Goal: Task Accomplishment & Management: Use online tool/utility

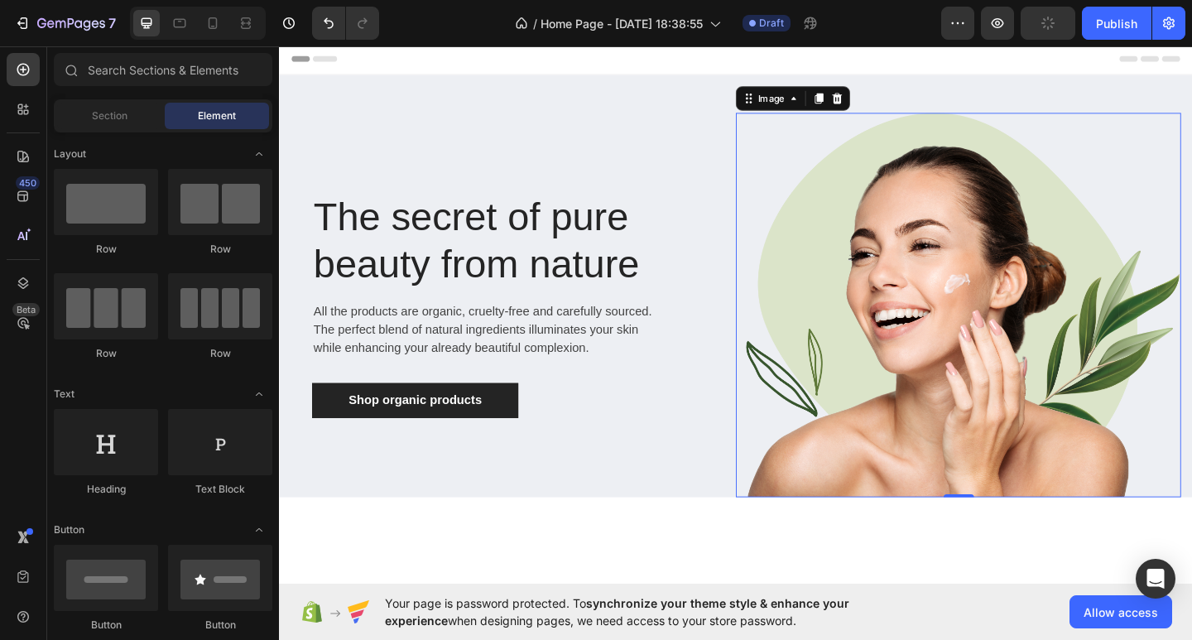
click at [1137, 142] on img at bounding box center [1018, 328] width 484 height 418
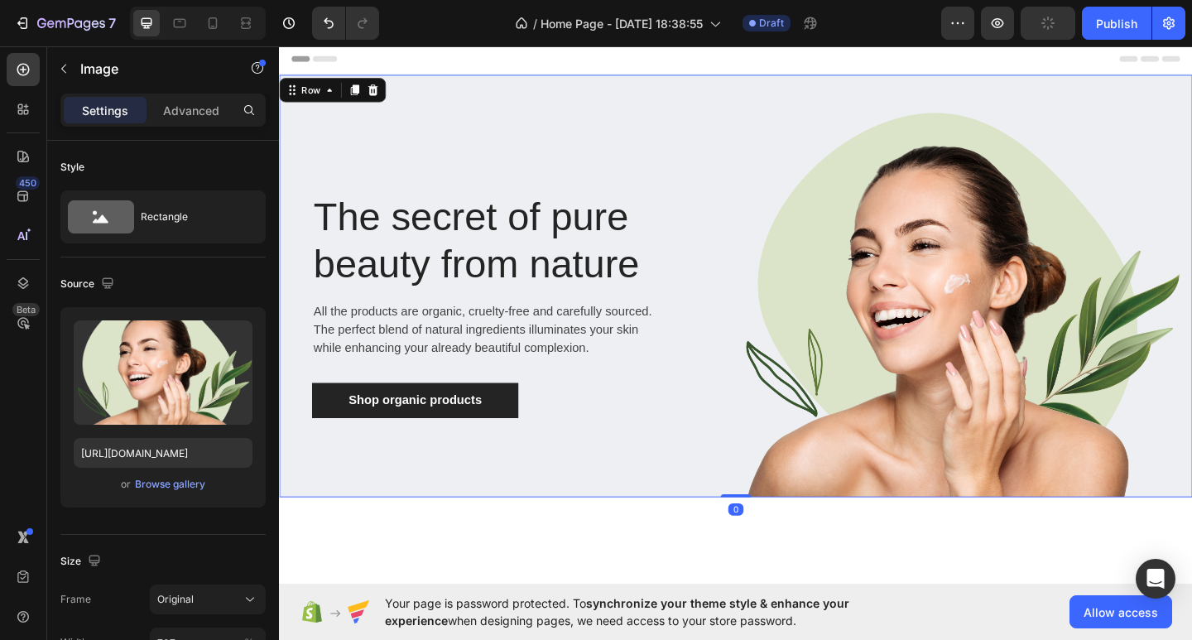
click at [1183, 108] on div "The secret of pure beauty from nature Heading All the products are organic, cru…" at bounding box center [775, 307] width 993 height 459
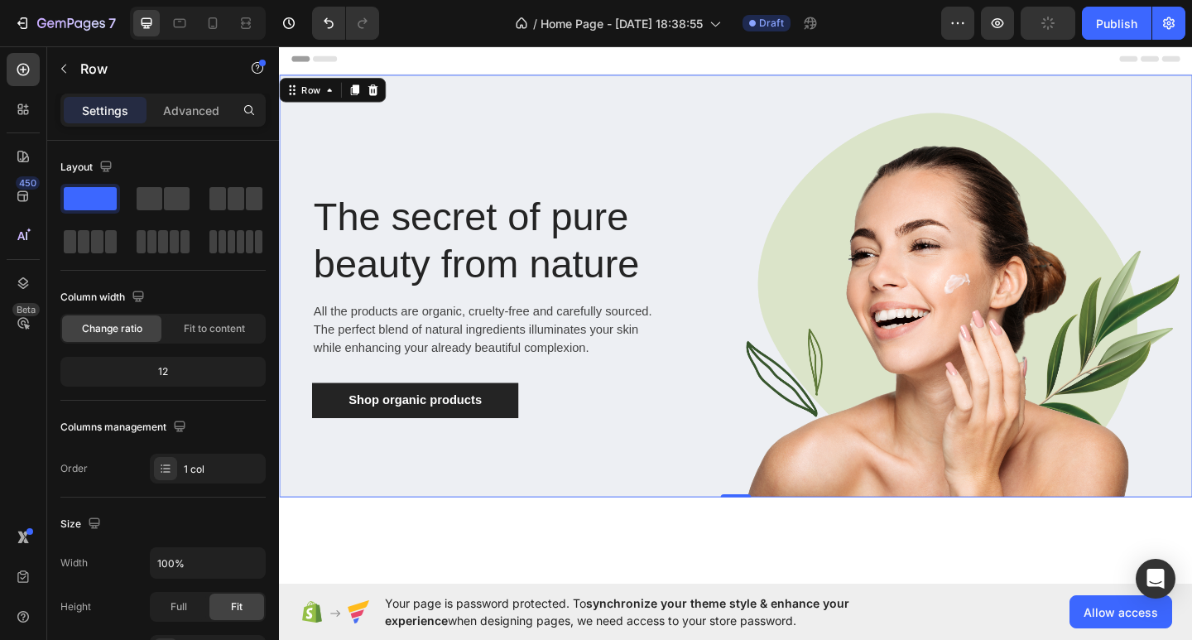
scroll to position [464, 0]
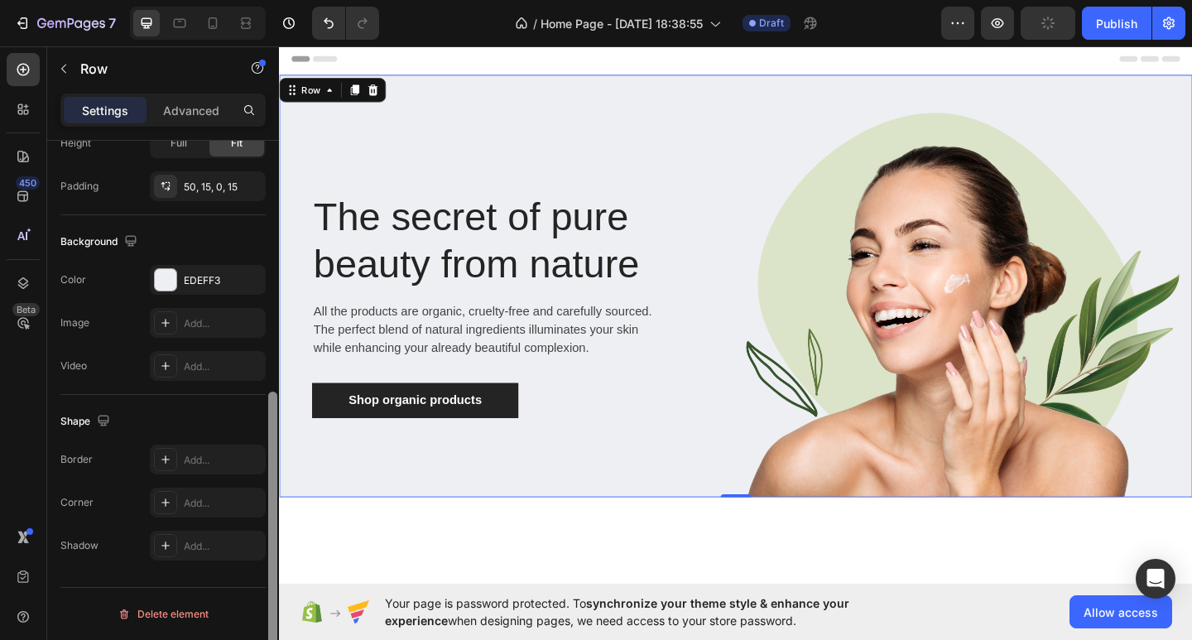
click at [273, 448] on div at bounding box center [273, 414] width 12 height 546
click at [190, 120] on div "Advanced" at bounding box center [191, 110] width 83 height 26
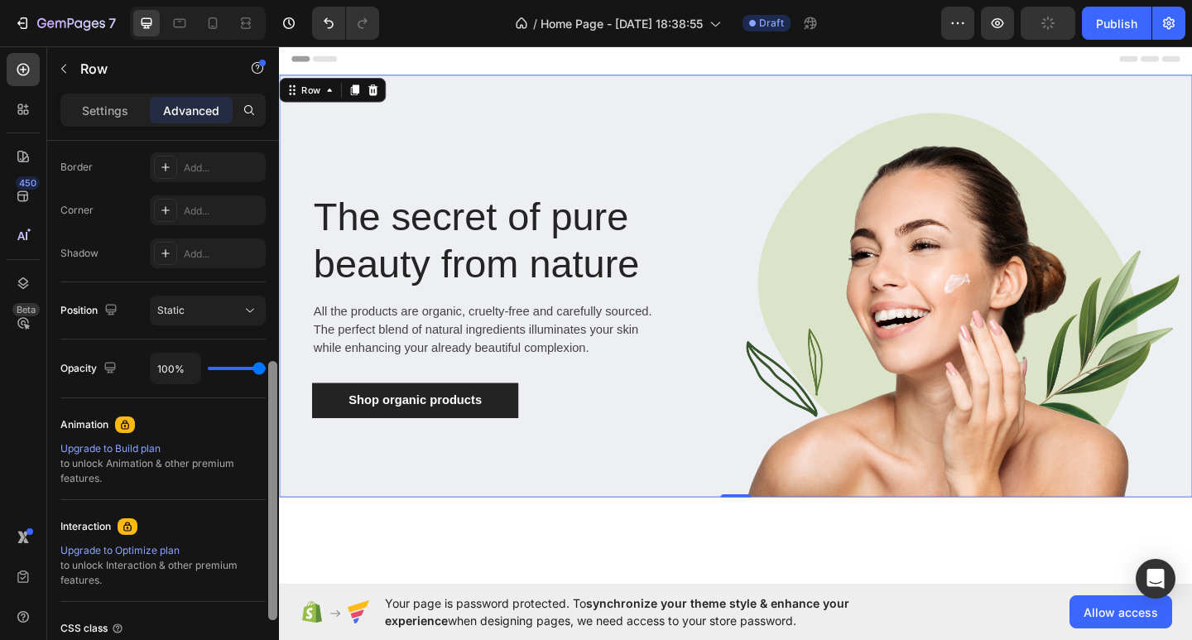
scroll to position [0, 0]
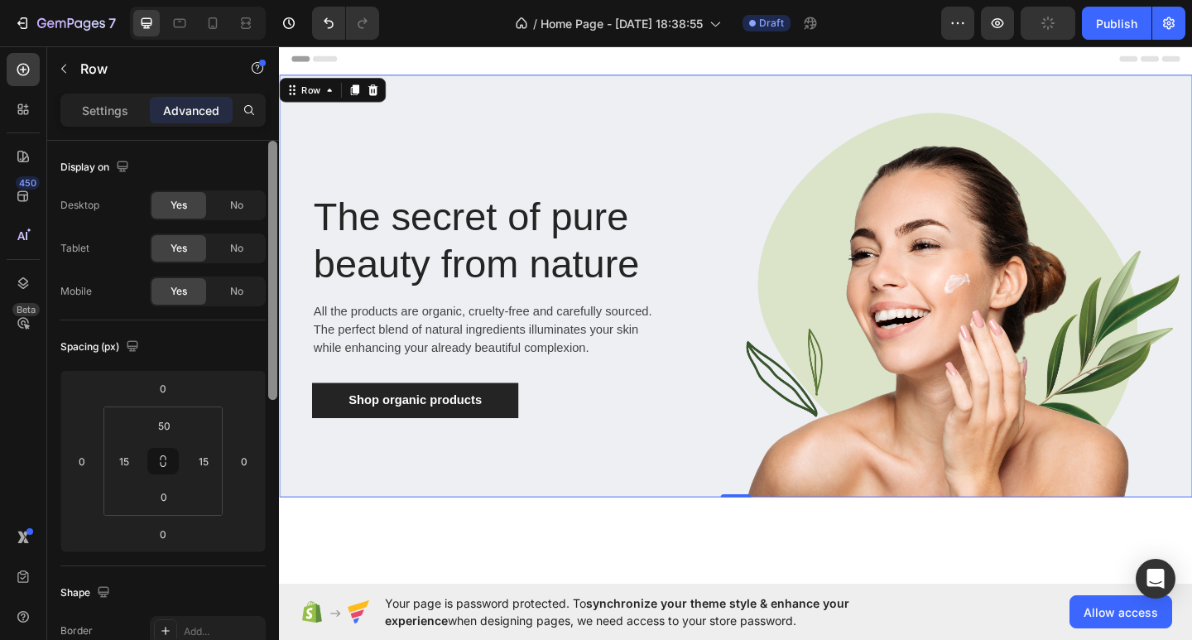
click at [270, 218] on div at bounding box center [273, 414] width 12 height 546
click at [107, 119] on div "Settings" at bounding box center [105, 110] width 83 height 26
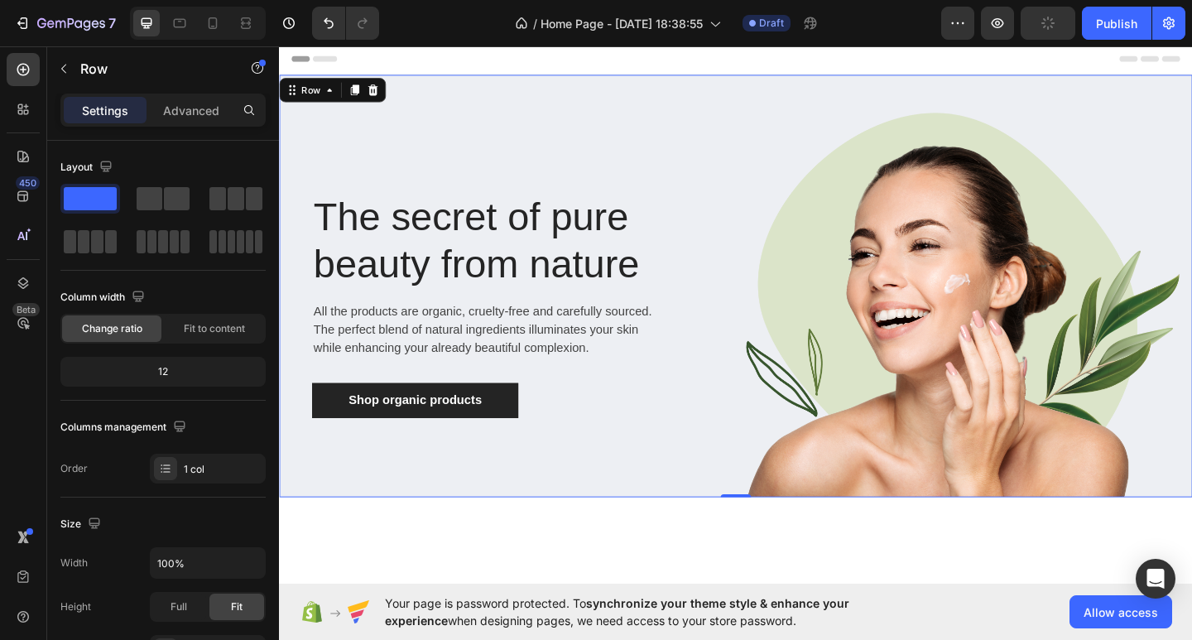
scroll to position [464, 0]
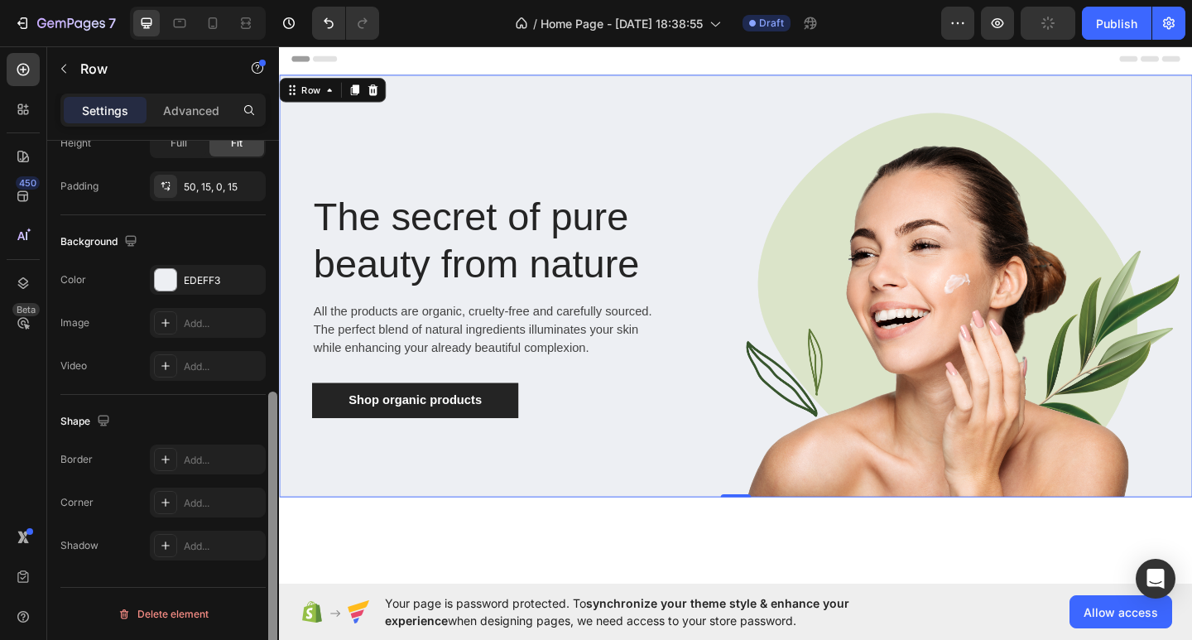
click at [272, 445] on div at bounding box center [273, 414] width 12 height 546
click at [214, 278] on div "EDEFF3" at bounding box center [208, 280] width 48 height 15
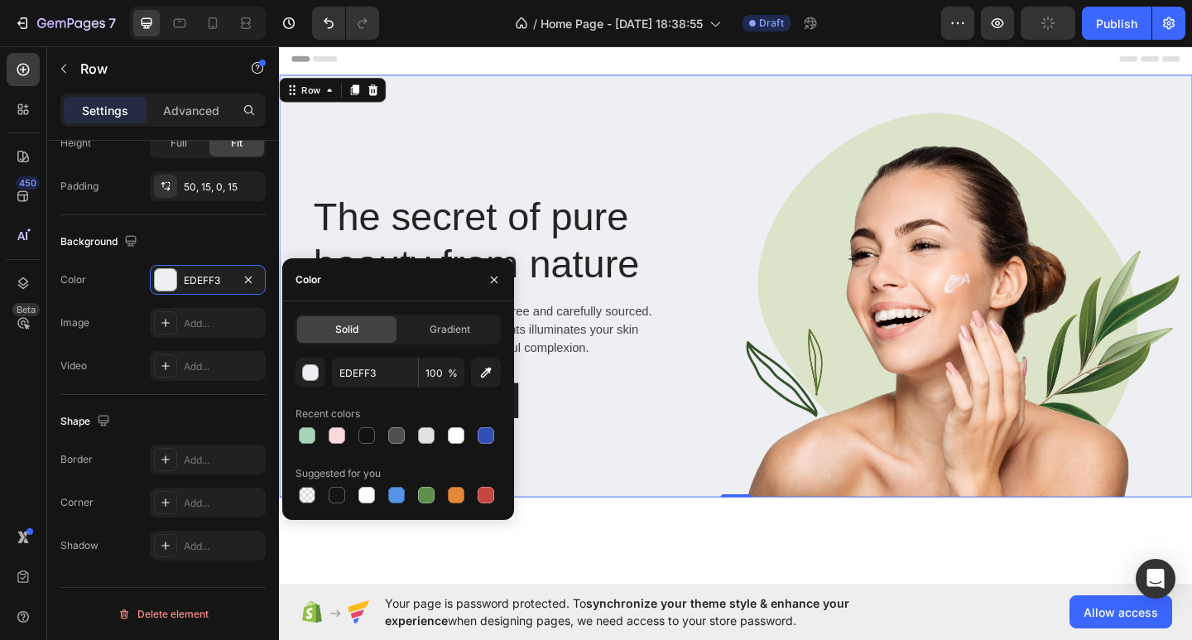
click at [335, 447] on div "EDEFF3 100 % Recent colors Suggested for you" at bounding box center [398, 432] width 205 height 149
click at [334, 442] on div at bounding box center [337, 435] width 17 height 17
type input "FADADD"
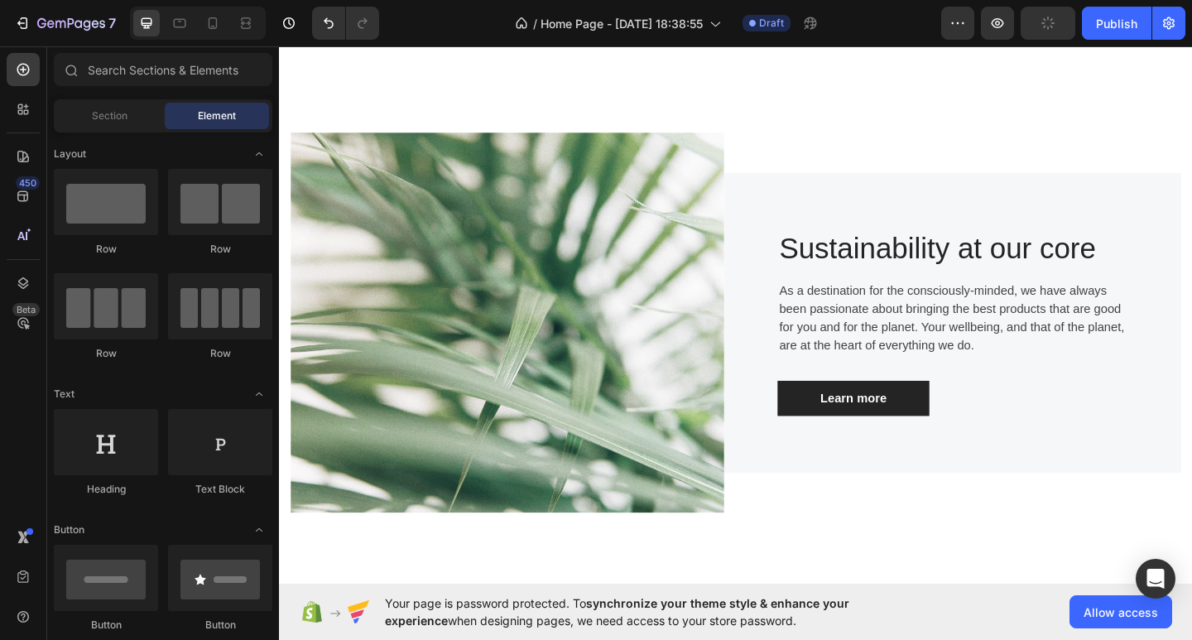
scroll to position [0, 0]
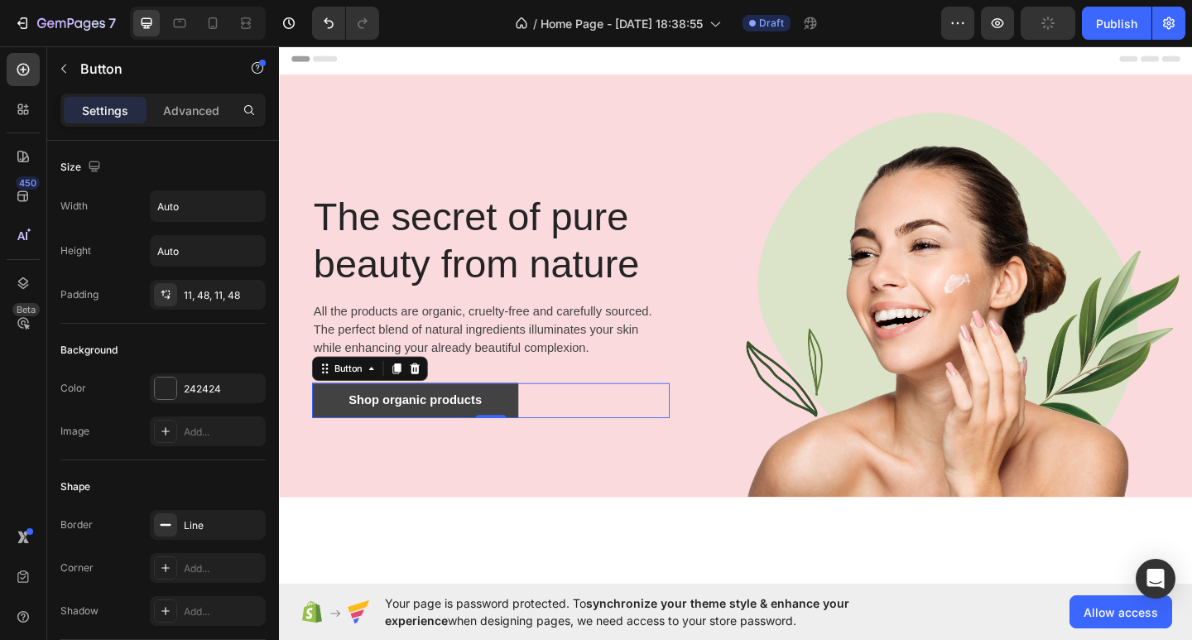
click at [503, 418] on link "Shop organic products" at bounding box center [427, 432] width 224 height 38
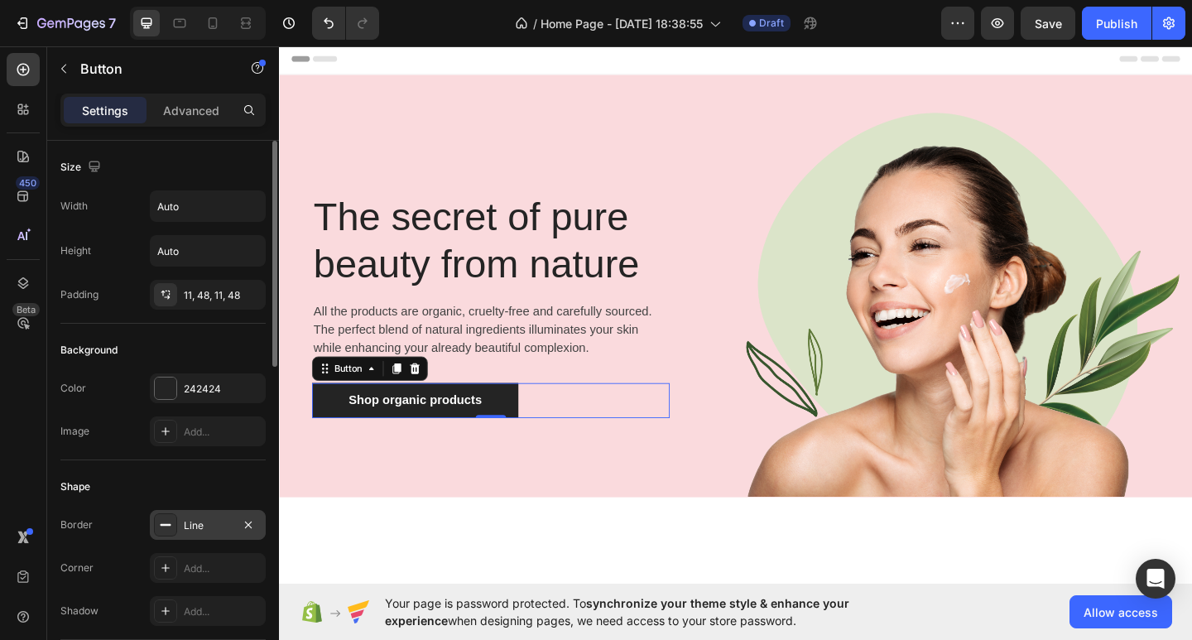
click at [194, 522] on div "Line" at bounding box center [208, 525] width 48 height 15
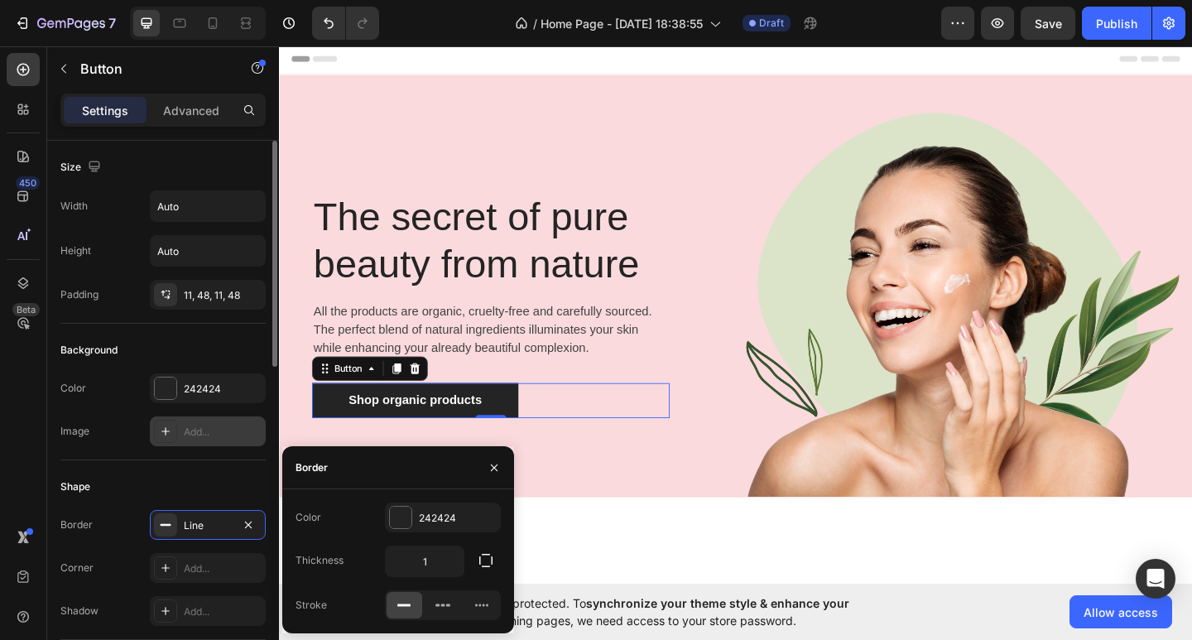
click at [255, 437] on div "Add..." at bounding box center [223, 432] width 78 height 15
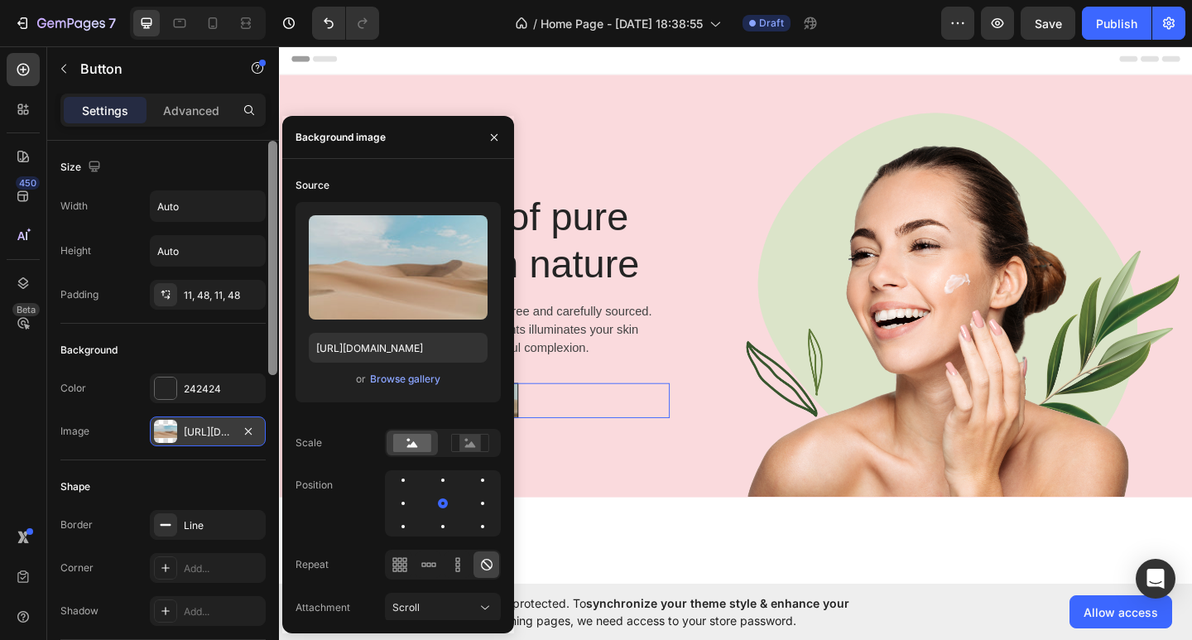
scroll to position [546, 0]
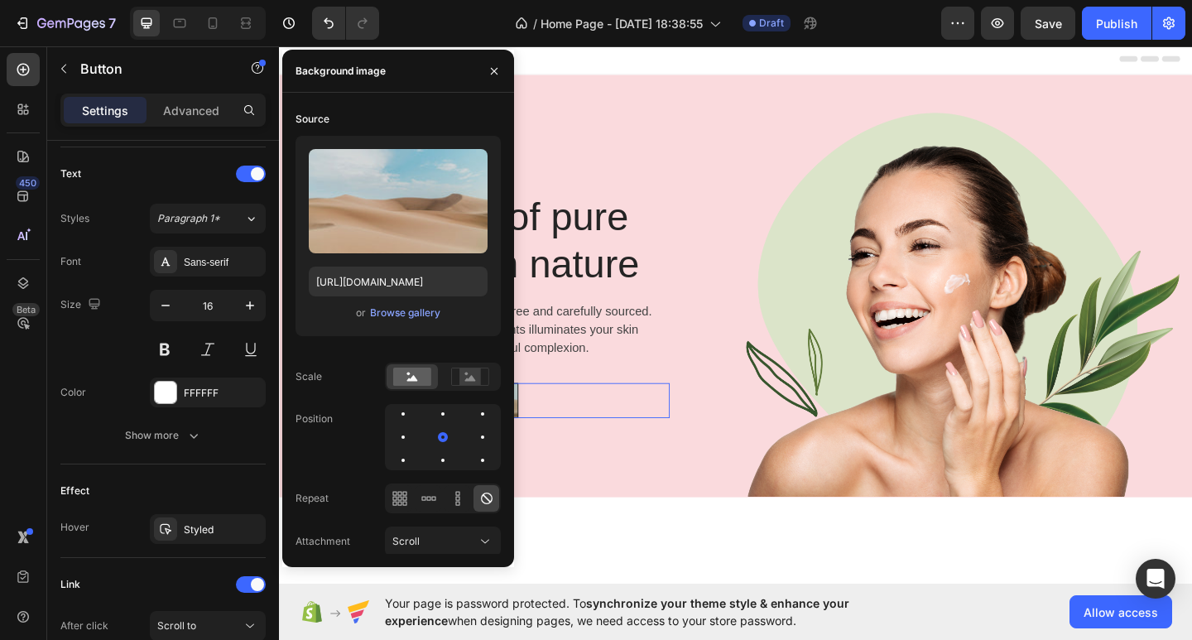
click at [74, 469] on div "Effect Hover Styled" at bounding box center [162, 511] width 205 height 94
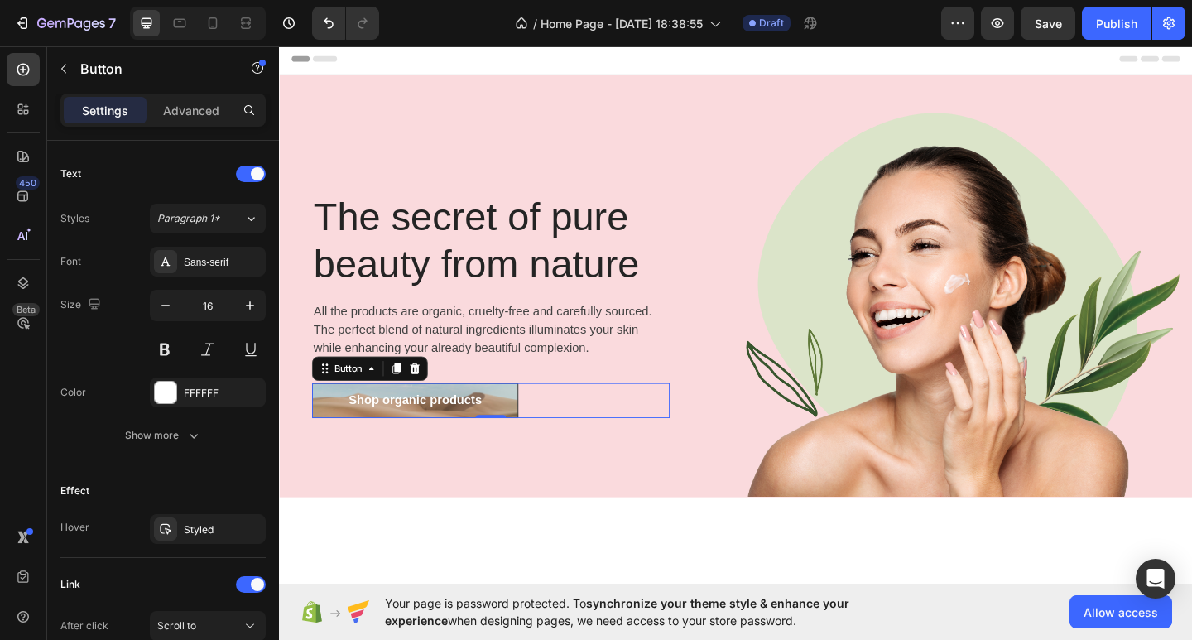
click at [516, 430] on link "Shop organic products" at bounding box center [427, 432] width 224 height 38
click at [334, 26] on icon "Undo/Redo" at bounding box center [328, 23] width 17 height 17
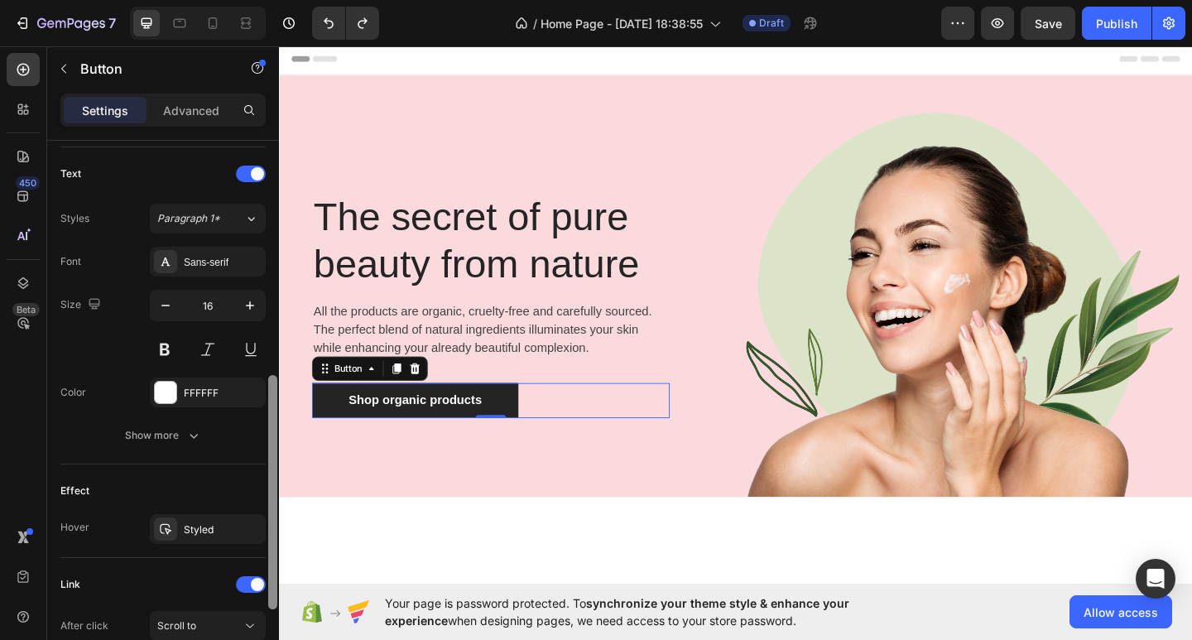
scroll to position [0, 0]
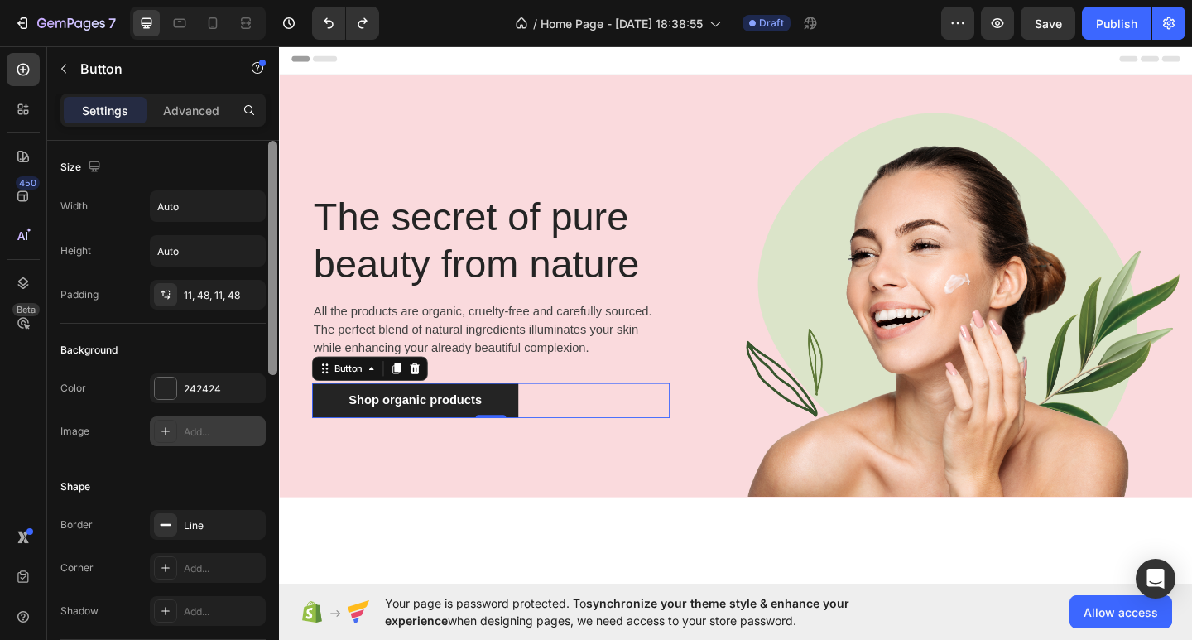
click at [267, 356] on div at bounding box center [273, 414] width 12 height 546
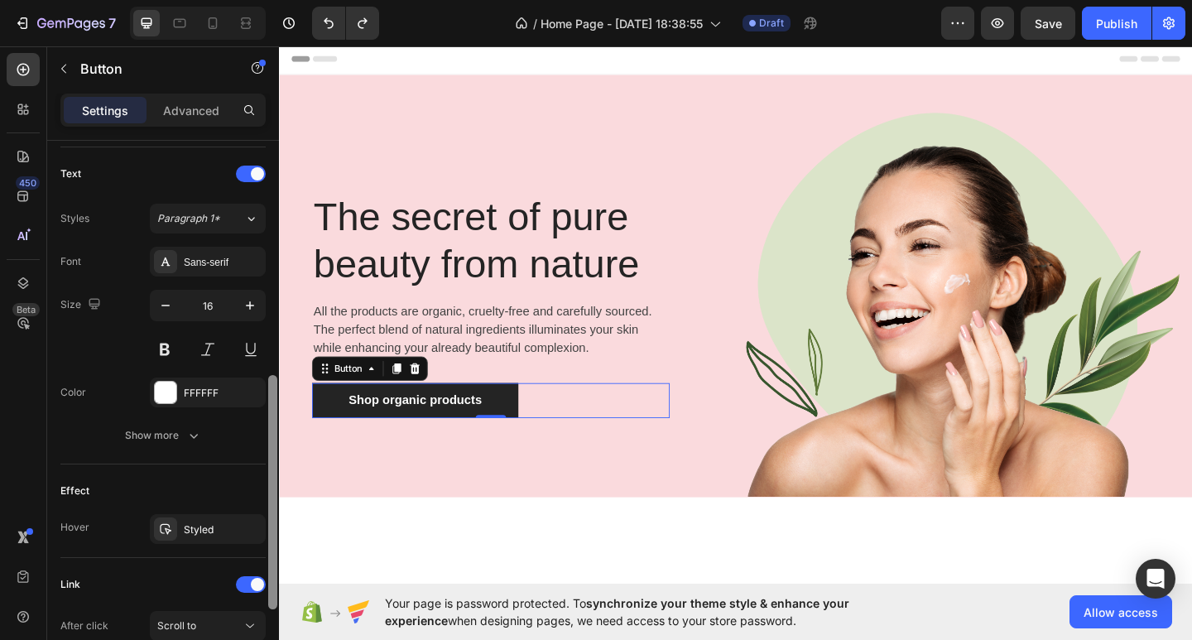
click at [274, 449] on div at bounding box center [273, 414] width 12 height 546
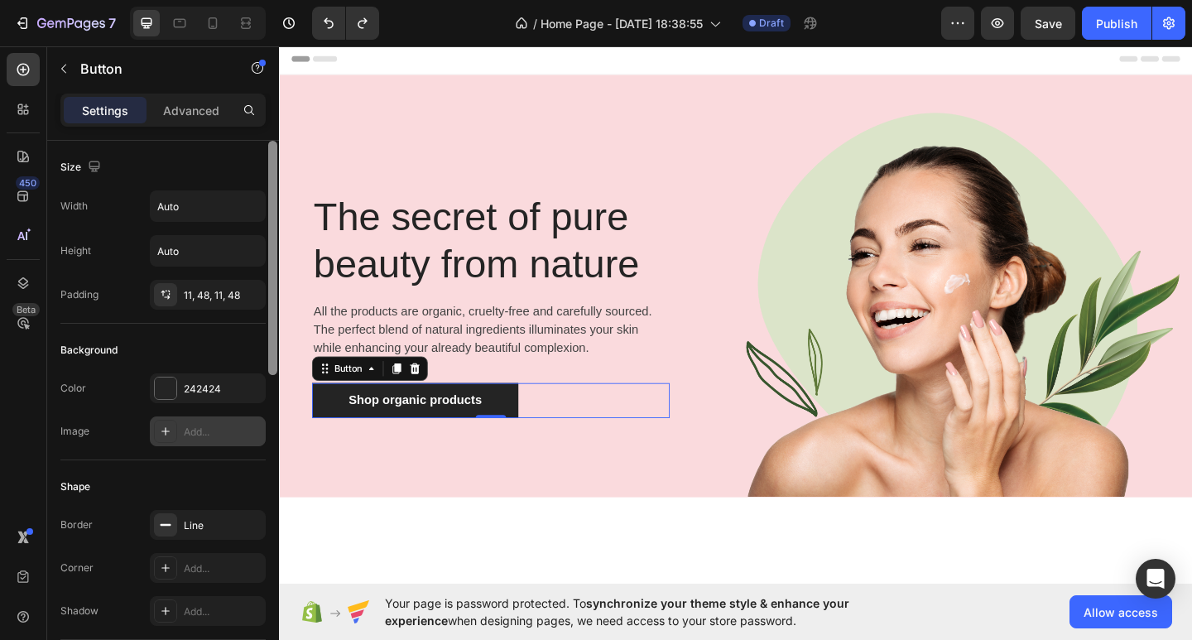
click at [275, 348] on div at bounding box center [273, 414] width 12 height 546
click at [243, 383] on icon "button" at bounding box center [248, 388] width 13 height 13
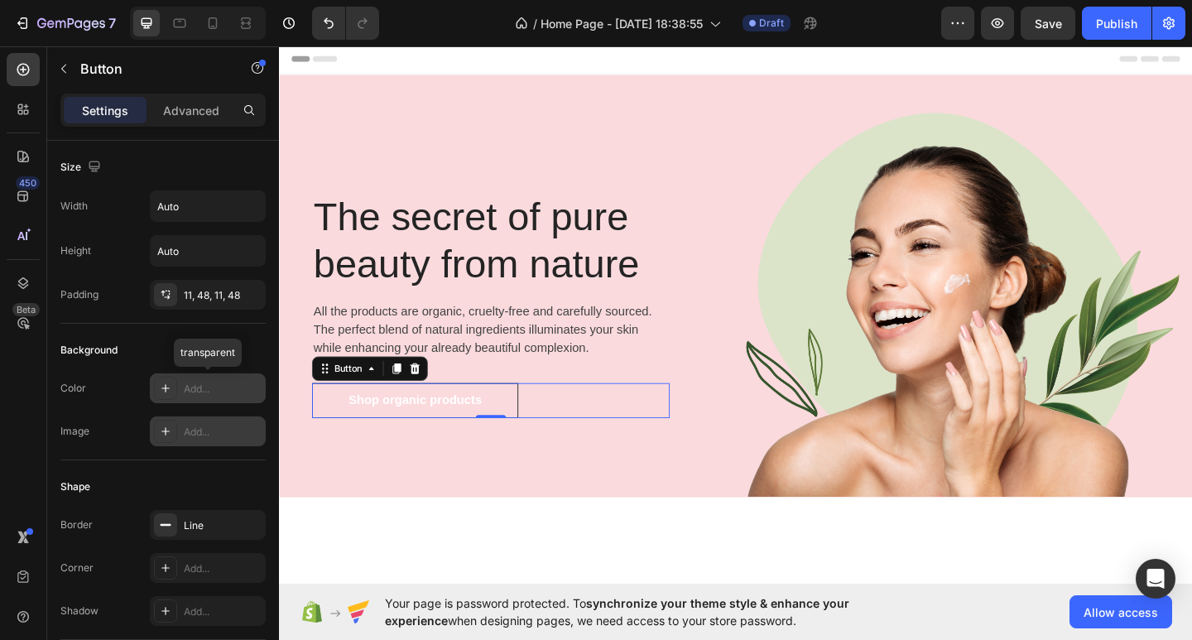
click at [225, 388] on div "Add..." at bounding box center [223, 389] width 78 height 15
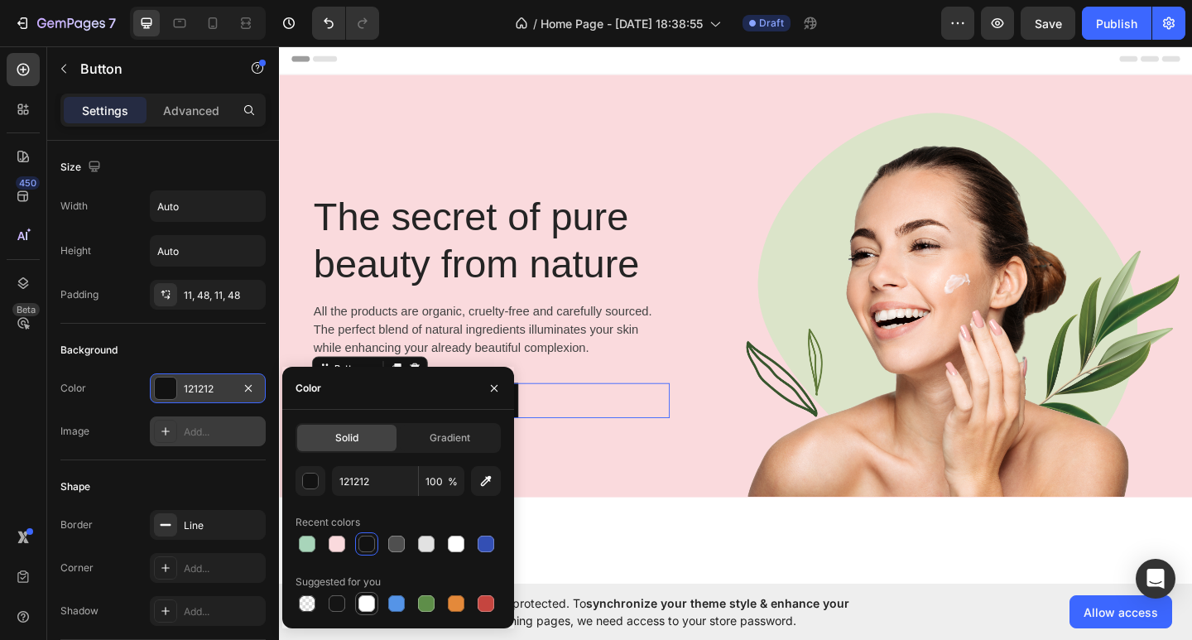
click at [377, 597] on div at bounding box center [366, 603] width 23 height 23
type input "FFFFFF"
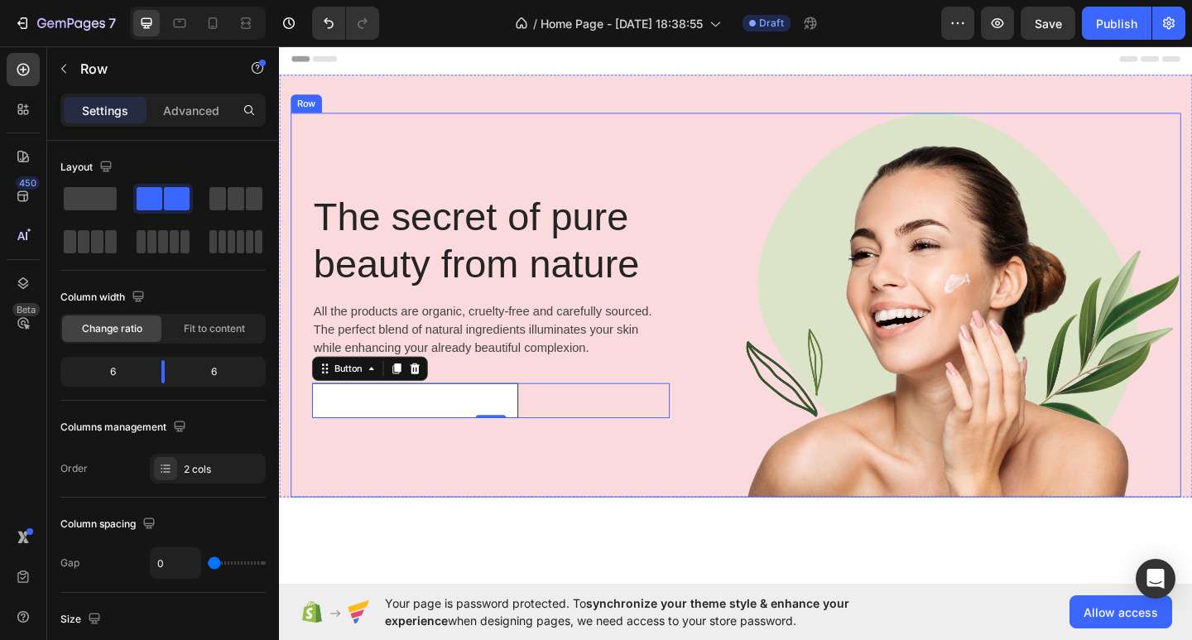
click at [572, 502] on div "The secret of pure beauty from nature Heading All the products are organic, cru…" at bounding box center [533, 328] width 484 height 418
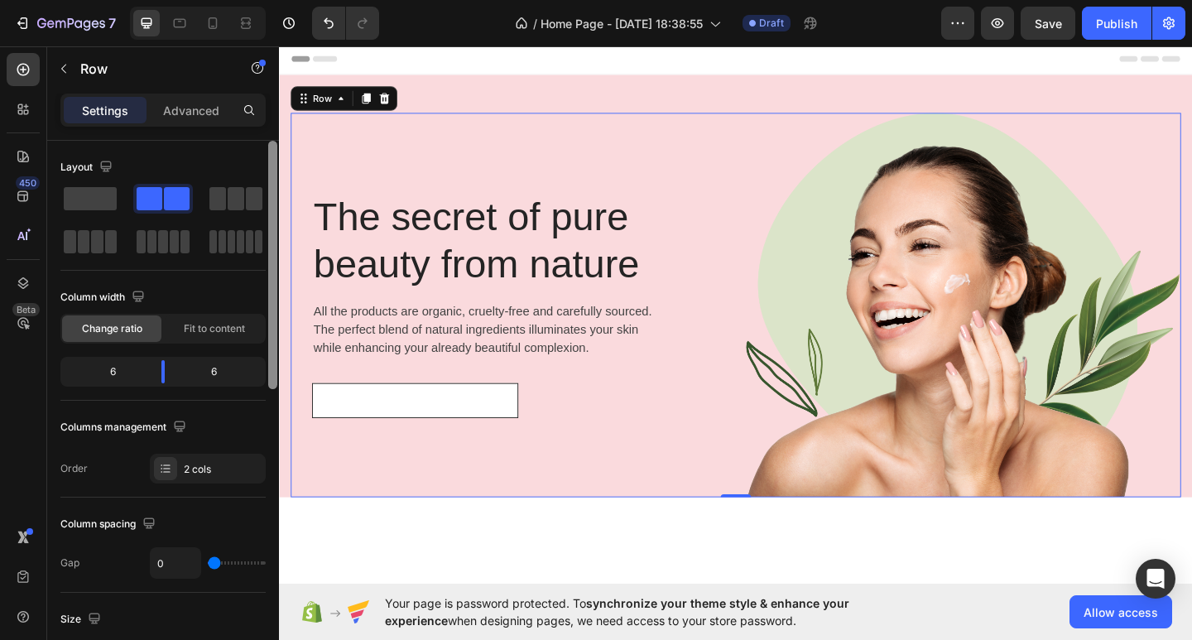
scroll to position [546, 0]
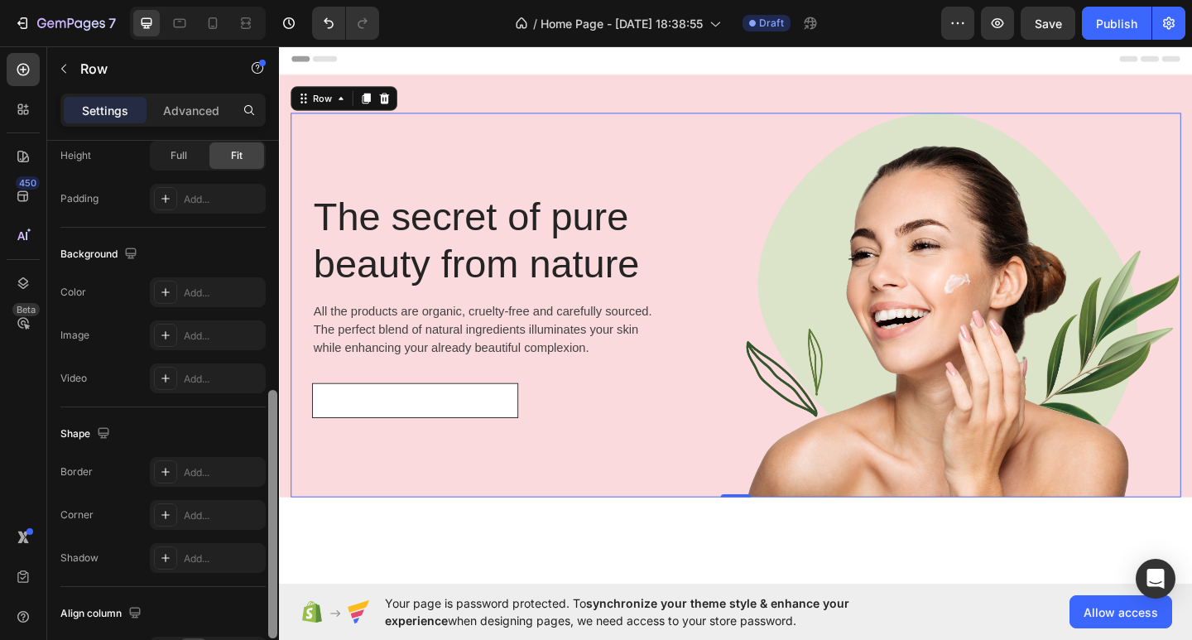
click at [271, 503] on div at bounding box center [273, 414] width 12 height 546
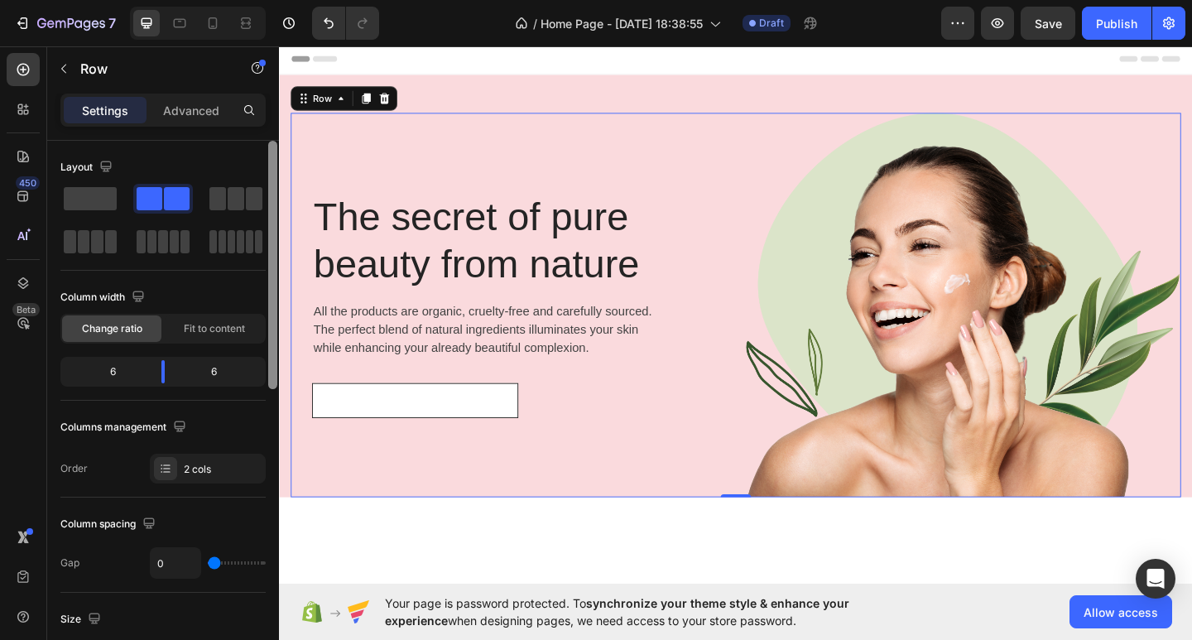
click at [269, 377] on div at bounding box center [273, 414] width 12 height 546
drag, startPoint x: 272, startPoint y: 369, endPoint x: 273, endPoint y: 329, distance: 39.8
click at [273, 329] on div at bounding box center [272, 265] width 9 height 248
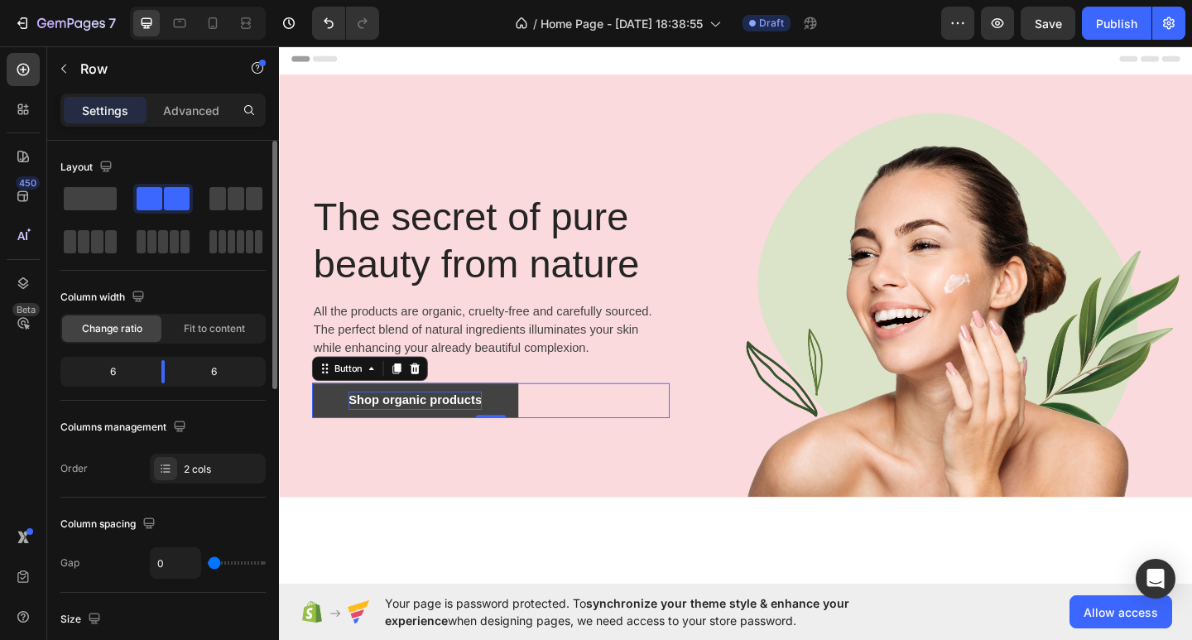
click at [399, 424] on div "Shop organic products" at bounding box center [426, 432] width 145 height 20
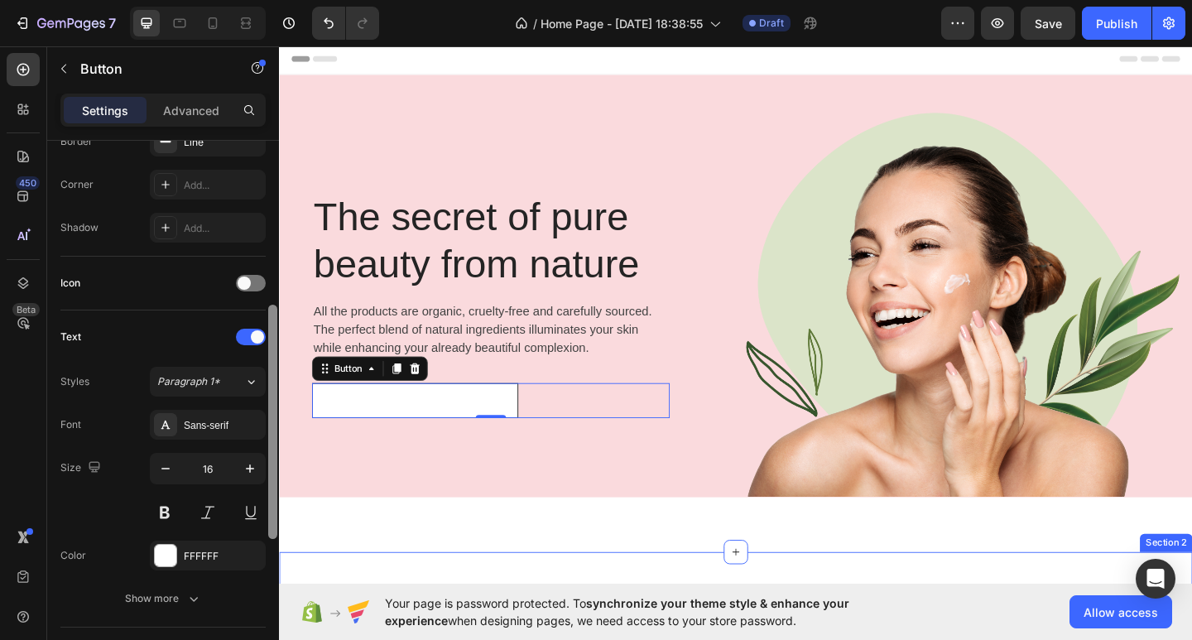
drag, startPoint x: 549, startPoint y: 380, endPoint x: 295, endPoint y: 591, distance: 330.4
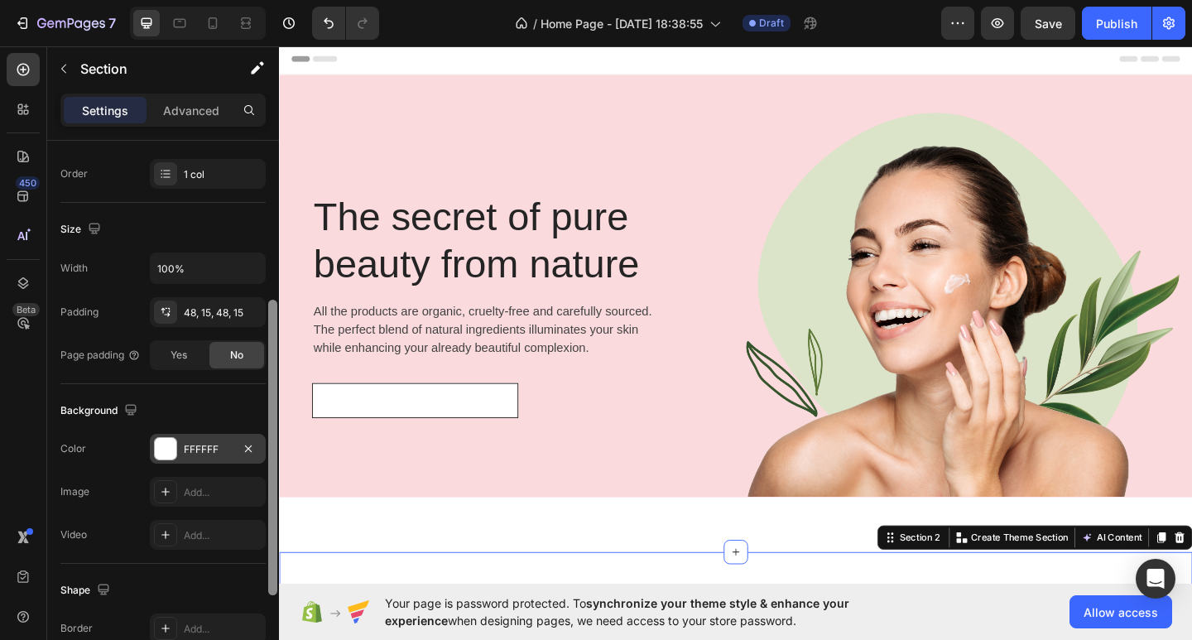
scroll to position [293, 0]
click at [231, 462] on div "FFFFFF" at bounding box center [208, 450] width 116 height 30
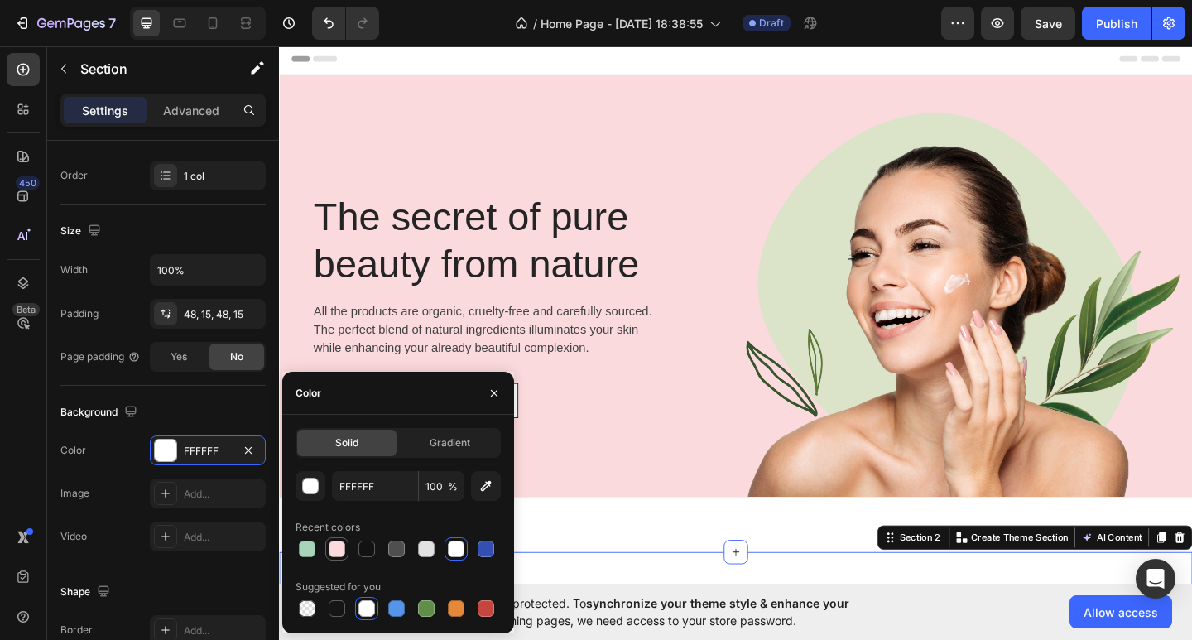
click at [336, 548] on div at bounding box center [337, 549] width 17 height 17
type input "FADADD"
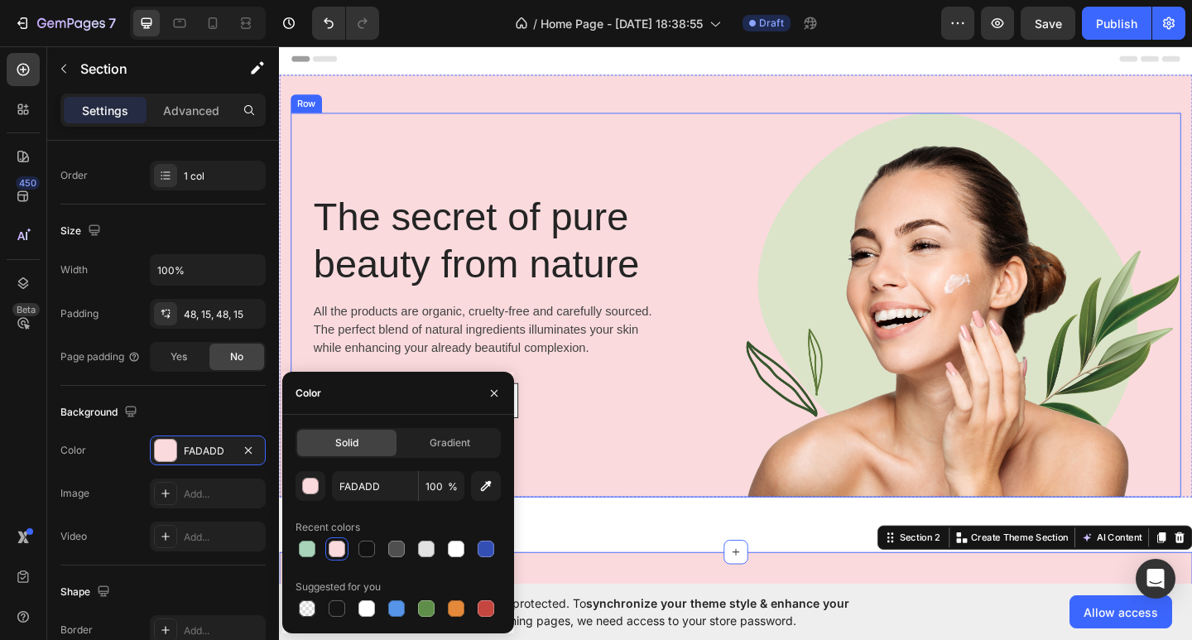
click at [584, 454] on div "The secret of pure beauty from nature Heading All the products are organic, cru…" at bounding box center [533, 328] width 484 height 418
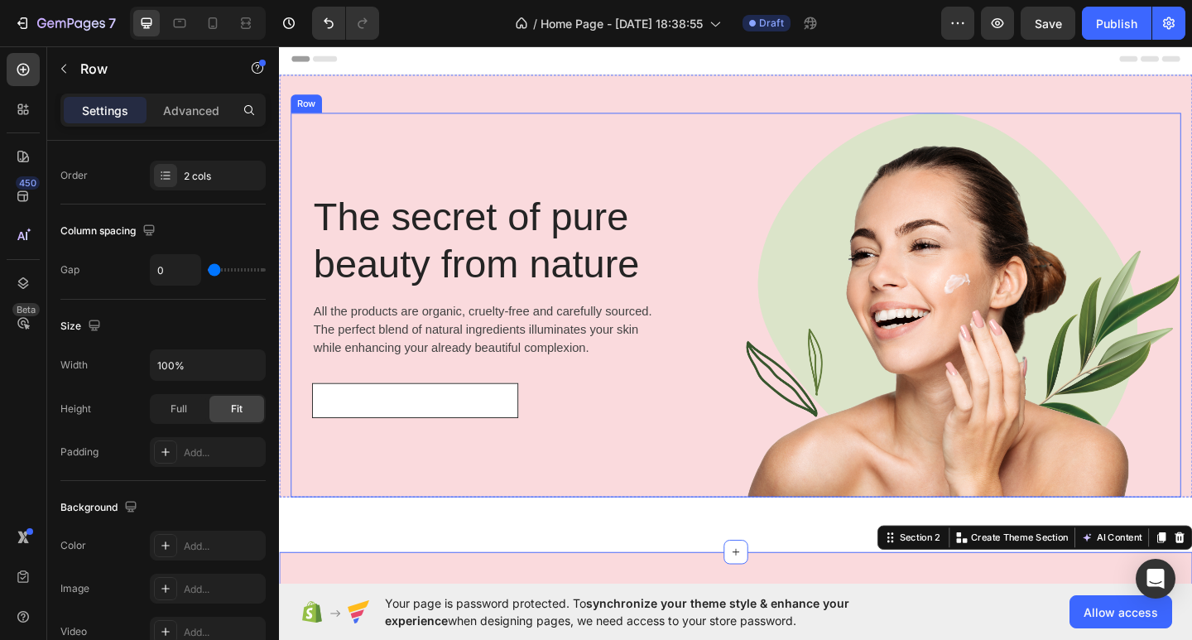
scroll to position [0, 0]
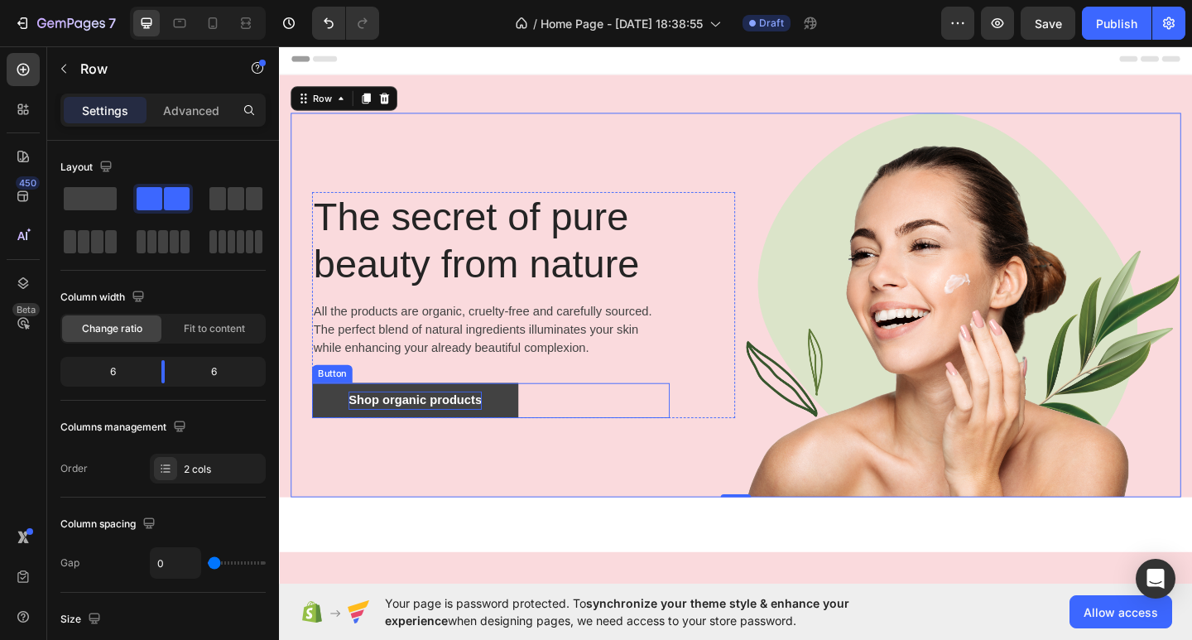
click at [416, 429] on div "Shop organic products" at bounding box center [426, 432] width 145 height 20
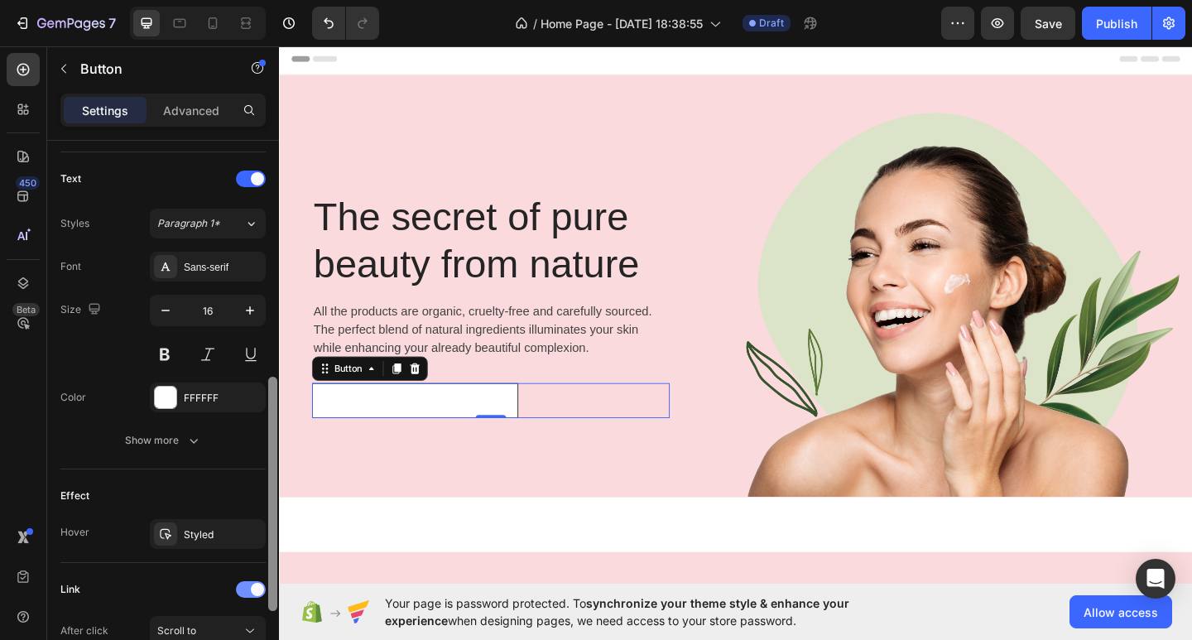
scroll to position [544, 0]
drag, startPoint x: 271, startPoint y: 355, endPoint x: 263, endPoint y: 589, distance: 233.5
click at [263, 589] on div "Size Width Auto Height Auto Padding 11, 48, 11, 48 Background Color FFFFFF Imag…" at bounding box center [163, 414] width 232 height 546
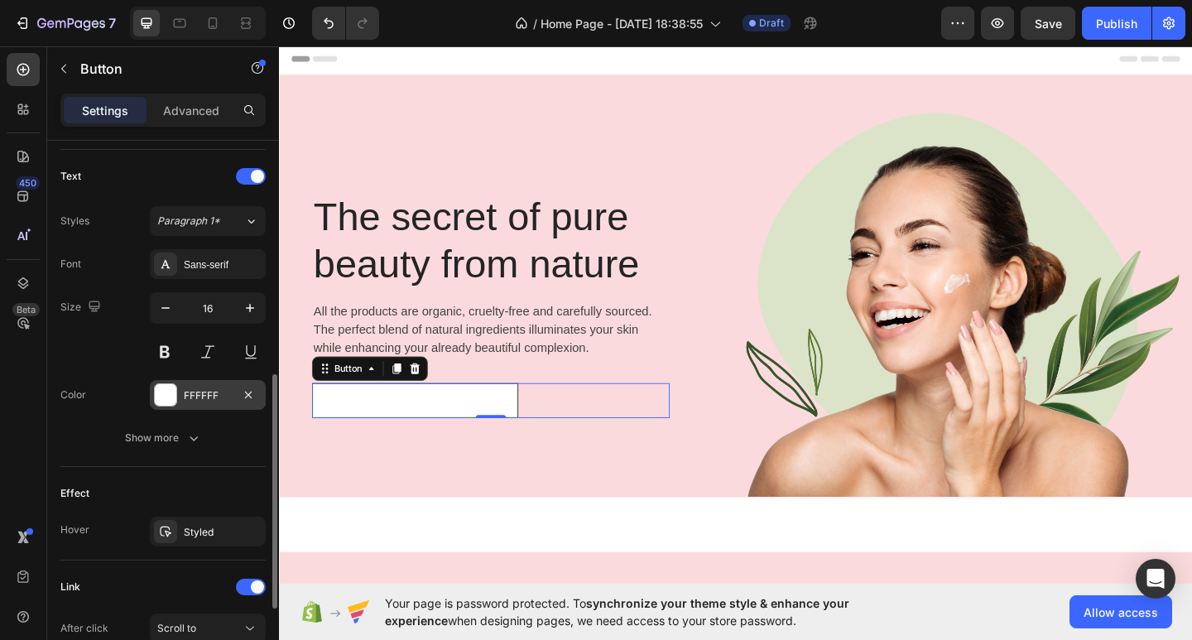
click at [230, 385] on div "FFFFFF" at bounding box center [208, 395] width 116 height 30
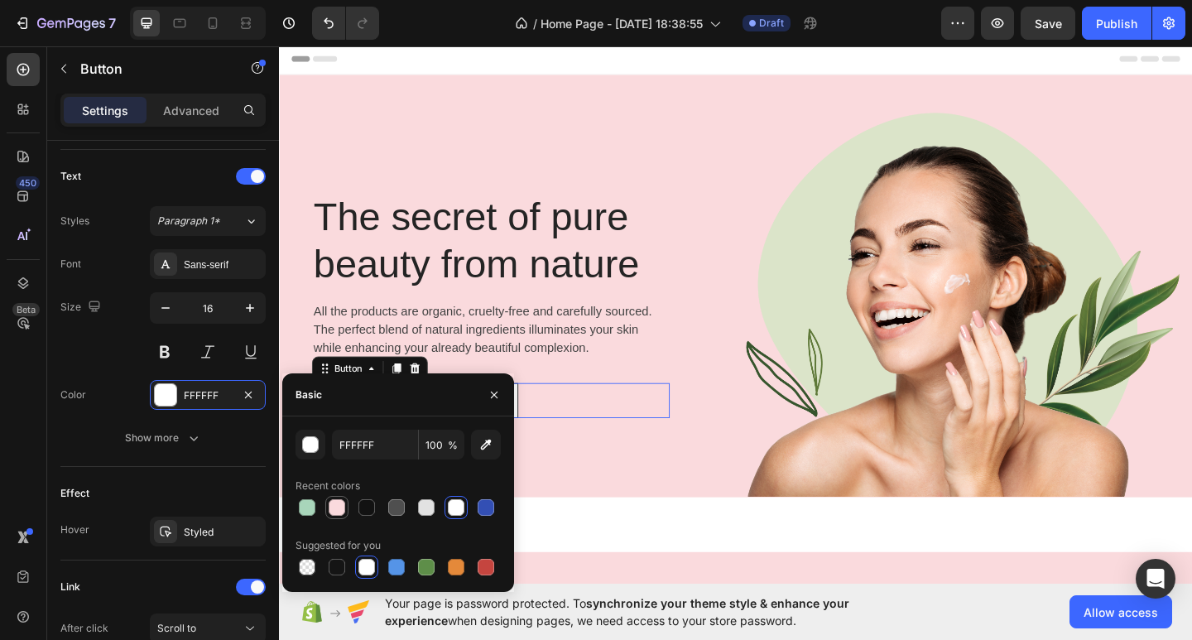
click at [348, 505] on div at bounding box center [336, 507] width 23 height 23
type input "FADADD"
click at [100, 369] on div "Font Sans-serif Size 16 Color FADADD Show more" at bounding box center [162, 351] width 205 height 204
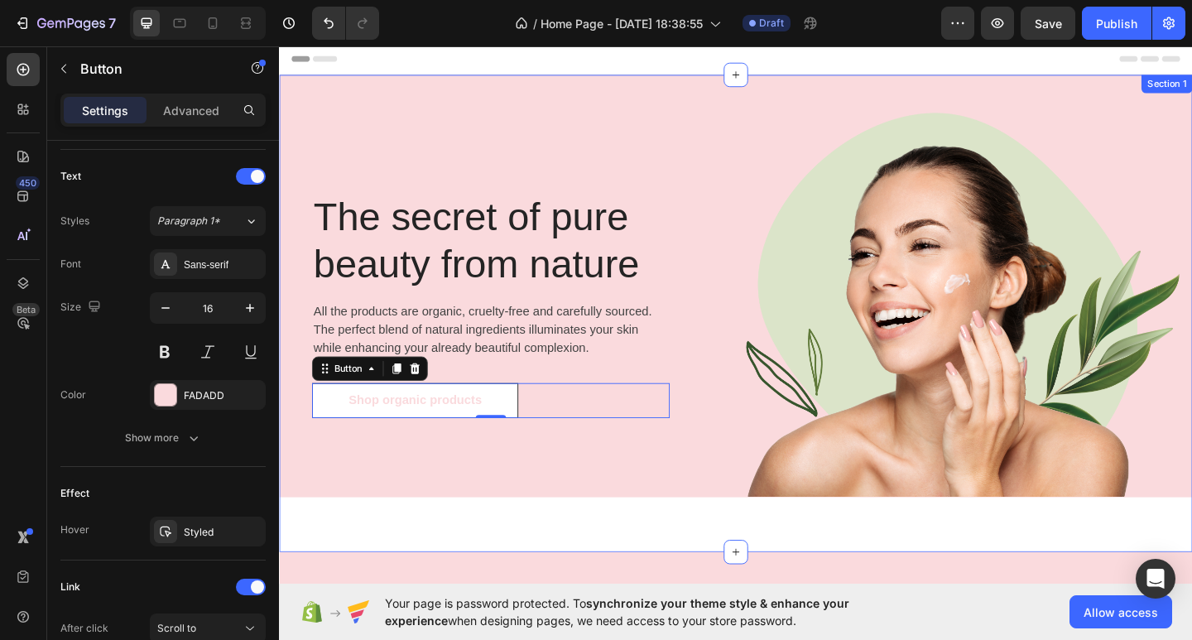
click at [522, 560] on div "The secret of pure beauty from nature Heading All the products are organic, cru…" at bounding box center [775, 337] width 993 height 519
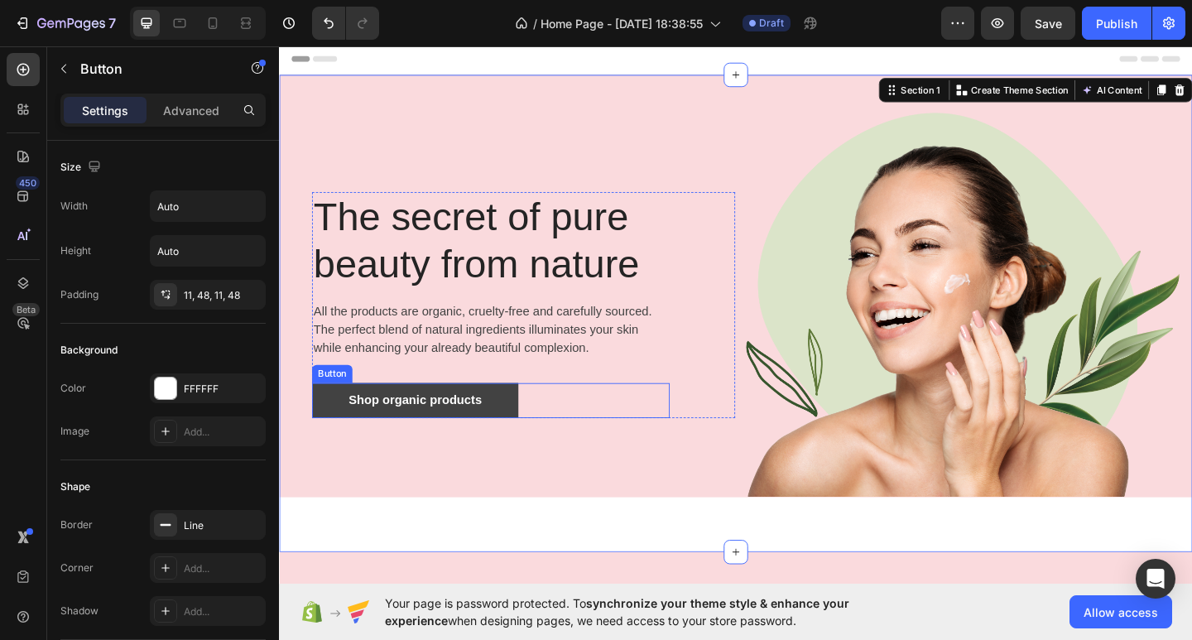
click at [506, 439] on link "Shop organic products" at bounding box center [427, 432] width 224 height 38
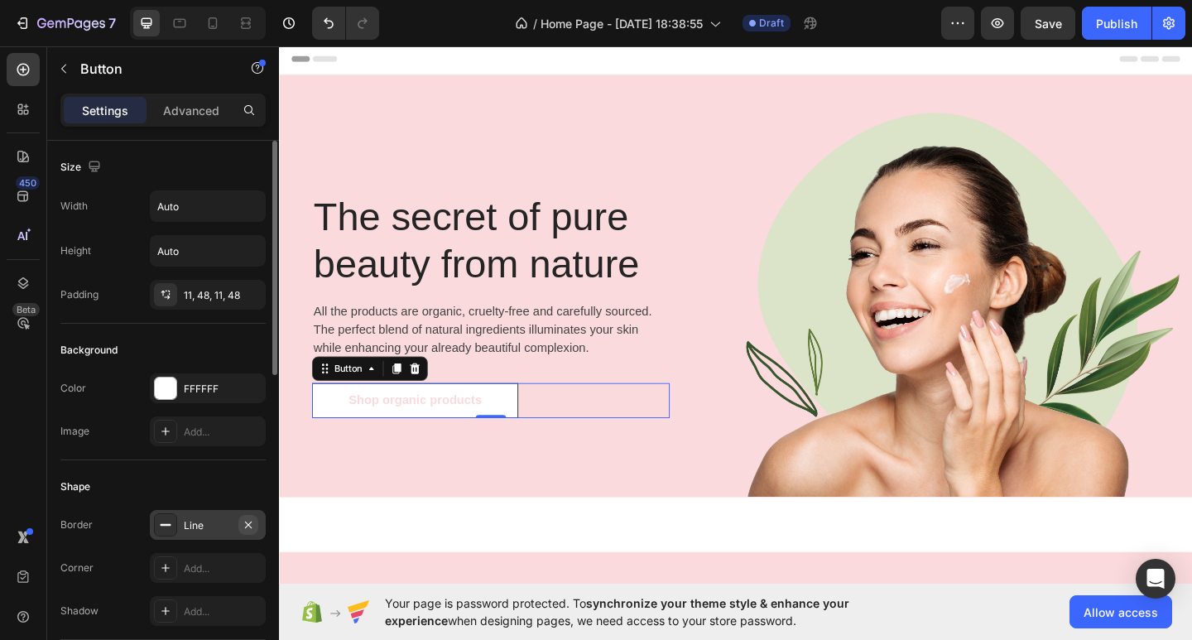
click at [242, 525] on icon "button" at bounding box center [248, 524] width 13 height 13
click at [318, 22] on button "Undo/Redo" at bounding box center [328, 23] width 33 height 33
click at [250, 526] on icon "button" at bounding box center [248, 524] width 7 height 7
click at [251, 526] on div "Add..." at bounding box center [223, 525] width 78 height 15
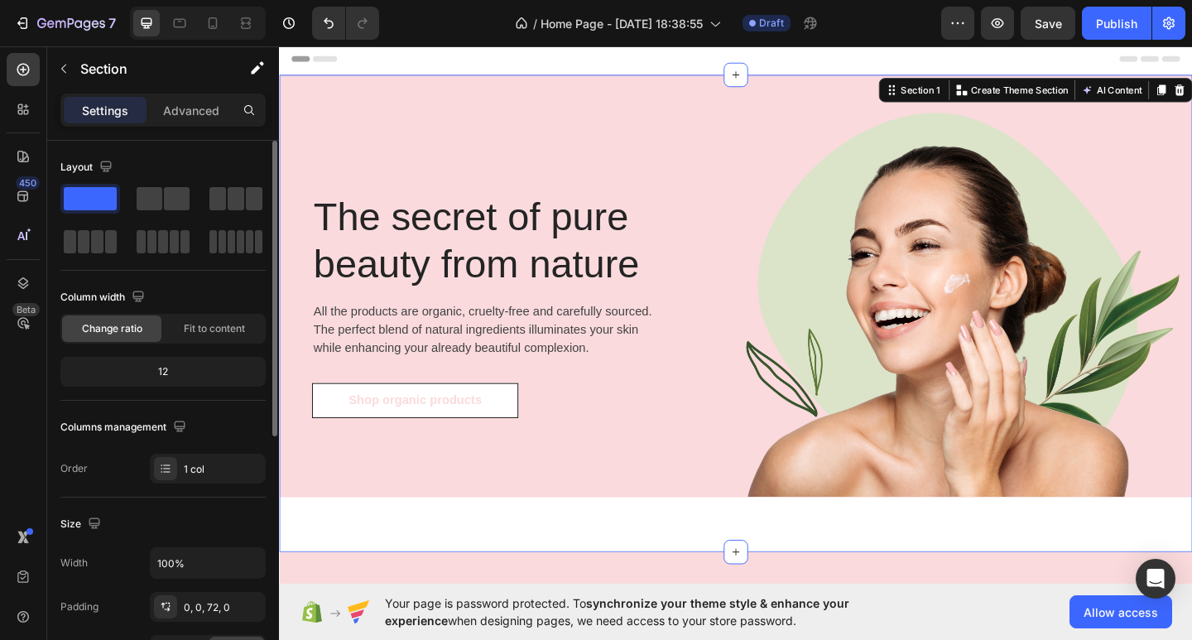
click at [632, 565] on div "The secret of pure beauty from nature Heading All the products are organic, cru…" at bounding box center [775, 337] width 993 height 519
click at [324, 22] on icon "Undo/Redo" at bounding box center [328, 23] width 17 height 17
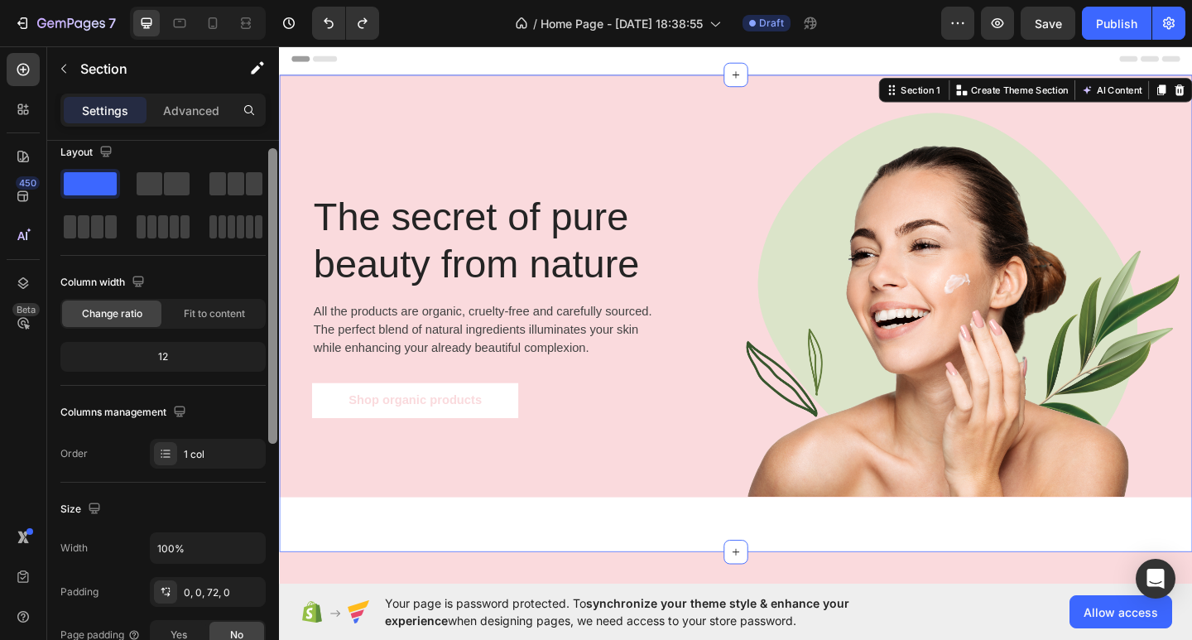
scroll to position [16, 0]
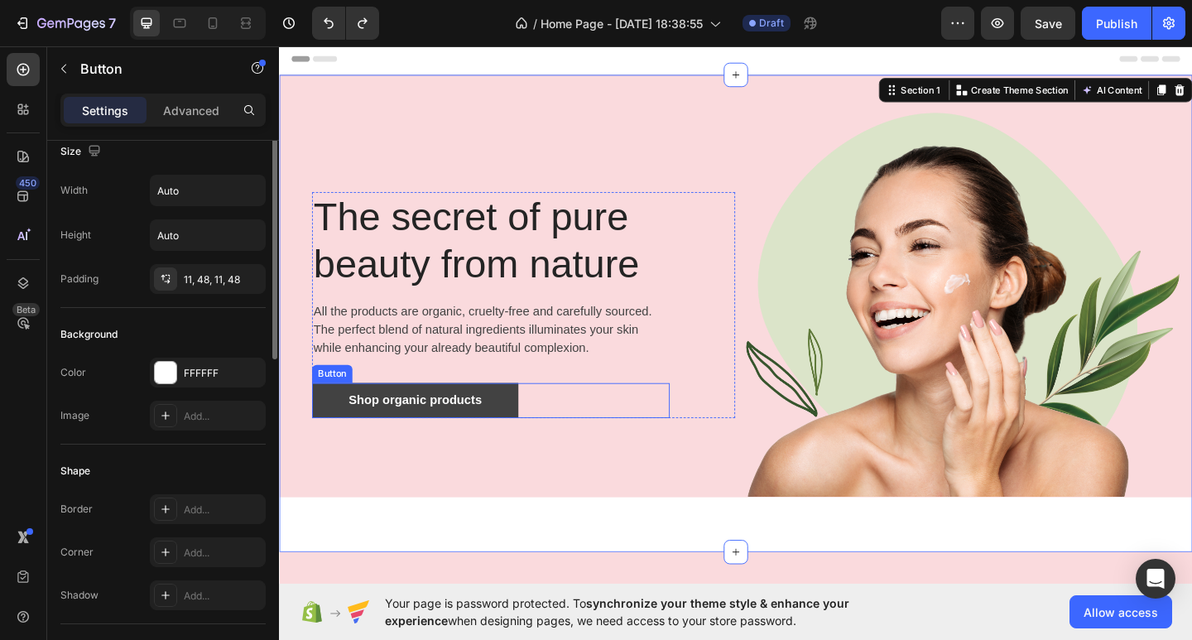
click at [325, 425] on link "Shop organic products" at bounding box center [427, 432] width 224 height 38
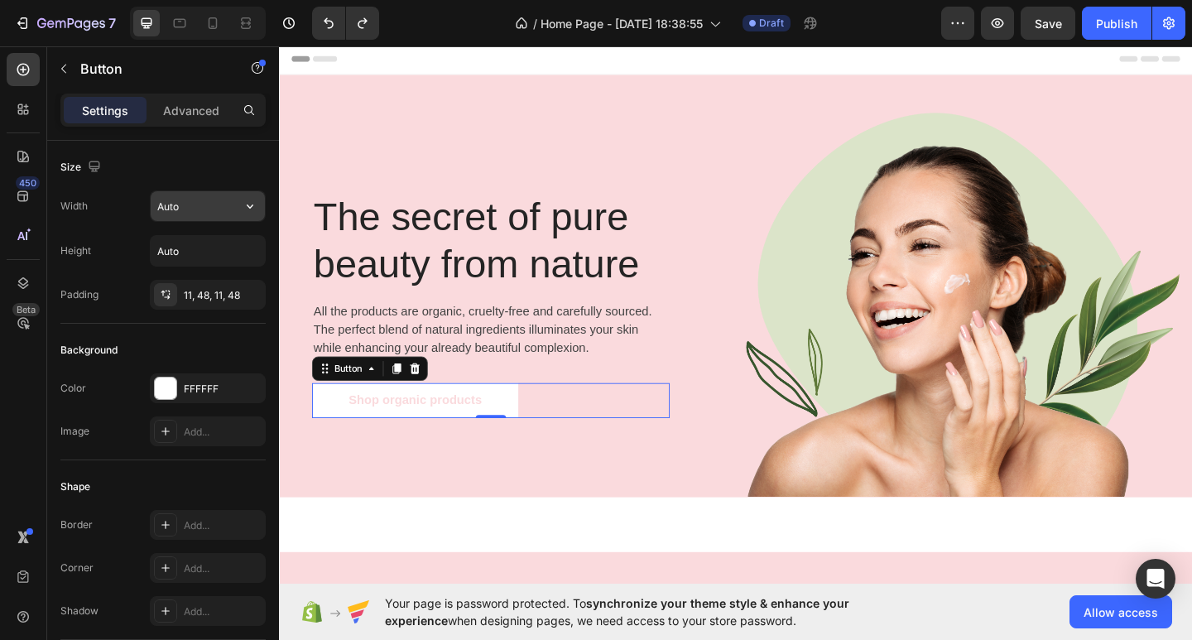
click at [227, 197] on input "Auto" at bounding box center [208, 206] width 114 height 30
click at [252, 205] on icon "button" at bounding box center [250, 206] width 7 height 4
click at [258, 259] on button "button" at bounding box center [250, 251] width 30 height 30
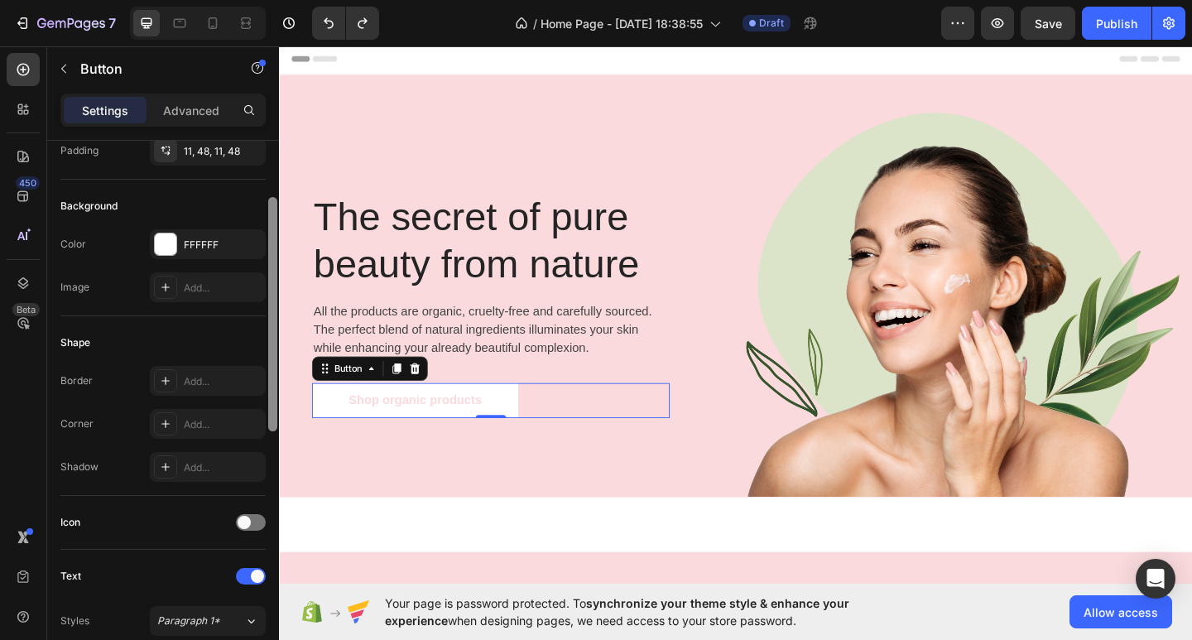
scroll to position [167, 0]
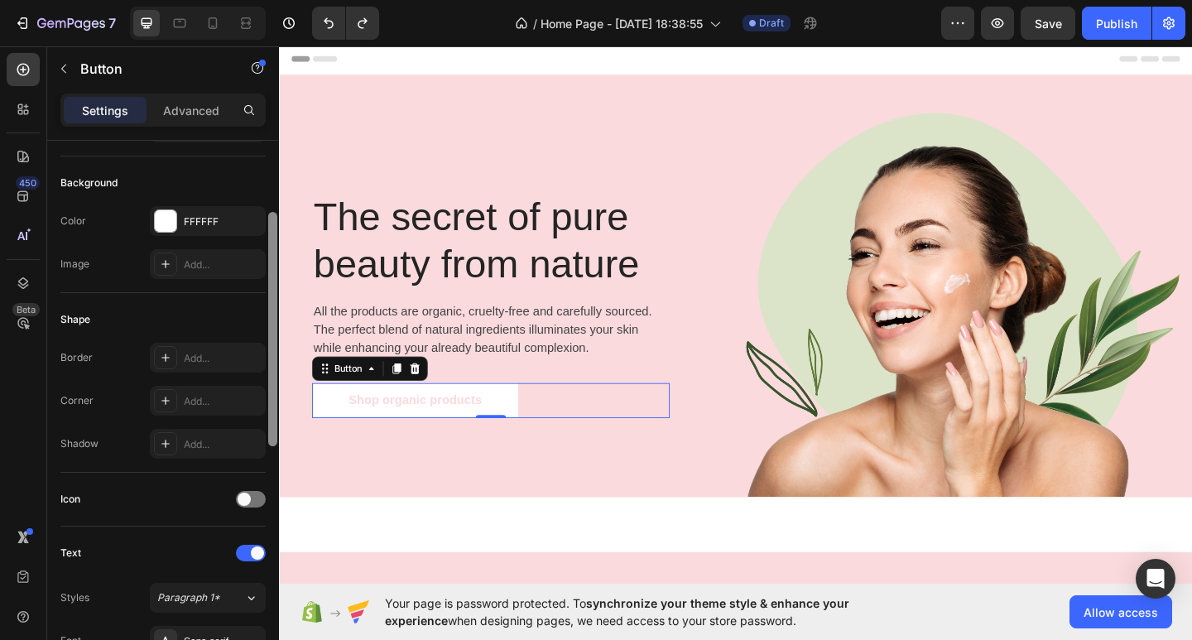
drag, startPoint x: 274, startPoint y: 283, endPoint x: 271, endPoint y: 355, distance: 72.1
click at [271, 355] on div at bounding box center [272, 329] width 9 height 234
click at [209, 355] on div "Add..." at bounding box center [223, 358] width 78 height 15
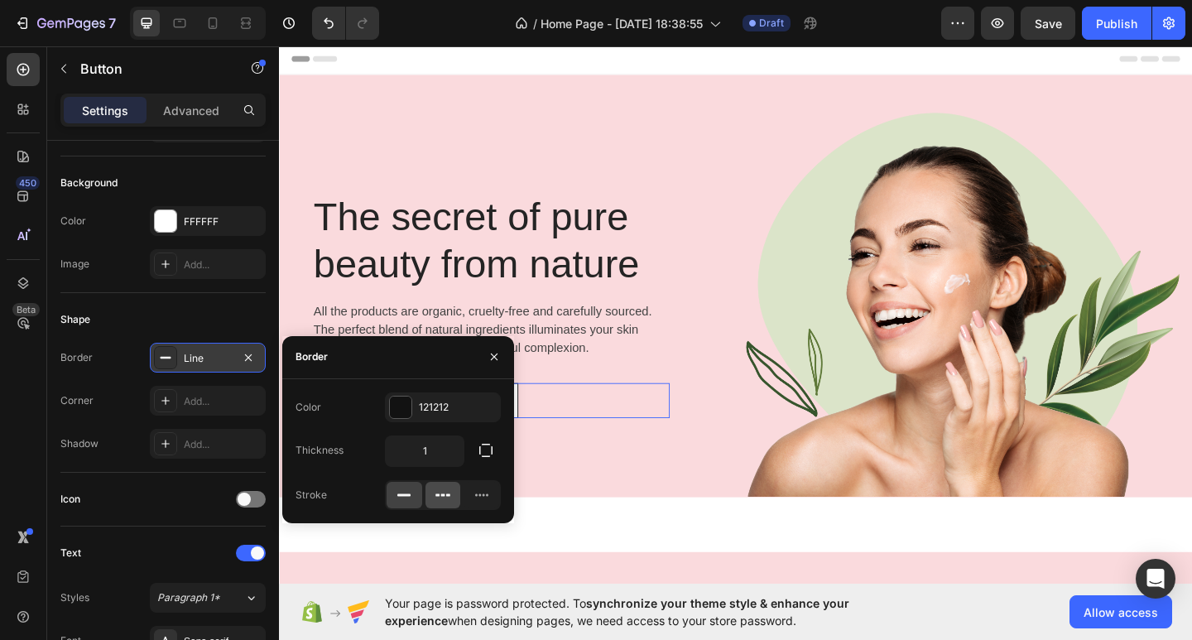
click at [432, 490] on div at bounding box center [443, 495] width 36 height 26
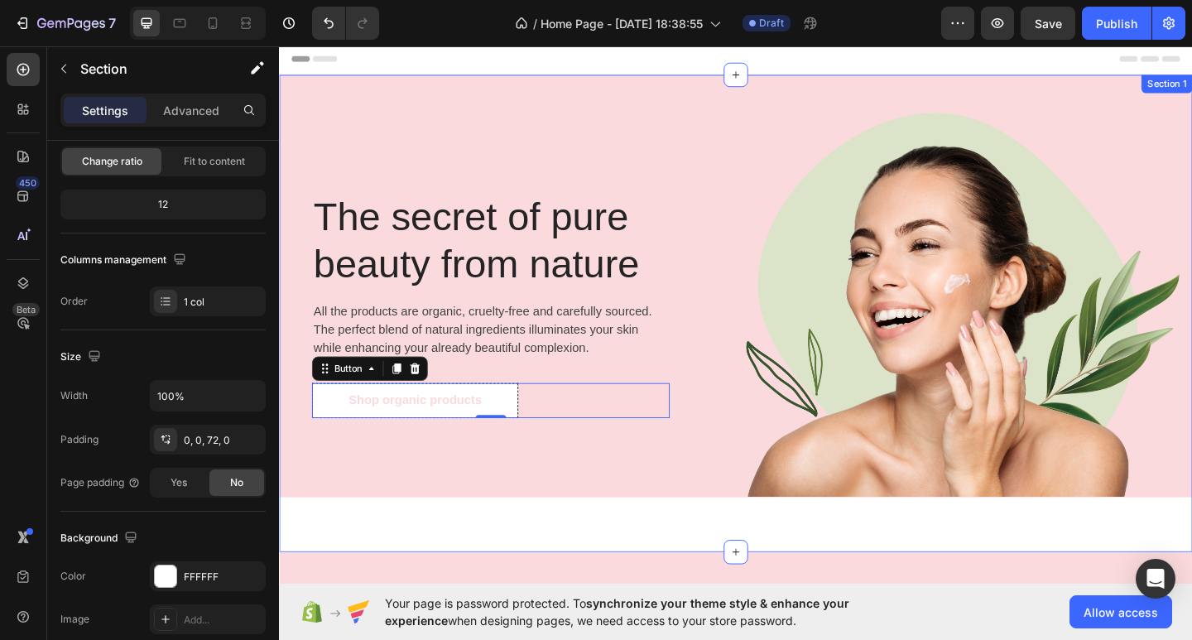
click at [558, 558] on div "The secret of pure beauty from nature Heading All the products are organic, cru…" at bounding box center [775, 337] width 993 height 519
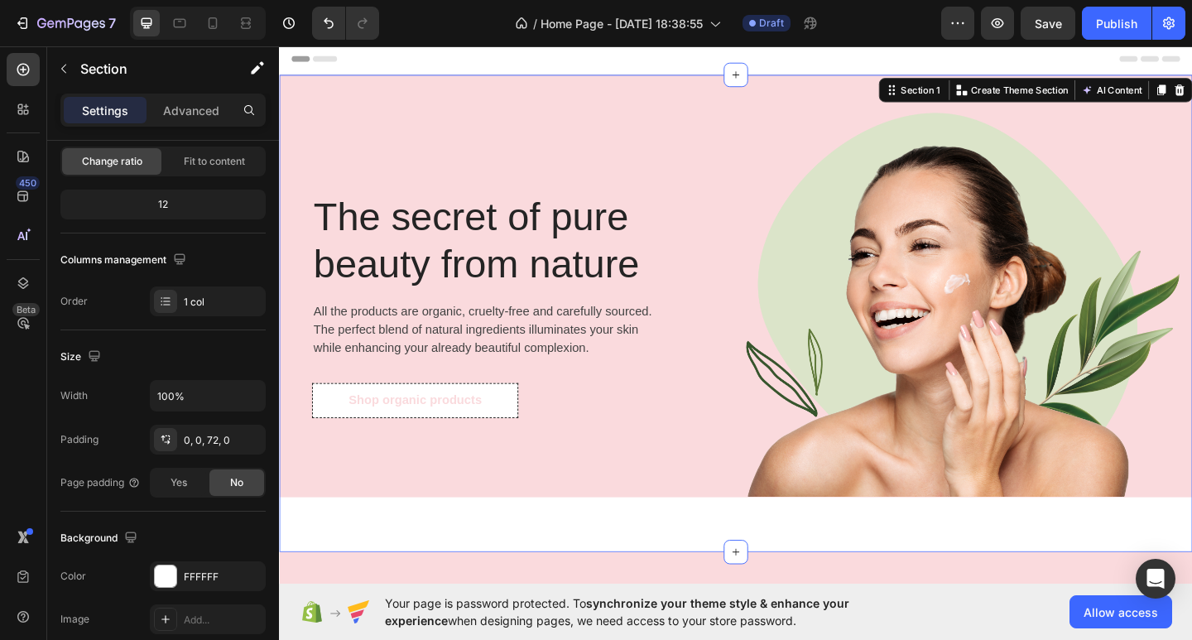
scroll to position [0, 0]
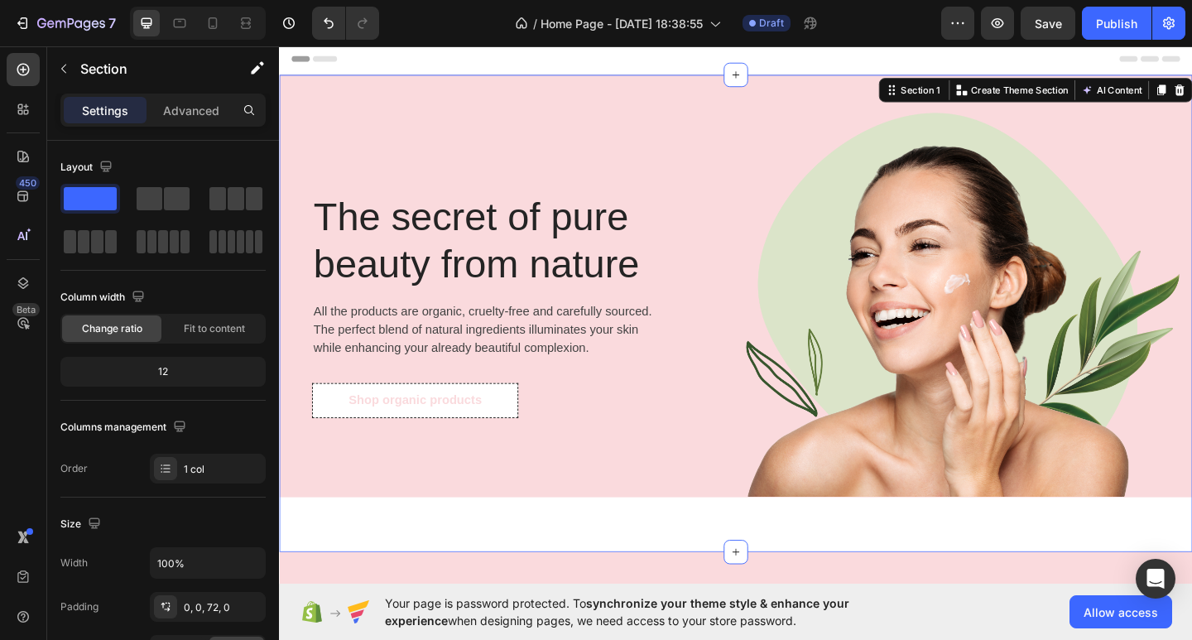
click at [536, 561] on div "The secret of pure beauty from nature Heading All the products are organic, cru…" at bounding box center [775, 337] width 993 height 519
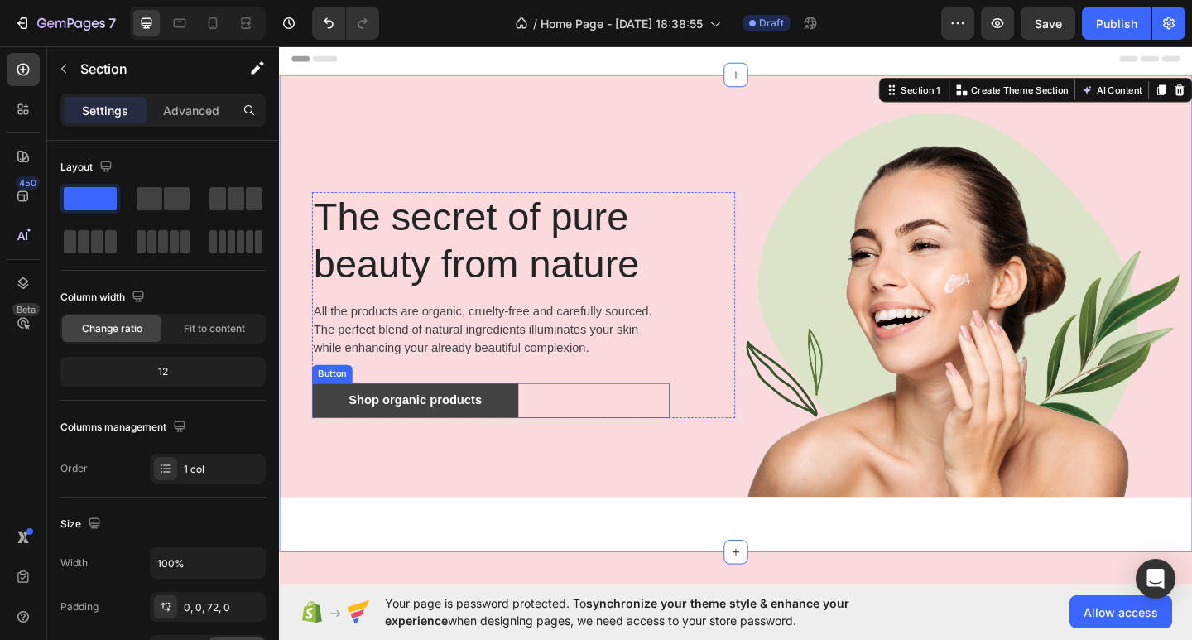
click at [329, 425] on link "Shop organic products" at bounding box center [427, 432] width 224 height 38
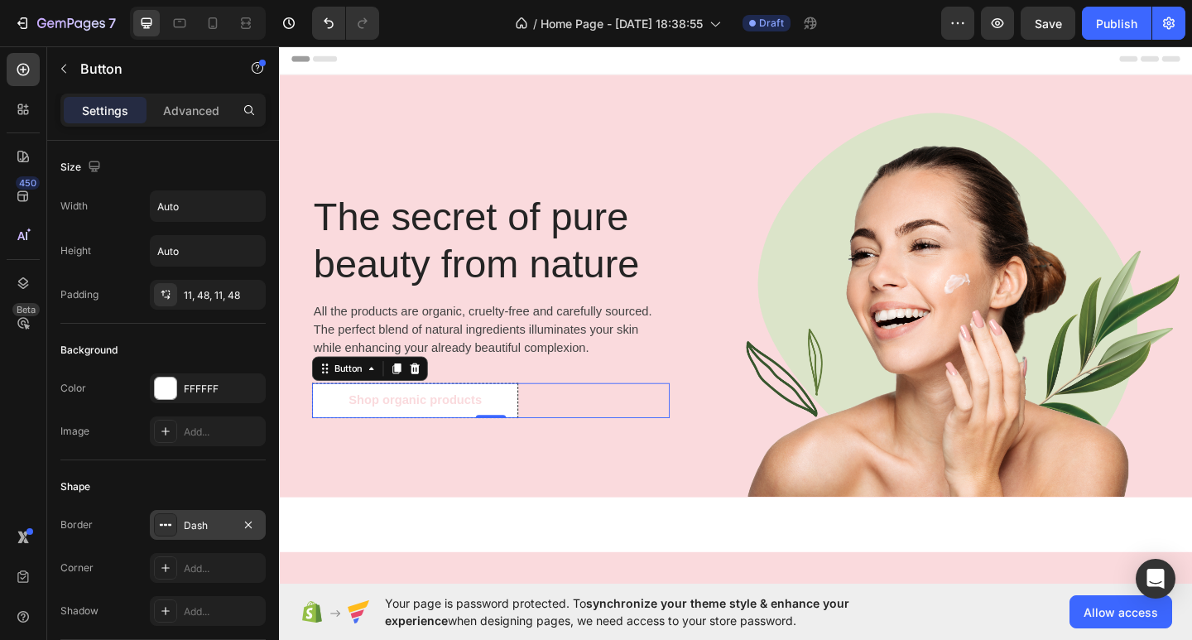
click at [262, 519] on div "Dash" at bounding box center [208, 525] width 116 height 30
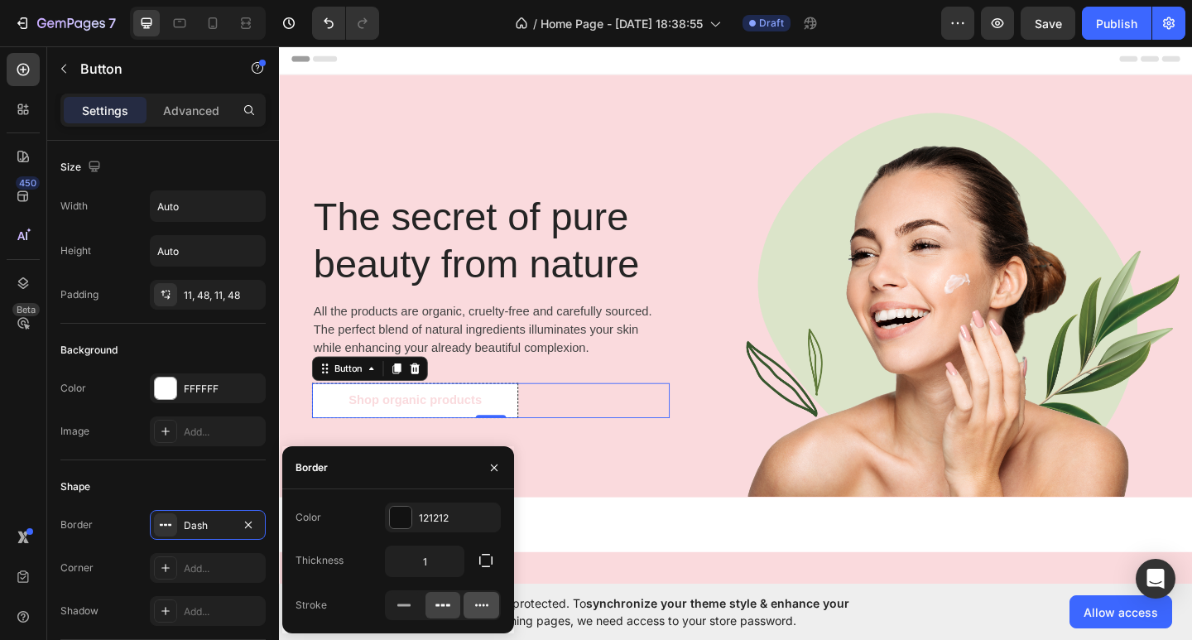
click at [480, 606] on icon at bounding box center [481, 605] width 17 height 17
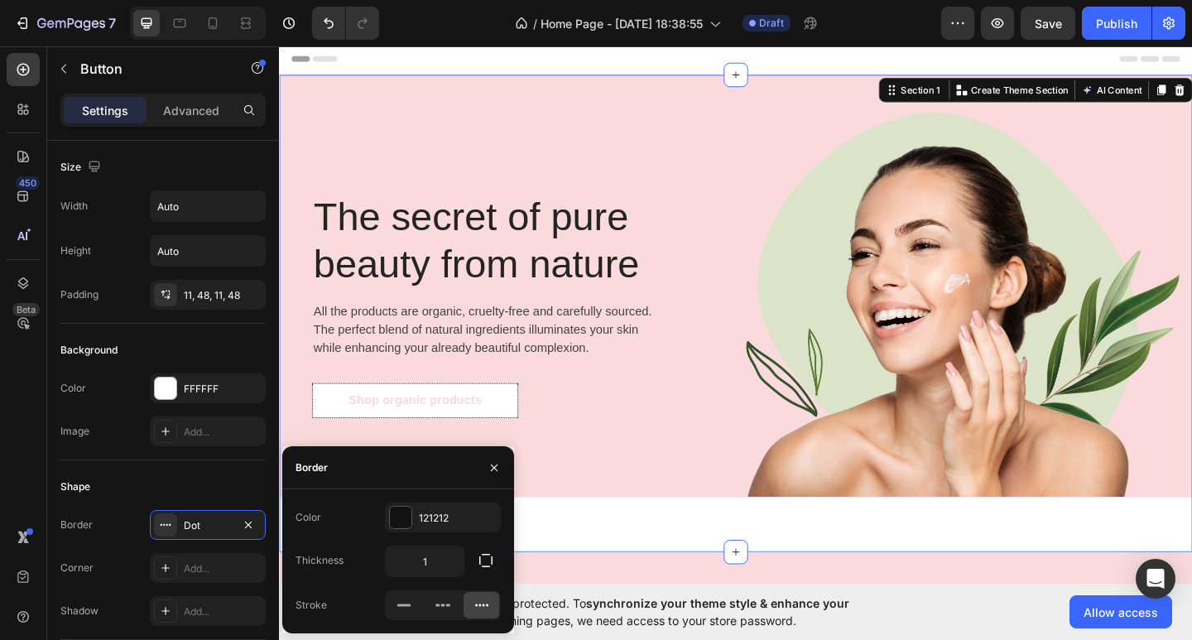
click at [565, 541] on div "The secret of pure beauty from nature Heading All the products are organic, cru…" at bounding box center [775, 337] width 993 height 519
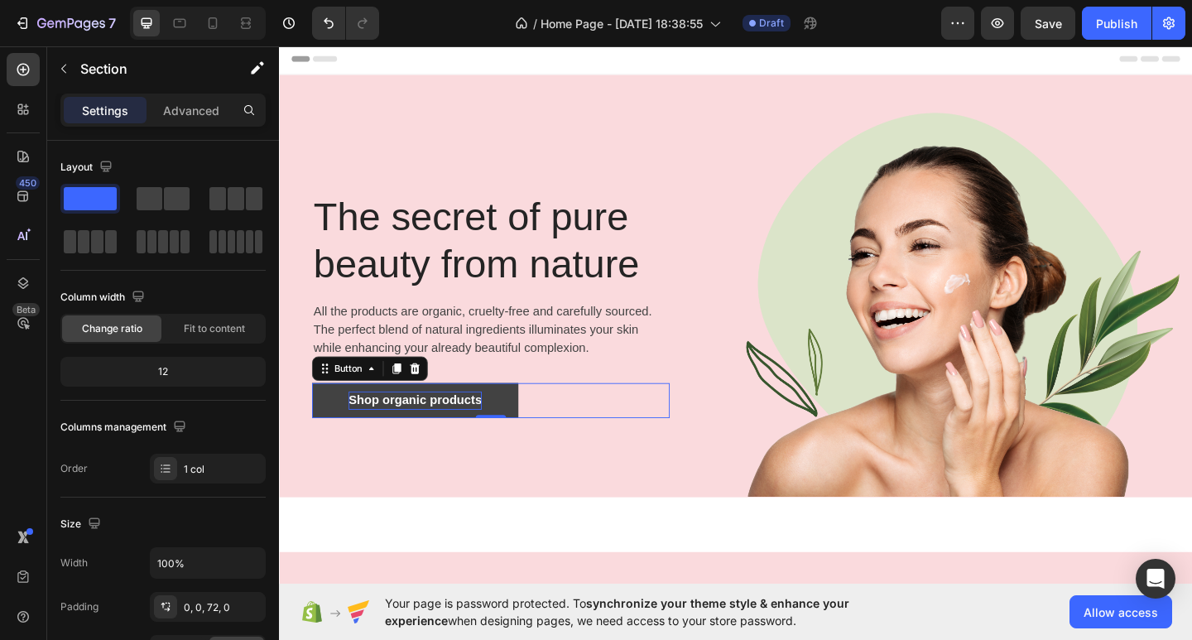
click at [374, 435] on div "Shop organic products" at bounding box center [426, 432] width 145 height 20
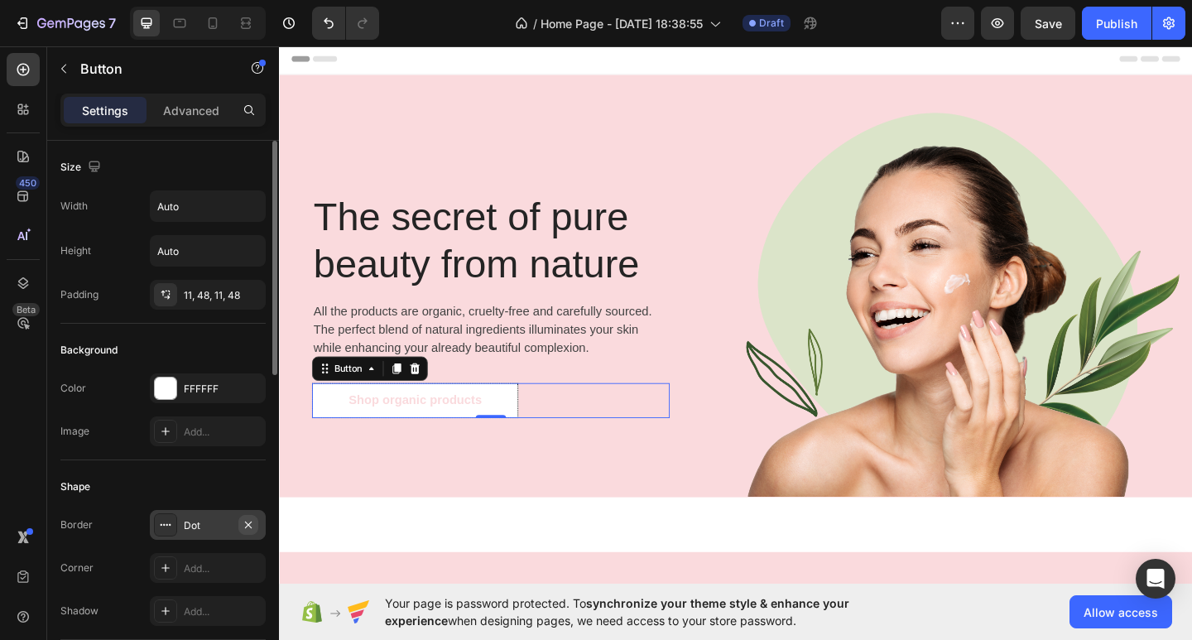
click at [256, 522] on button "button" at bounding box center [248, 525] width 20 height 20
click at [247, 571] on div "Add..." at bounding box center [223, 568] width 78 height 15
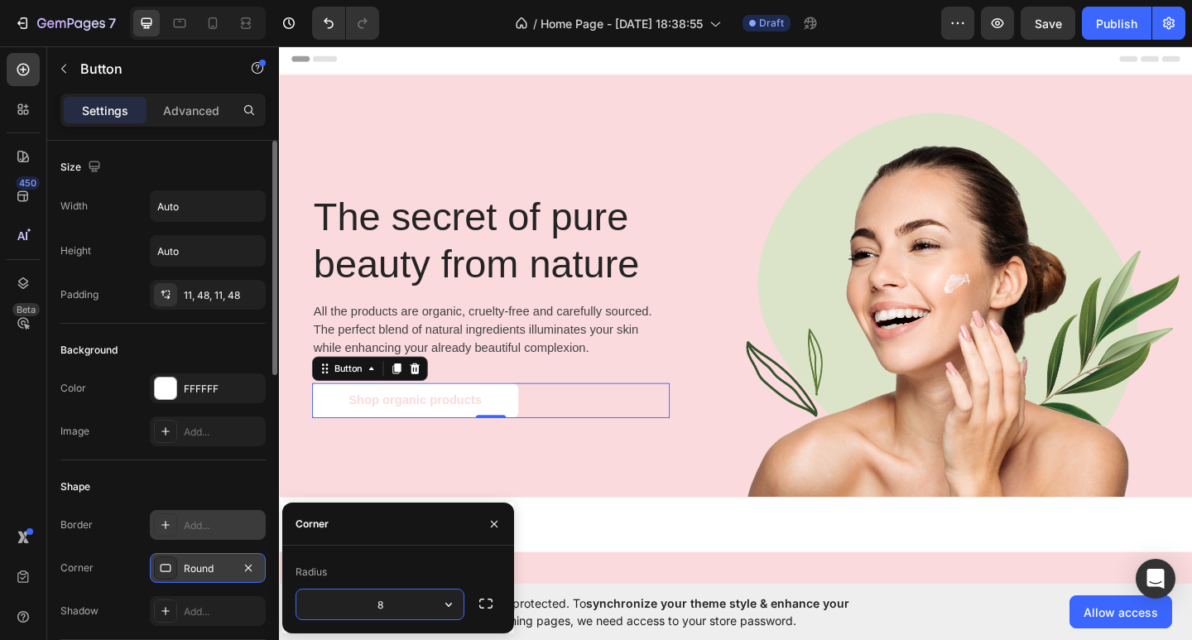
type input "4"
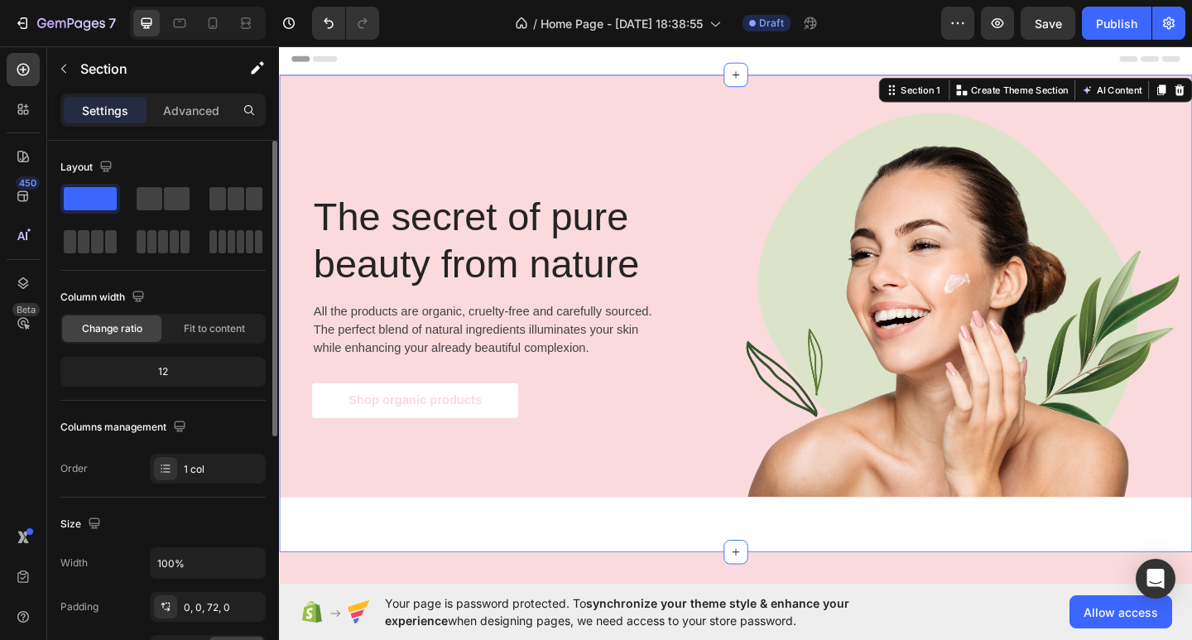
click at [611, 588] on div "The secret of pure beauty from nature Heading All the products are organic, cru…" at bounding box center [775, 337] width 993 height 519
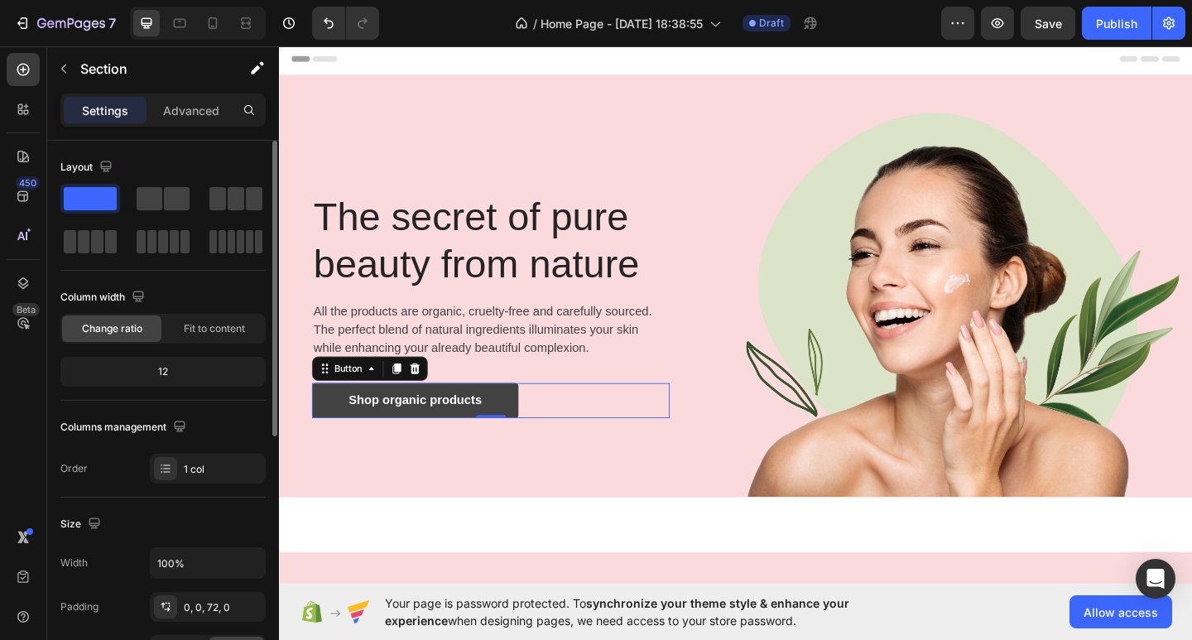
click at [334, 427] on link "Shop organic products" at bounding box center [427, 432] width 224 height 38
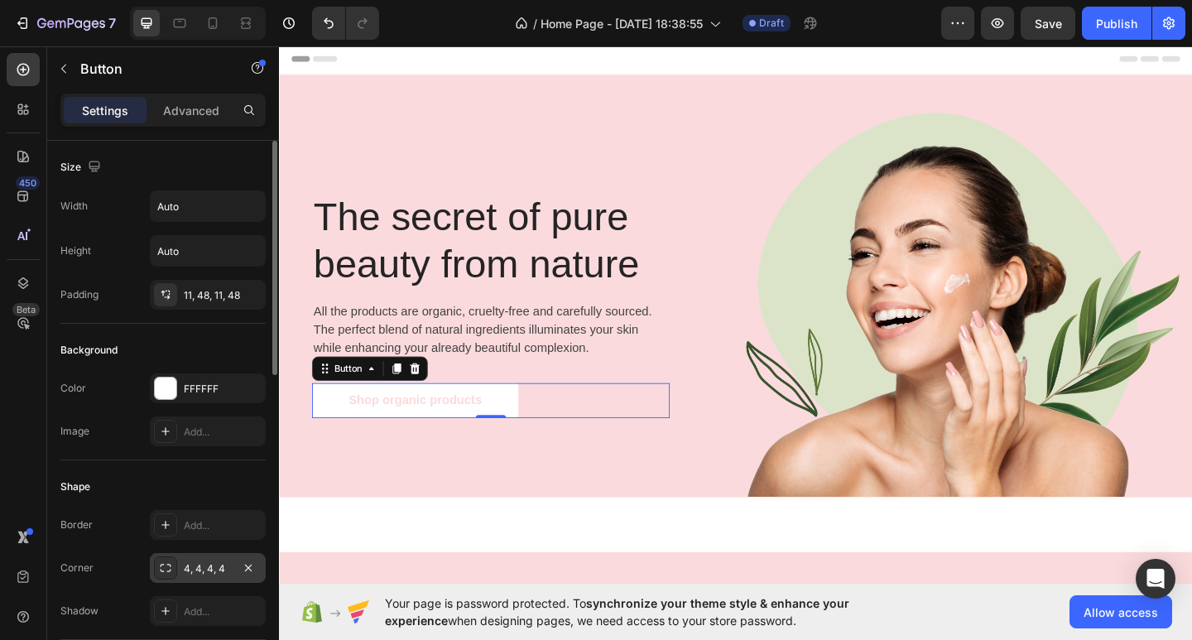
click at [255, 556] on div "4, 4, 4, 4" at bounding box center [208, 568] width 116 height 30
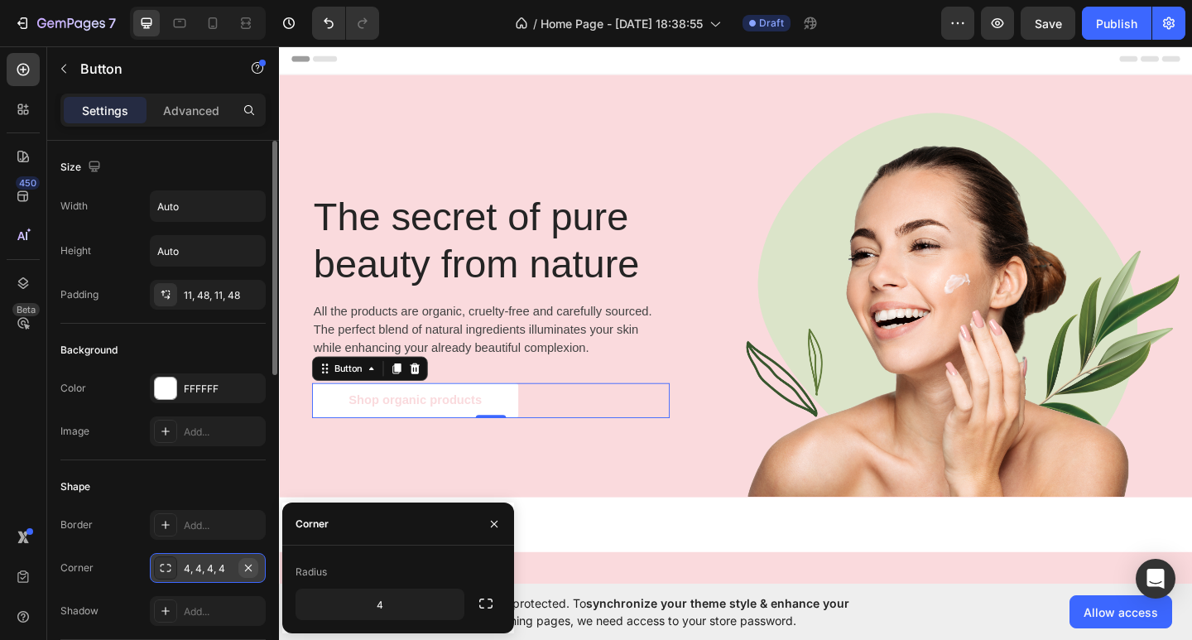
click at [250, 566] on icon "button" at bounding box center [248, 567] width 7 height 7
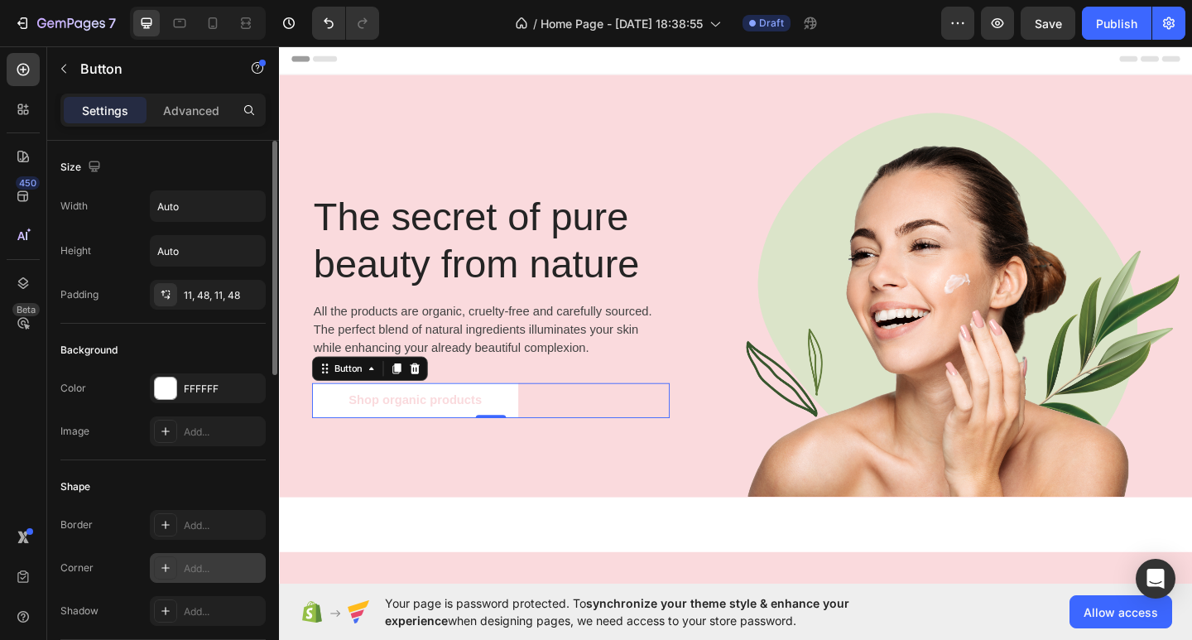
click at [223, 576] on div "Add..." at bounding box center [208, 568] width 116 height 30
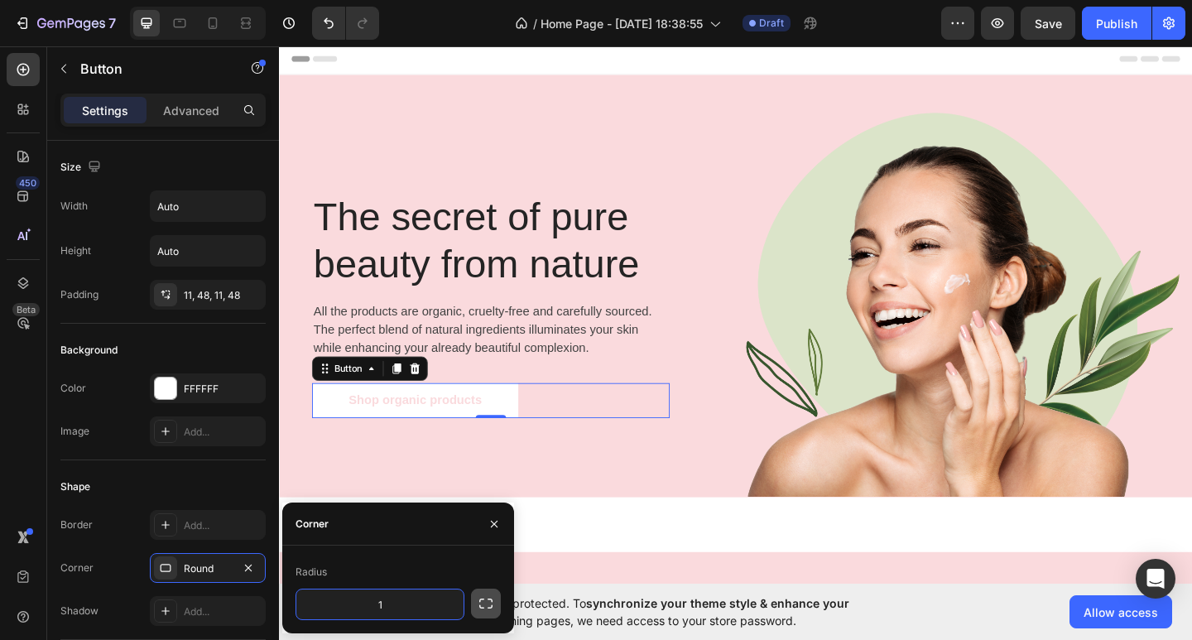
type input "1"
click at [493, 598] on icon "button" at bounding box center [486, 603] width 17 height 17
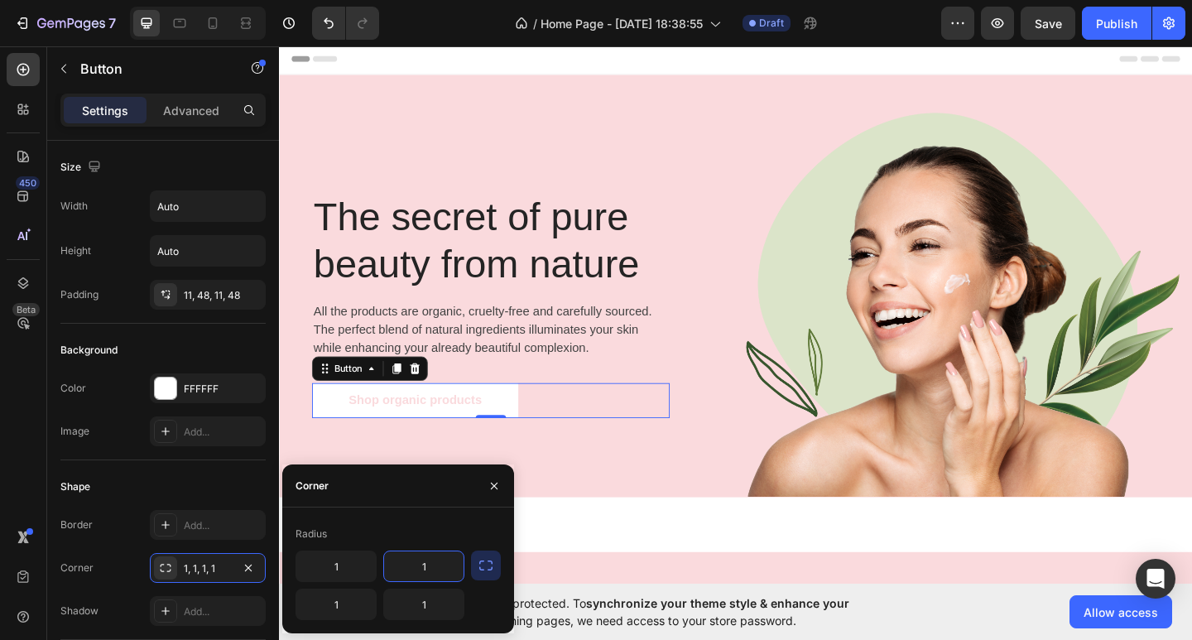
click at [442, 580] on input "1" at bounding box center [423, 566] width 79 height 30
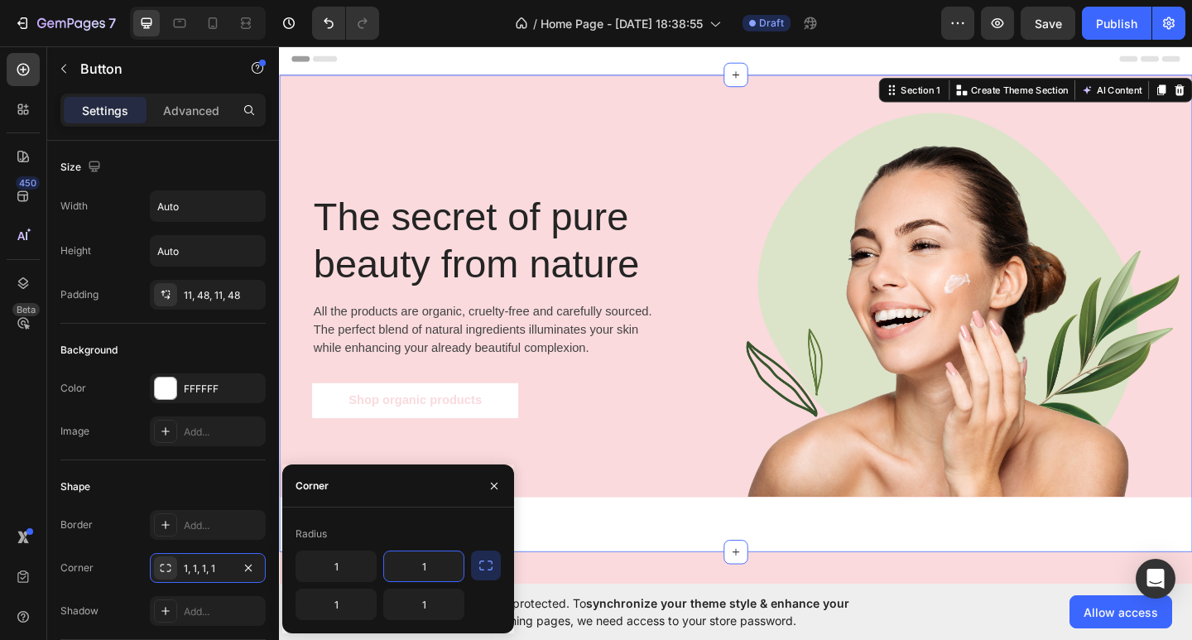
click at [592, 585] on div "The secret of pure beauty from nature Heading All the products are organic, cru…" at bounding box center [775, 337] width 993 height 519
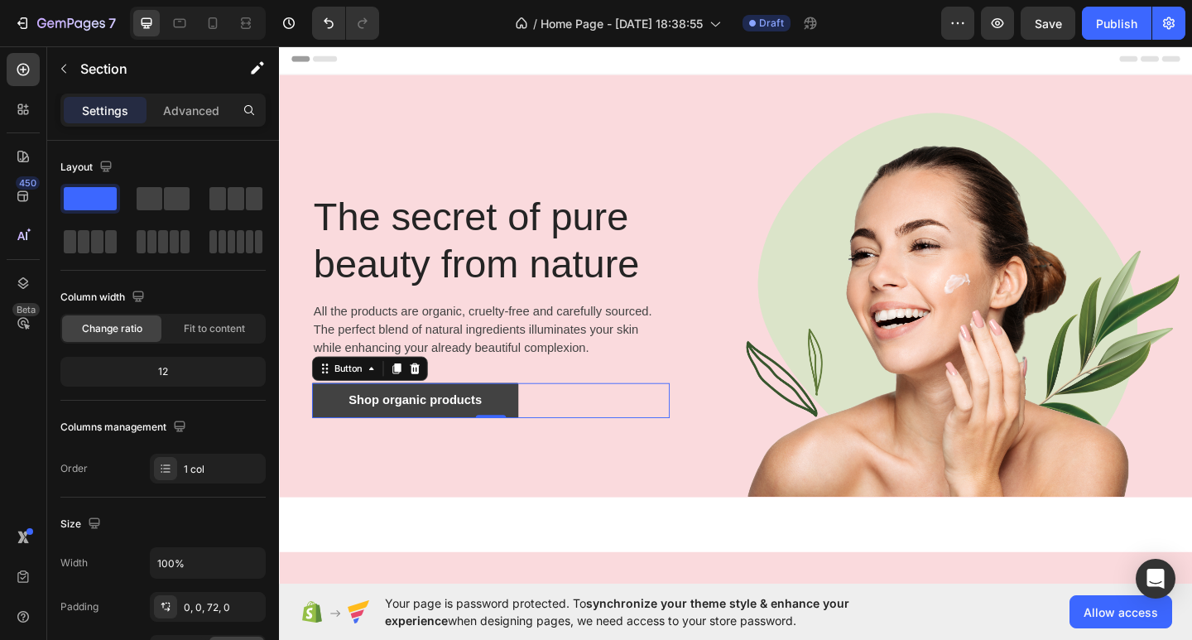
click at [324, 426] on link "Shop organic products" at bounding box center [427, 432] width 224 height 38
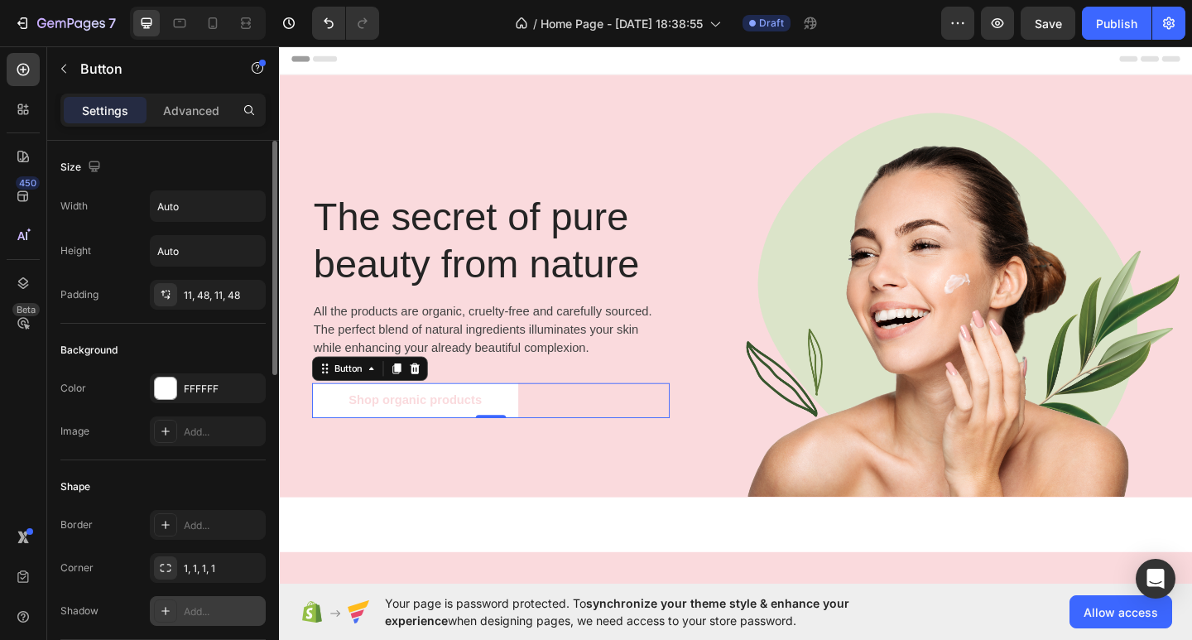
click at [234, 603] on div "Add..." at bounding box center [208, 611] width 116 height 30
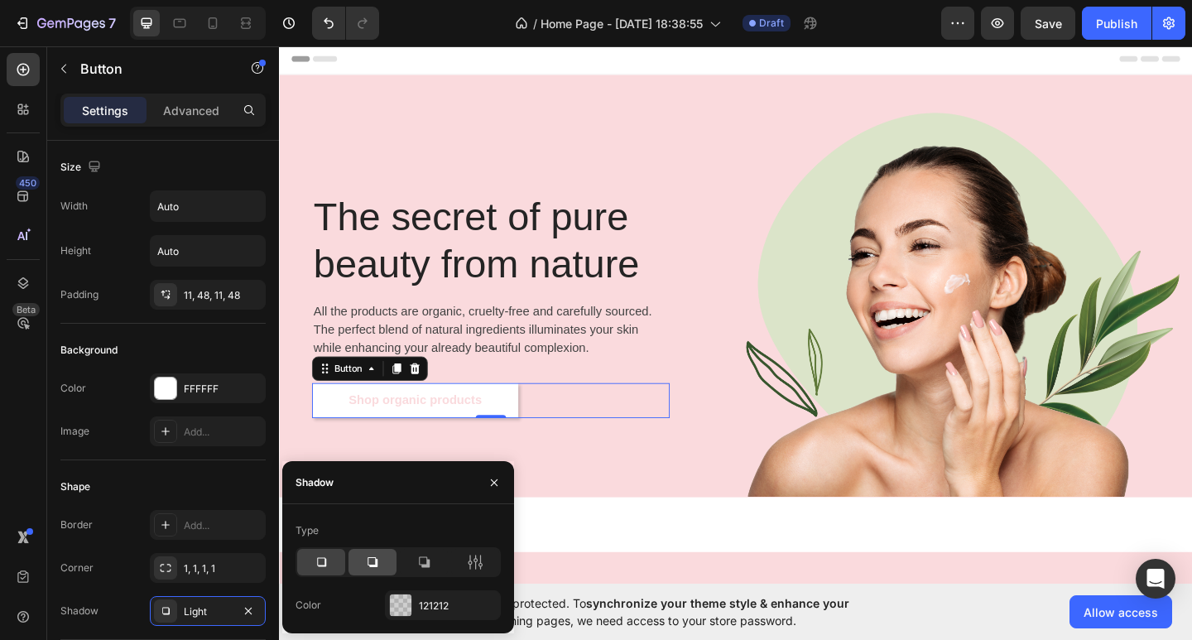
click at [364, 563] on icon at bounding box center [372, 562] width 17 height 17
click at [416, 564] on icon at bounding box center [424, 562] width 17 height 17
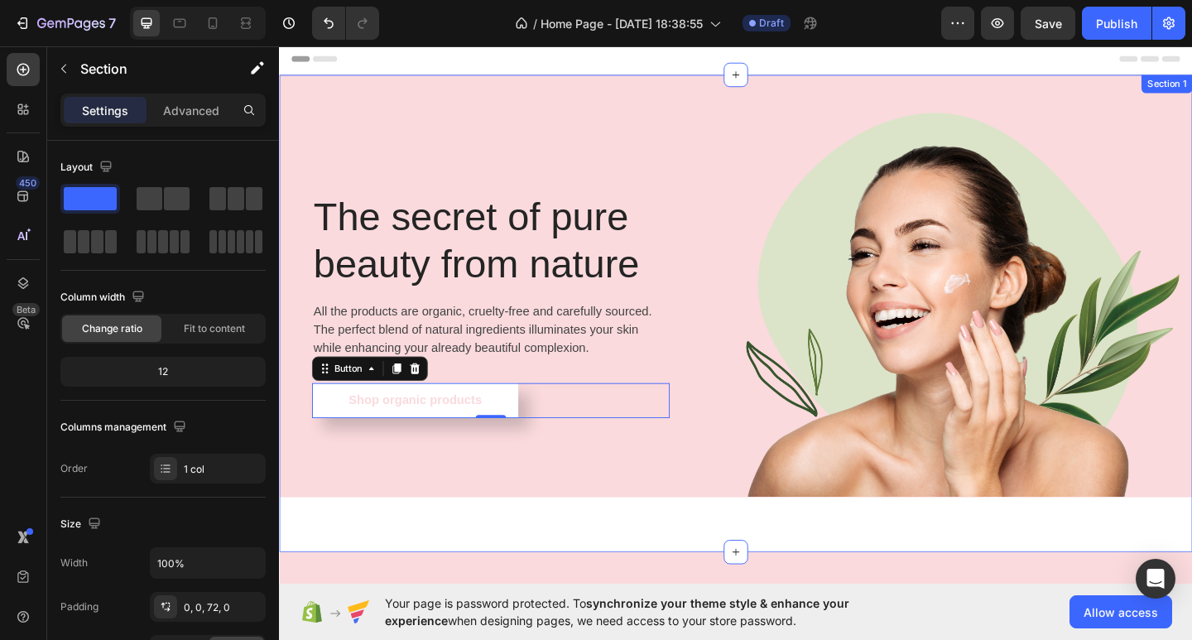
click at [595, 550] on div "The secret of pure beauty from nature Heading All the products are organic, cru…" at bounding box center [775, 337] width 993 height 519
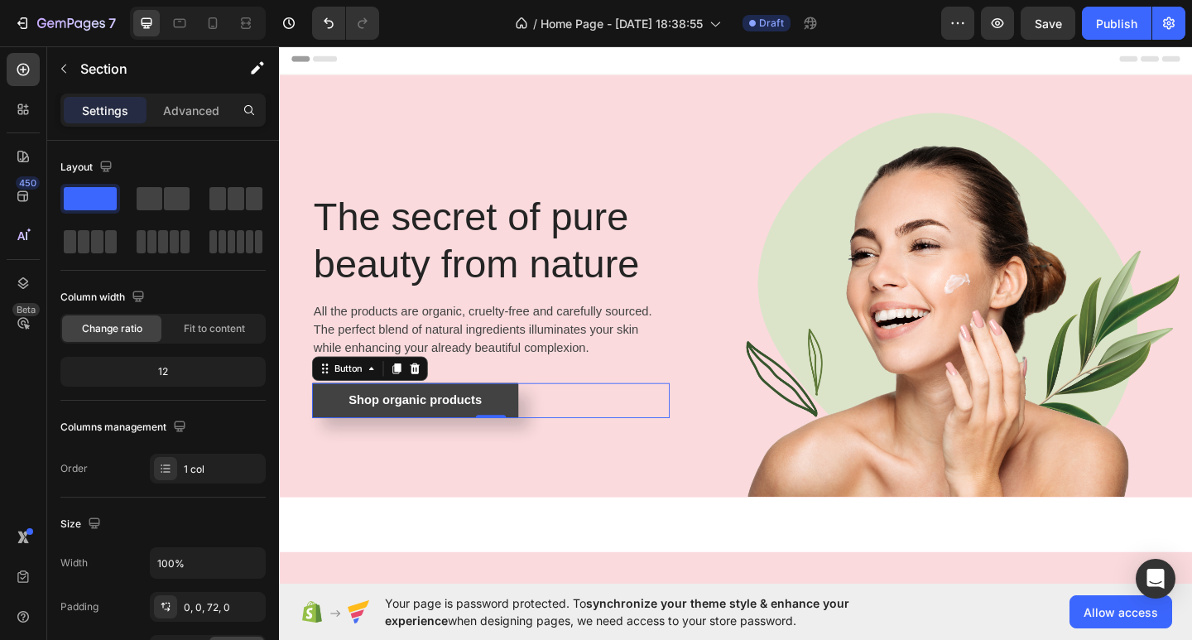
click at [315, 436] on link "Shop organic products" at bounding box center [427, 432] width 224 height 38
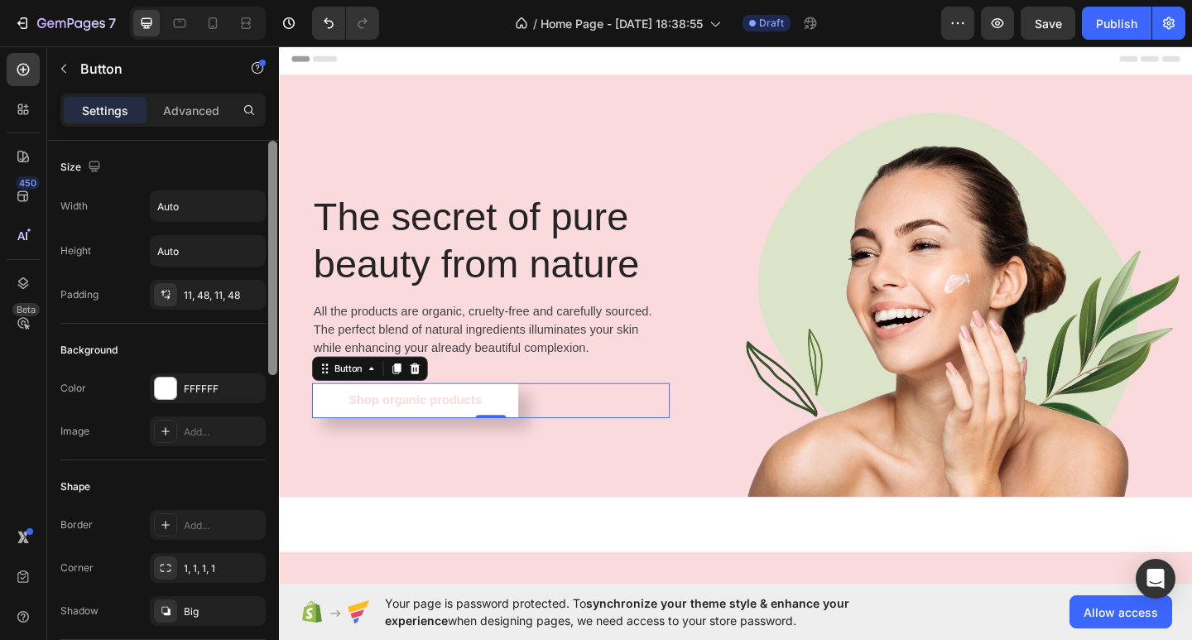
scroll to position [546, 0]
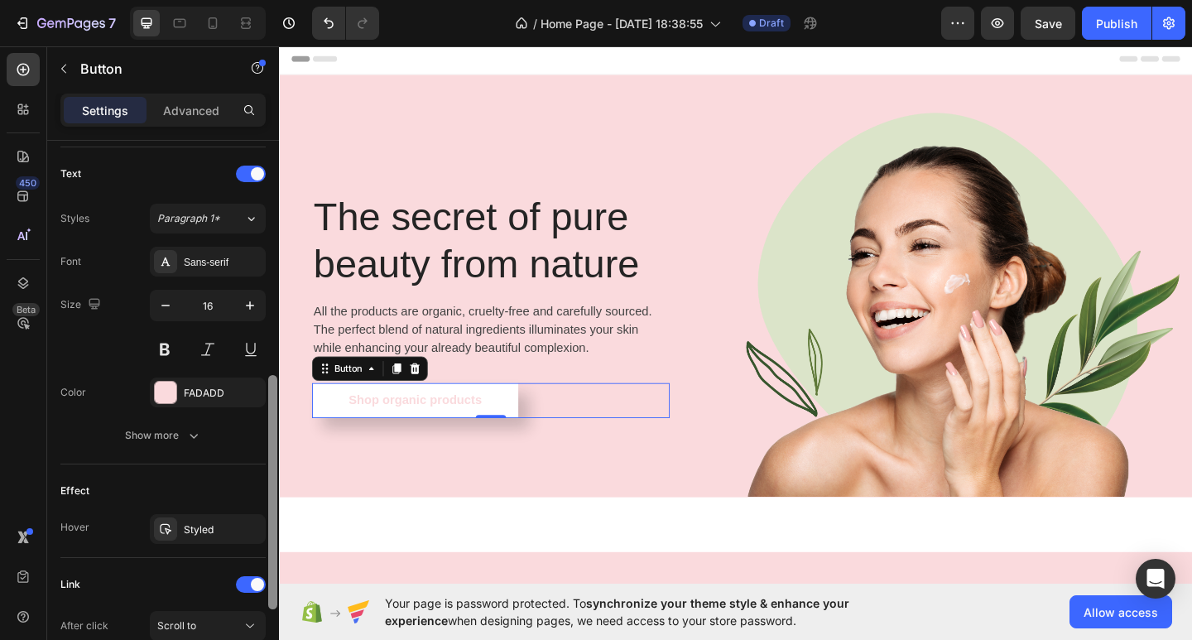
click at [272, 495] on div at bounding box center [273, 414] width 12 height 546
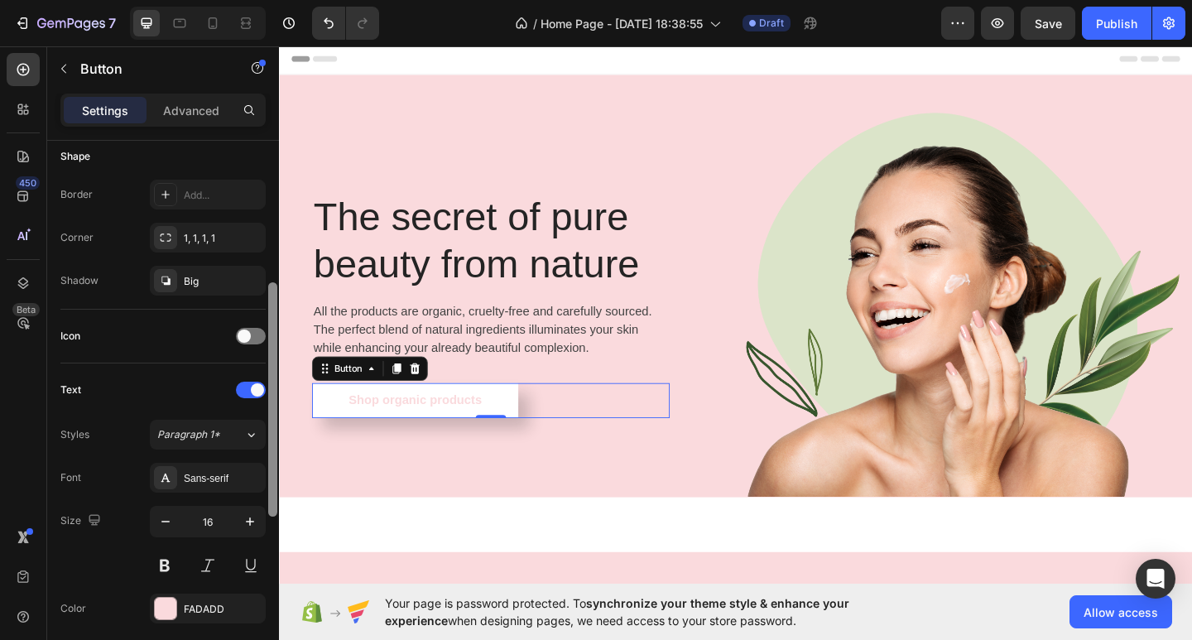
scroll to position [332, 0]
drag, startPoint x: 276, startPoint y: 495, endPoint x: 267, endPoint y: 403, distance: 92.3
click at [267, 403] on div at bounding box center [273, 412] width 12 height 546
click at [249, 335] on span at bounding box center [244, 334] width 13 height 13
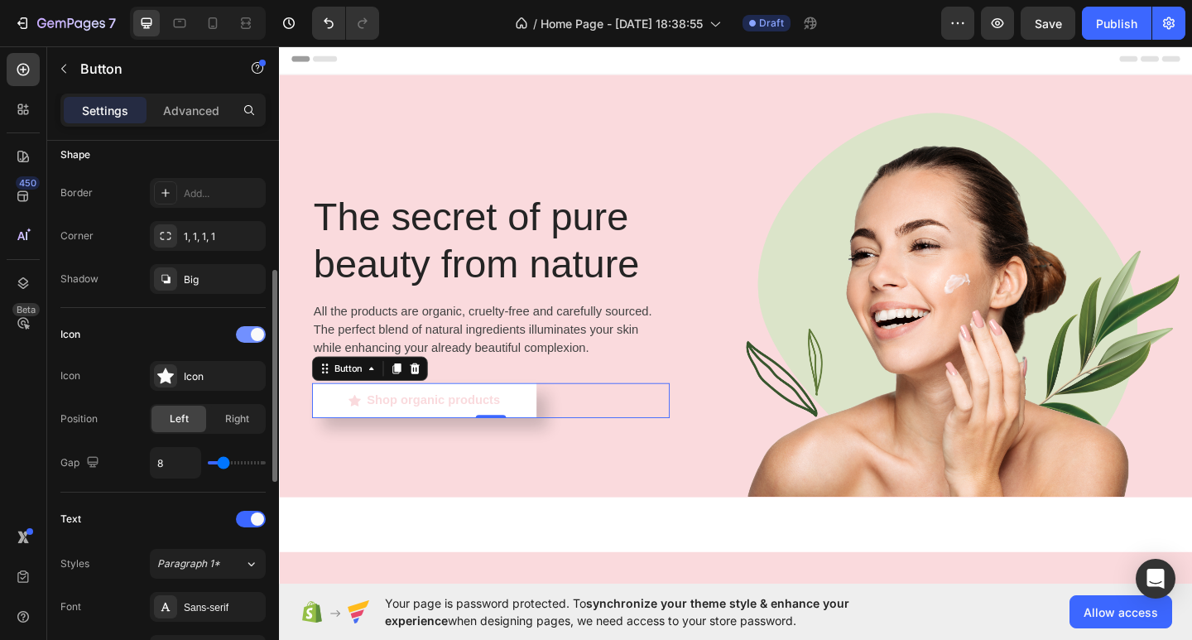
click at [249, 335] on div at bounding box center [251, 334] width 30 height 17
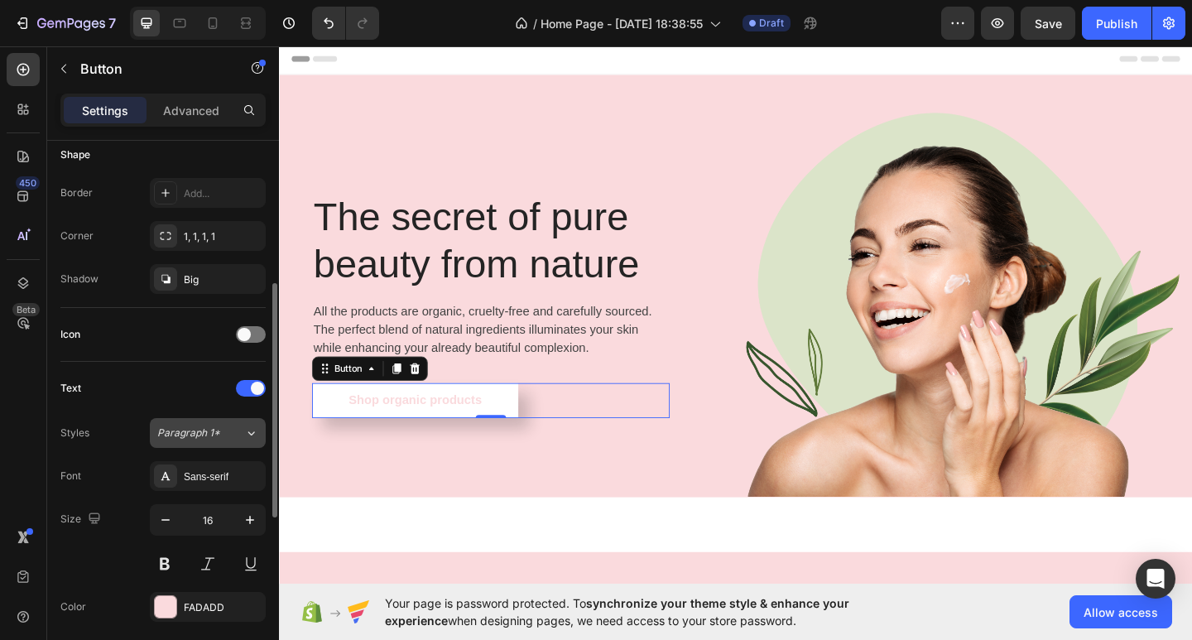
click at [248, 441] on button "Paragraph 1*" at bounding box center [208, 433] width 116 height 30
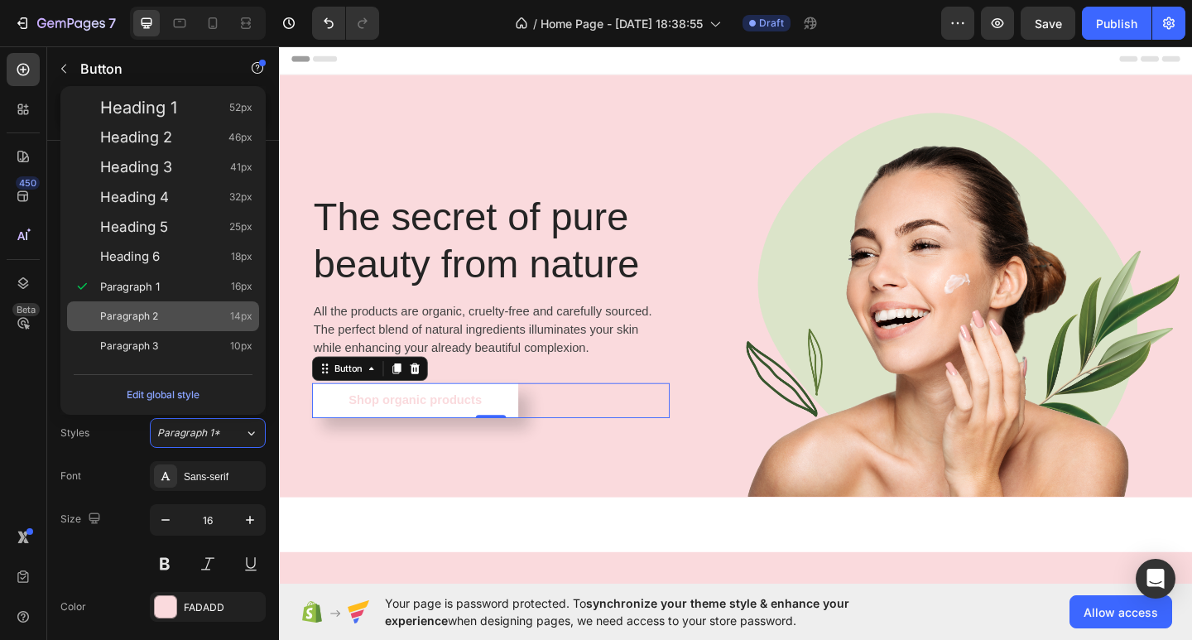
click at [180, 322] on div "Paragraph 2 14px" at bounding box center [176, 316] width 152 height 17
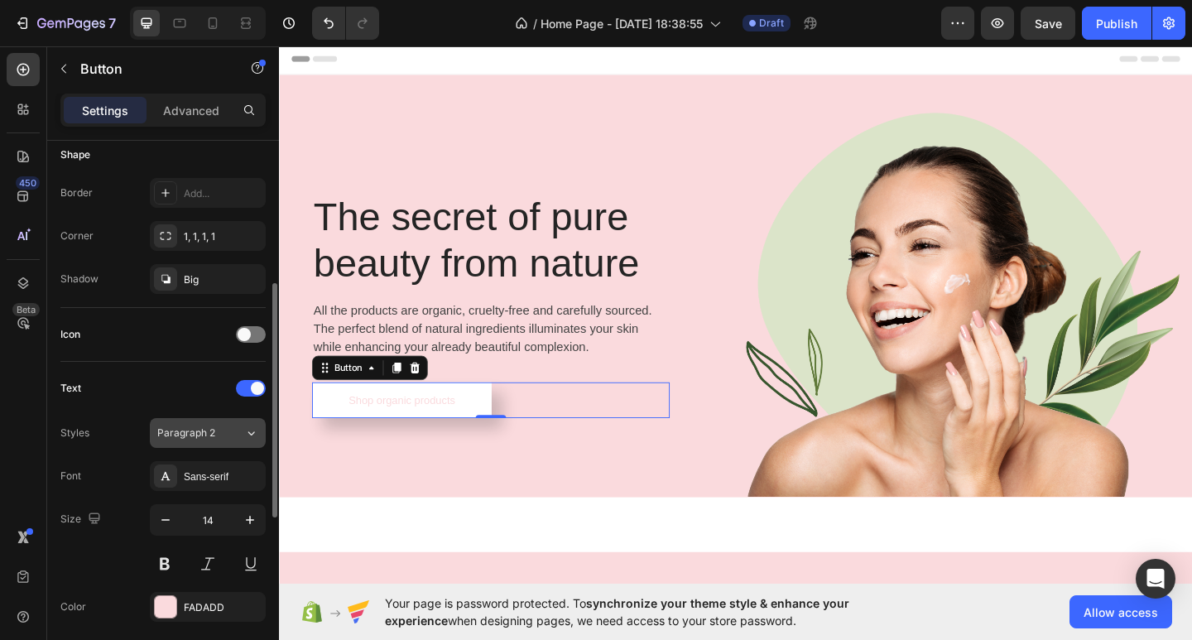
click at [257, 433] on icon at bounding box center [251, 433] width 14 height 17
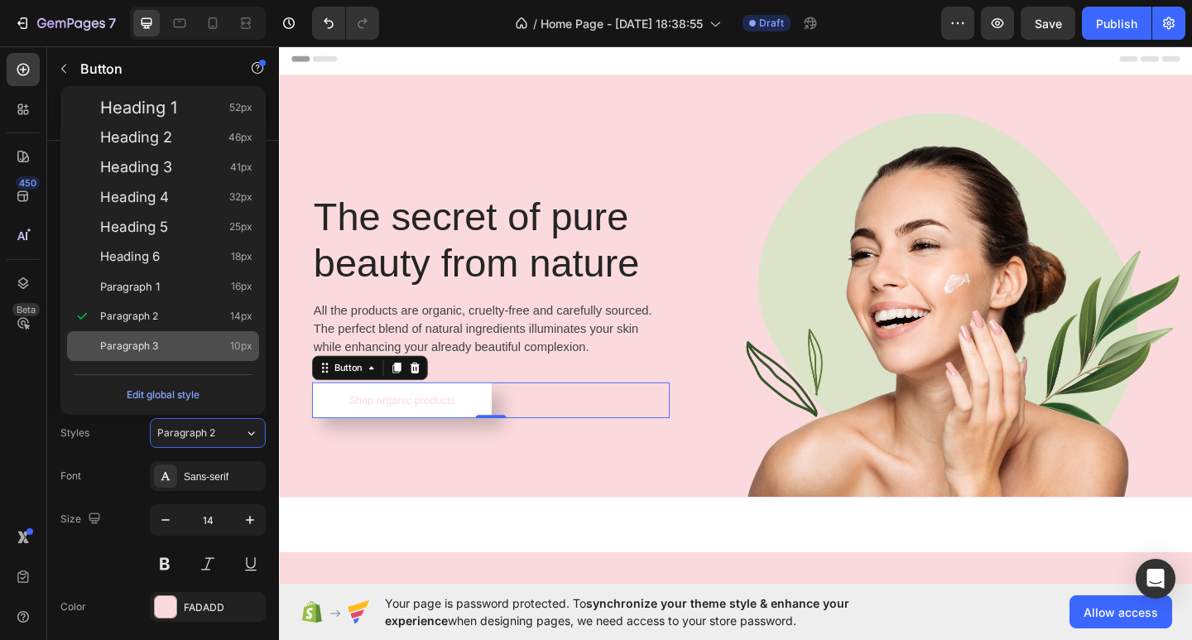
click at [185, 350] on div "Paragraph 3 10px" at bounding box center [176, 346] width 152 height 17
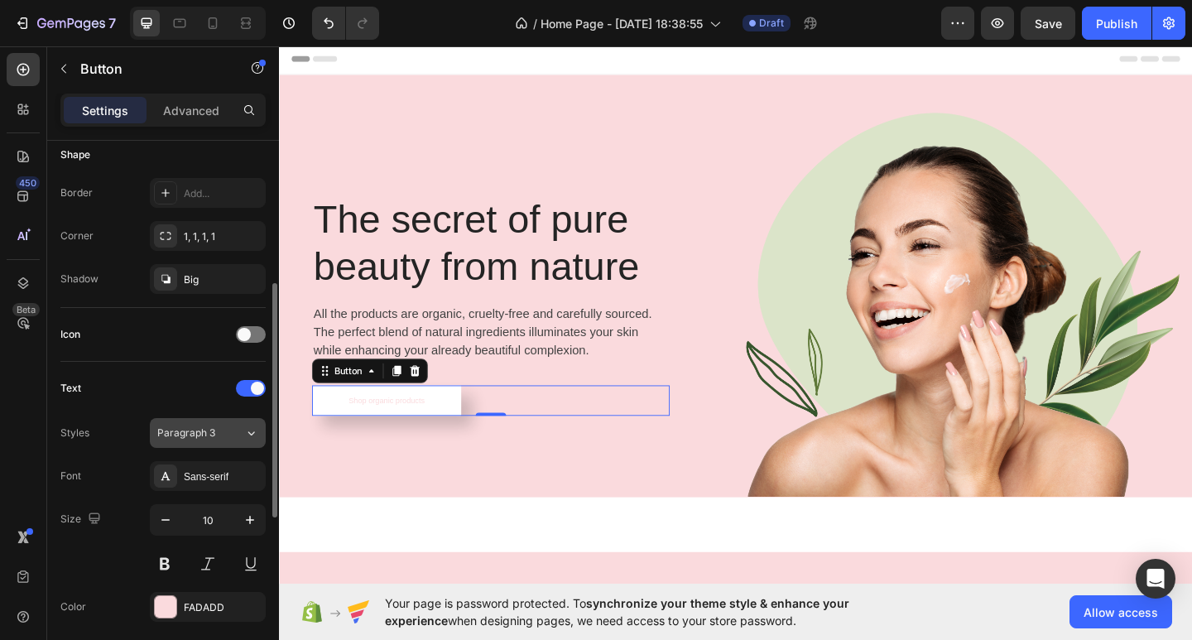
click at [250, 438] on icon at bounding box center [251, 433] width 14 height 17
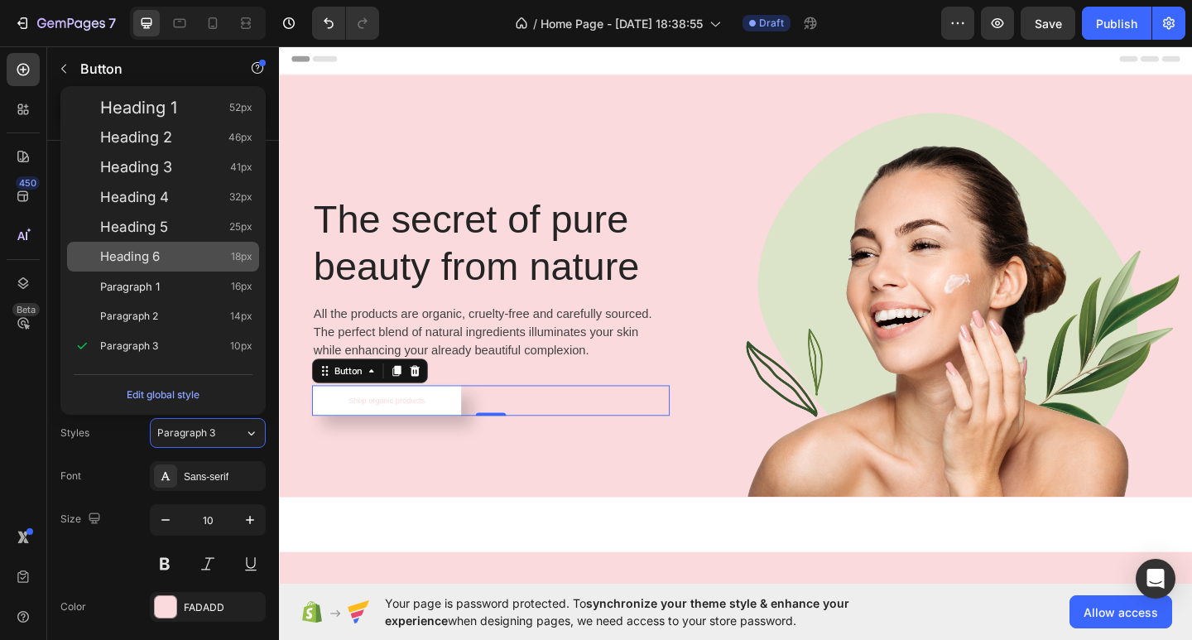
click at [175, 254] on div "Heading 6 18px" at bounding box center [176, 256] width 152 height 17
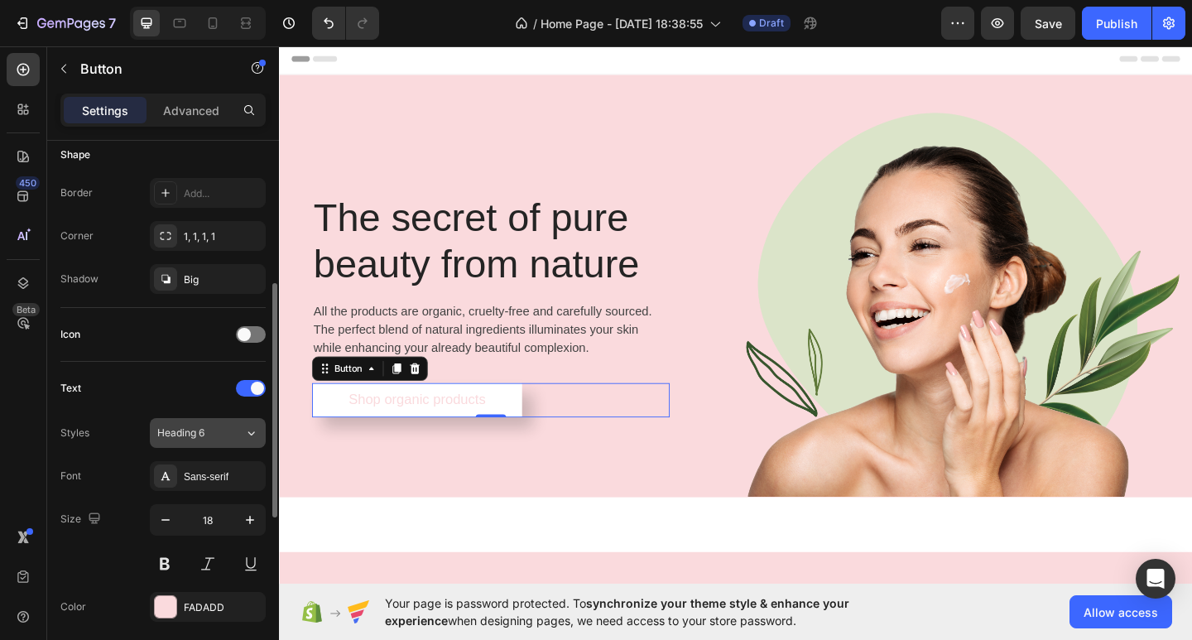
click at [257, 430] on icon at bounding box center [251, 433] width 14 height 17
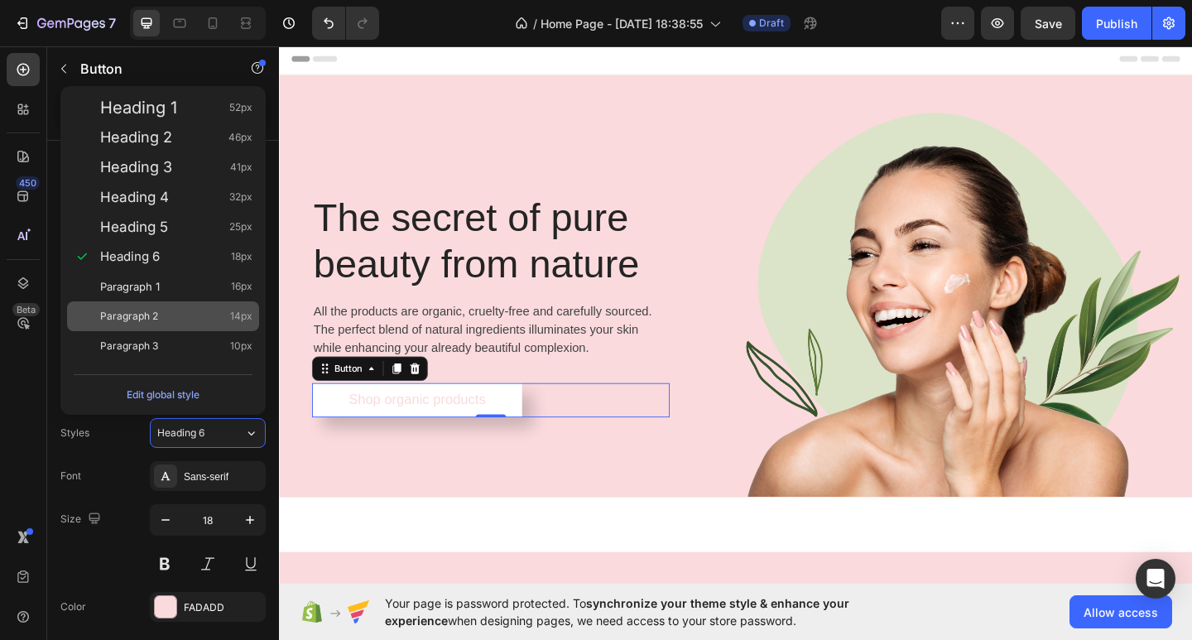
click at [223, 308] on div "Paragraph 2 14px" at bounding box center [176, 316] width 152 height 17
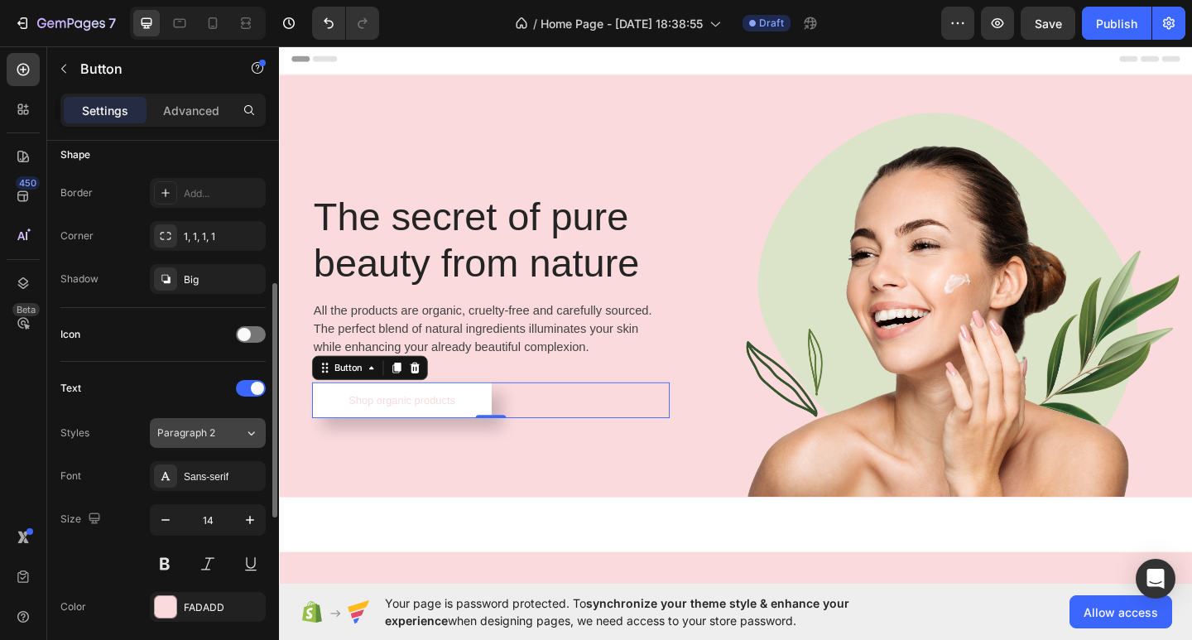
click at [251, 421] on button "Paragraph 2" at bounding box center [208, 433] width 116 height 30
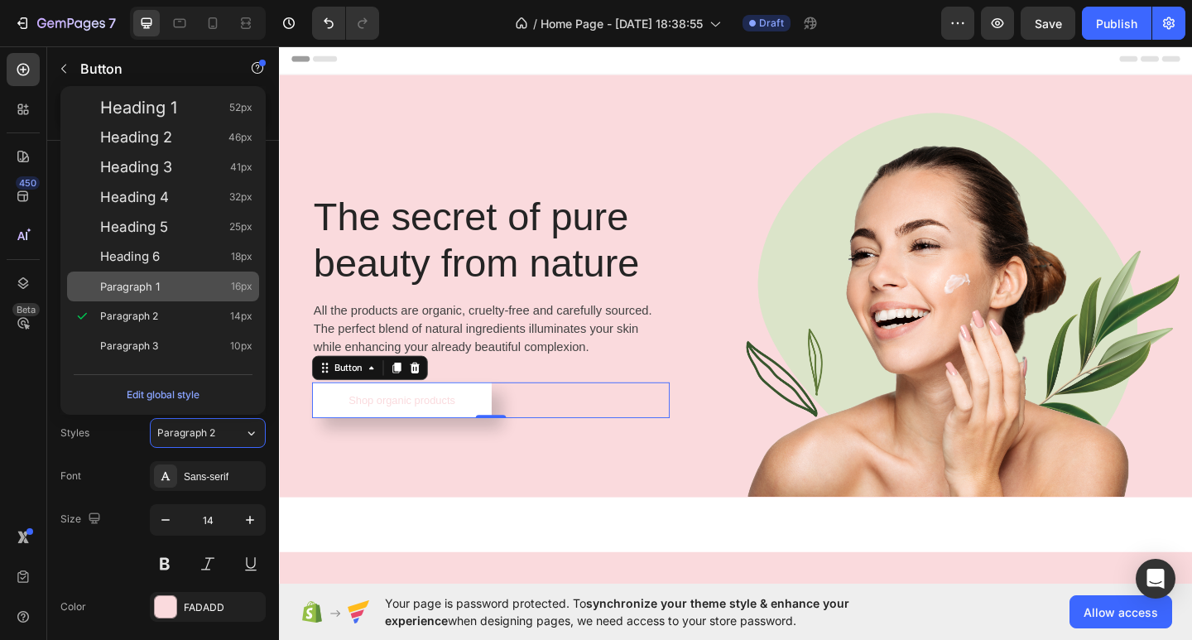
click at [199, 283] on div "Paragraph 1 16px" at bounding box center [176, 286] width 152 height 17
type input "16"
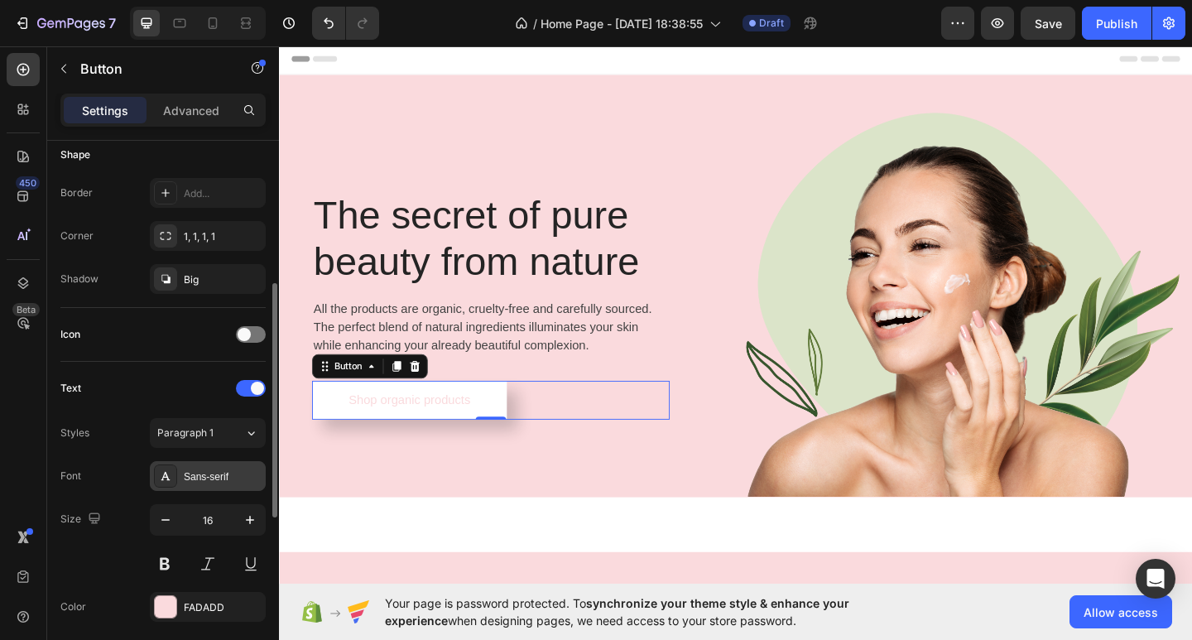
click at [218, 473] on div "Sans-serif" at bounding box center [223, 476] width 78 height 15
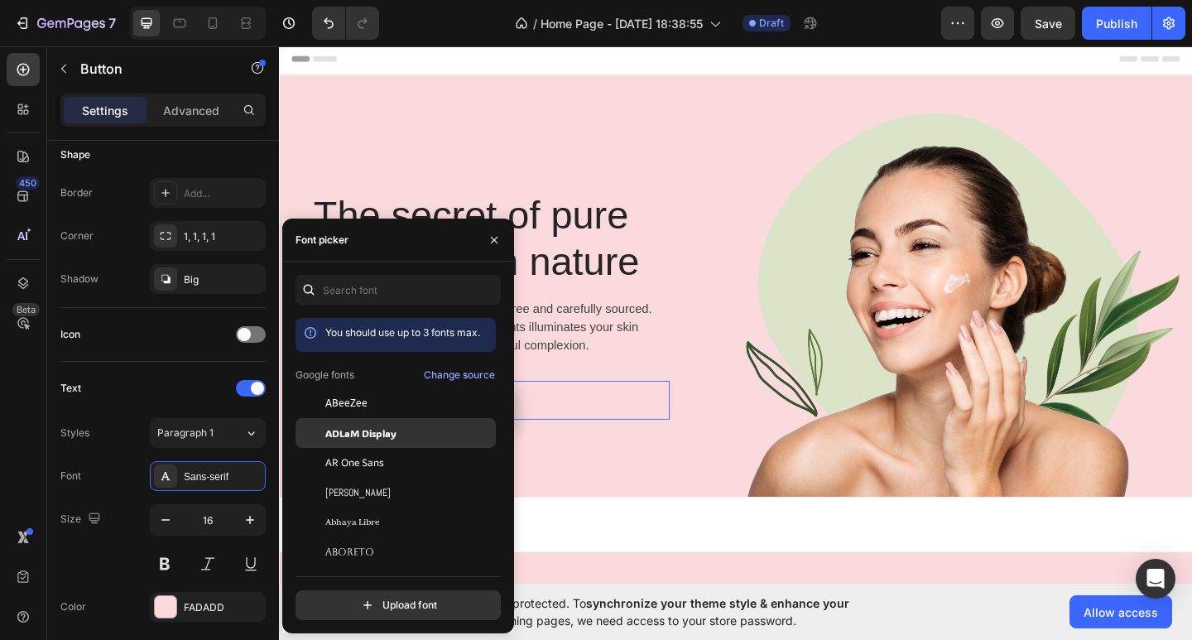
click at [363, 428] on span "ADLaM Display" at bounding box center [360, 432] width 71 height 15
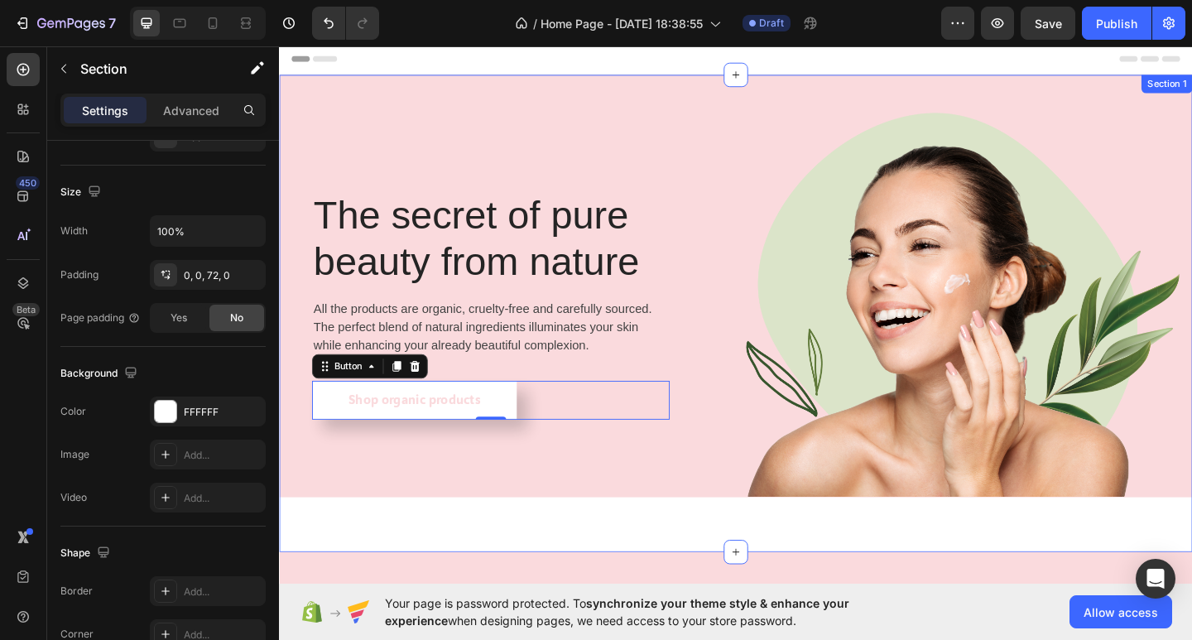
click at [573, 545] on div "The secret of pure beauty from nature Heading All the products are organic, cru…" at bounding box center [775, 337] width 993 height 519
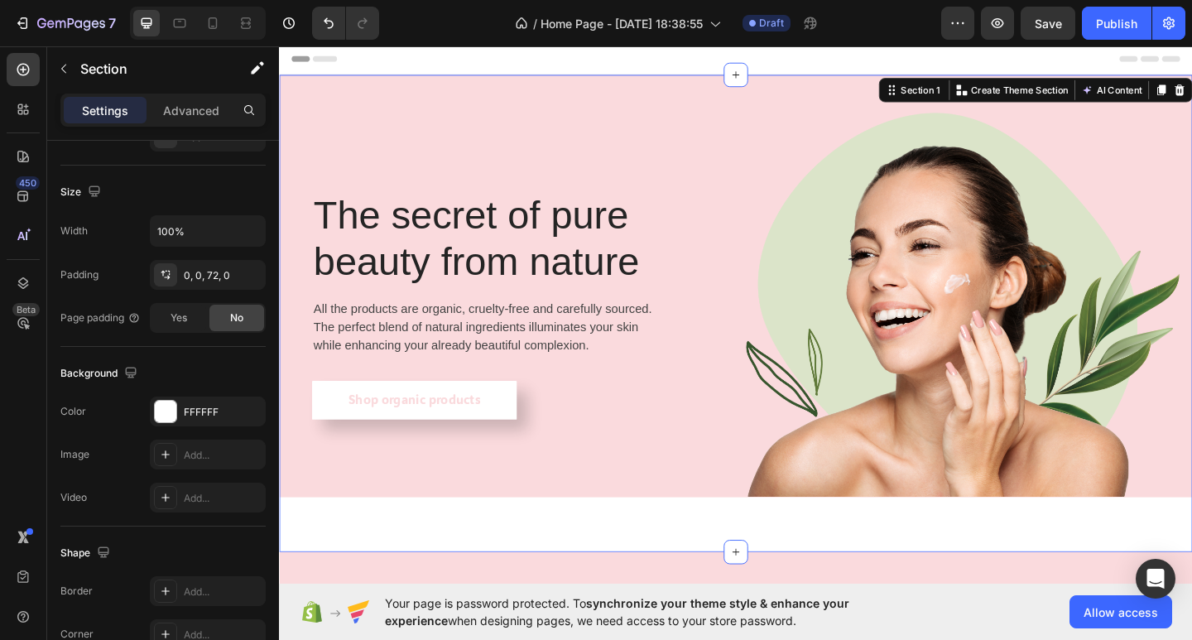
scroll to position [0, 0]
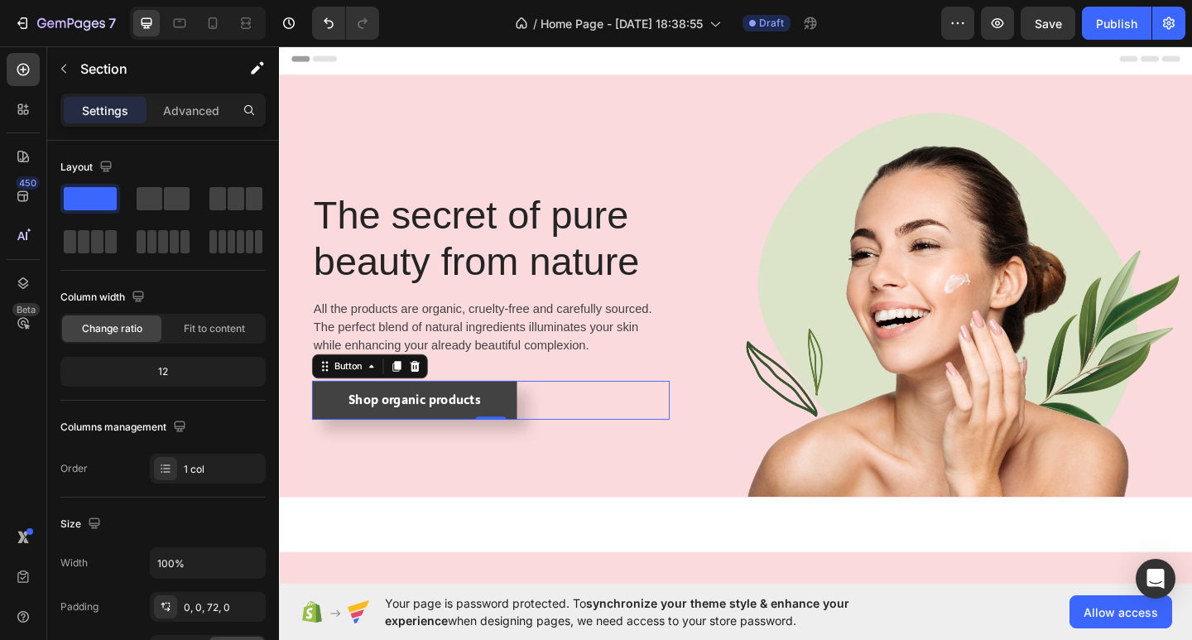
click at [317, 431] on link "Shop organic products" at bounding box center [426, 432] width 223 height 42
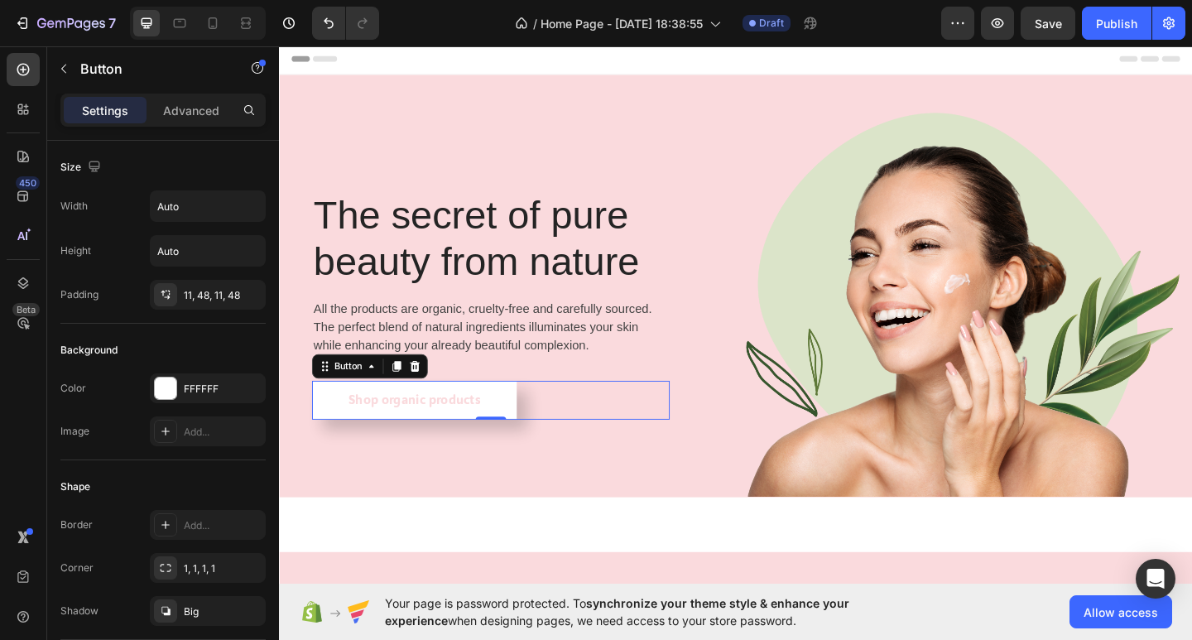
scroll to position [546, 0]
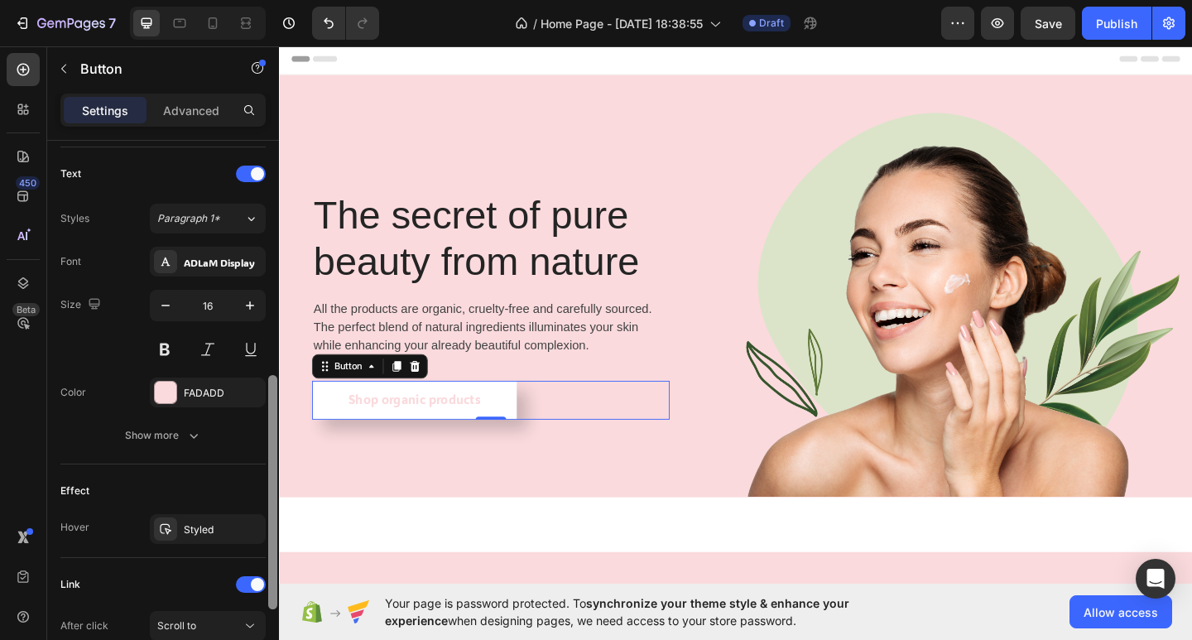
click at [267, 459] on div at bounding box center [273, 414] width 12 height 546
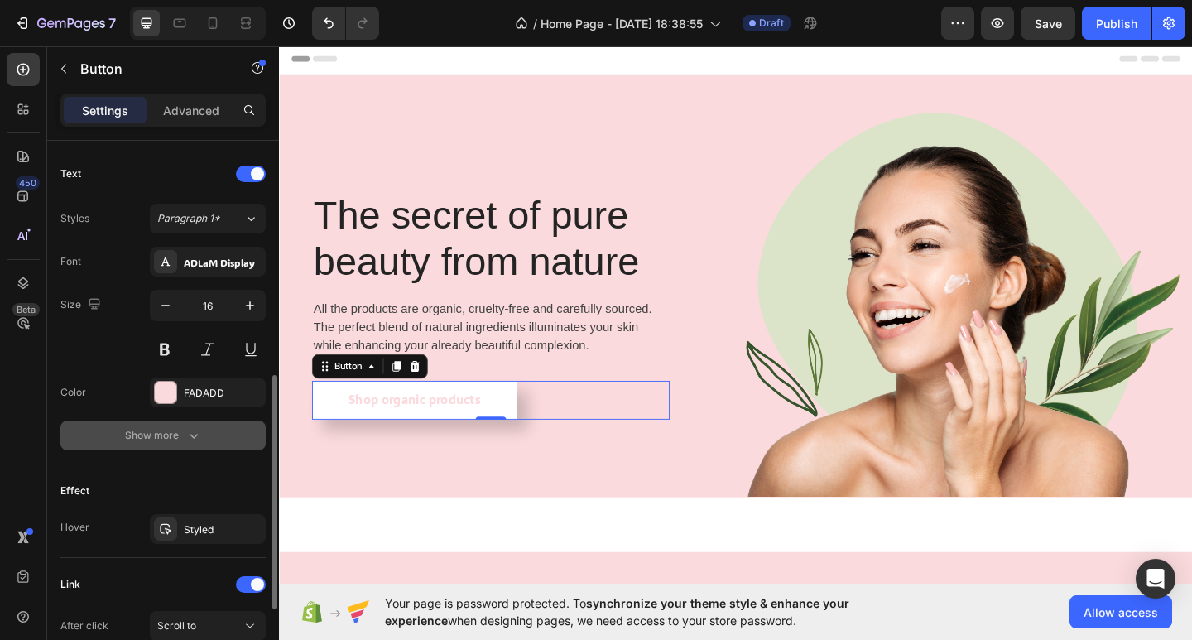
click at [179, 421] on button "Show more" at bounding box center [162, 436] width 205 height 30
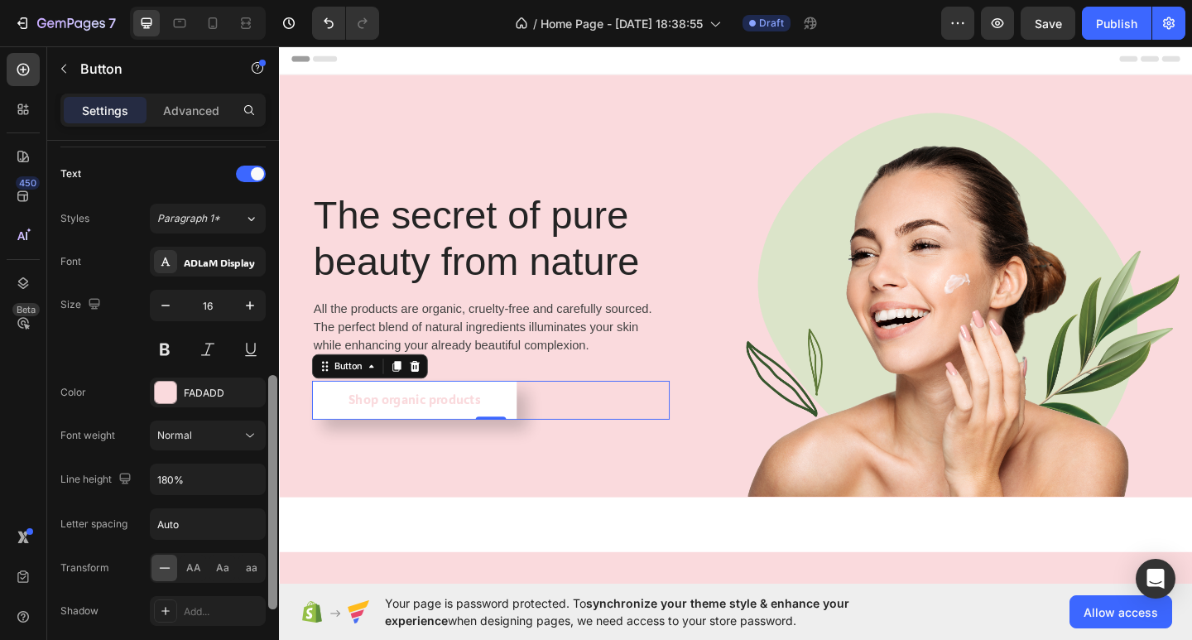
scroll to position [945, 0]
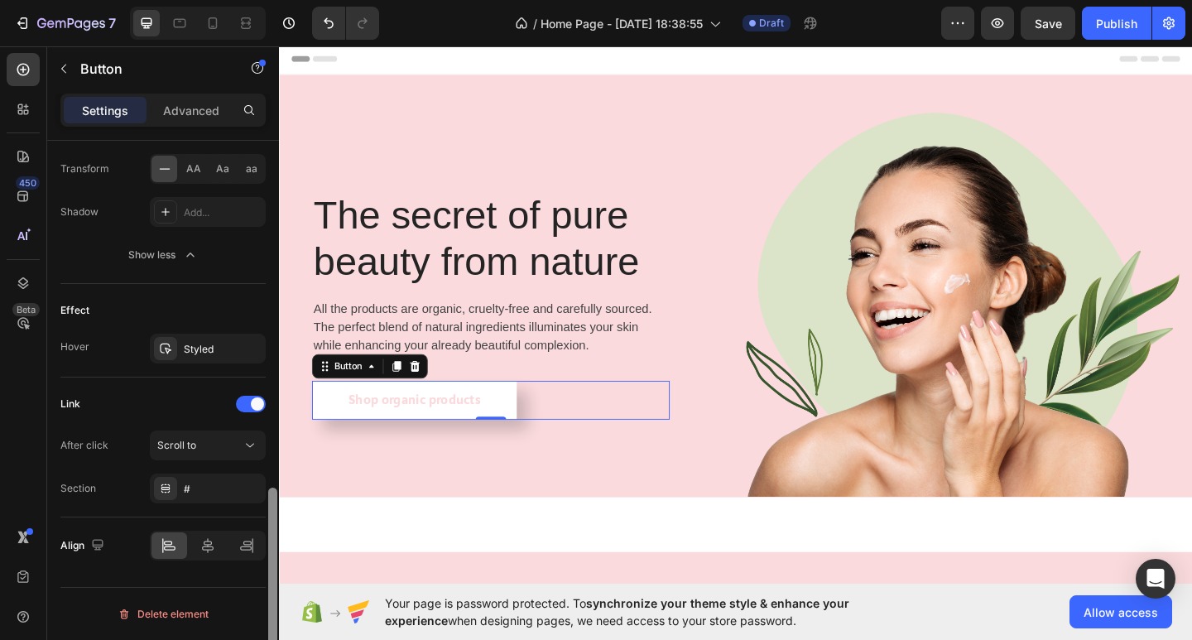
click at [274, 619] on div at bounding box center [273, 414] width 12 height 546
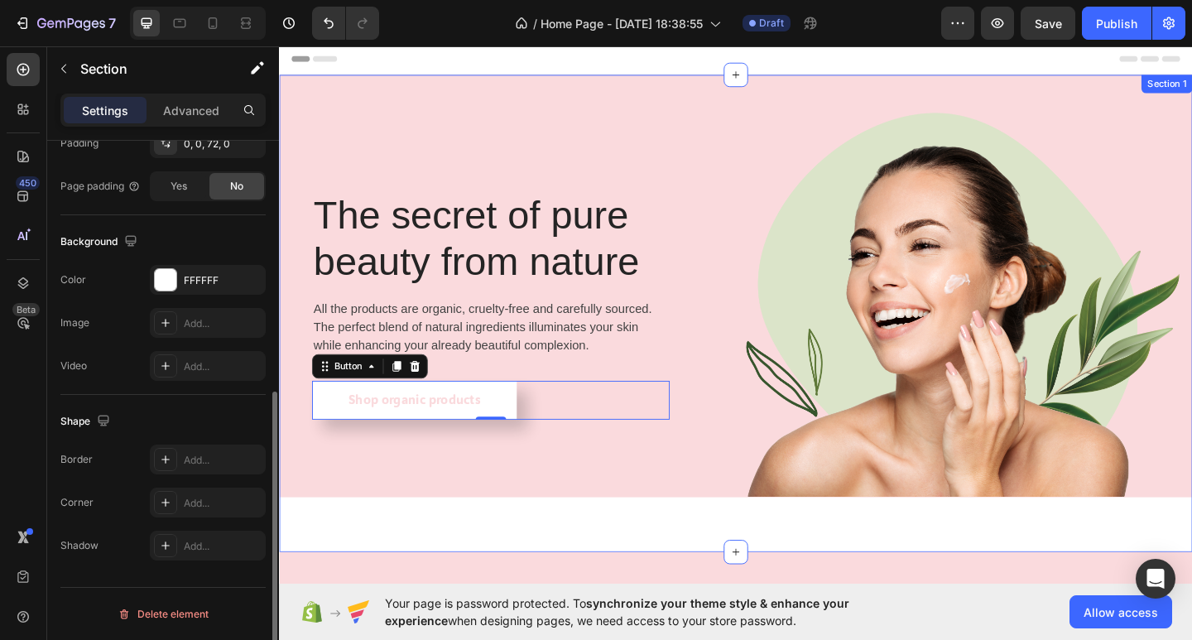
scroll to position [0, 0]
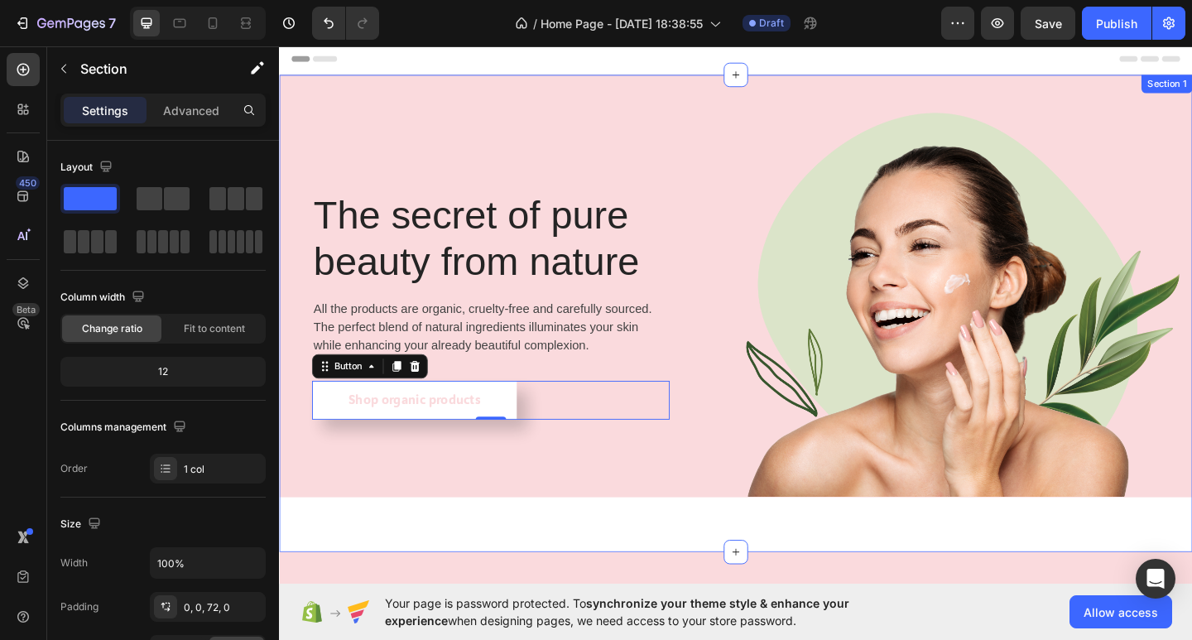
click at [466, 545] on div "The secret of pure beauty from nature Heading All the products are organic, cru…" at bounding box center [775, 337] width 993 height 519
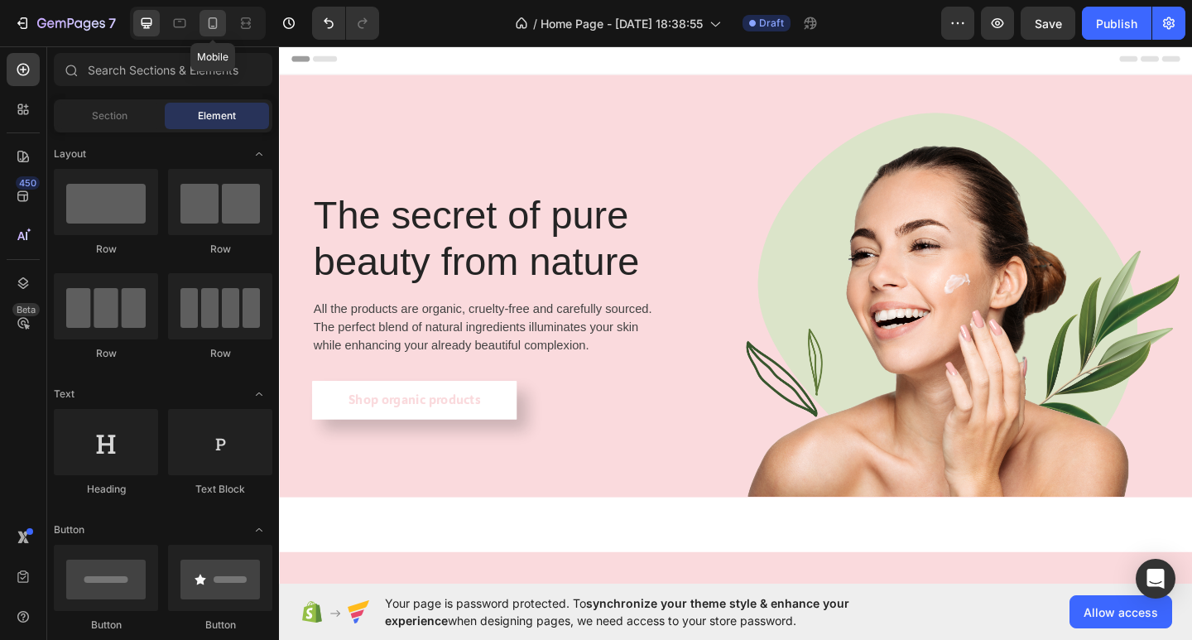
click at [218, 15] on icon at bounding box center [212, 23] width 17 height 17
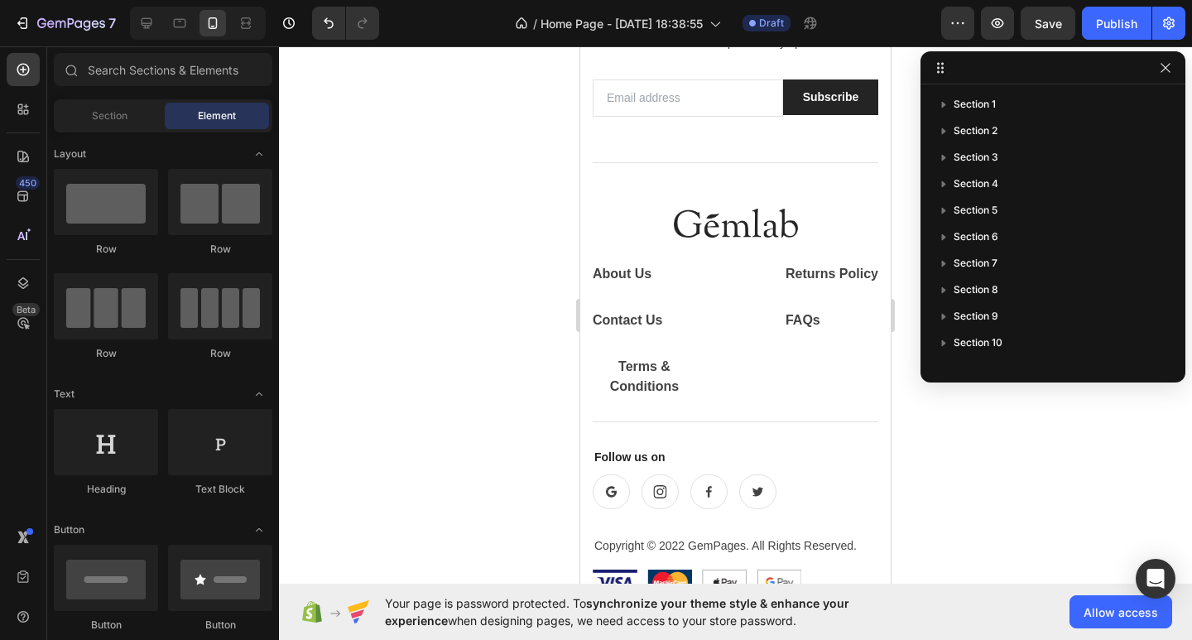
scroll to position [5318, 0]
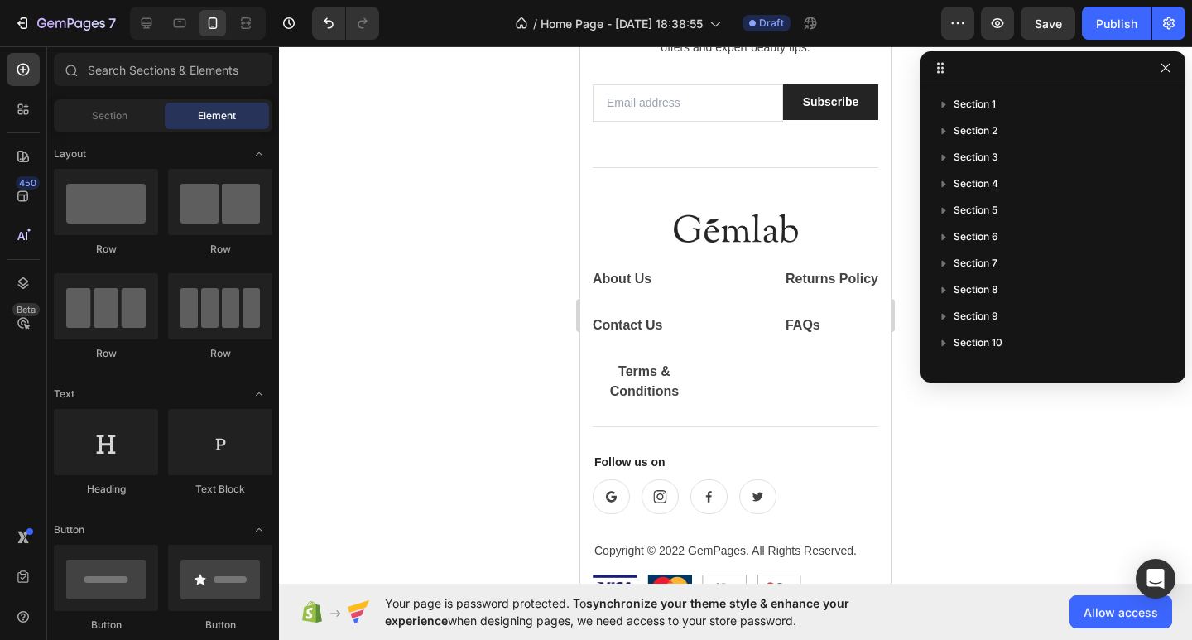
drag, startPoint x: 883, startPoint y: 81, endPoint x: 1488, endPoint y: 574, distance: 780.2
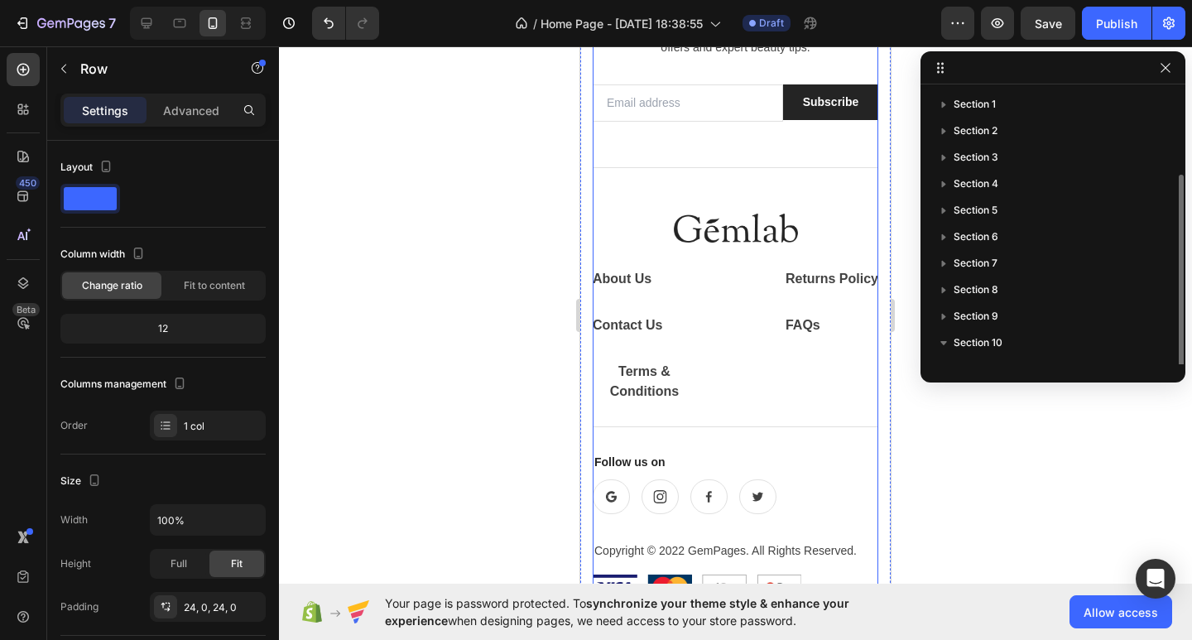
scroll to position [45, 0]
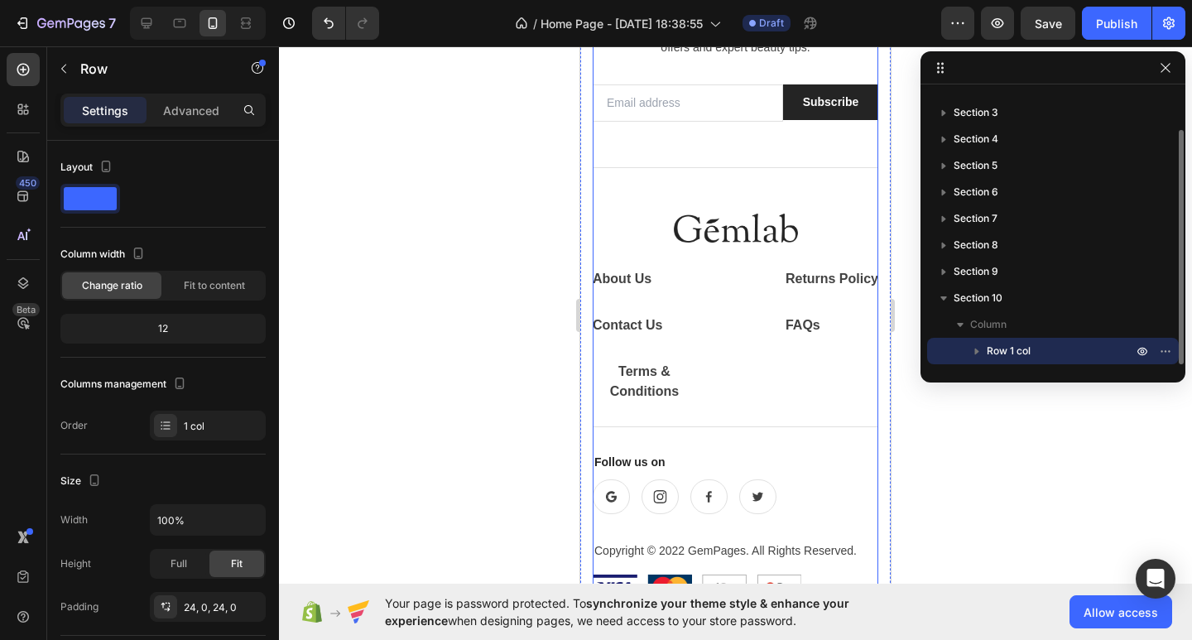
click at [848, 194] on div "Become a Gemlab Insider! Heading Be the first to hear about our new launches, e…" at bounding box center [736, 276] width 286 height 676
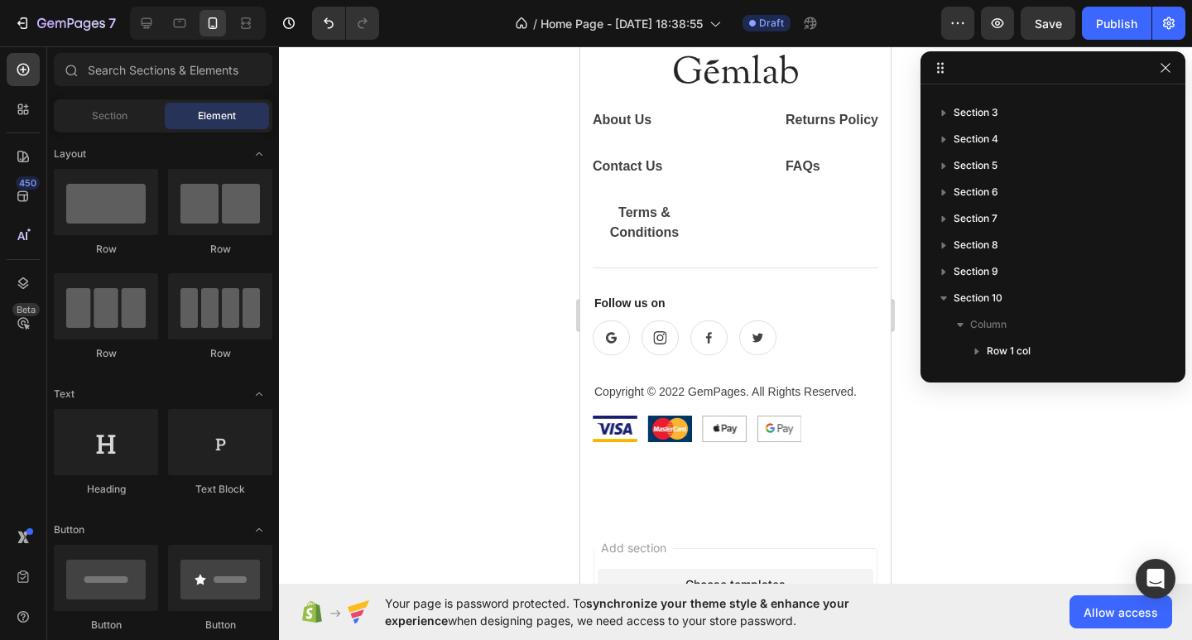
scroll to position [5989, 0]
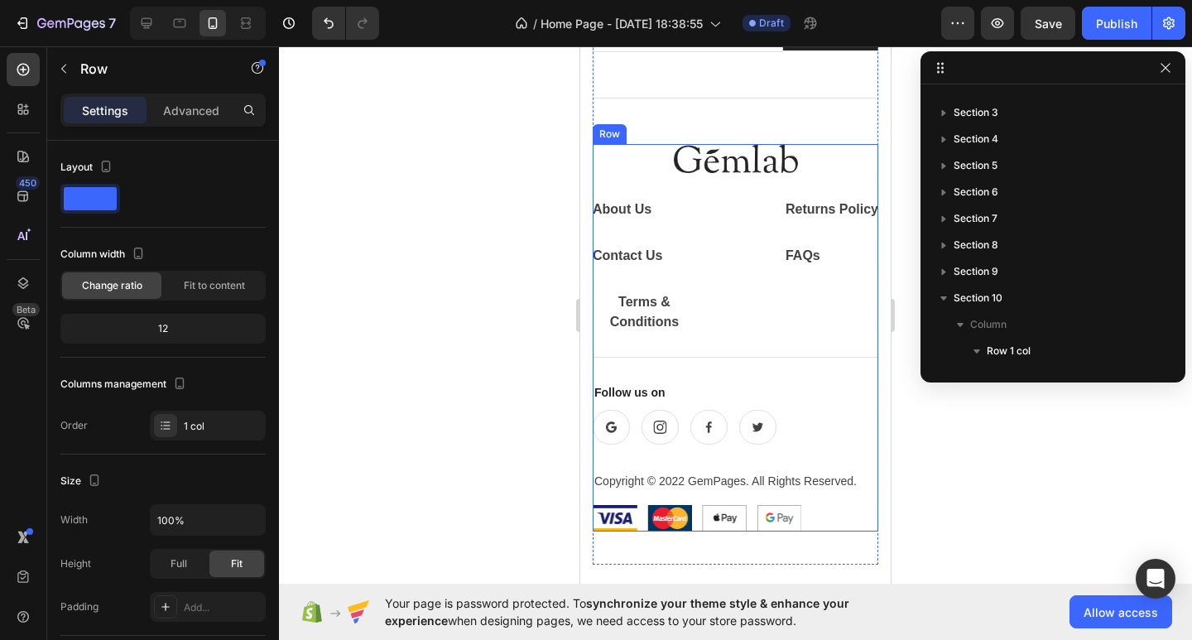
click at [815, 370] on div "Image About Us Button Contact Us Button Terms & Conditions Button Row Returns P…" at bounding box center [736, 337] width 286 height 387
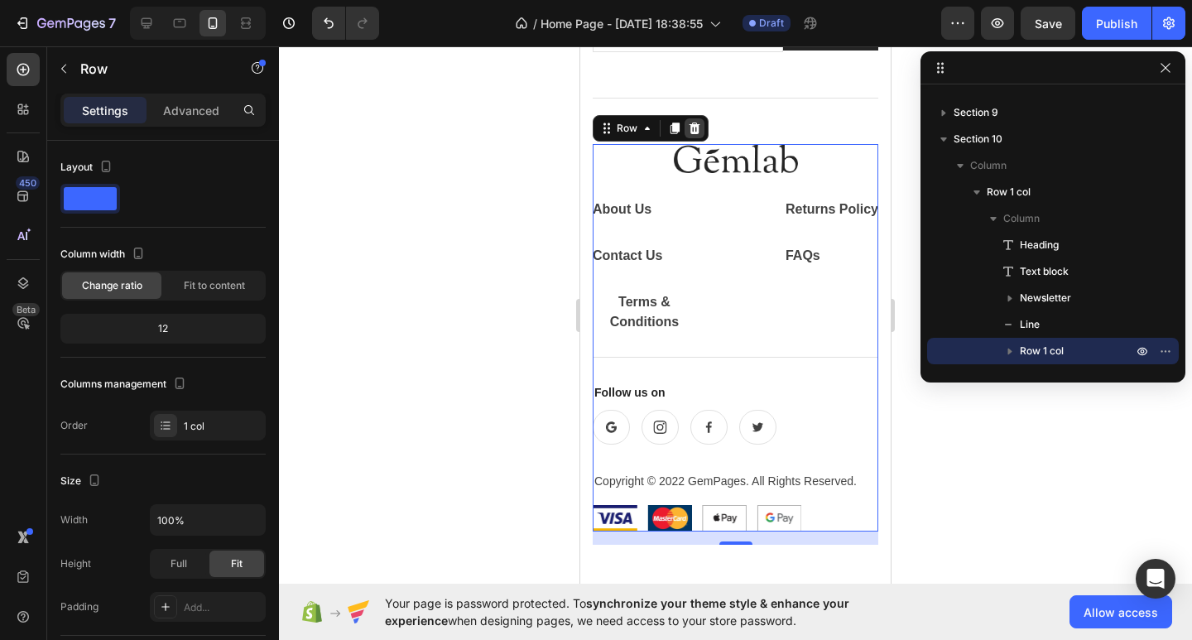
click at [690, 127] on icon at bounding box center [695, 129] width 11 height 12
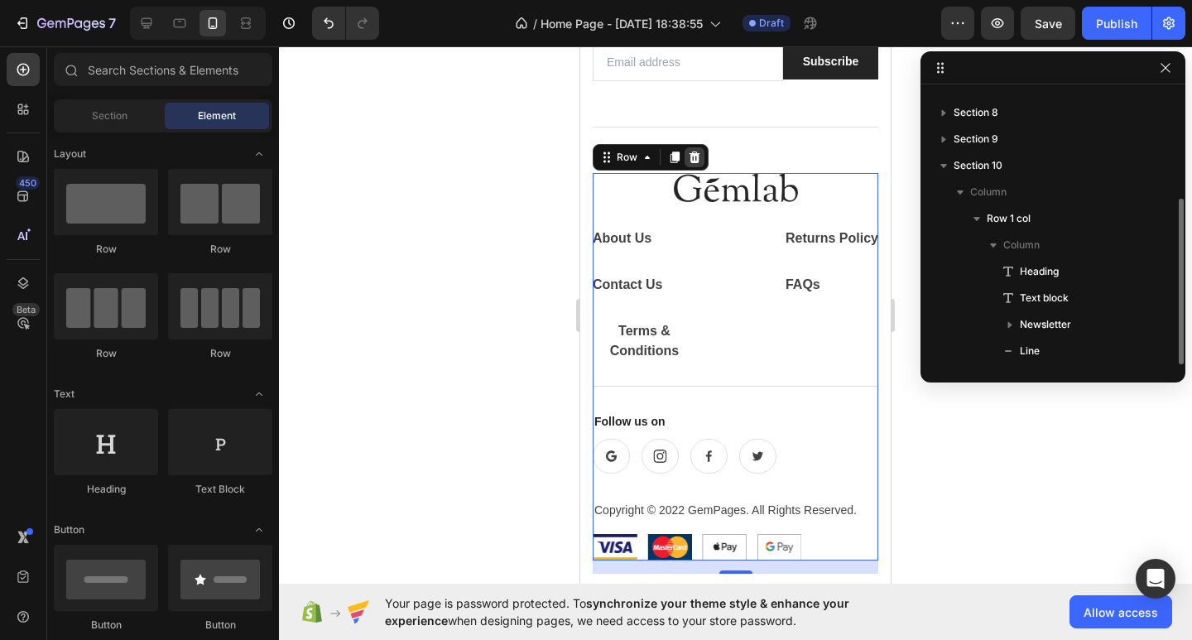
scroll to position [177, 0]
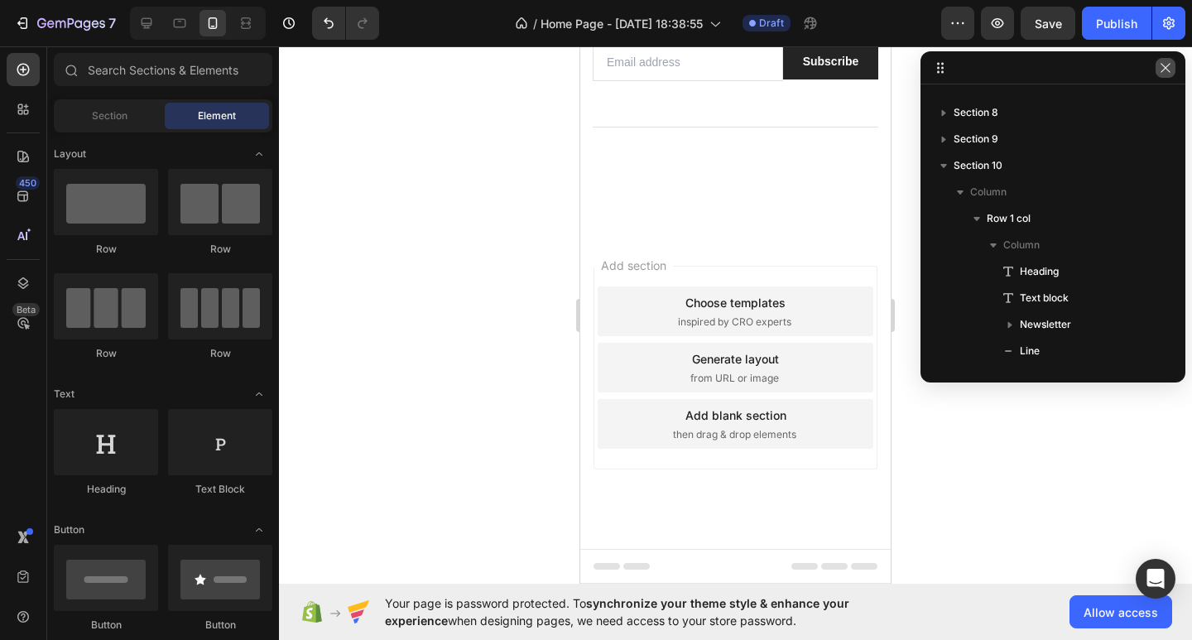
click at [1175, 63] on button "button" at bounding box center [1166, 68] width 20 height 20
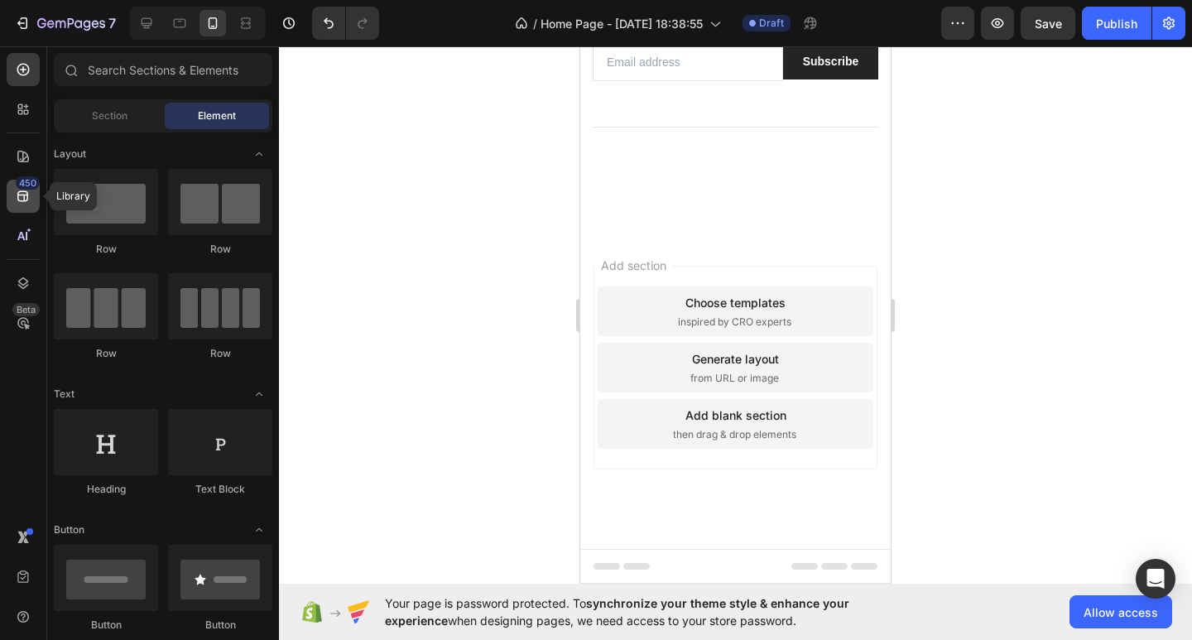
click at [30, 197] on icon at bounding box center [23, 196] width 17 height 17
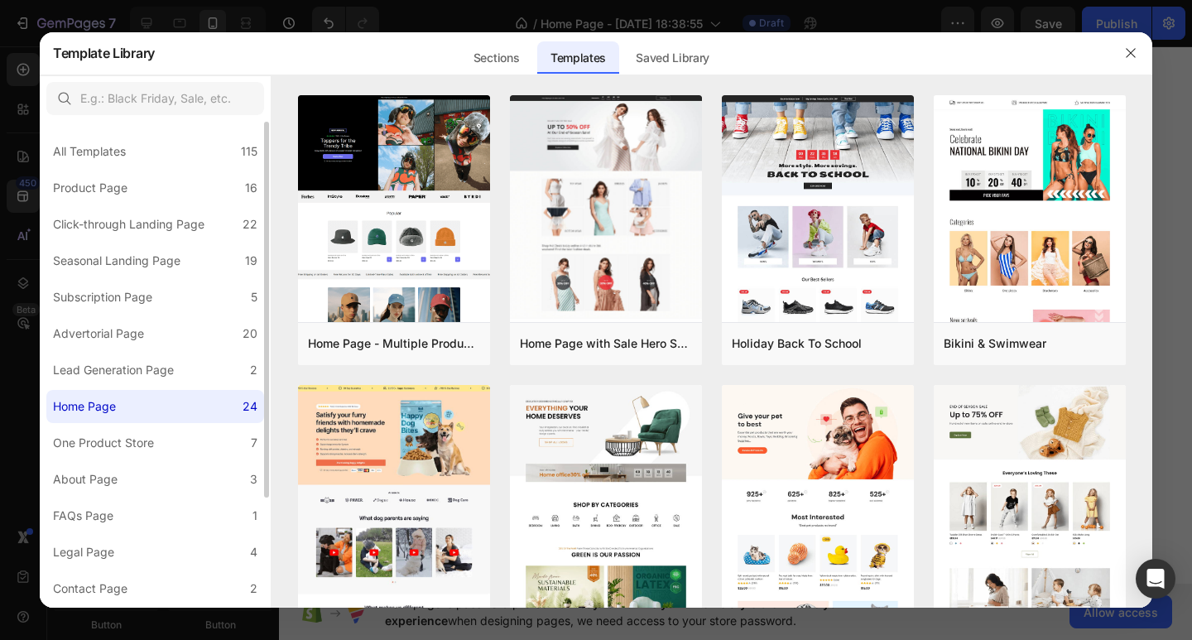
click at [123, 459] on div "All Templates 115 Product Page 16 Click-through Landing Page 22 Seasonal Landin…" at bounding box center [155, 436] width 231 height 629
click at [136, 453] on label "One Product Store 7" at bounding box center [155, 442] width 218 height 33
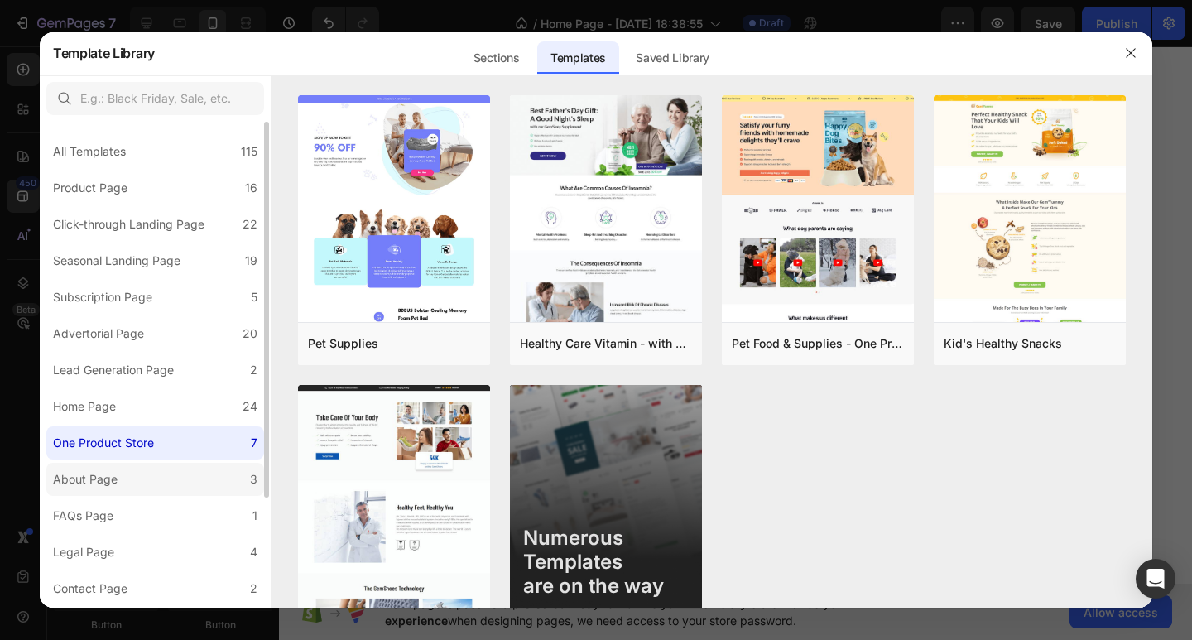
click at [205, 490] on label "About Page 3" at bounding box center [155, 479] width 218 height 33
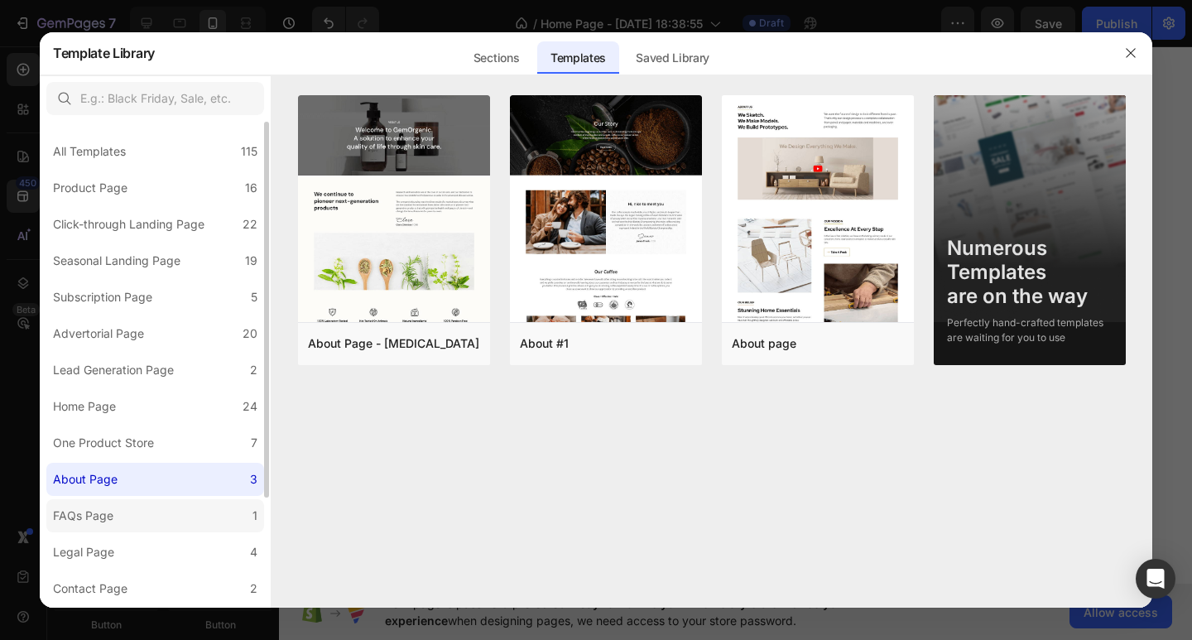
click at [172, 528] on label "FAQs Page 1" at bounding box center [155, 515] width 218 height 33
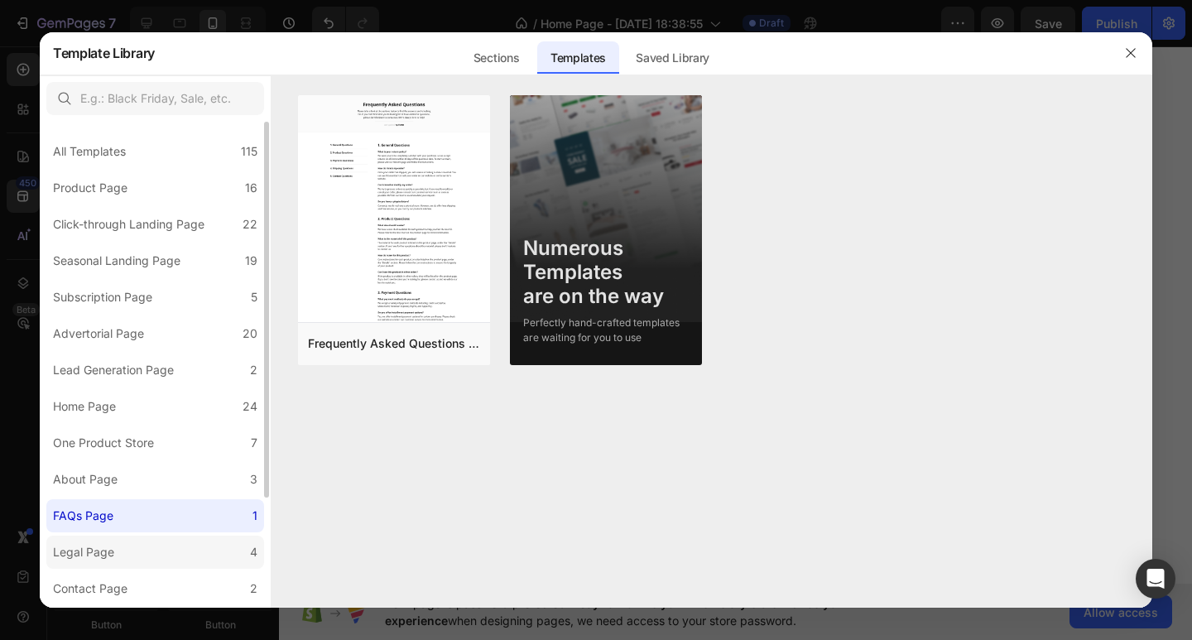
click at [154, 550] on label "Legal Page 4" at bounding box center [155, 552] width 218 height 33
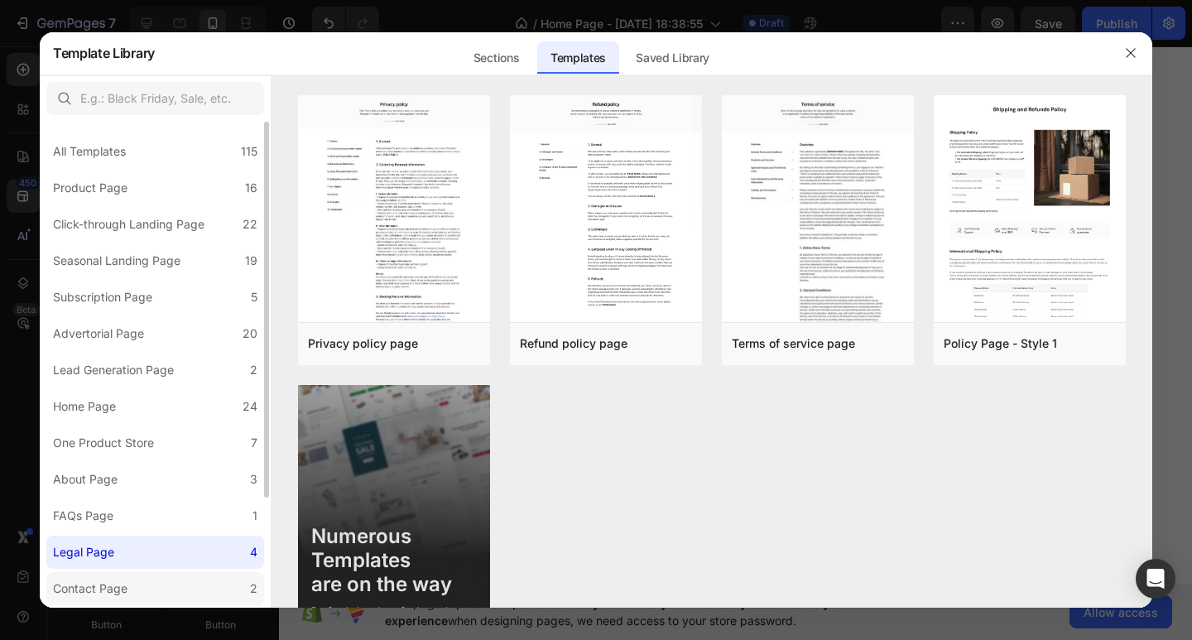
click at [151, 598] on label "Contact Page 2" at bounding box center [155, 588] width 218 height 33
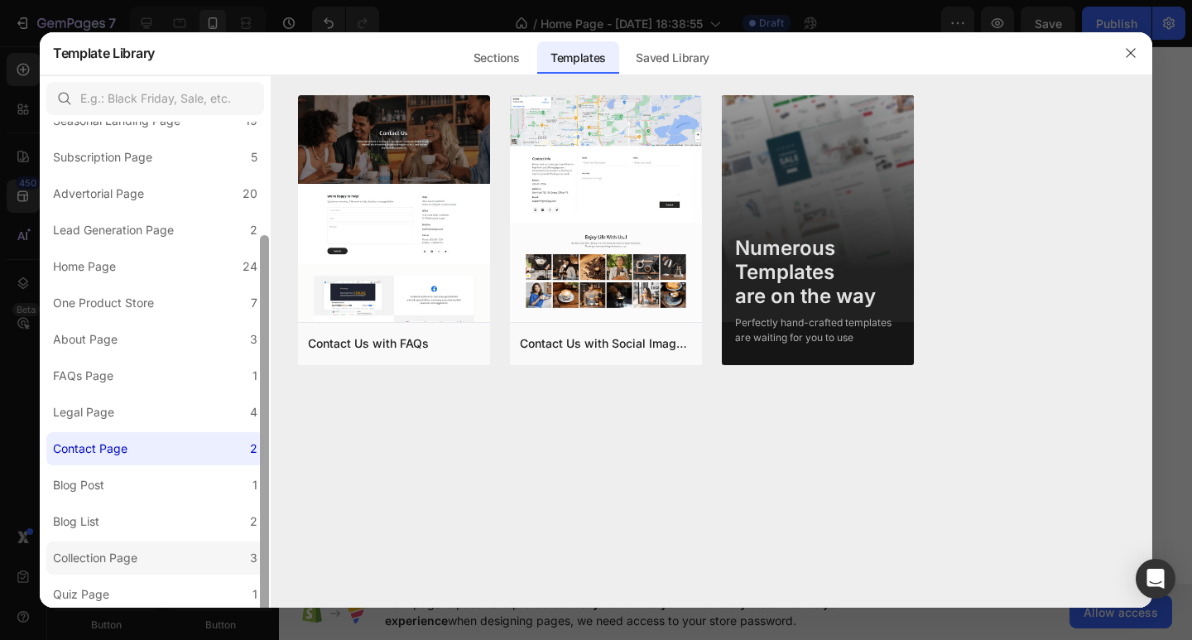
scroll to position [142, 0]
drag, startPoint x: 265, startPoint y: 434, endPoint x: 243, endPoint y: 572, distance: 139.9
click at [243, 572] on div "All Templates 115 Product Page 16 Click-through Landing Page 22 Seasonal Landin…" at bounding box center [155, 365] width 231 height 487
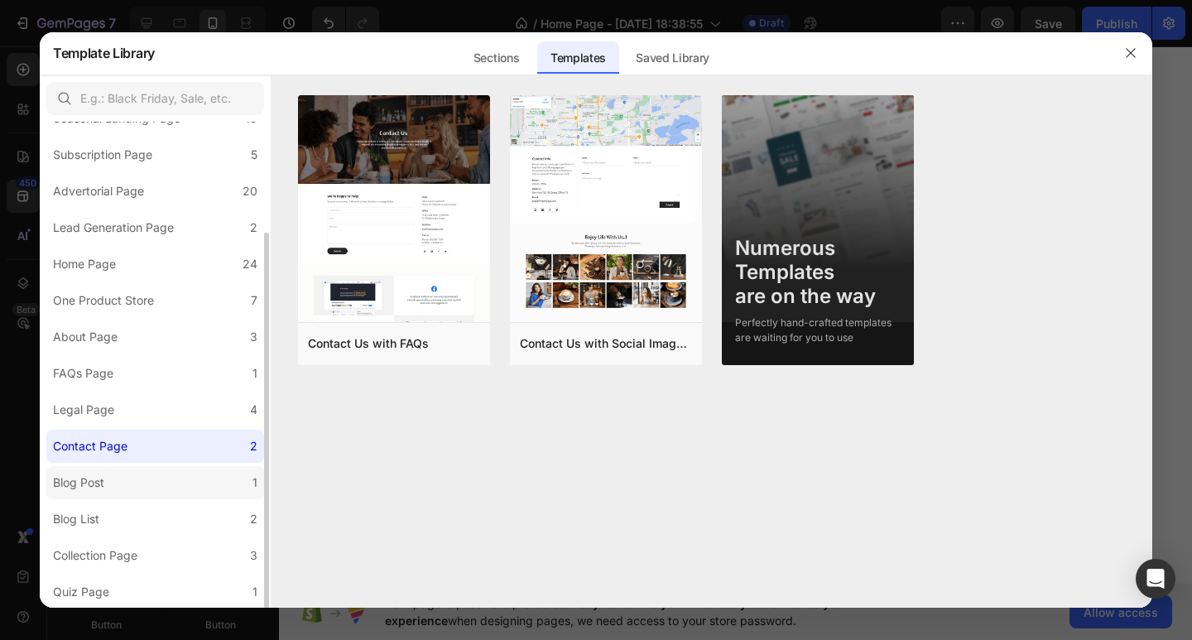
click at [199, 483] on label "Blog Post 1" at bounding box center [155, 482] width 218 height 33
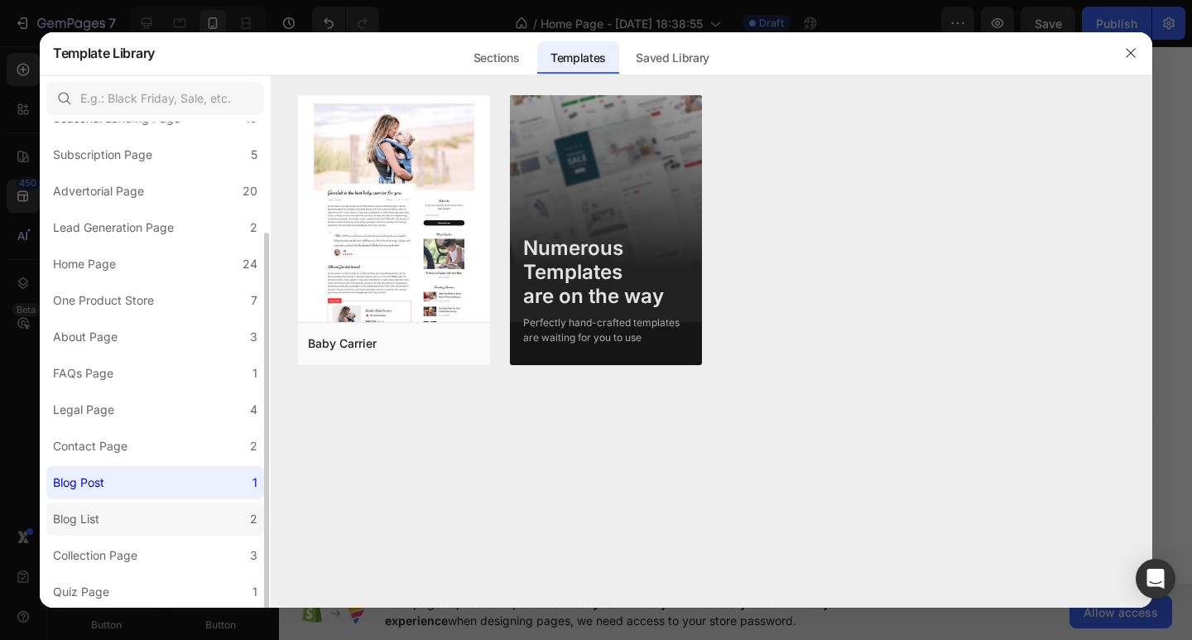
click at [170, 529] on label "Blog List 2" at bounding box center [155, 518] width 218 height 33
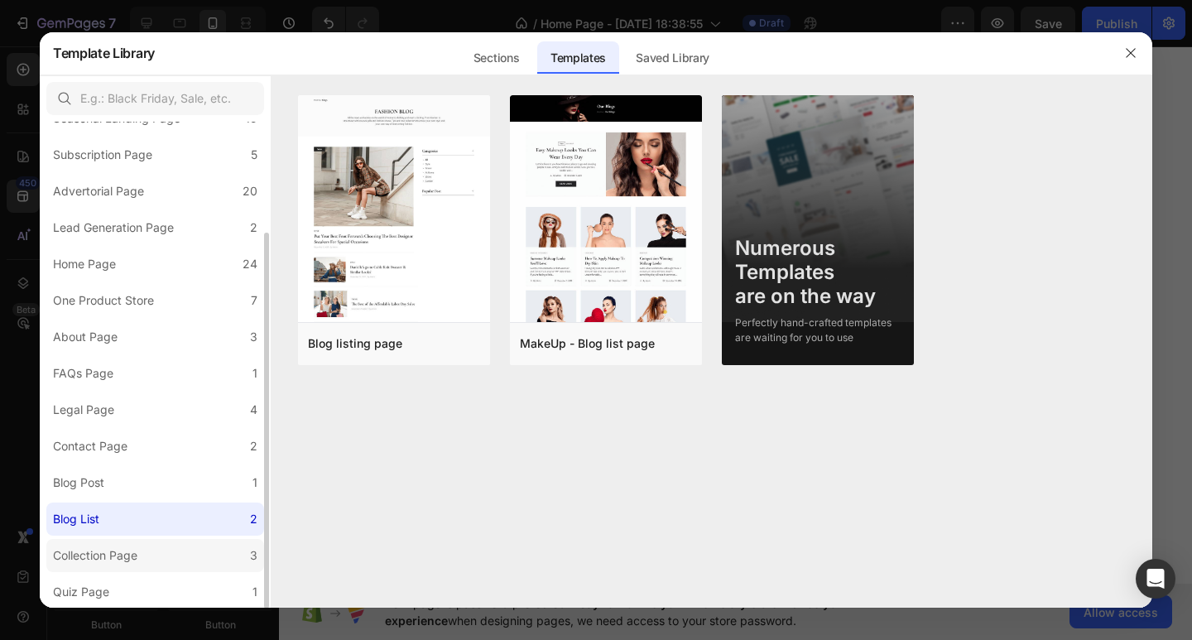
click at [150, 570] on label "Collection Page 3" at bounding box center [155, 555] width 218 height 33
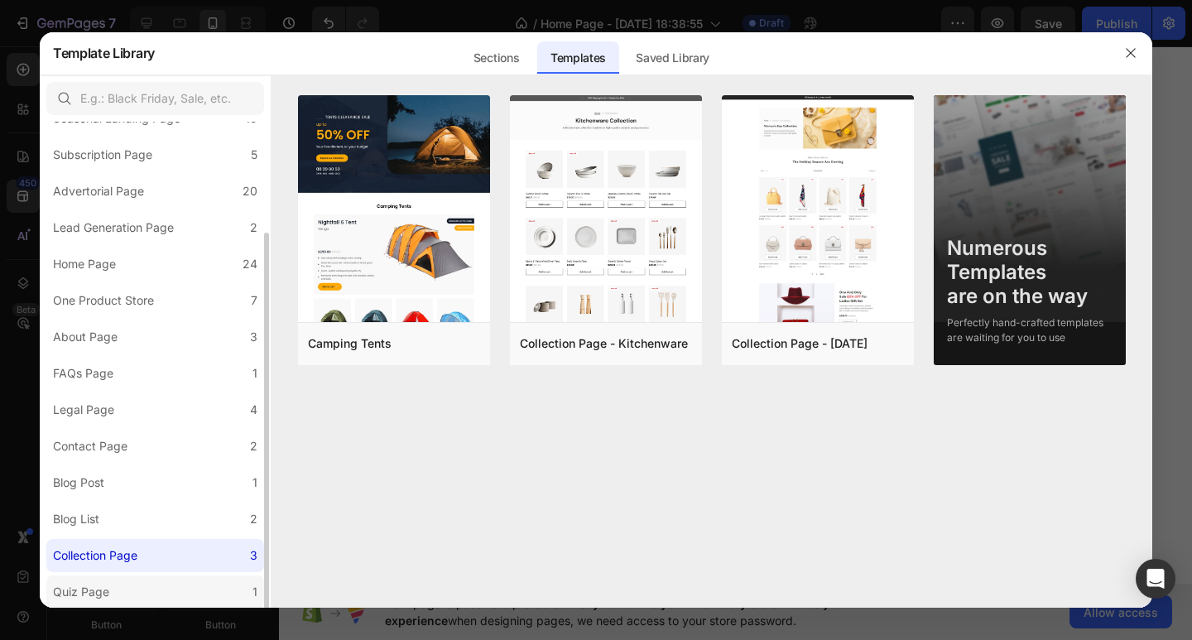
click at [144, 587] on label "Quiz Page 1" at bounding box center [155, 591] width 218 height 33
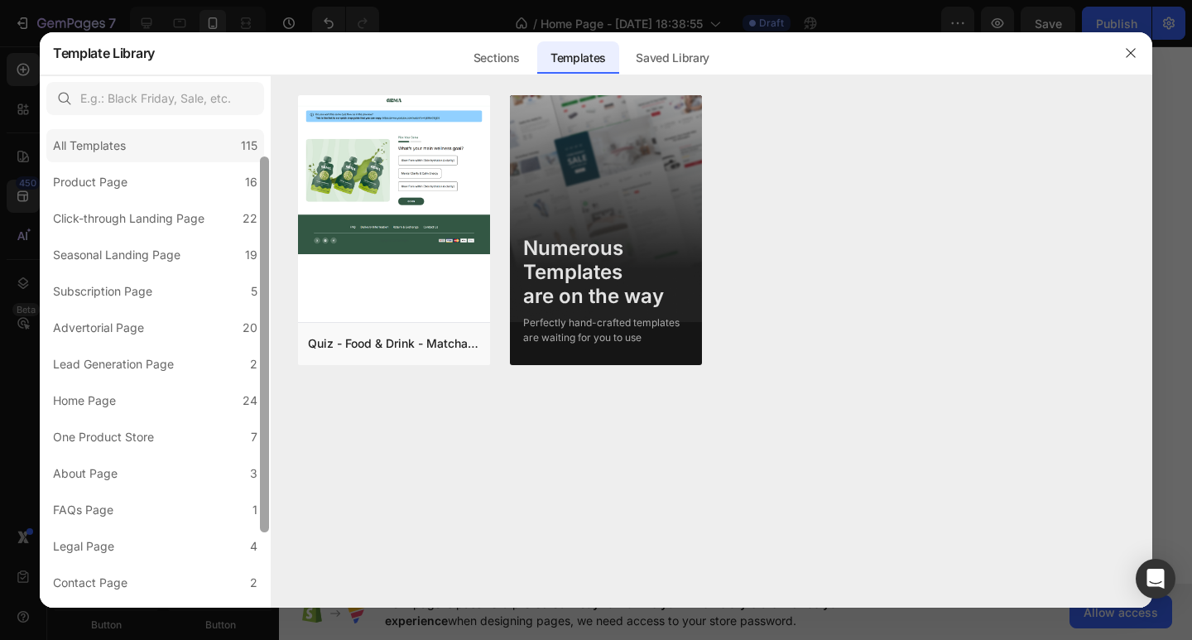
scroll to position [0, 0]
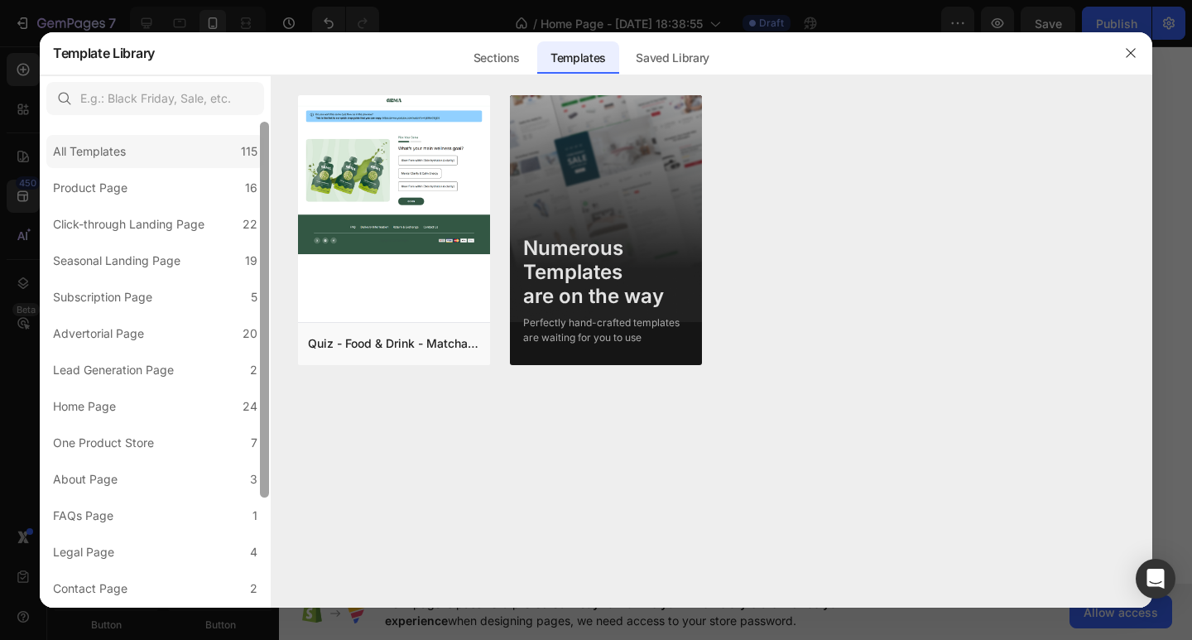
drag, startPoint x: 267, startPoint y: 285, endPoint x: 254, endPoint y: 151, distance: 133.8
click at [254, 151] on div "All Templates 115 Product Page 16 Click-through Landing Page 22 Seasonal Landin…" at bounding box center [155, 365] width 231 height 487
click at [219, 160] on div "All Templates 115" at bounding box center [155, 151] width 218 height 33
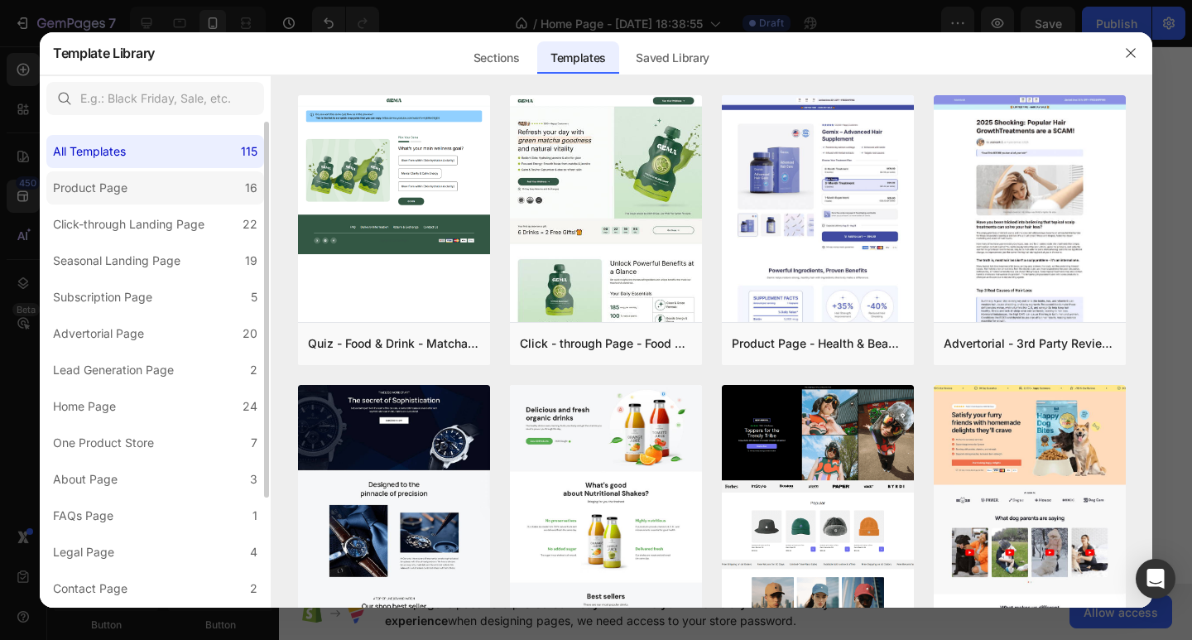
click at [193, 194] on label "Product Page 16" at bounding box center [155, 187] width 218 height 33
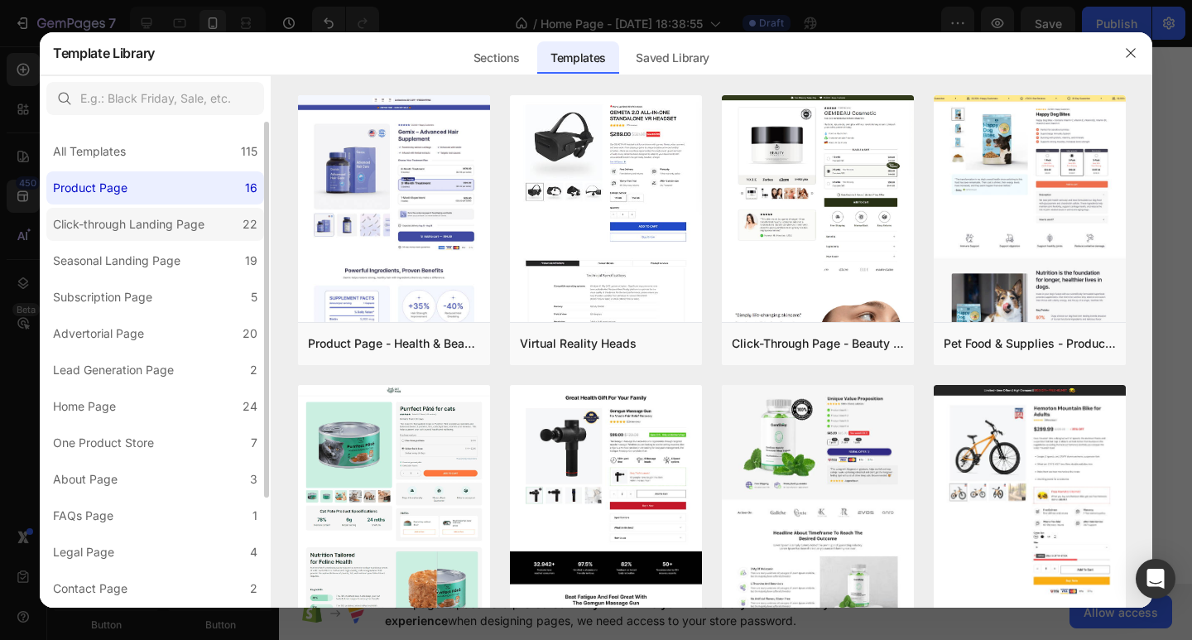
click at [192, 219] on div "Click-through Landing Page" at bounding box center [128, 224] width 151 height 20
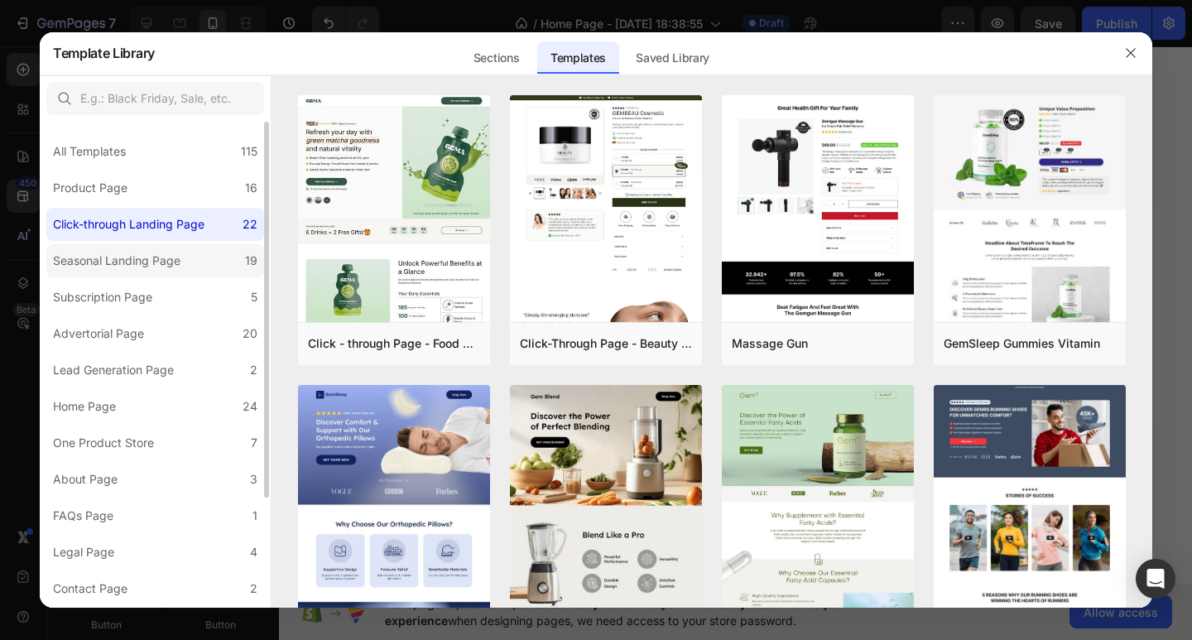
click at [190, 261] on label "Seasonal Landing Page 19" at bounding box center [155, 260] width 218 height 33
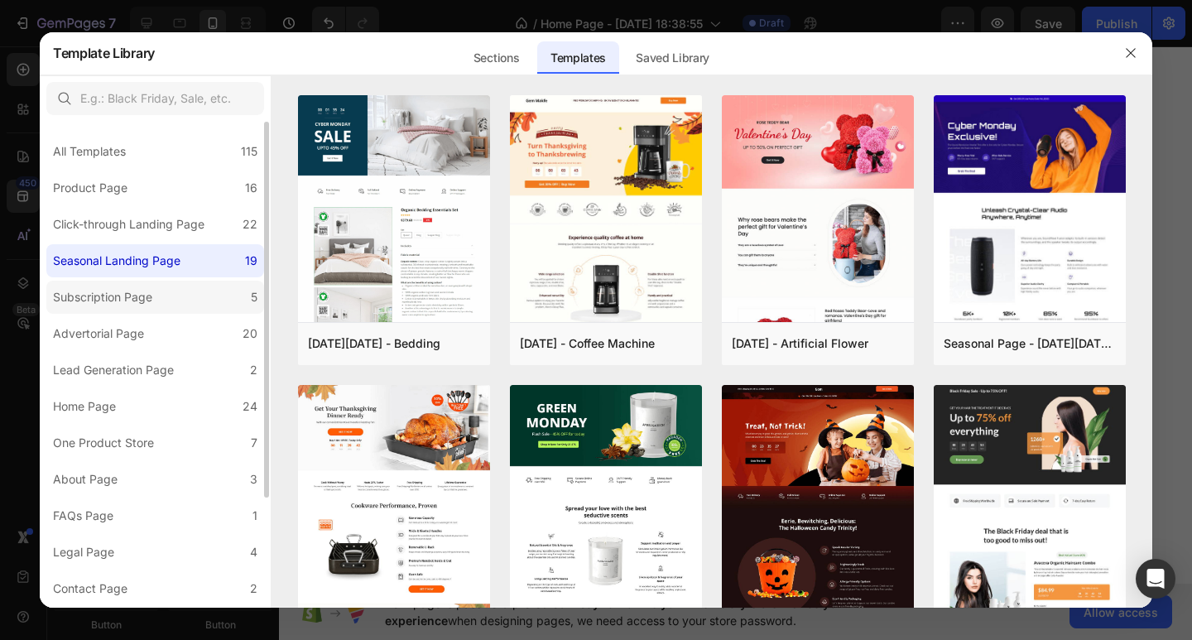
click at [191, 299] on label "Subscription Page 5" at bounding box center [155, 297] width 218 height 33
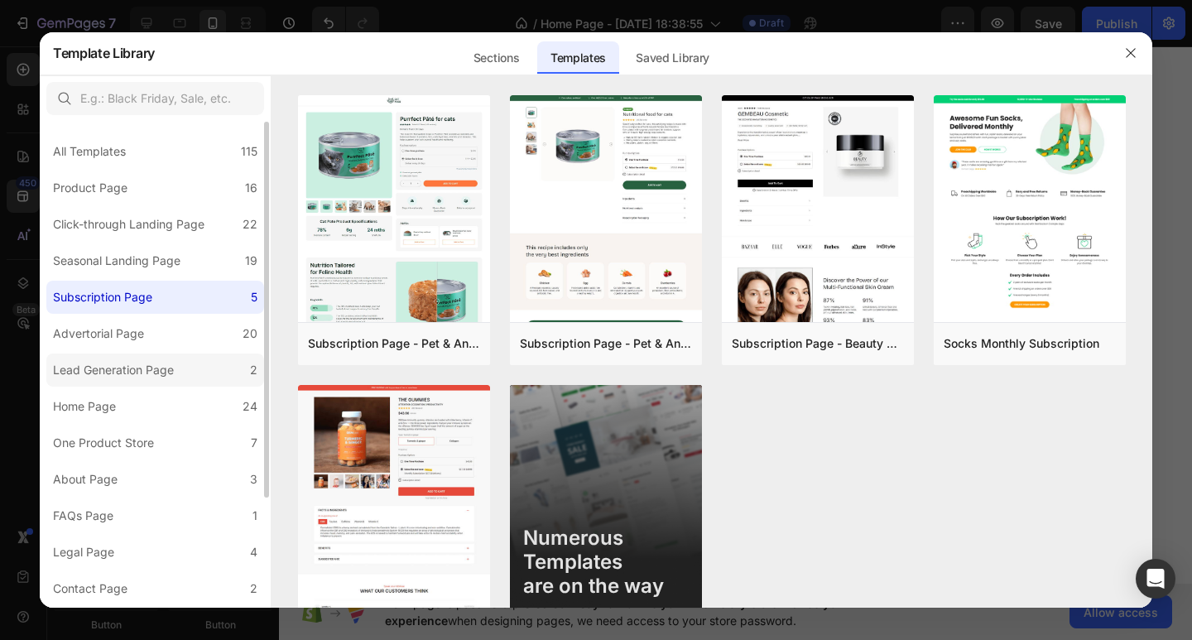
click at [177, 355] on label "Lead Generation Page 2" at bounding box center [155, 369] width 218 height 33
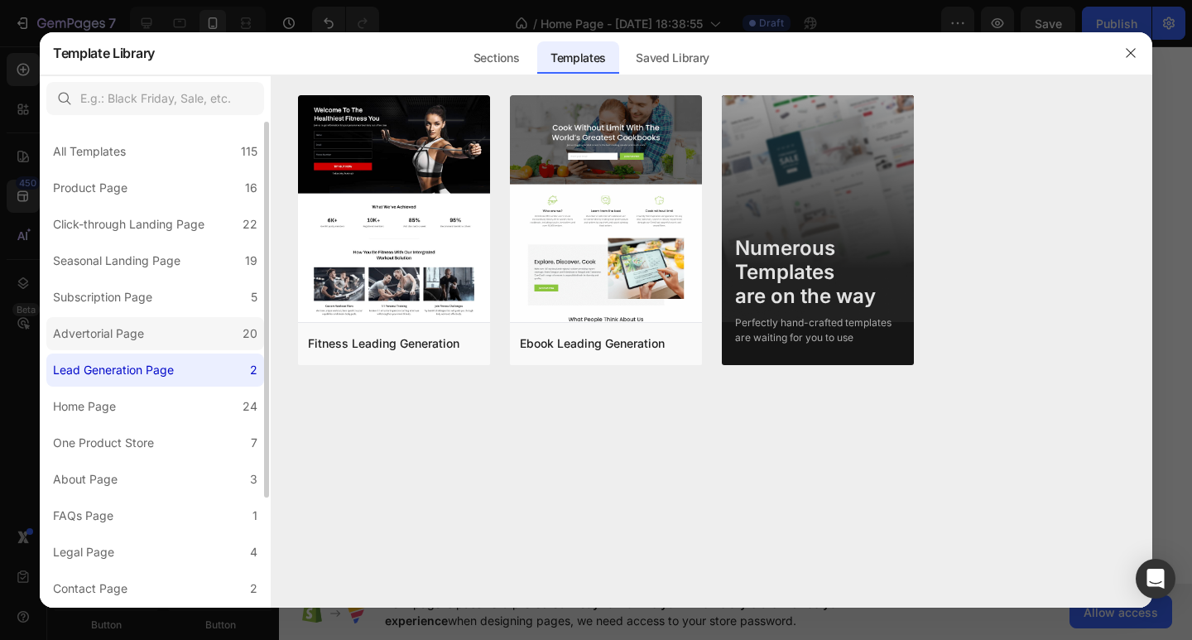
click at [171, 346] on label "Advertorial Page 20" at bounding box center [155, 333] width 218 height 33
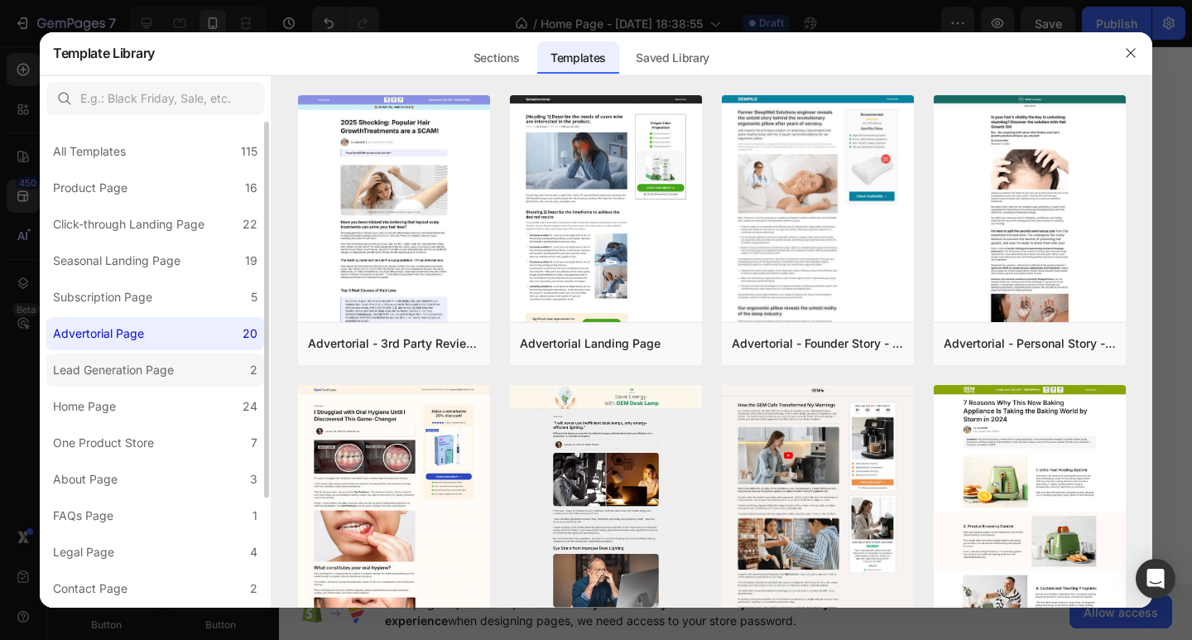
click at [160, 363] on div "Lead Generation Page" at bounding box center [113, 370] width 121 height 20
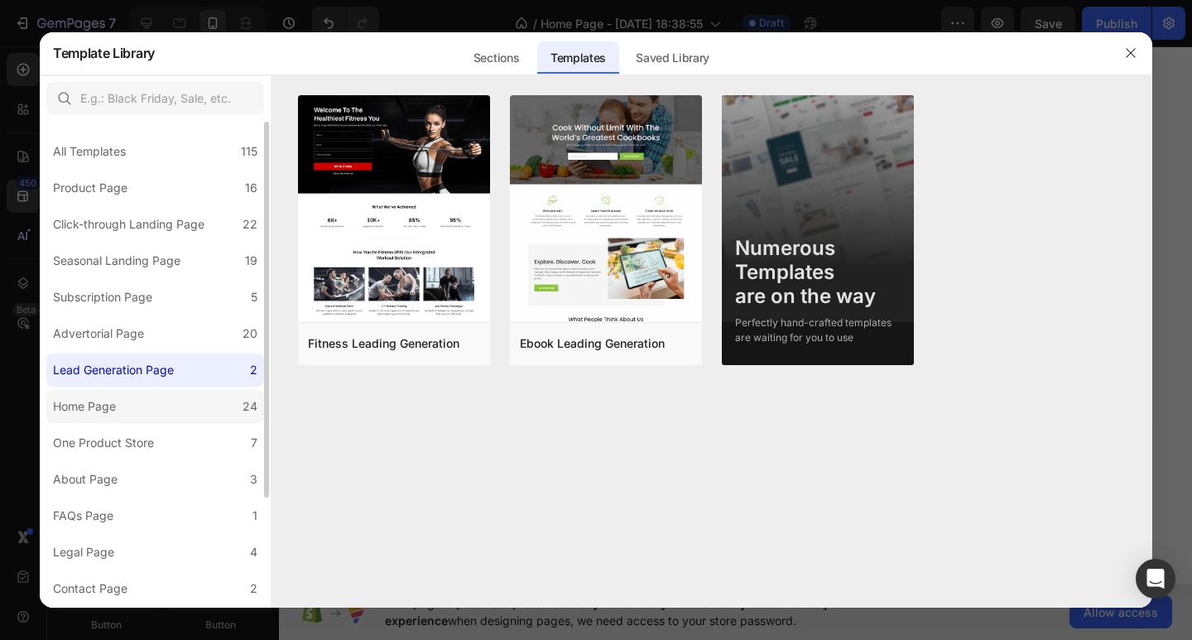
click at [154, 414] on label "Home Page 24" at bounding box center [155, 406] width 218 height 33
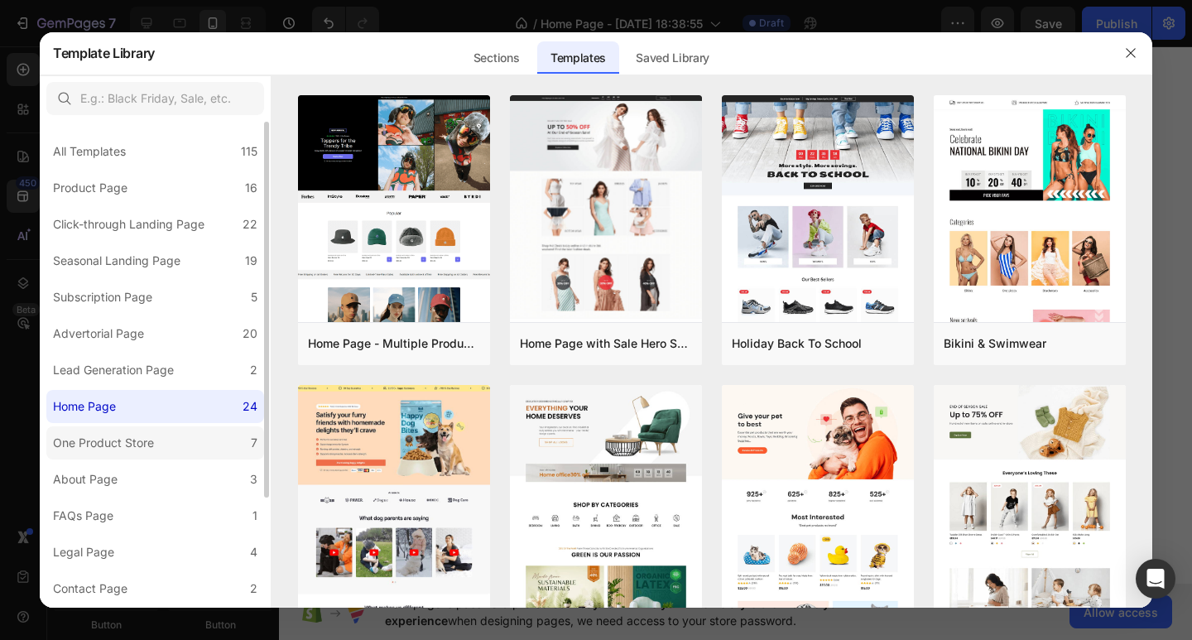
click at [149, 433] on div "One Product Store" at bounding box center [103, 443] width 101 height 20
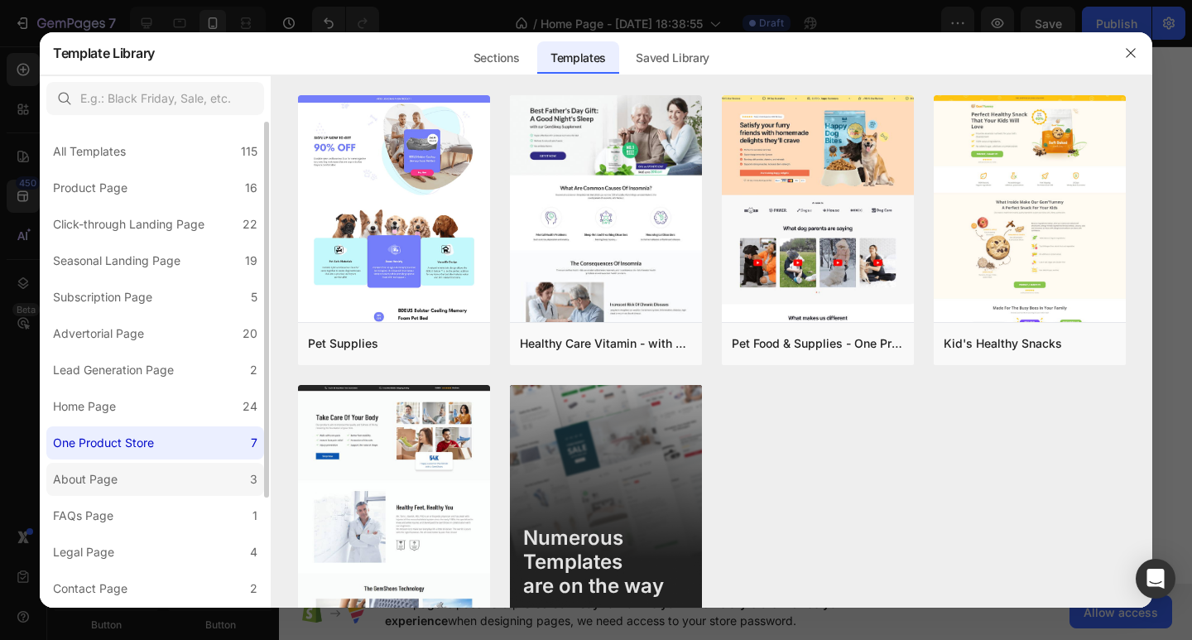
click at [198, 483] on label "About Page 3" at bounding box center [155, 479] width 218 height 33
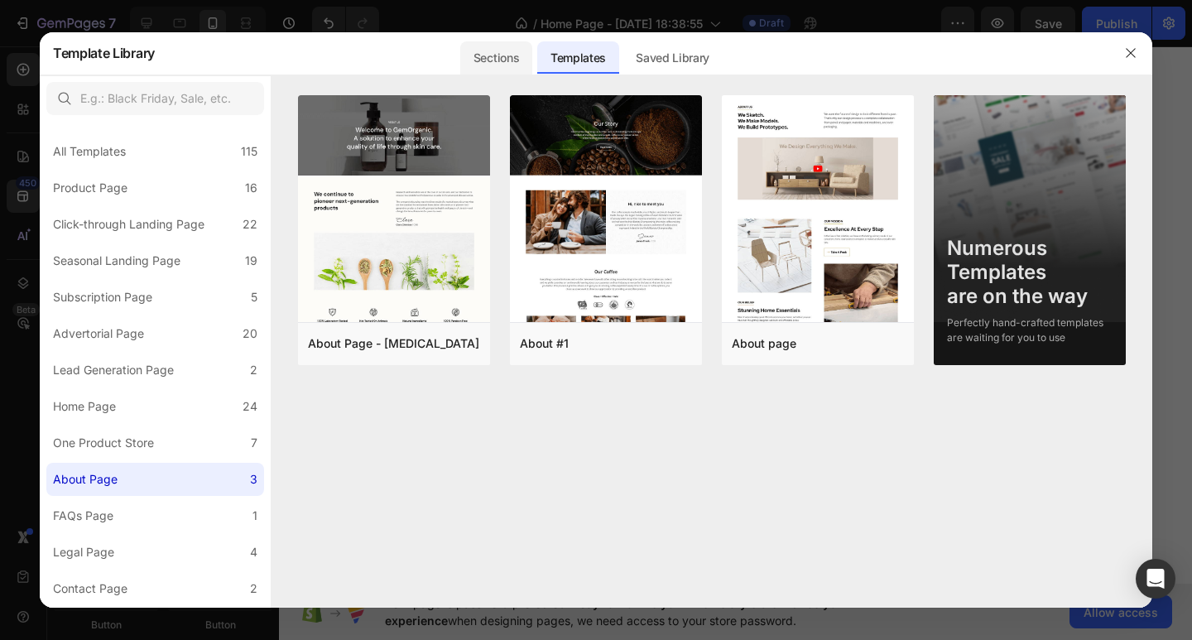
click at [496, 53] on div "Sections" at bounding box center [496, 57] width 72 height 33
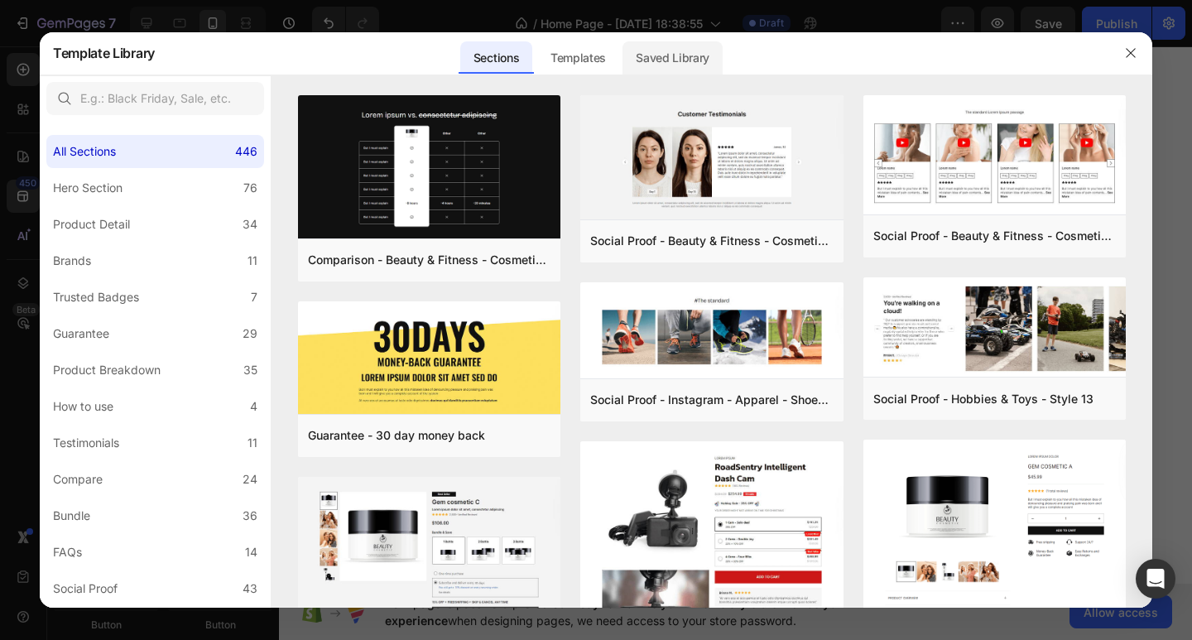
click at [632, 54] on div "Saved Library" at bounding box center [672, 57] width 100 height 33
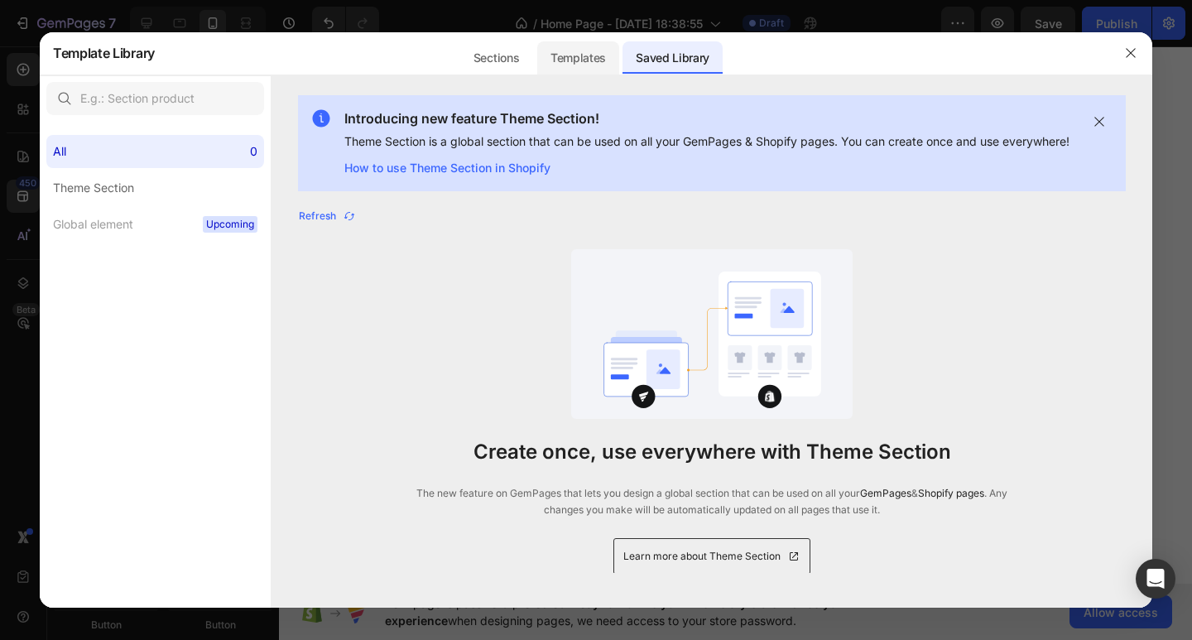
click at [594, 54] on div "Templates" at bounding box center [578, 57] width 82 height 33
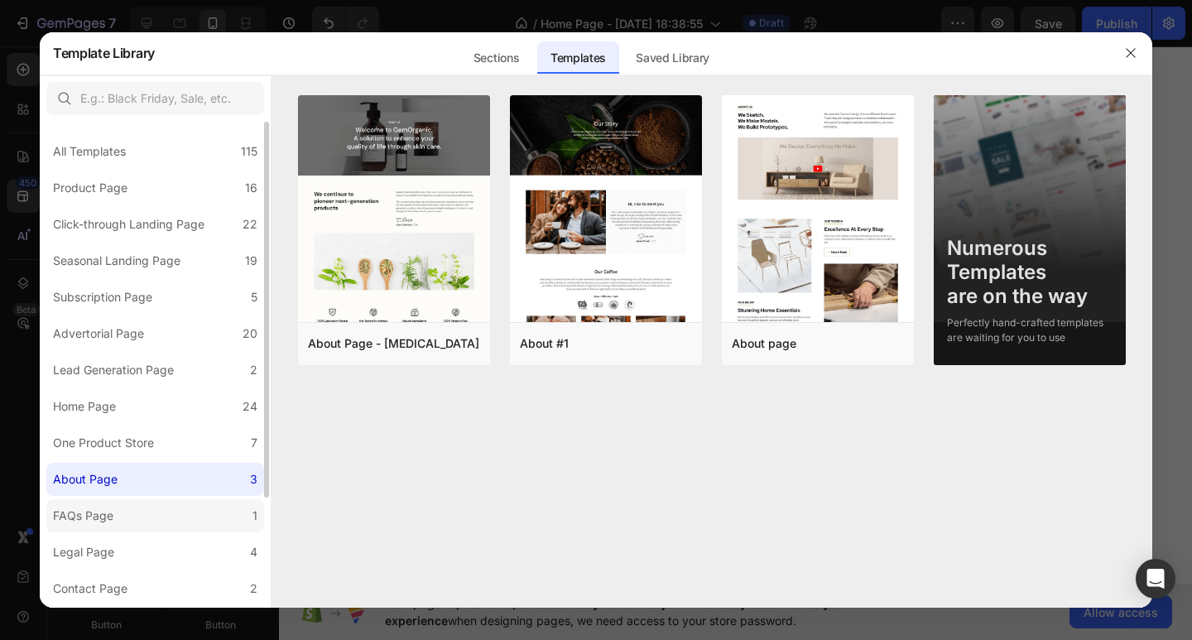
click at [183, 519] on label "FAQs Page 1" at bounding box center [155, 515] width 218 height 33
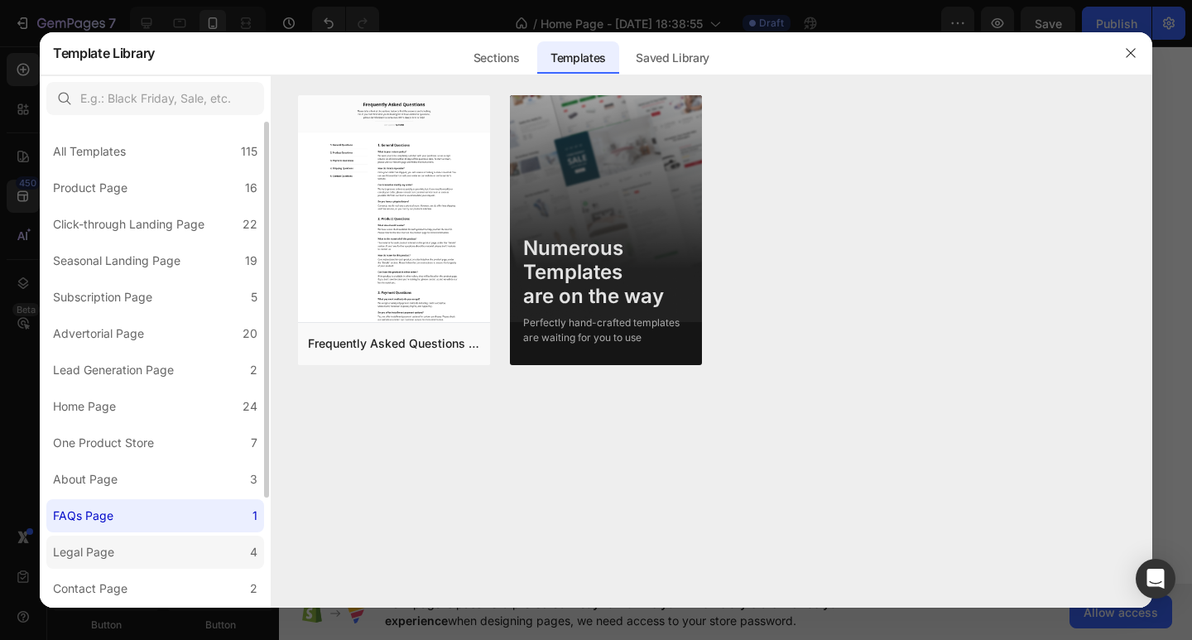
click at [173, 559] on label "Legal Page 4" at bounding box center [155, 552] width 218 height 33
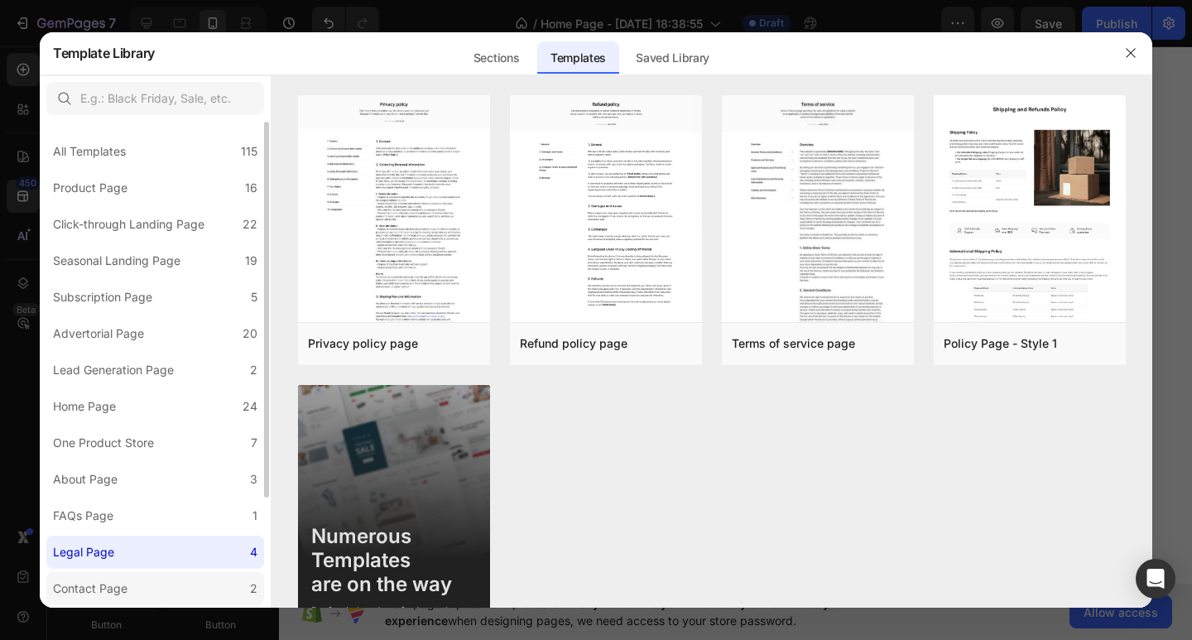
click at [161, 584] on label "Contact Page 2" at bounding box center [155, 588] width 218 height 33
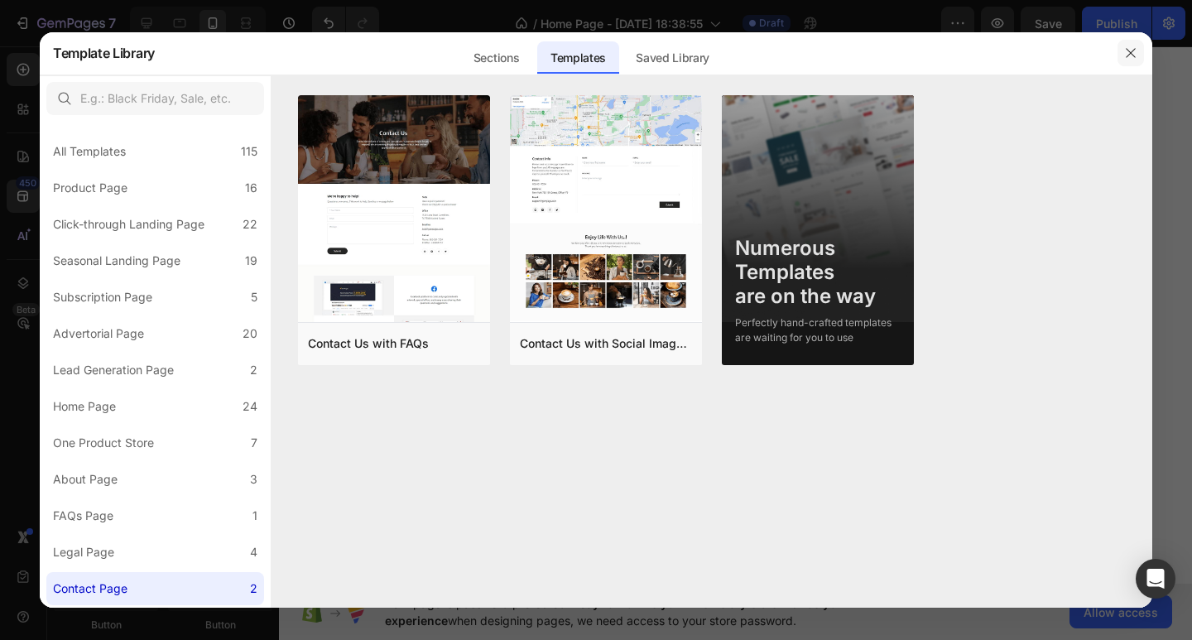
click at [1130, 52] on icon "button" at bounding box center [1130, 52] width 9 height 9
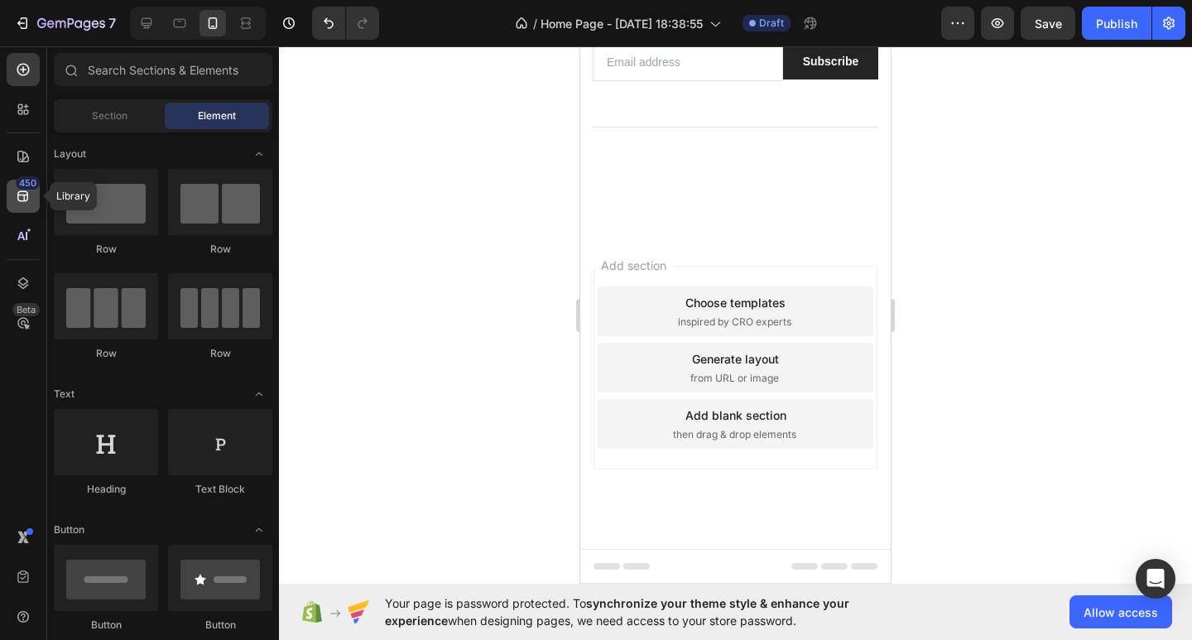
click at [21, 198] on icon at bounding box center [23, 196] width 17 height 17
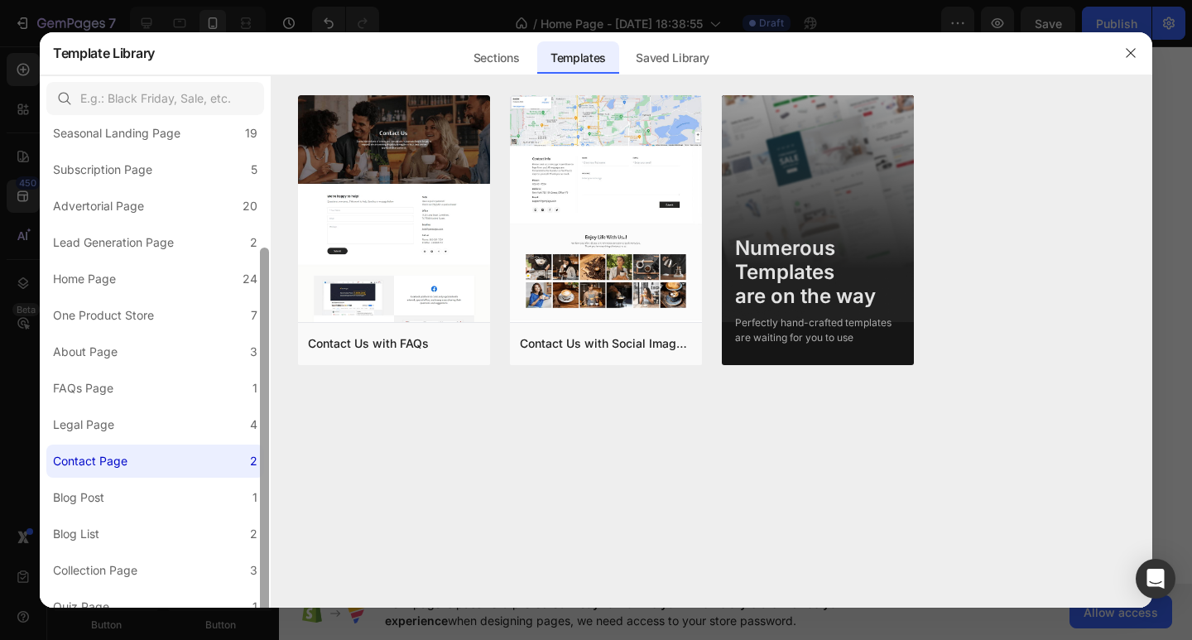
scroll to position [142, 0]
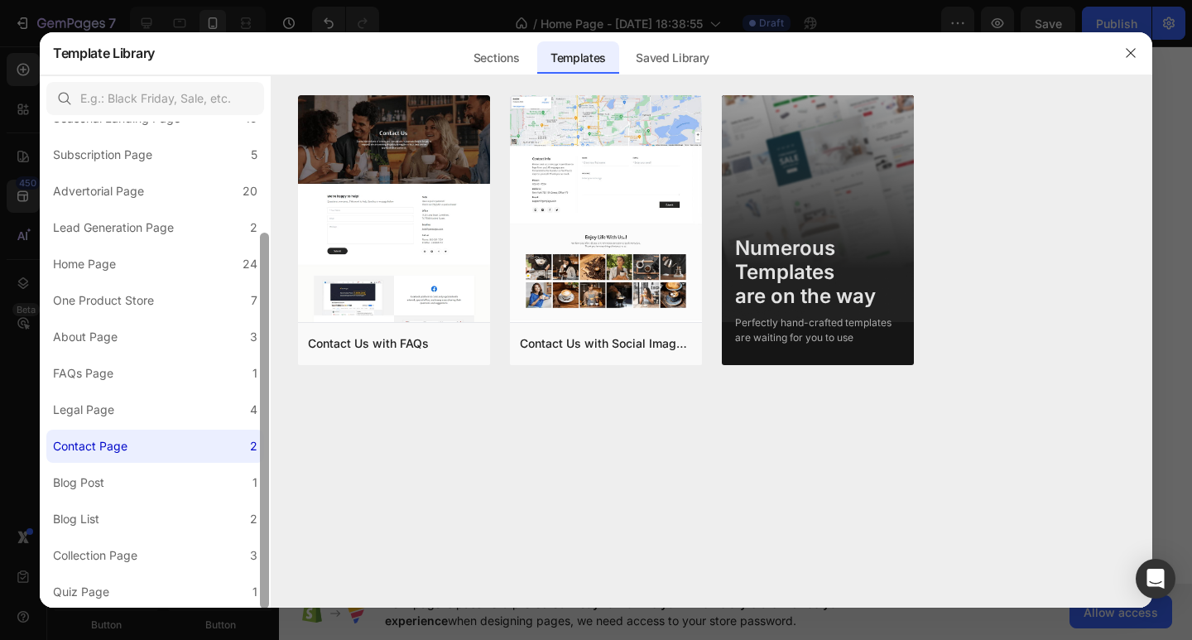
drag, startPoint x: 268, startPoint y: 399, endPoint x: 286, endPoint y: 560, distance: 161.6
click at [286, 560] on div "All Templates 115 Product Page 16 Click-through Landing Page 22 Seasonal Landin…" at bounding box center [596, 341] width 1113 height 533
click at [225, 602] on label "Quiz Page 1" at bounding box center [155, 591] width 218 height 33
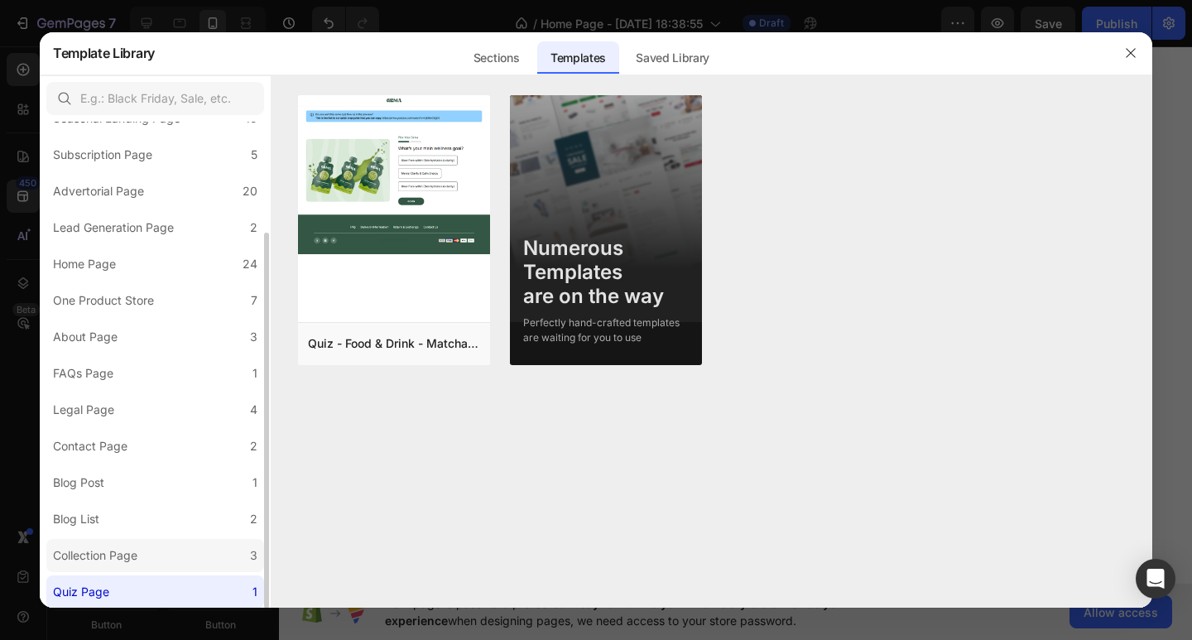
click at [204, 548] on label "Collection Page 3" at bounding box center [155, 555] width 218 height 33
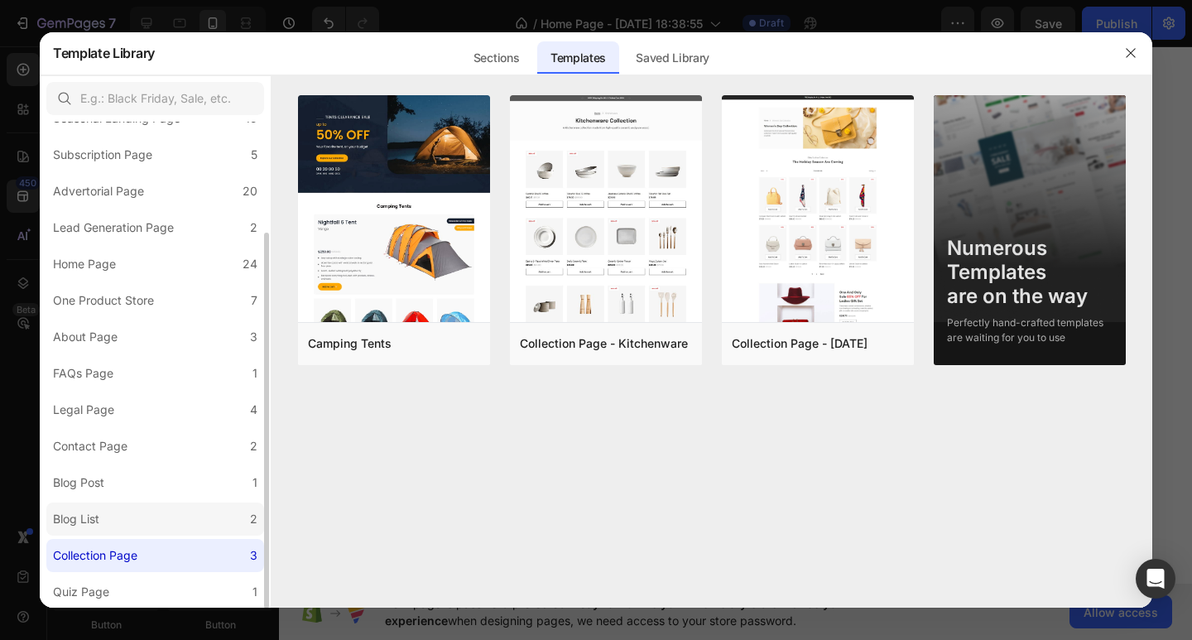
click at [204, 521] on label "Blog List 2" at bounding box center [155, 518] width 218 height 33
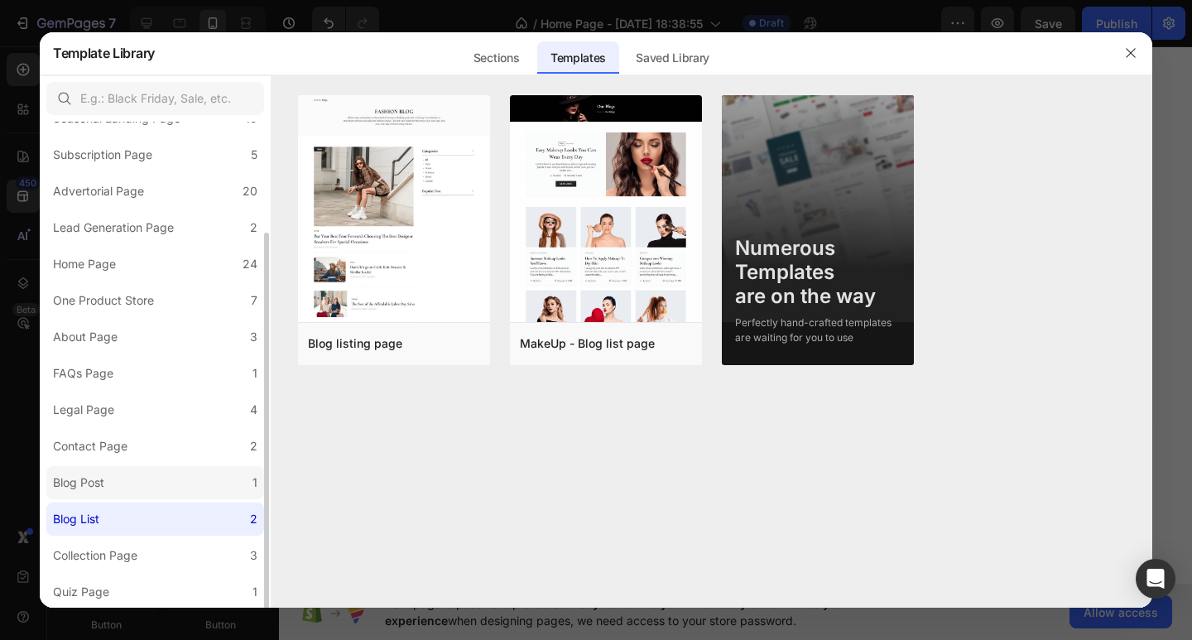
click at [211, 483] on label "Blog Post 1" at bounding box center [155, 482] width 218 height 33
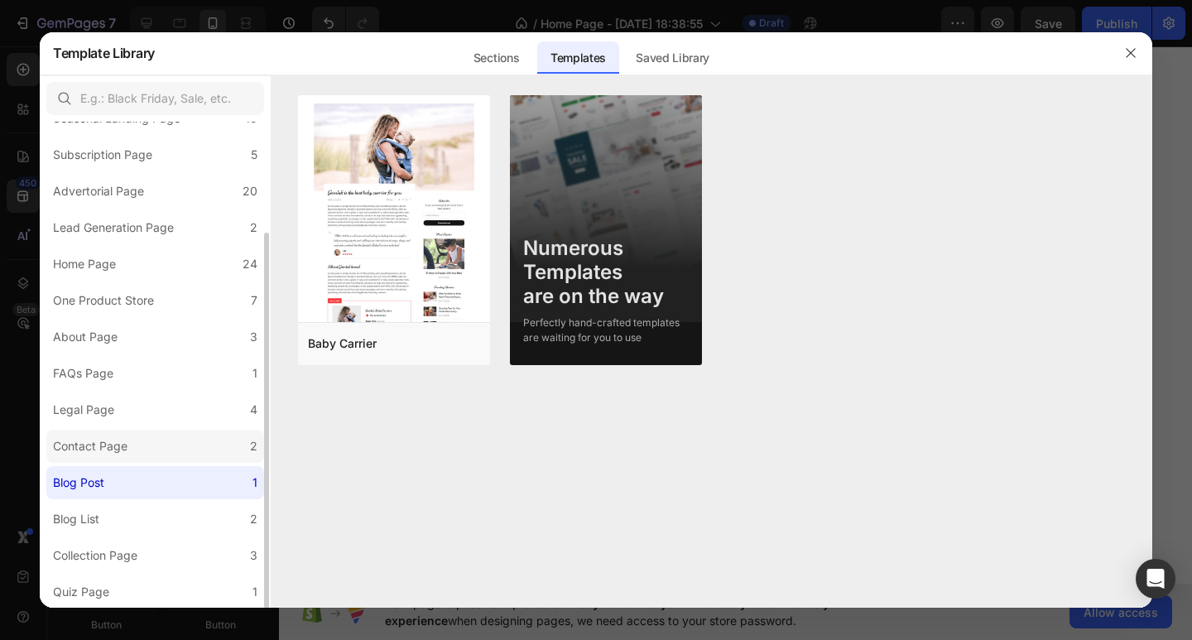
click at [199, 442] on label "Contact Page 2" at bounding box center [155, 446] width 218 height 33
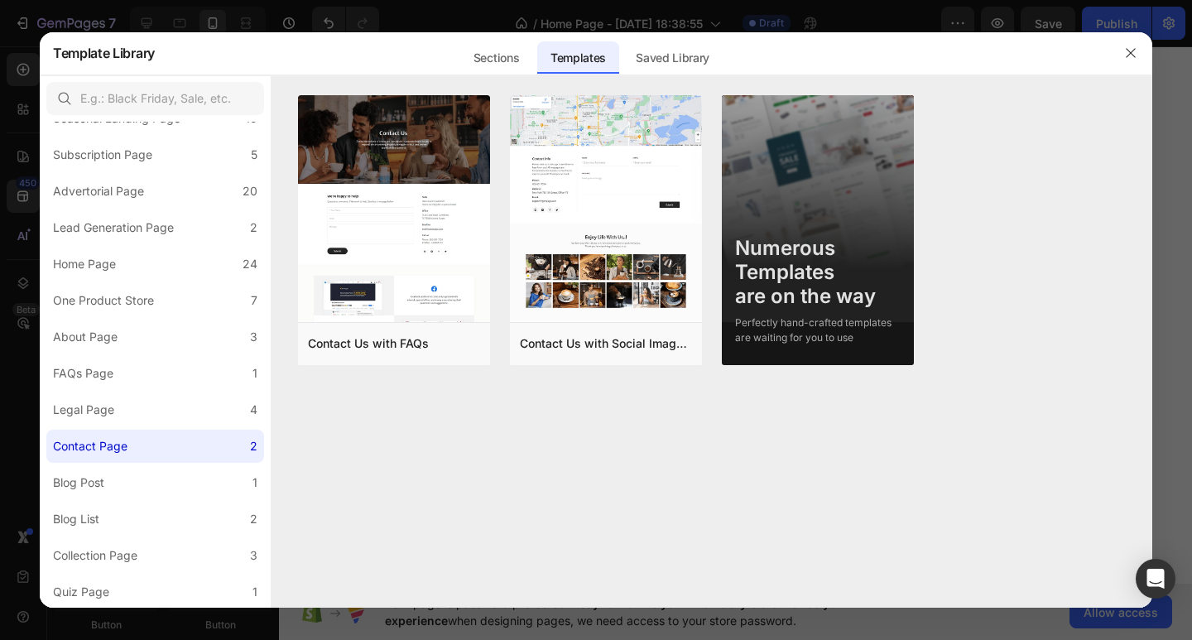
click at [1122, 68] on div at bounding box center [1130, 52] width 43 height 43
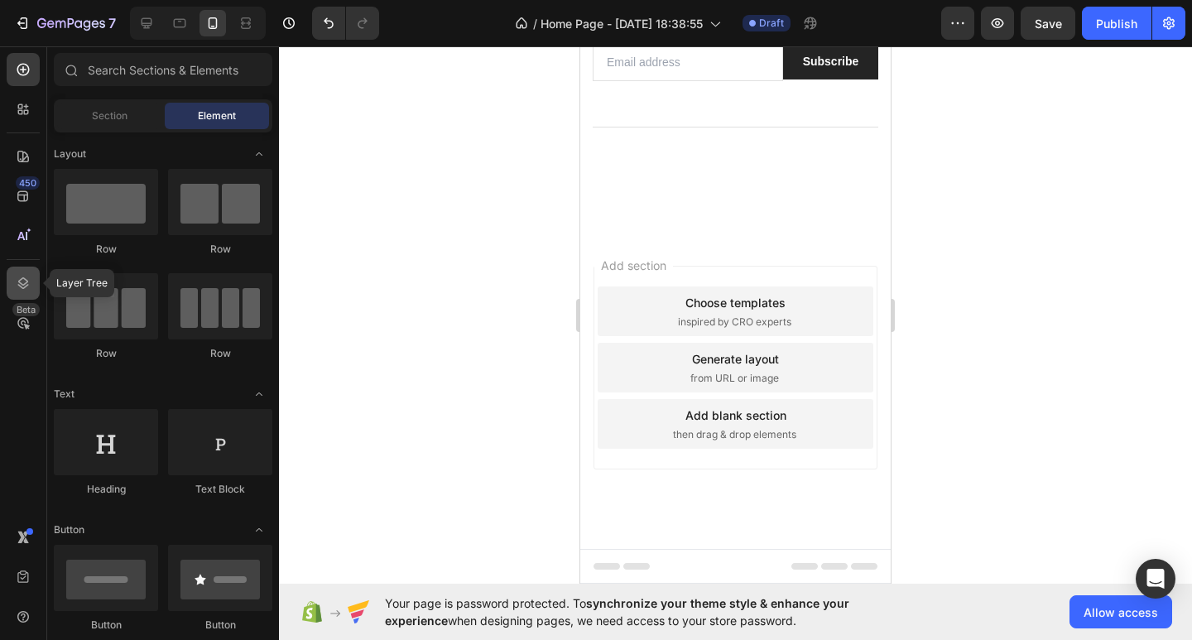
click at [31, 291] on div at bounding box center [23, 283] width 33 height 33
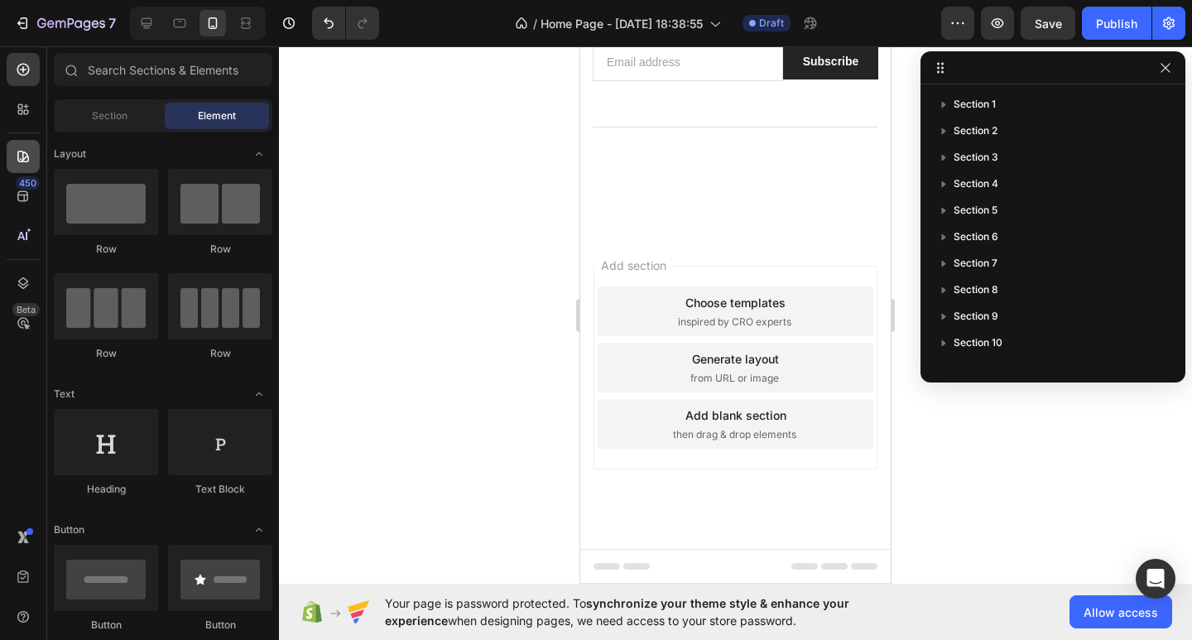
click at [22, 140] on div at bounding box center [23, 156] width 33 height 33
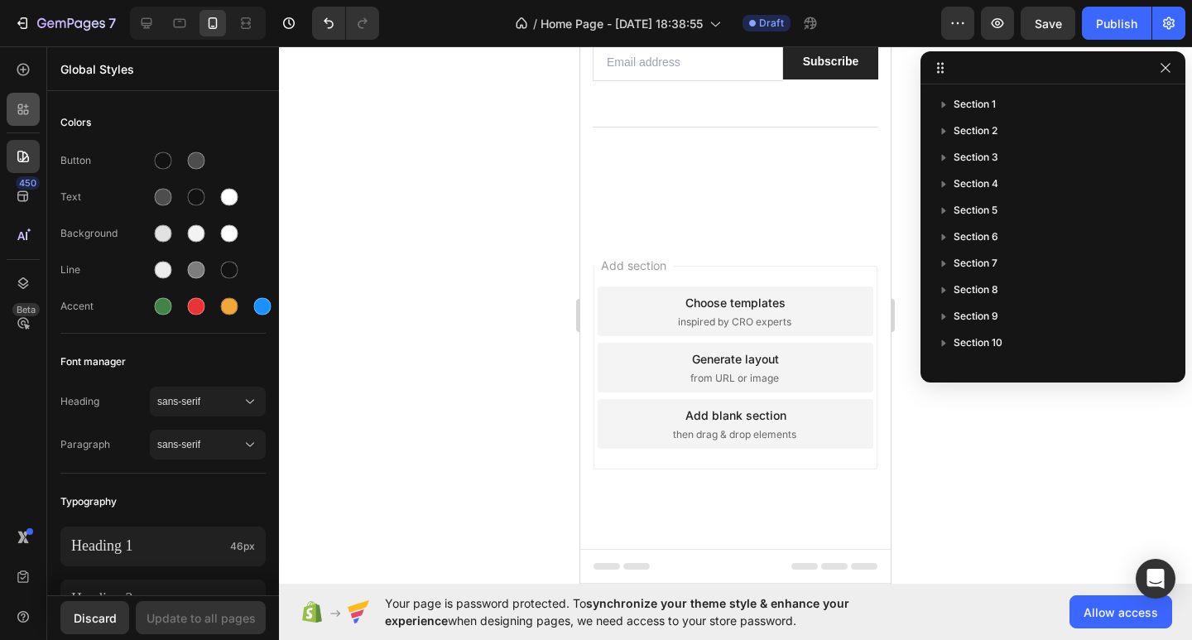
click at [26, 99] on div at bounding box center [23, 109] width 33 height 33
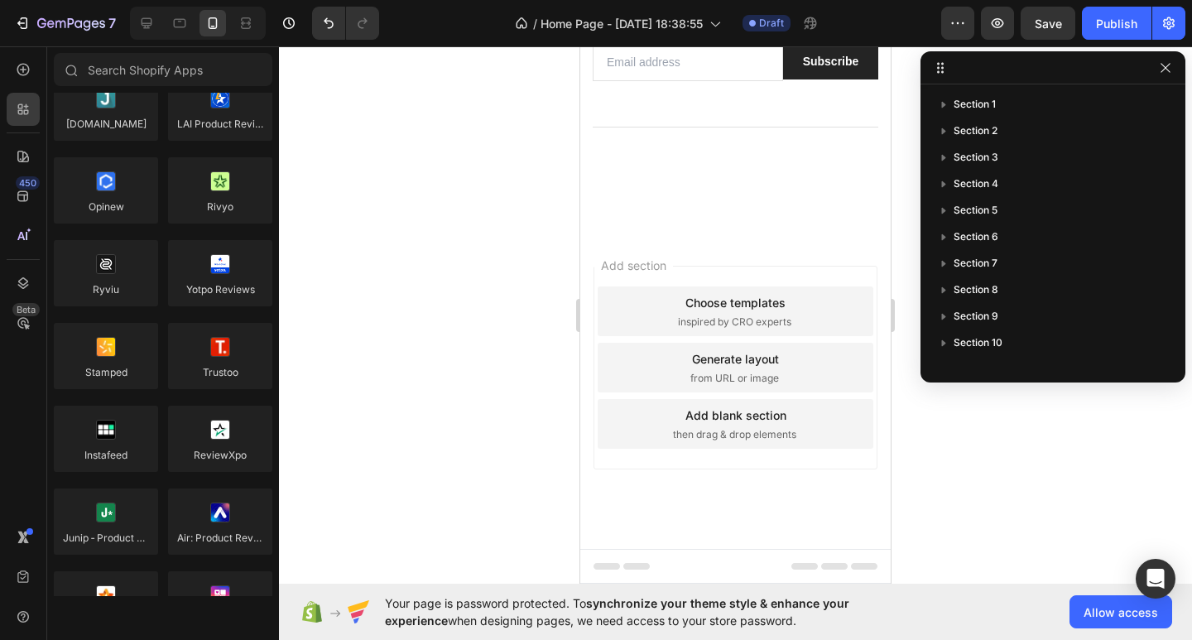
scroll to position [0, 0]
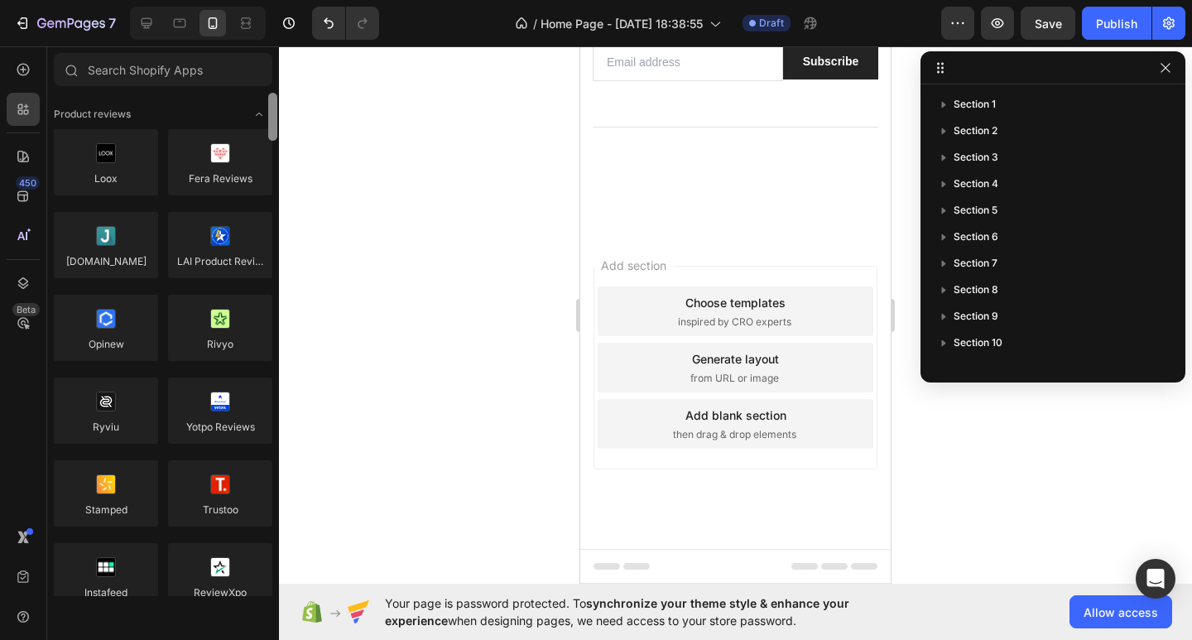
drag, startPoint x: 275, startPoint y: 127, endPoint x: 249, endPoint y: 102, distance: 35.7
click at [249, 102] on div "Product reviews Loox Fera Reviews [DOMAIN_NAME] LAI Product Reviews Opinew Rivy…" at bounding box center [163, 344] width 232 height 503
click at [1172, 68] on button "button" at bounding box center [1166, 68] width 20 height 20
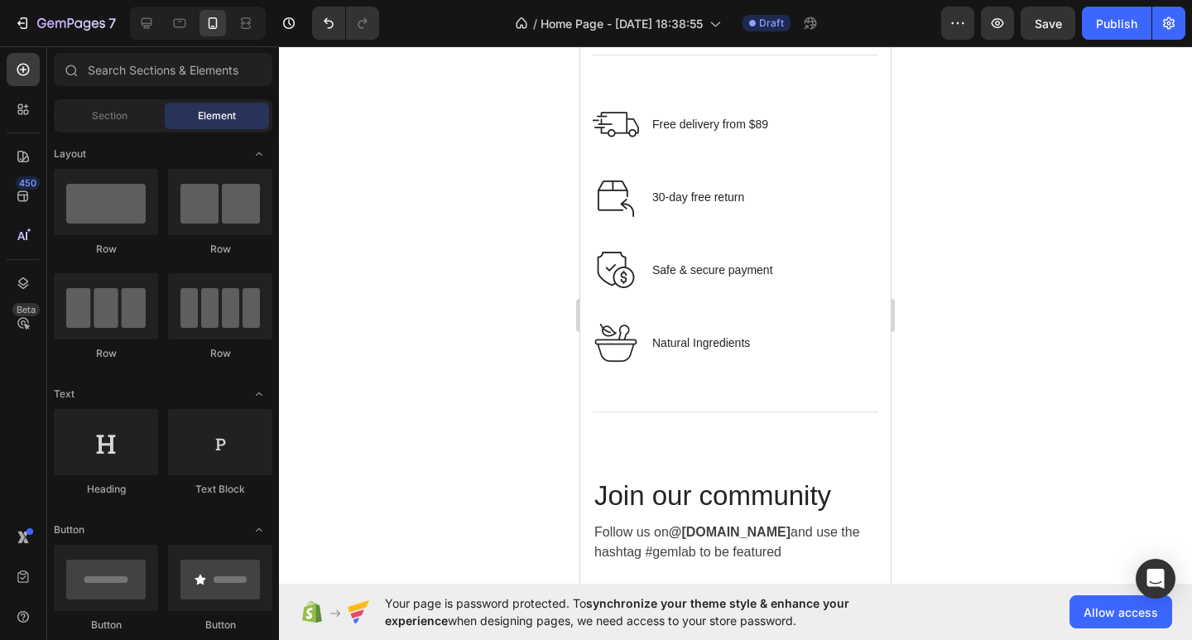
scroll to position [5322, 0]
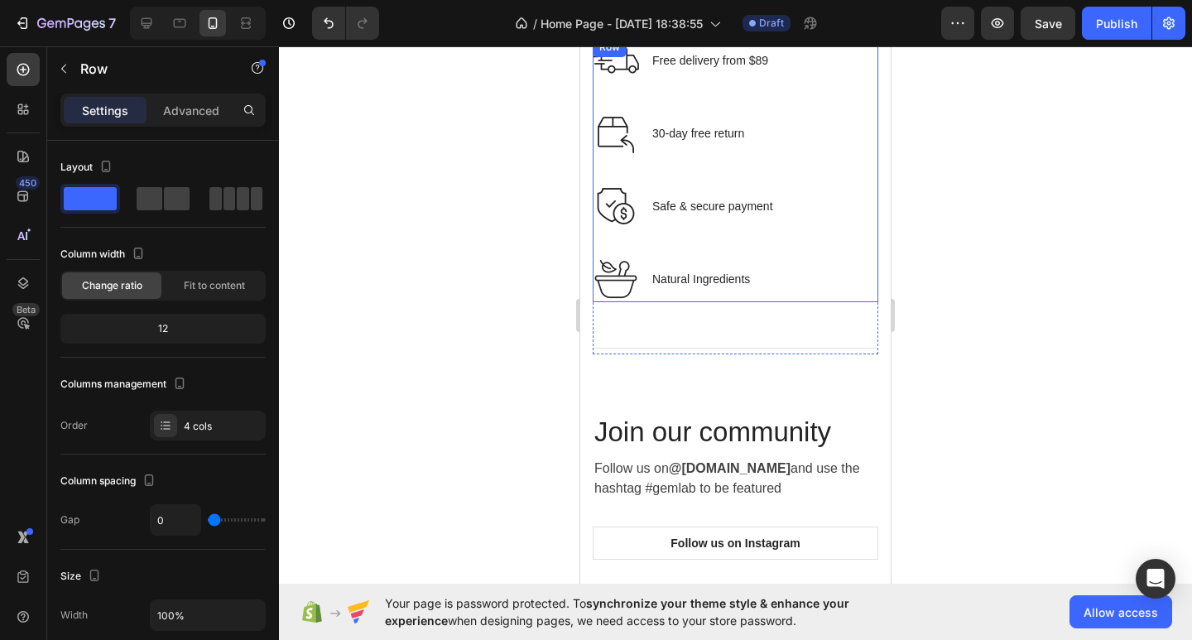
click at [820, 253] on div "Image Safe & secure payment Text block Row" at bounding box center [736, 219] width 286 height 73
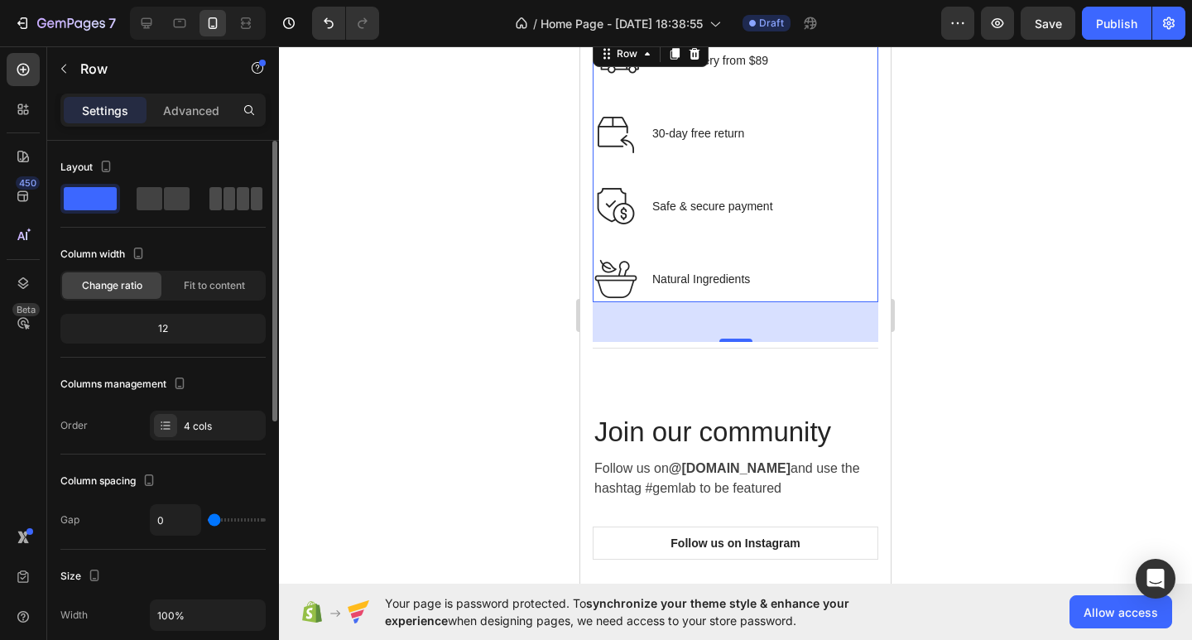
click at [252, 201] on span at bounding box center [257, 198] width 12 height 23
type input "30"
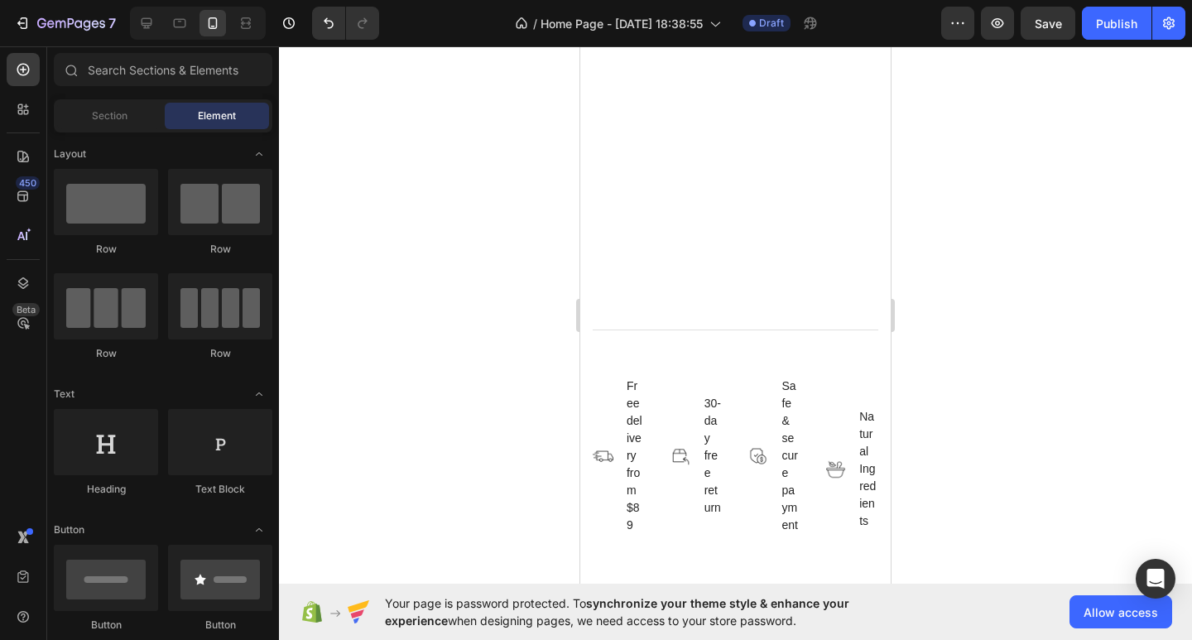
scroll to position [5065, 0]
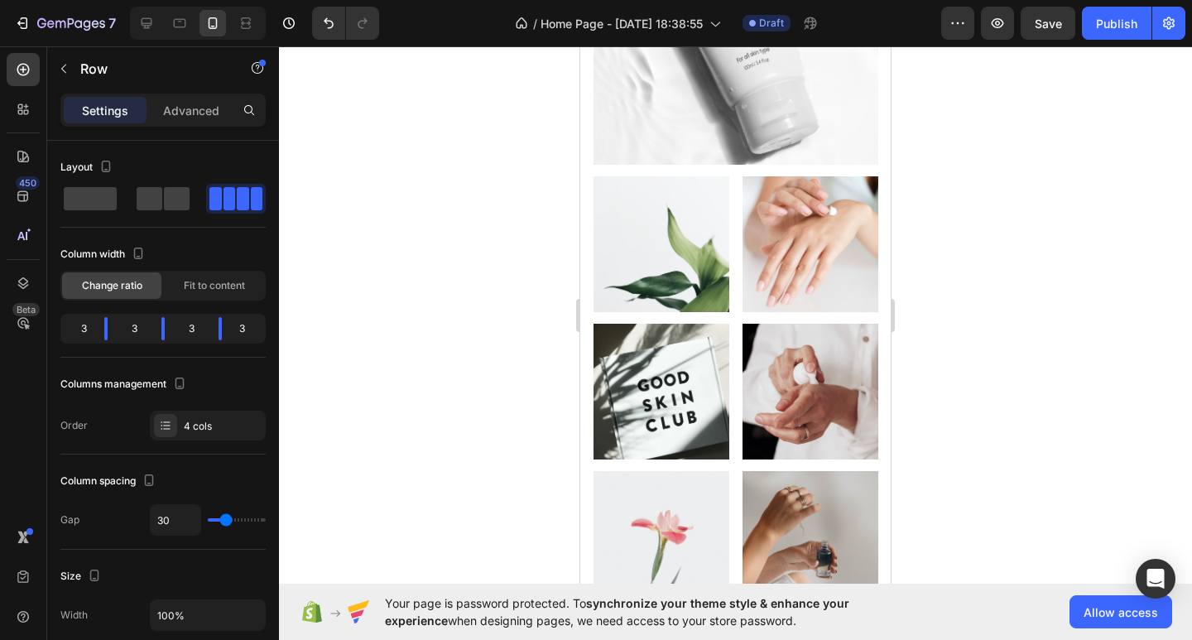
click at [153, 210] on div at bounding box center [163, 199] width 60 height 30
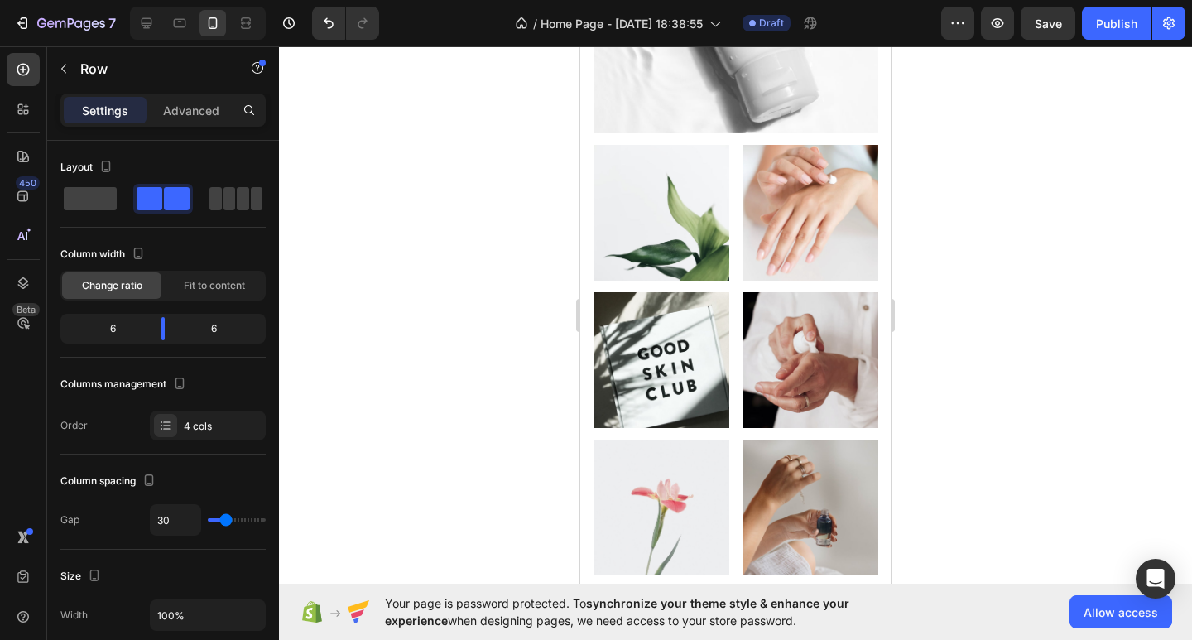
click at [1114, 380] on div at bounding box center [735, 343] width 913 height 594
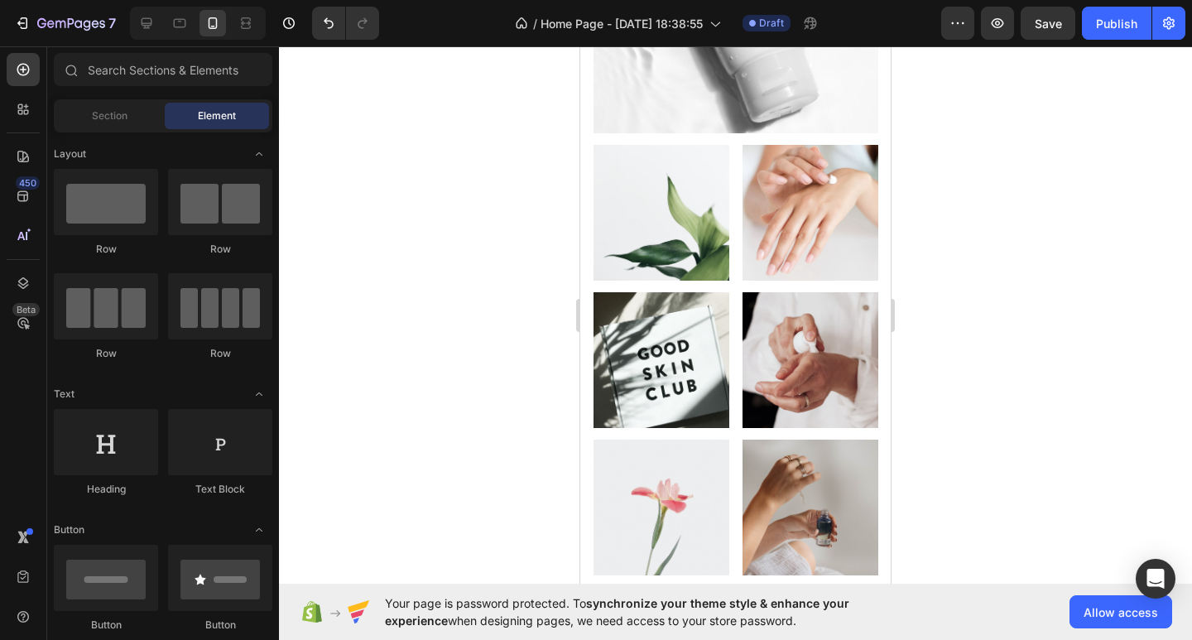
click at [960, 382] on div at bounding box center [735, 343] width 913 height 594
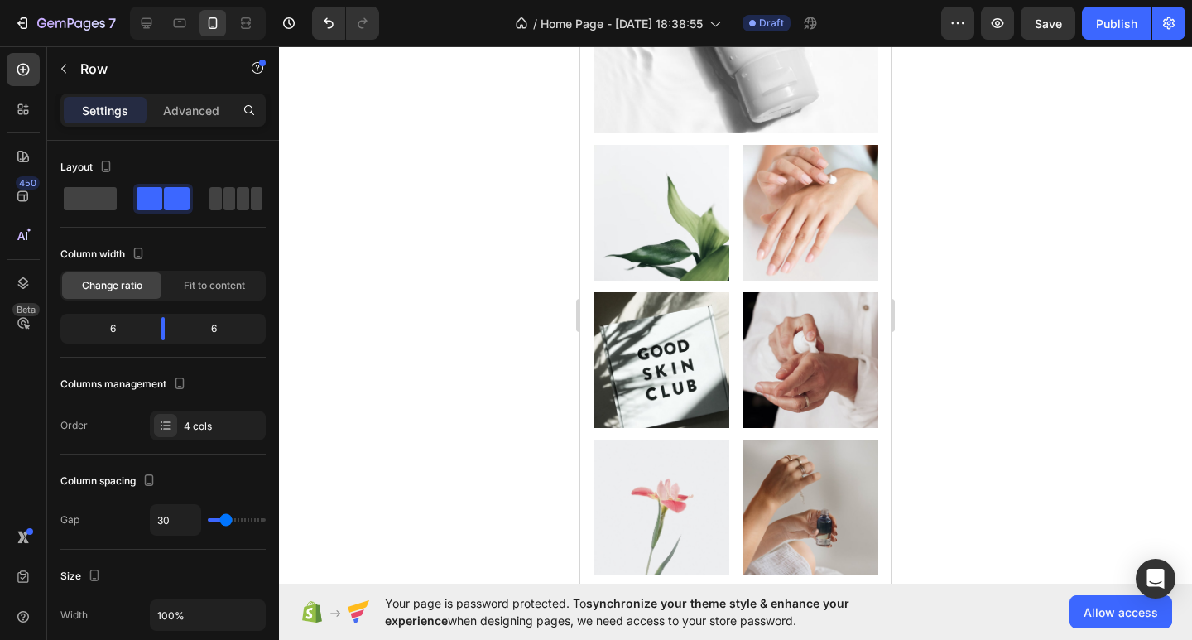
click at [251, 198] on span at bounding box center [257, 198] width 12 height 23
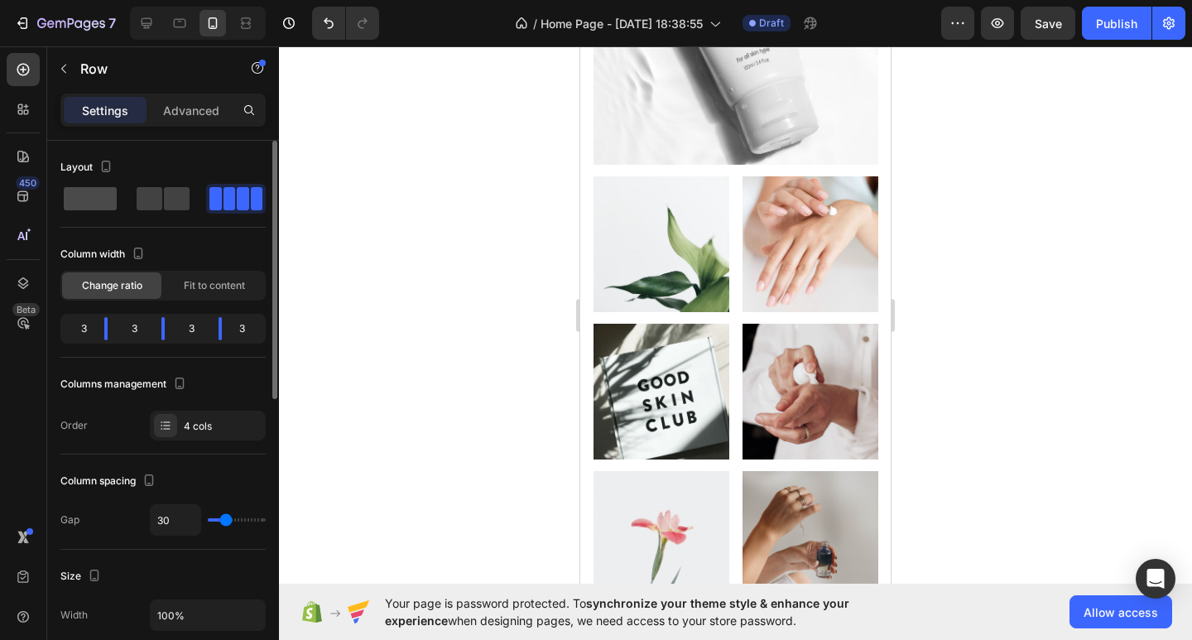
click at [113, 195] on span at bounding box center [90, 198] width 53 height 23
type input "0"
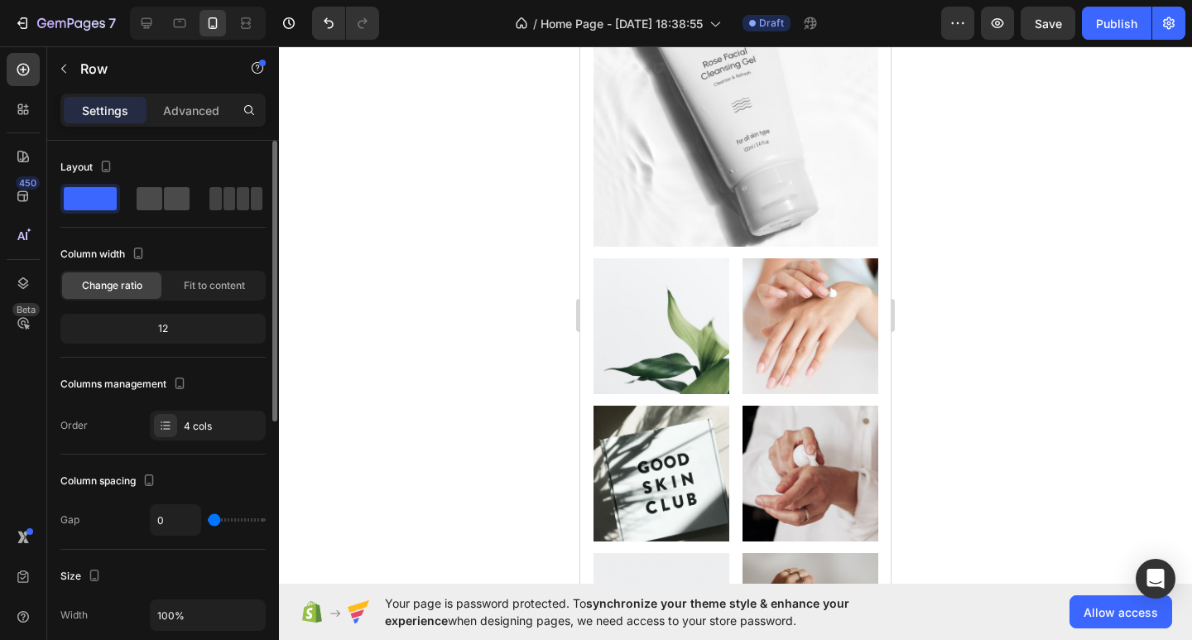
click at [175, 200] on span at bounding box center [177, 198] width 26 height 23
type input "30"
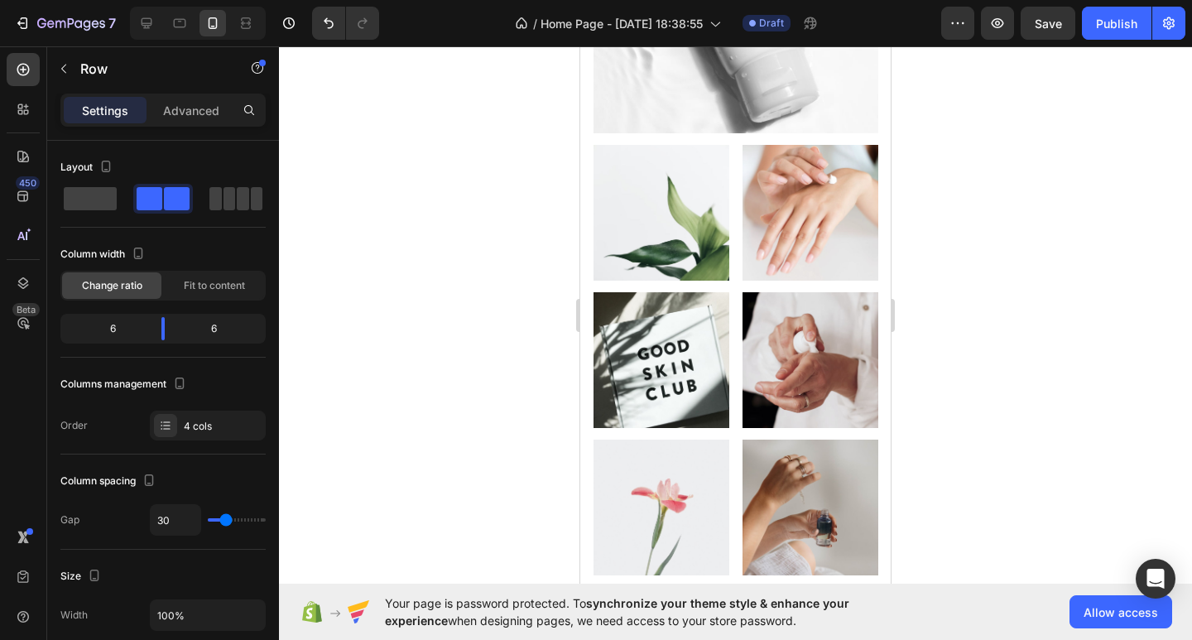
click at [1034, 382] on div at bounding box center [735, 343] width 913 height 594
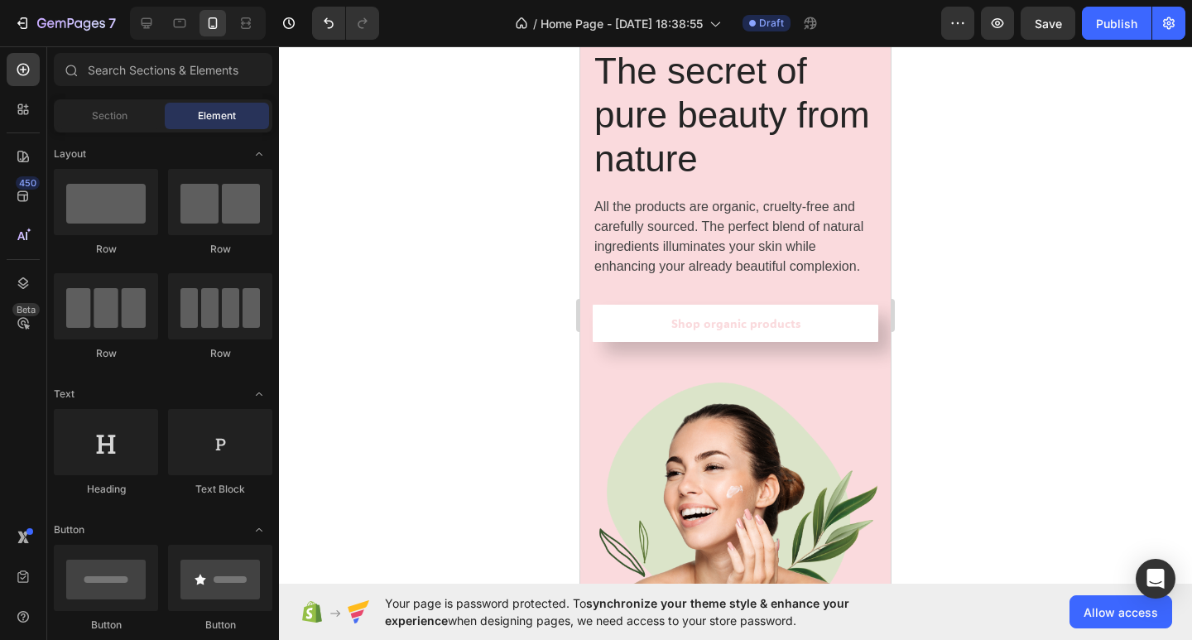
scroll to position [0, 0]
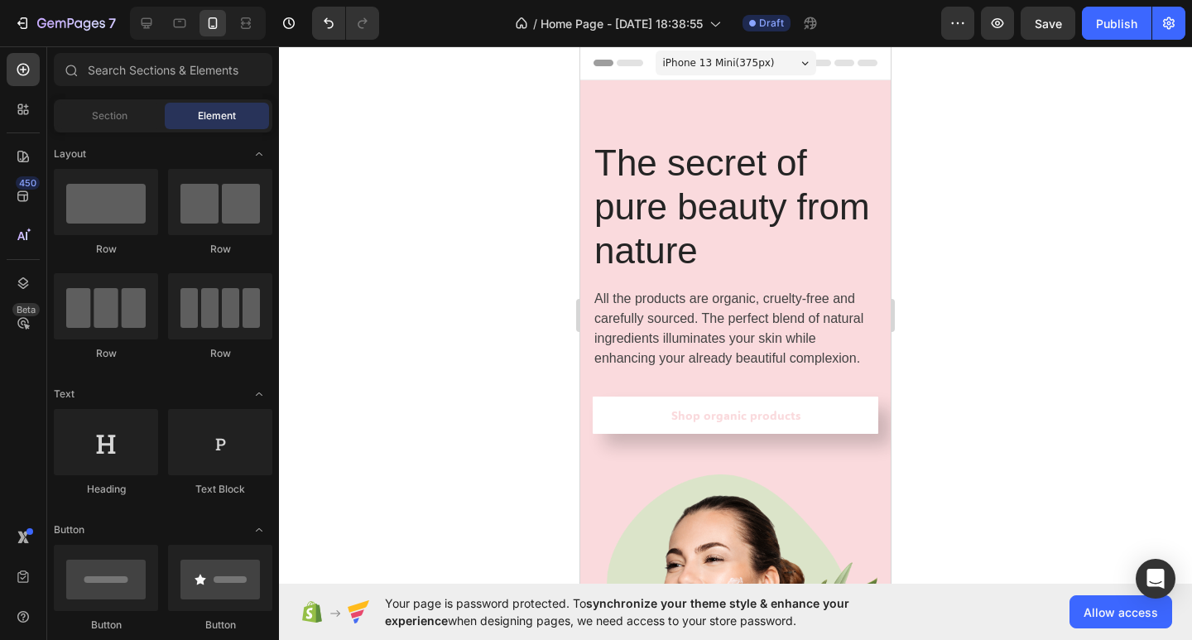
click at [768, 52] on div "iPhone 13 Mini ( 375 px)" at bounding box center [736, 62] width 161 height 25
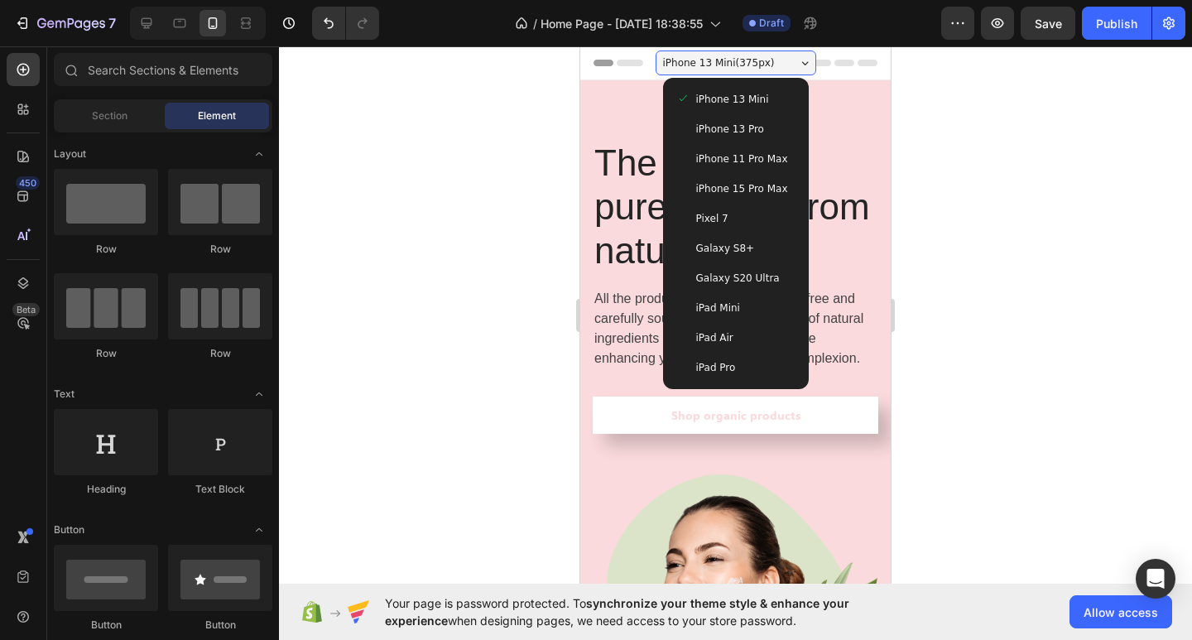
click at [776, 185] on div "iPhone 15 Pro Max" at bounding box center [735, 188] width 119 height 17
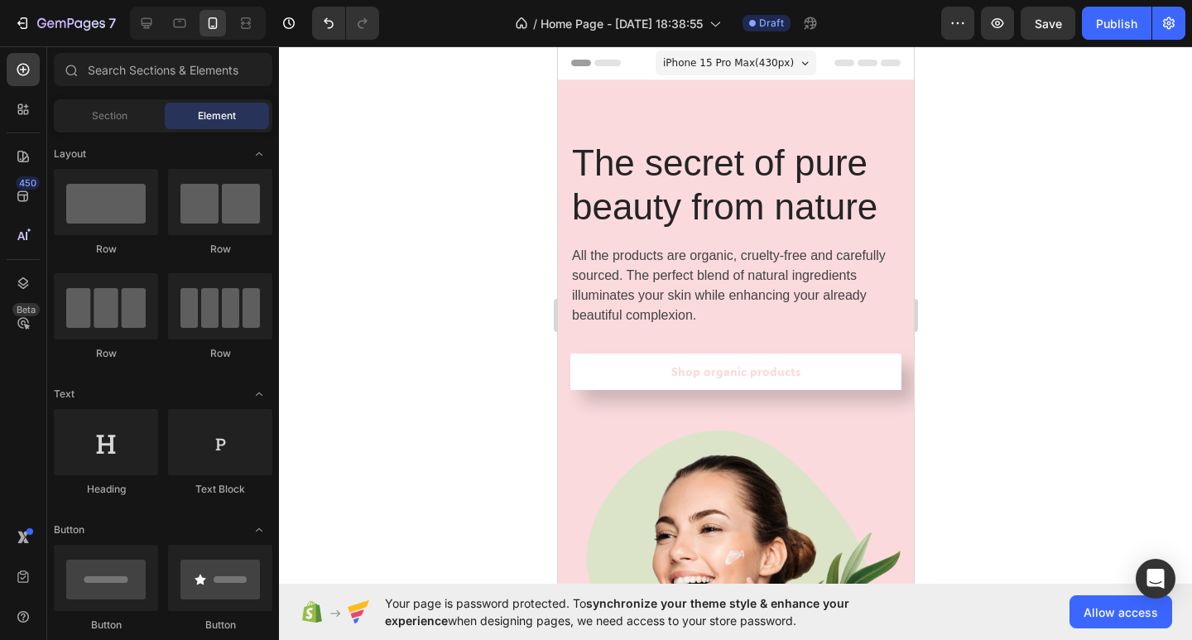
drag, startPoint x: 906, startPoint y: 82, endPoint x: 1498, endPoint y: 103, distance: 592.2
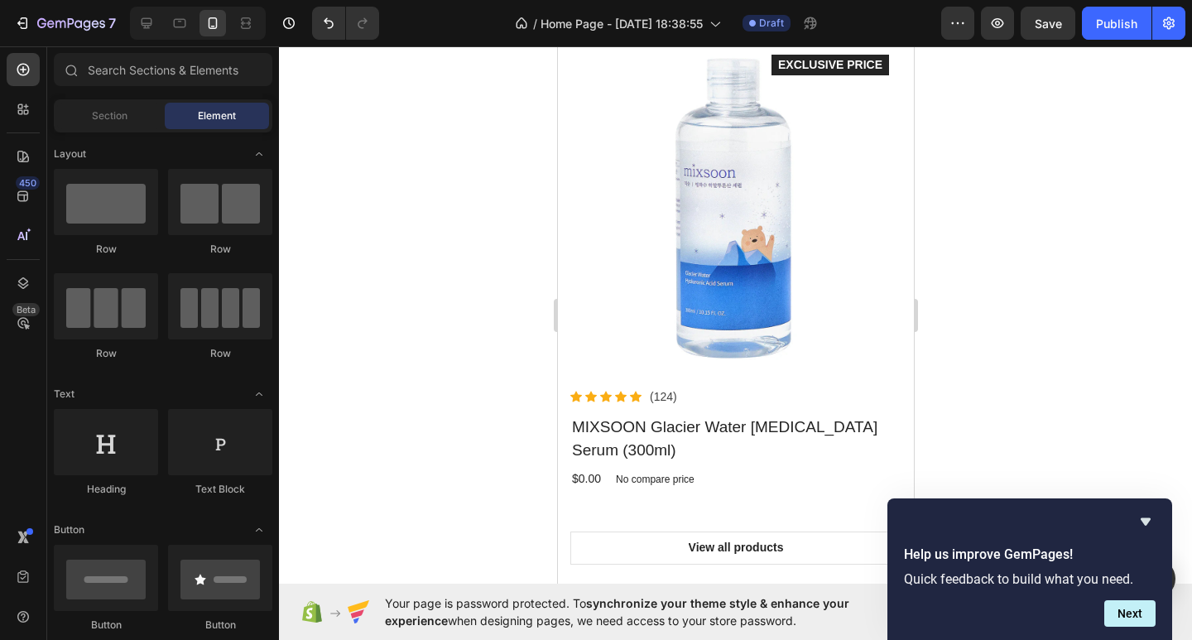
scroll to position [4620, 0]
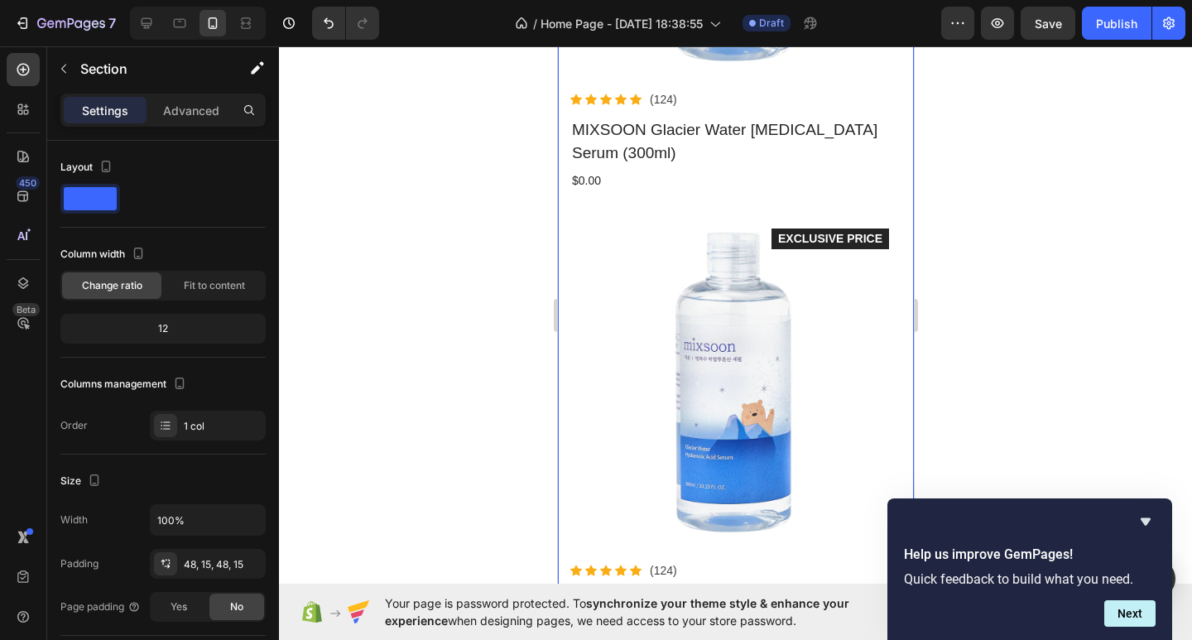
click at [896, 251] on div "Our featured products Heading View all products Button Row Product Images Icon …" at bounding box center [735, 204] width 356 height 2134
click at [89, 196] on span at bounding box center [90, 198] width 53 height 23
click at [194, 192] on div at bounding box center [162, 199] width 205 height 30
click at [202, 284] on span "Fit to content" at bounding box center [214, 285] width 61 height 15
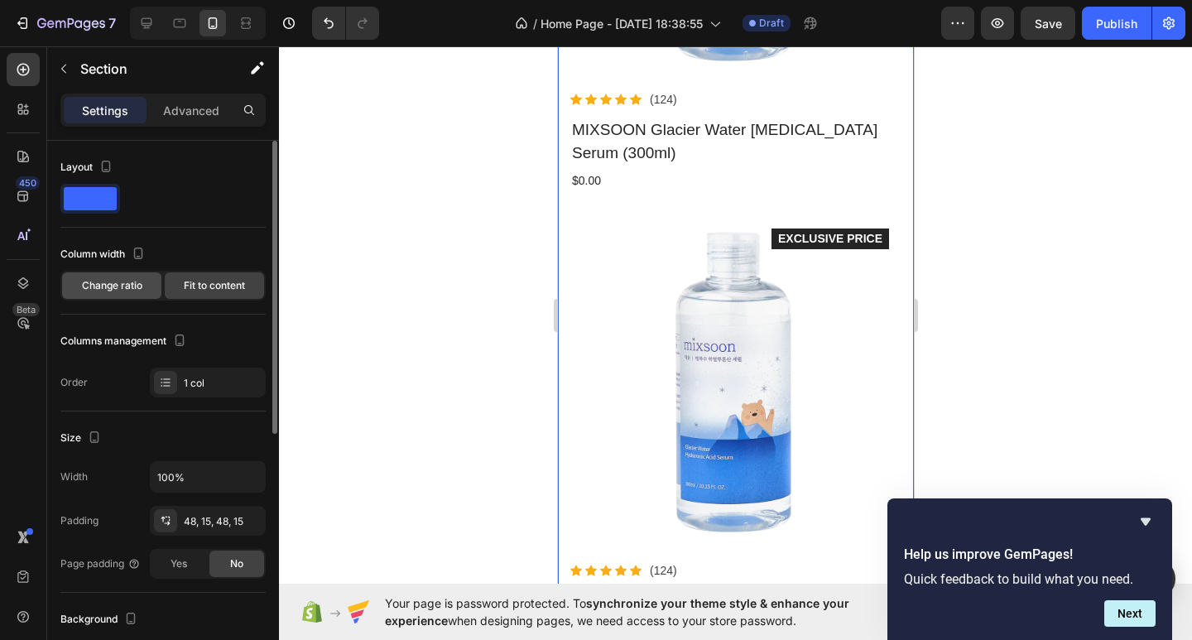
click at [125, 278] on span "Change ratio" at bounding box center [112, 285] width 60 height 15
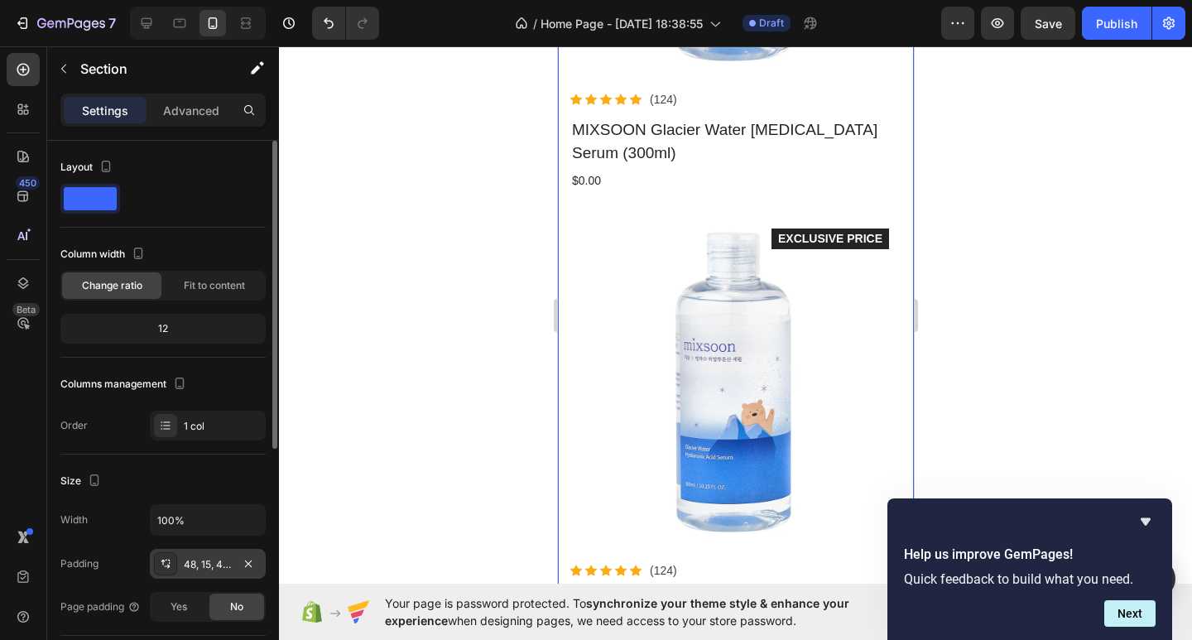
click at [187, 566] on div "48, 15, 48, 15" at bounding box center [208, 564] width 48 height 15
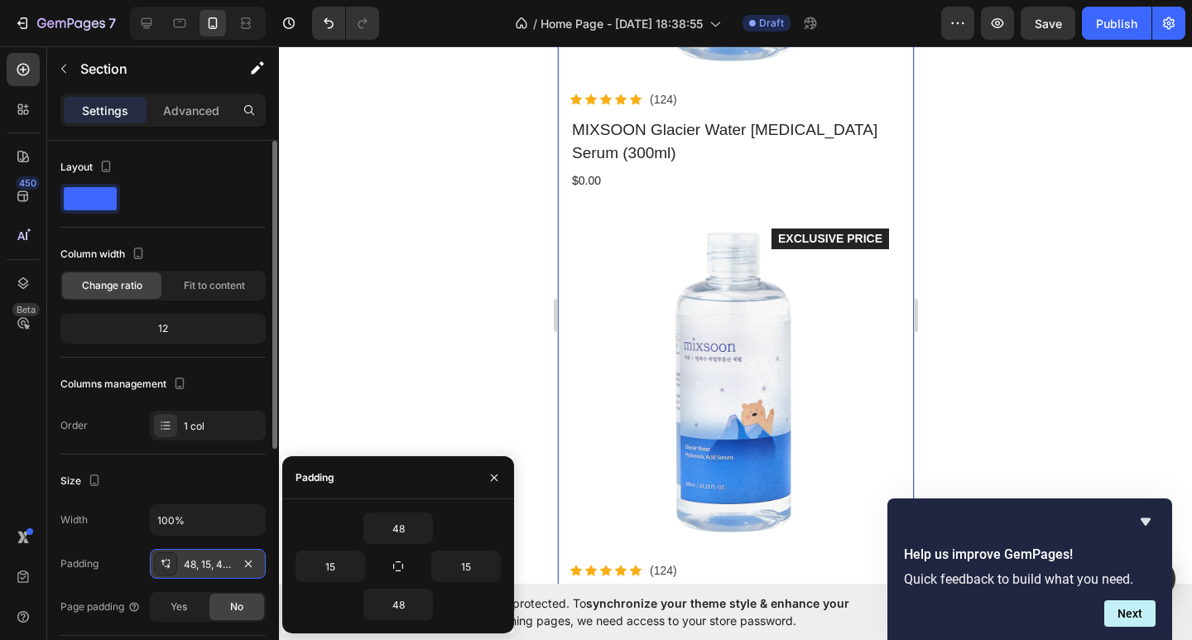
click at [187, 566] on div "48, 15, 48, 15" at bounding box center [208, 564] width 48 height 15
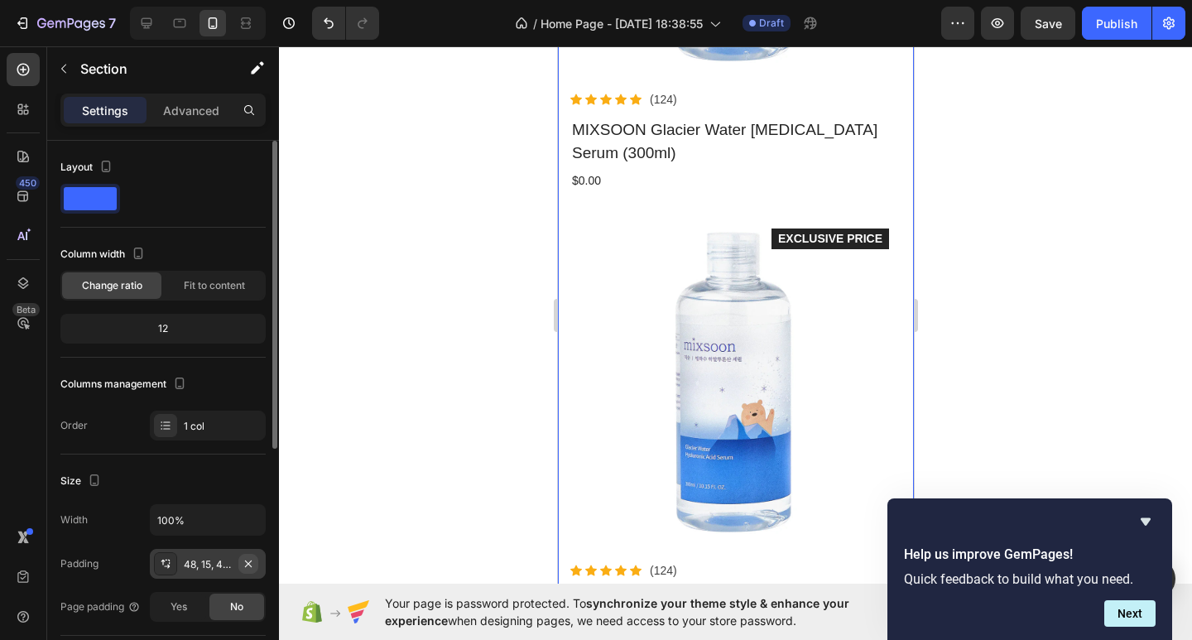
click at [250, 565] on icon "button" at bounding box center [248, 563] width 13 height 13
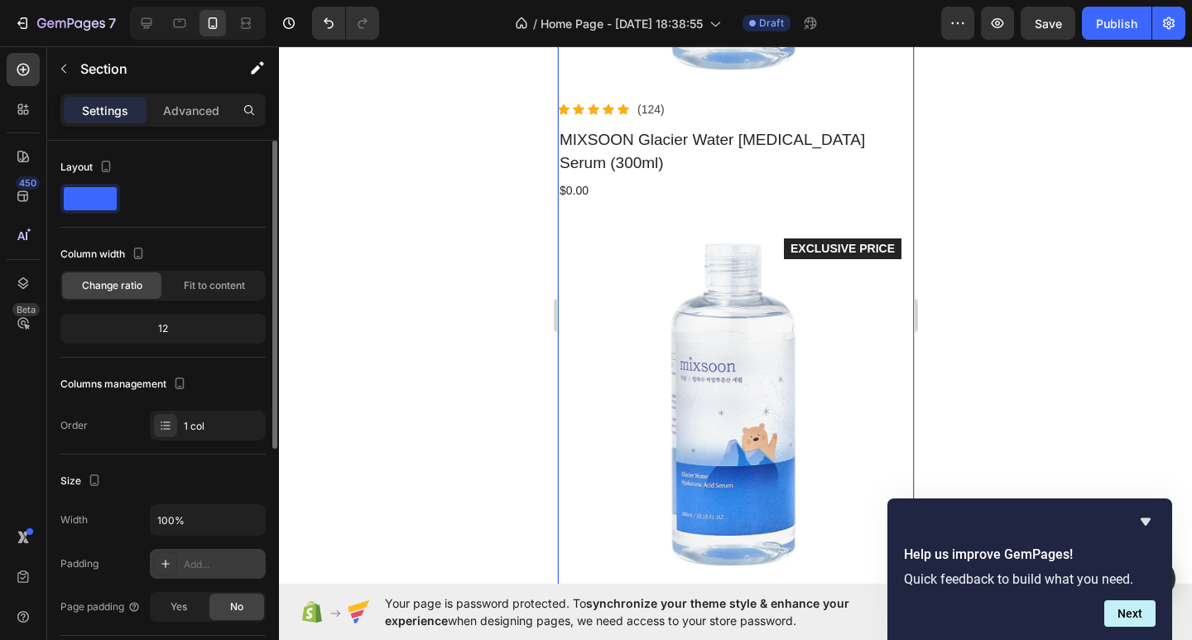
click at [175, 565] on div at bounding box center [165, 563] width 23 height 23
type input "32"
type input "16"
type input "32"
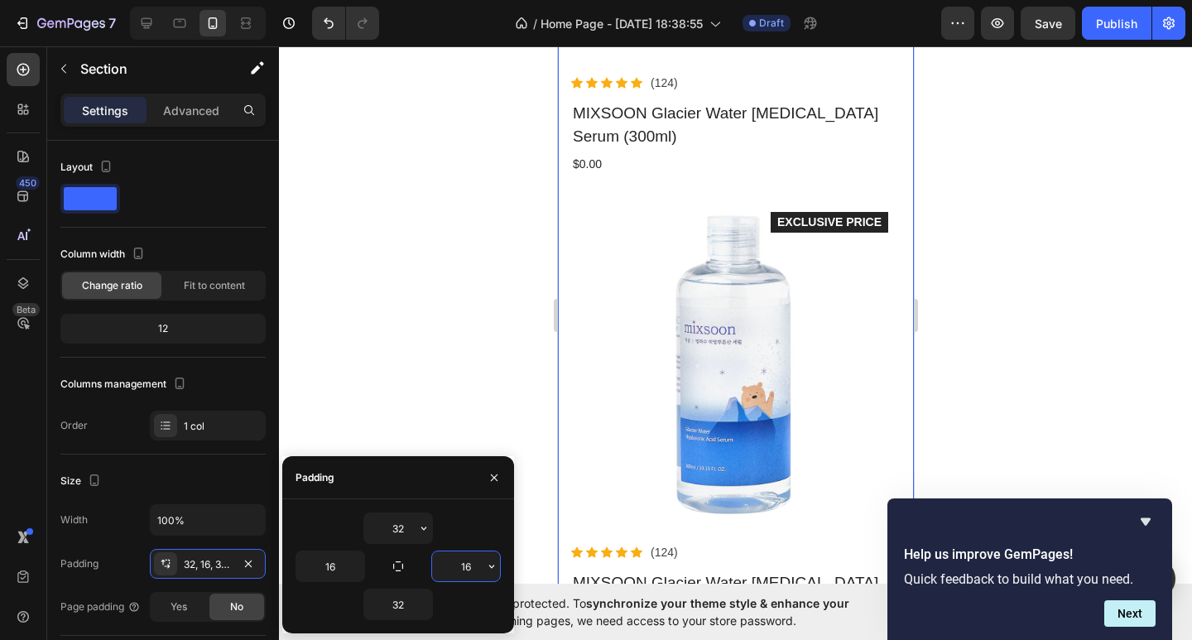
click at [476, 569] on input "16" at bounding box center [466, 566] width 68 height 30
click at [500, 561] on div "16" at bounding box center [466, 565] width 70 height 31
click at [494, 563] on icon "button" at bounding box center [491, 566] width 13 height 13
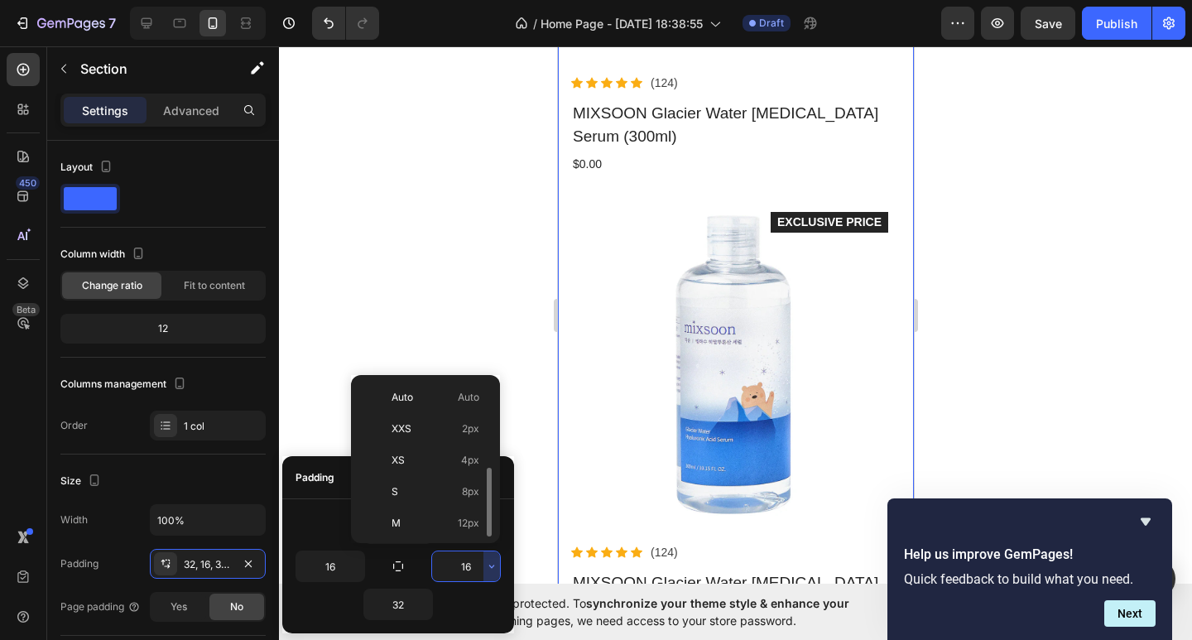
scroll to position [60, 0]
click at [394, 458] on span "M" at bounding box center [396, 463] width 9 height 15
type input "12"
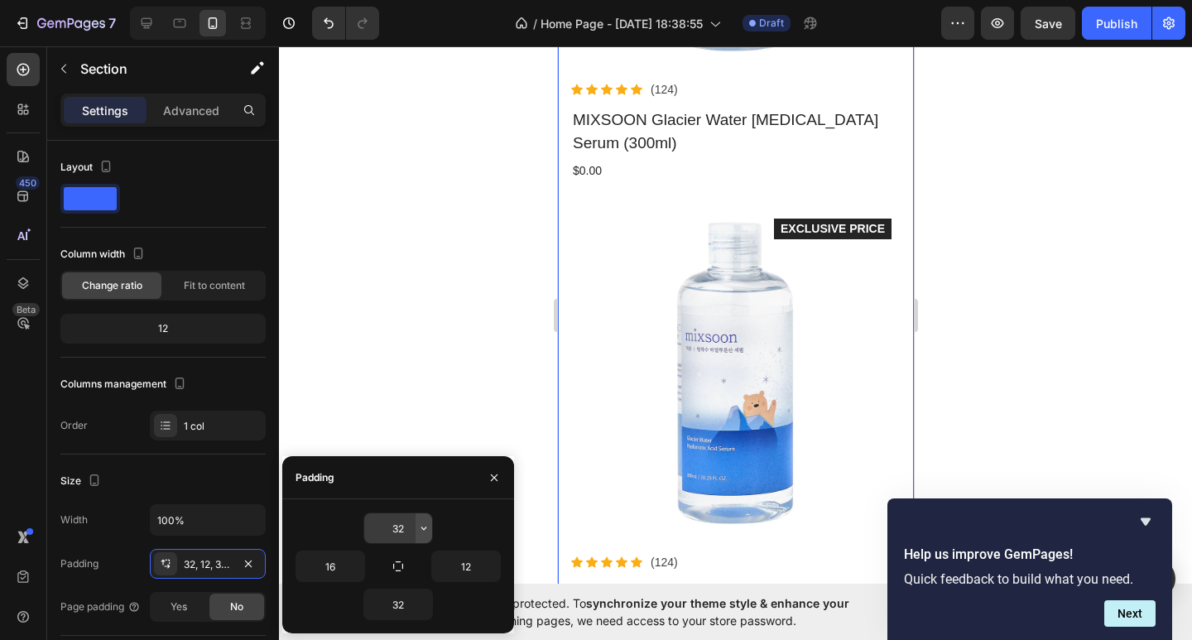
click at [426, 538] on button "button" at bounding box center [424, 528] width 17 height 30
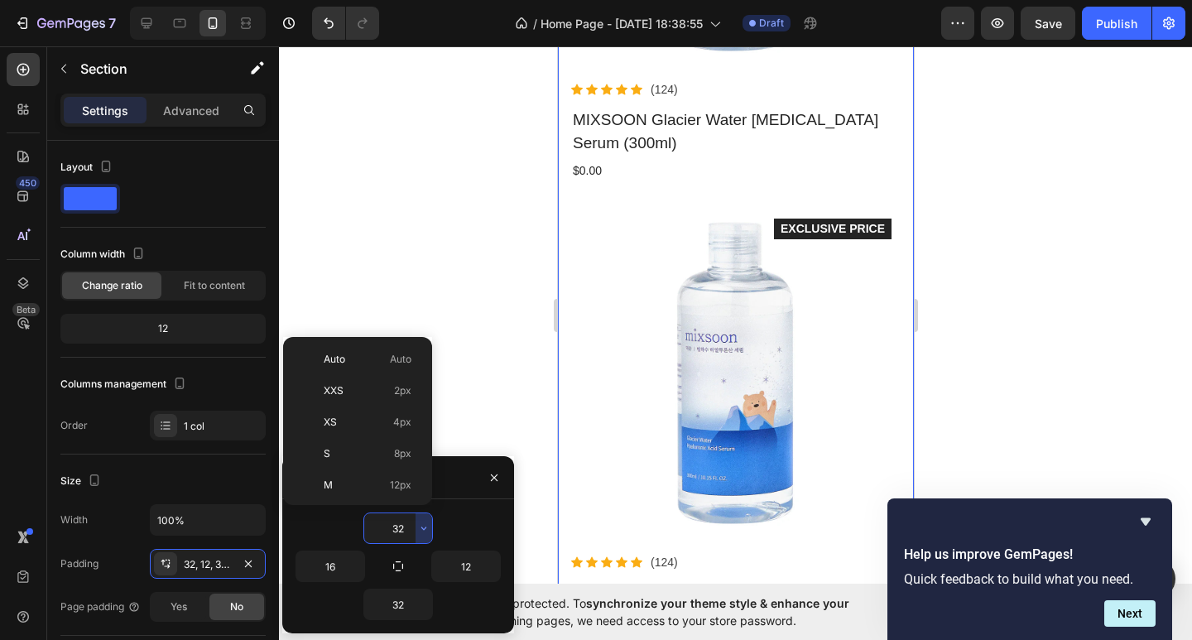
scroll to position [119, 0]
click at [339, 364] on p "M 12px" at bounding box center [368, 365] width 88 height 15
type input "12"
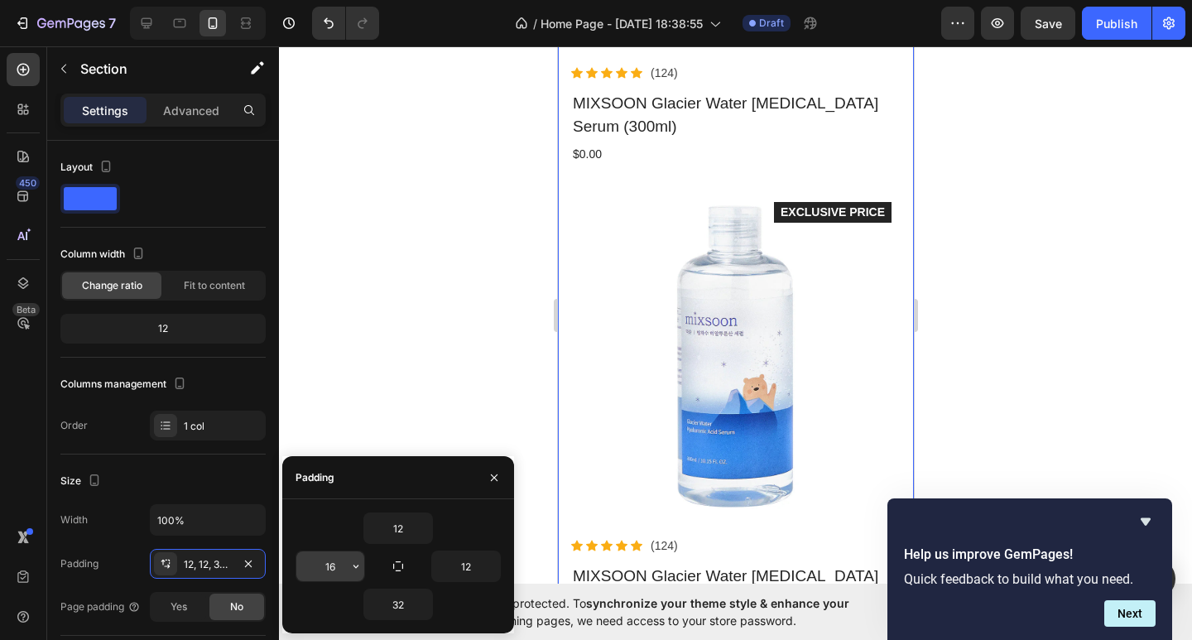
click at [335, 550] on div "16" at bounding box center [331, 565] width 70 height 31
click at [340, 561] on input "16" at bounding box center [330, 566] width 68 height 30
click at [361, 564] on icon "button" at bounding box center [355, 566] width 13 height 13
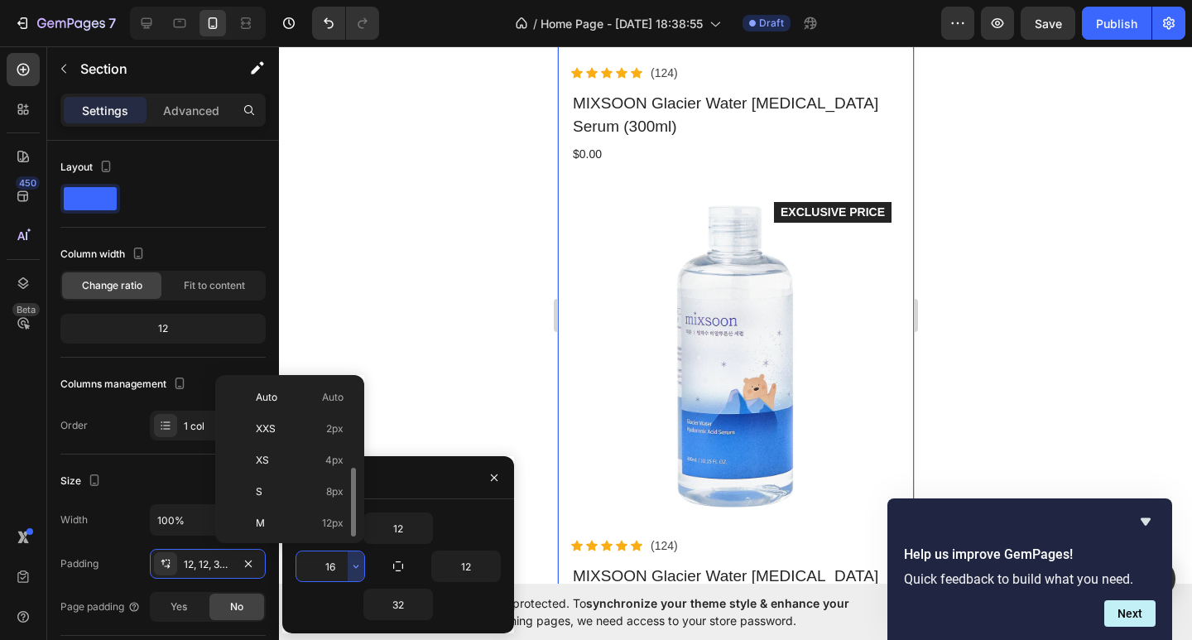
scroll to position [60, 0]
click at [296, 466] on p "M 12px" at bounding box center [300, 463] width 88 height 15
type input "12"
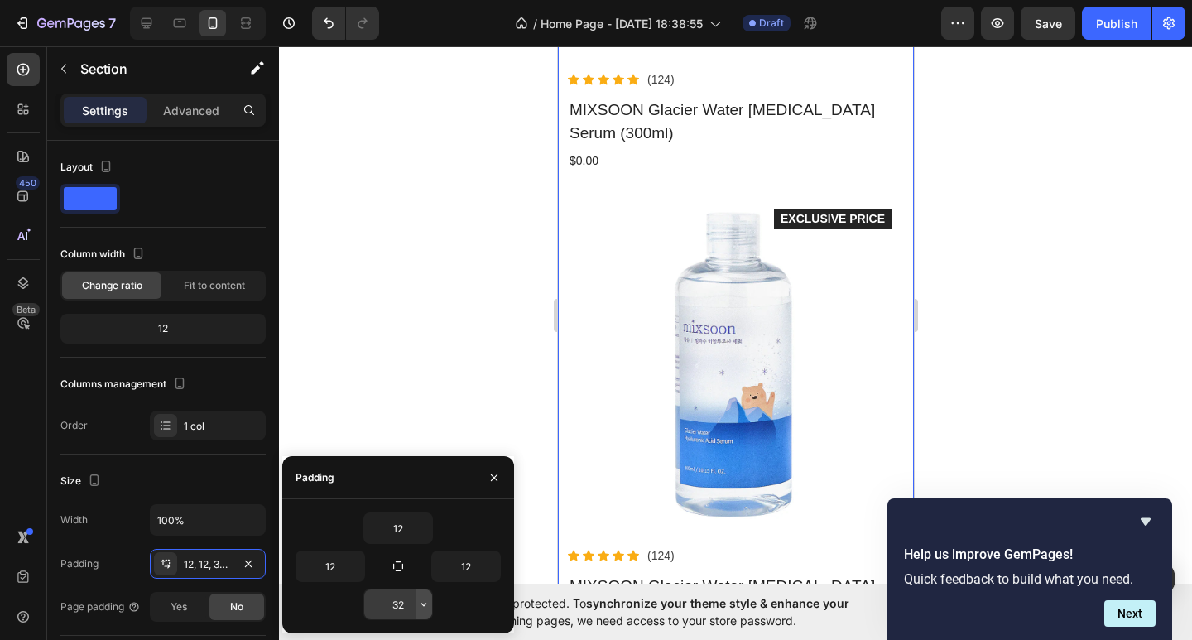
click at [424, 605] on icon "button" at bounding box center [423, 604] width 5 height 3
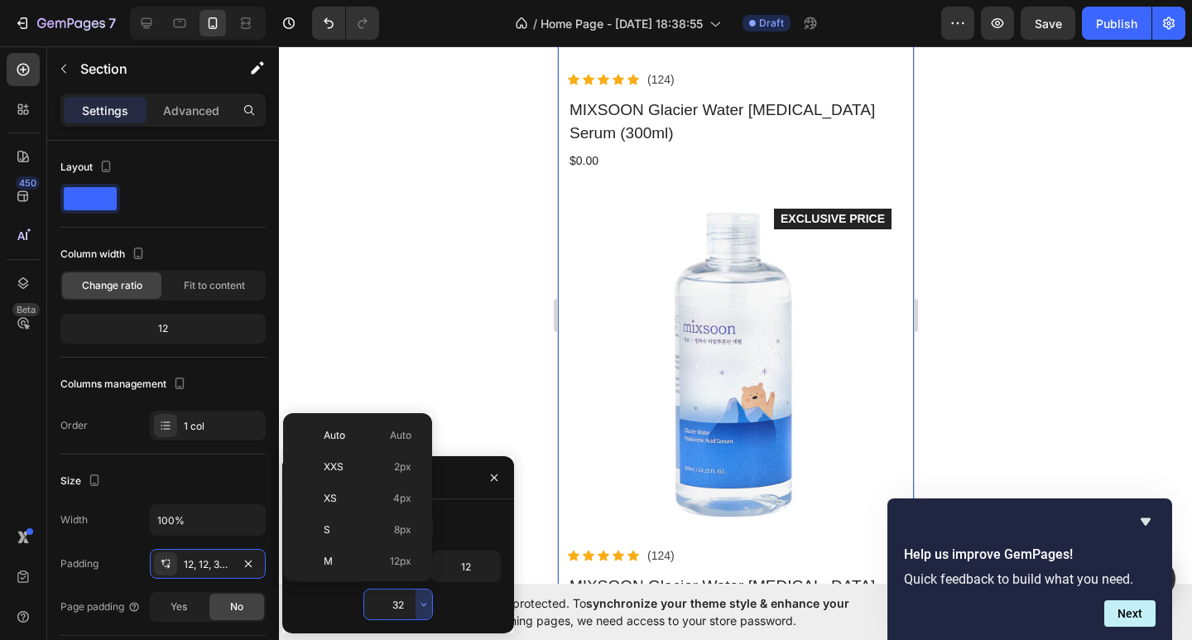
scroll to position [119, 0]
click at [354, 442] on p "M 12px" at bounding box center [368, 442] width 88 height 15
type input "12"
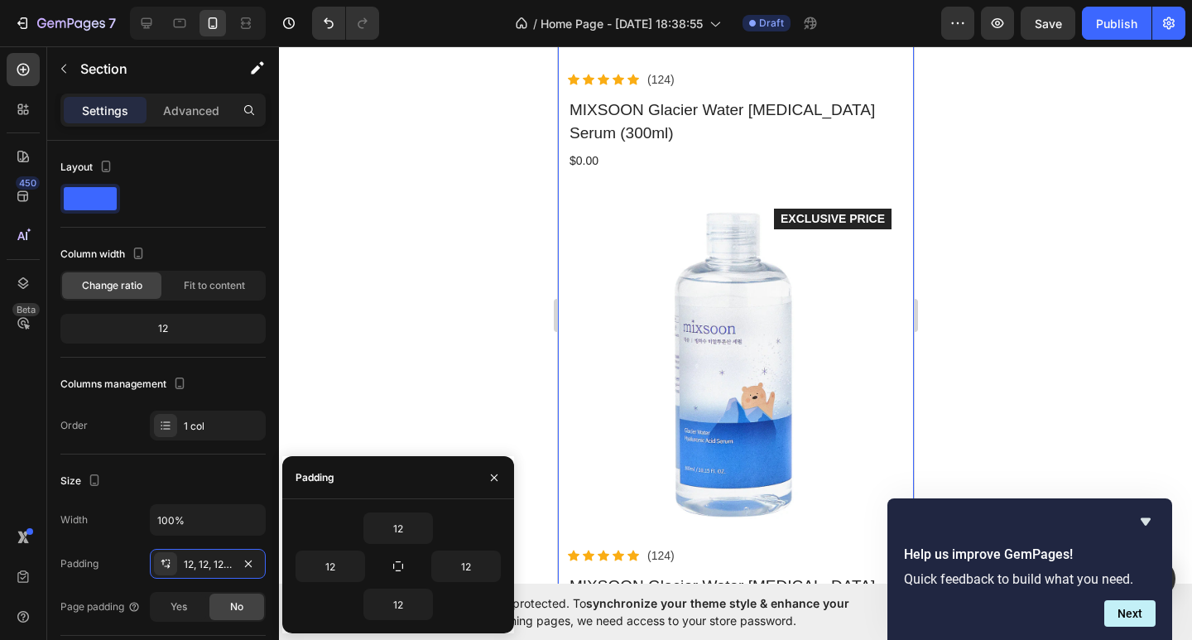
click at [944, 373] on div at bounding box center [735, 343] width 913 height 594
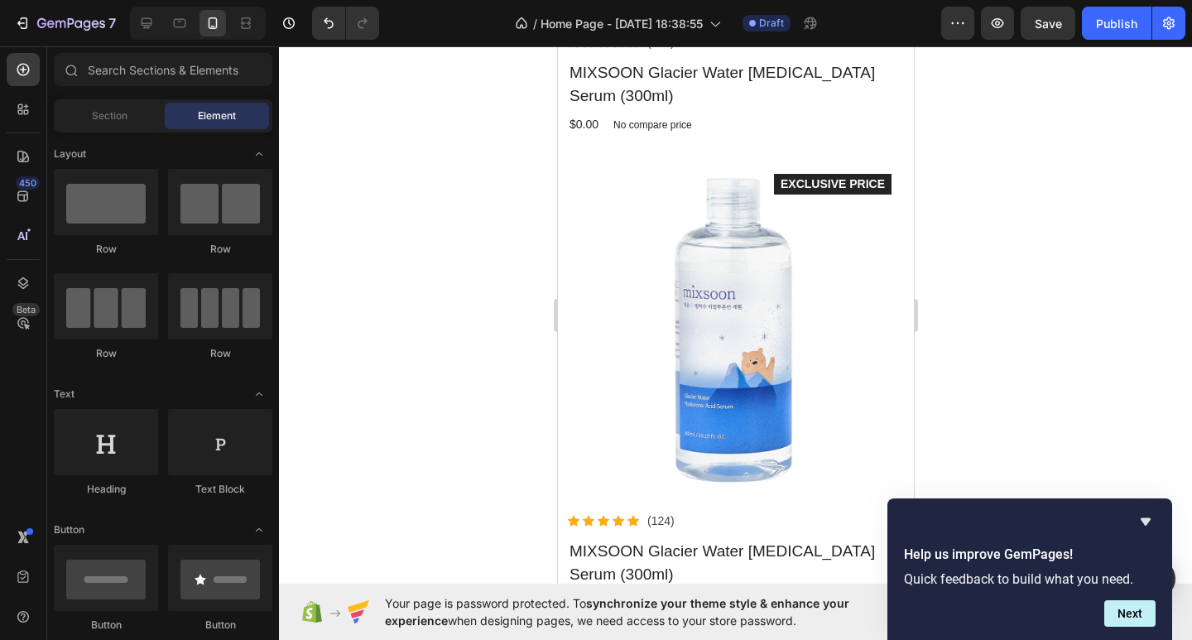
scroll to position [4687, 0]
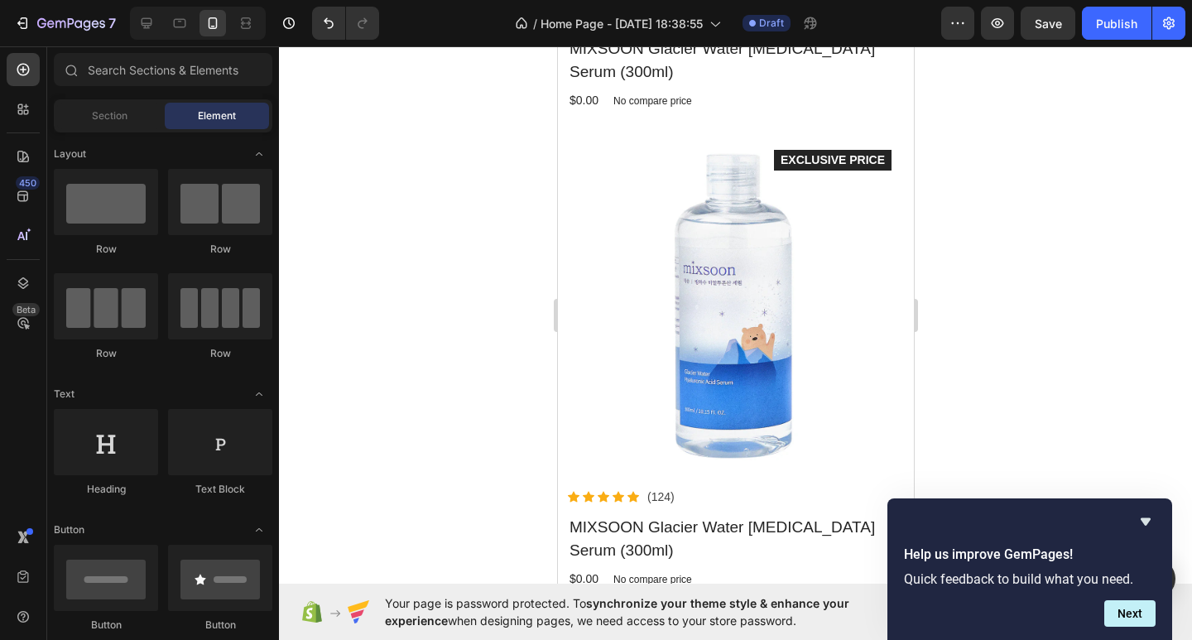
drag, startPoint x: 904, startPoint y: 284, endPoint x: 1478, endPoint y: 358, distance: 579.2
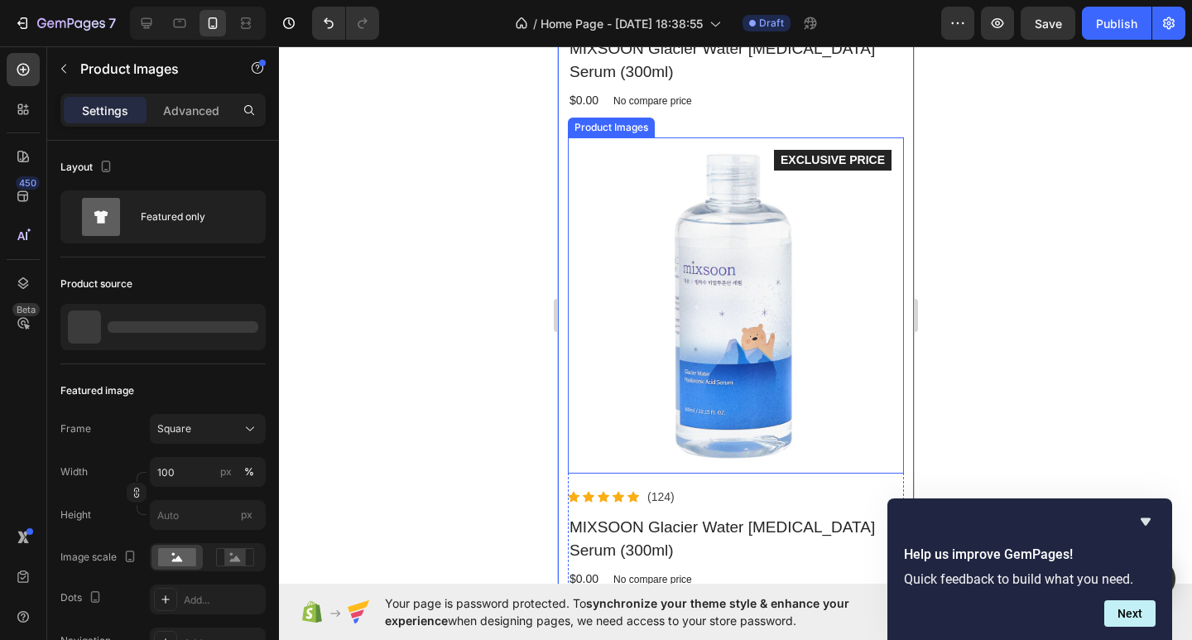
click at [599, 141] on img at bounding box center [735, 305] width 336 height 336
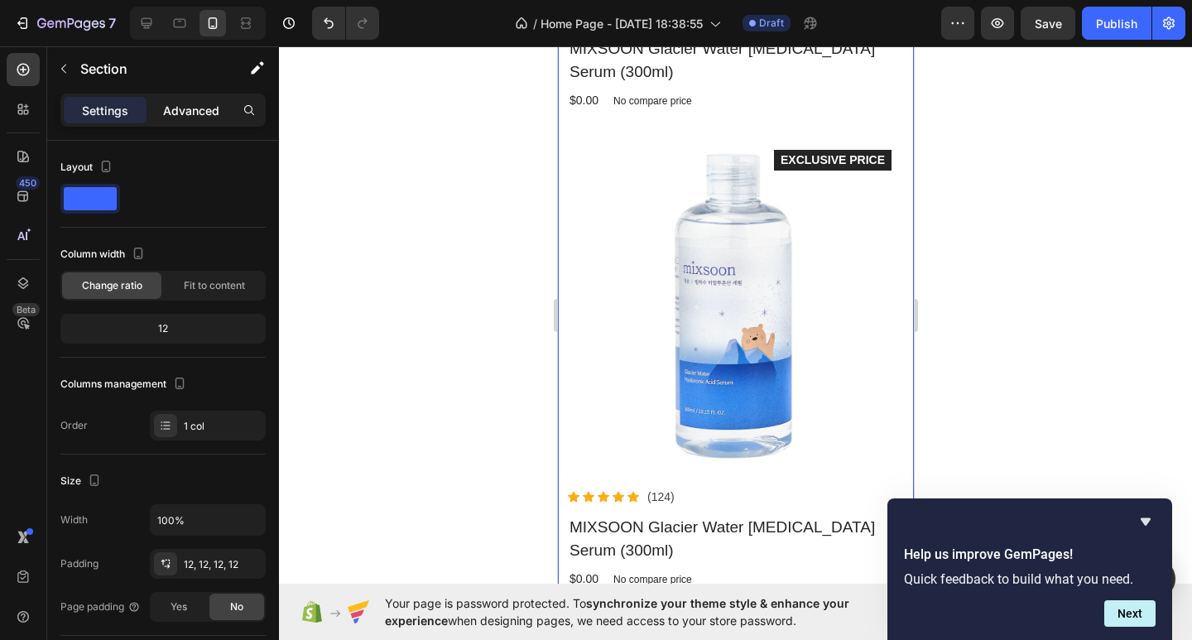
click at [188, 111] on p "Advanced" at bounding box center [191, 110] width 56 height 17
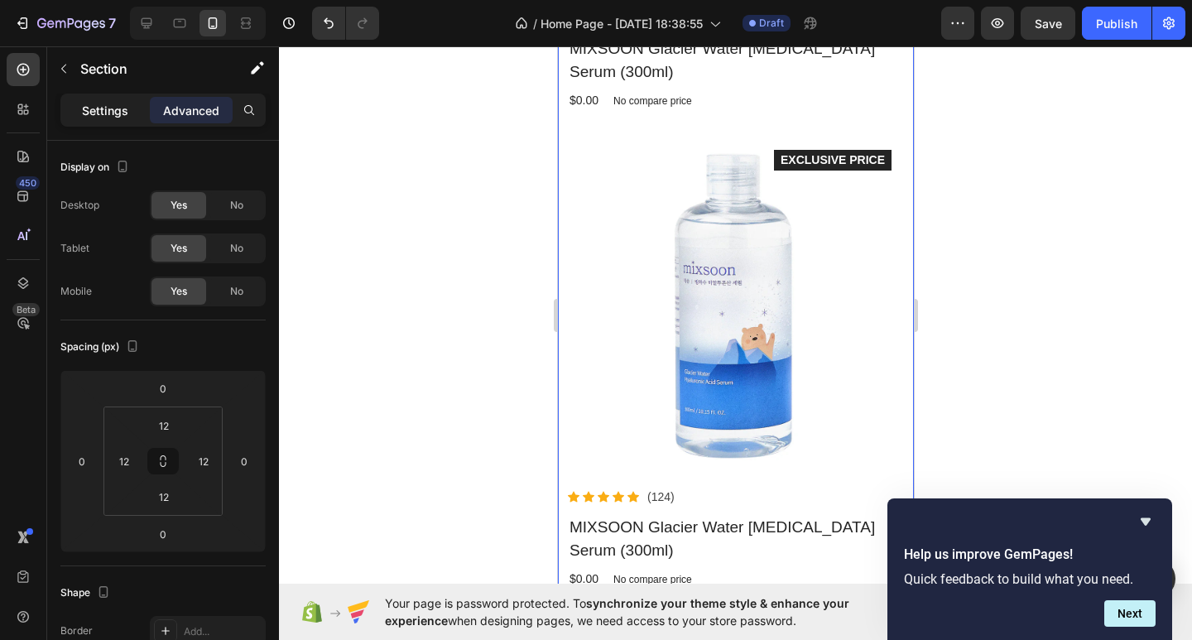
click at [108, 110] on p "Settings" at bounding box center [105, 110] width 46 height 17
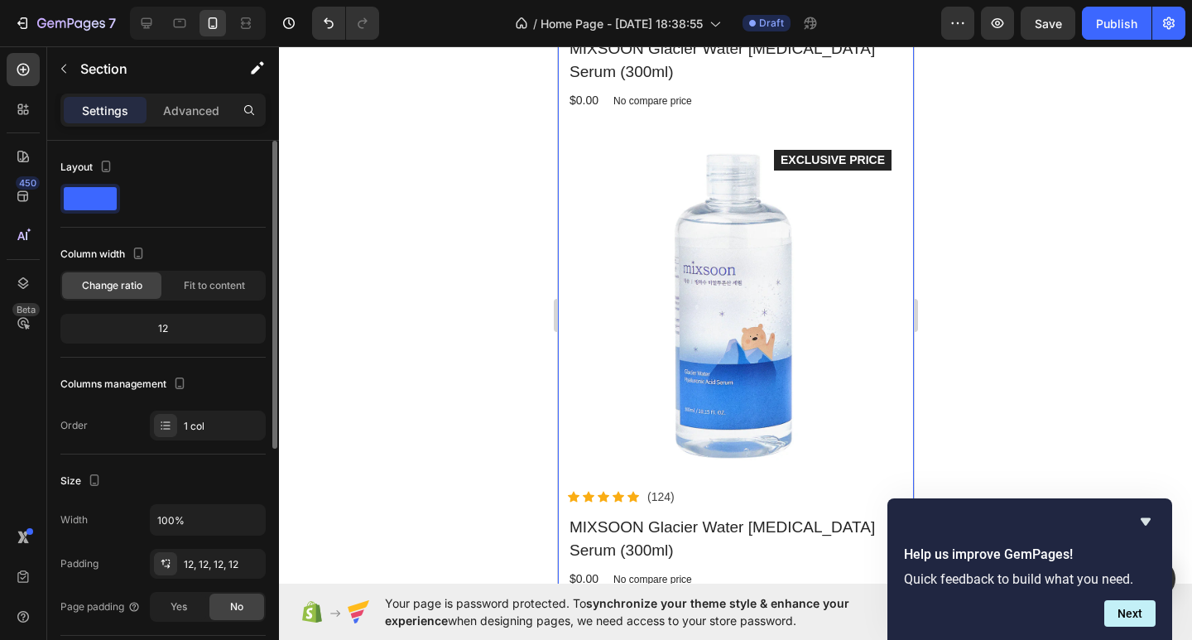
click at [173, 333] on div "12" at bounding box center [163, 328] width 199 height 23
click at [162, 331] on div "12" at bounding box center [163, 328] width 199 height 23
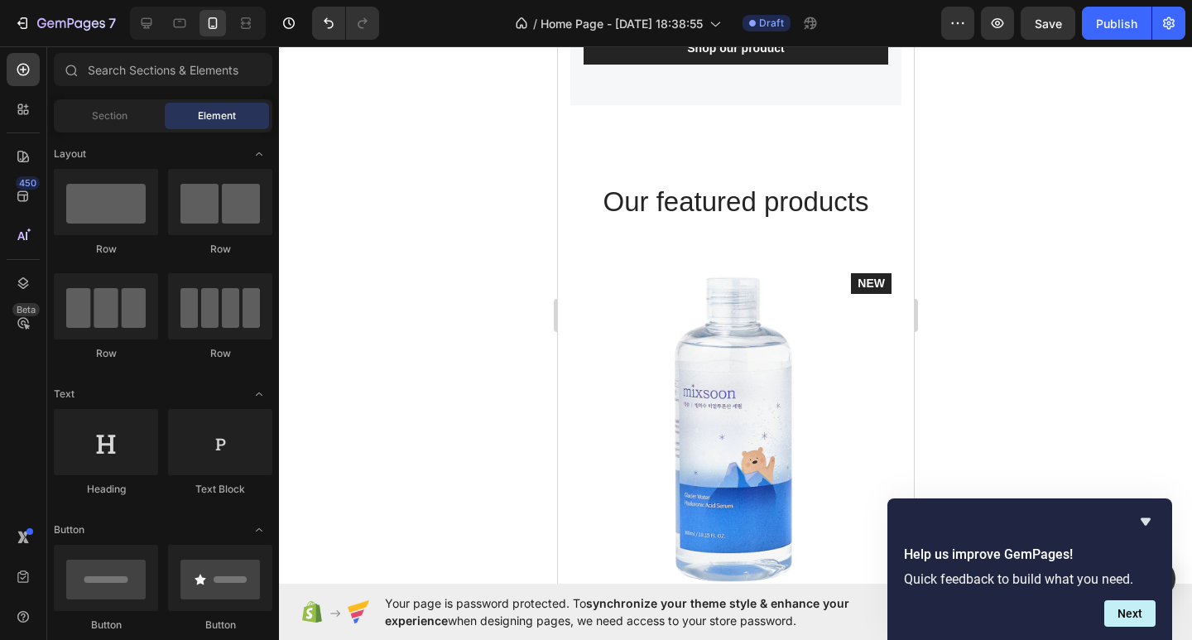
scroll to position [3117, 0]
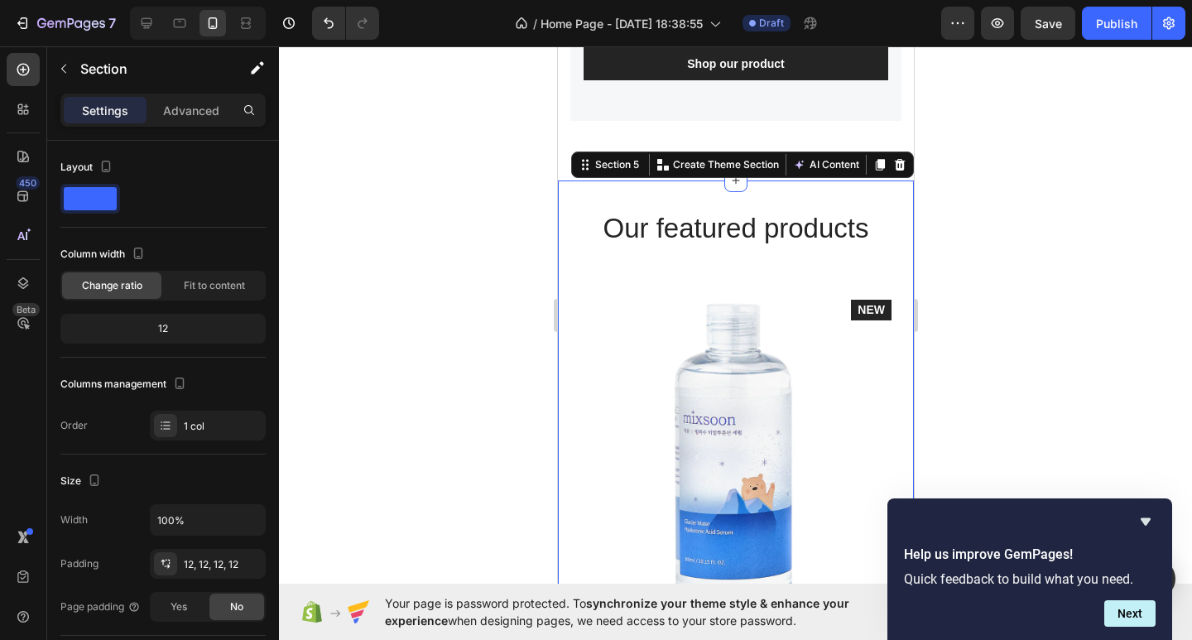
click at [894, 159] on icon at bounding box center [899, 165] width 11 height 12
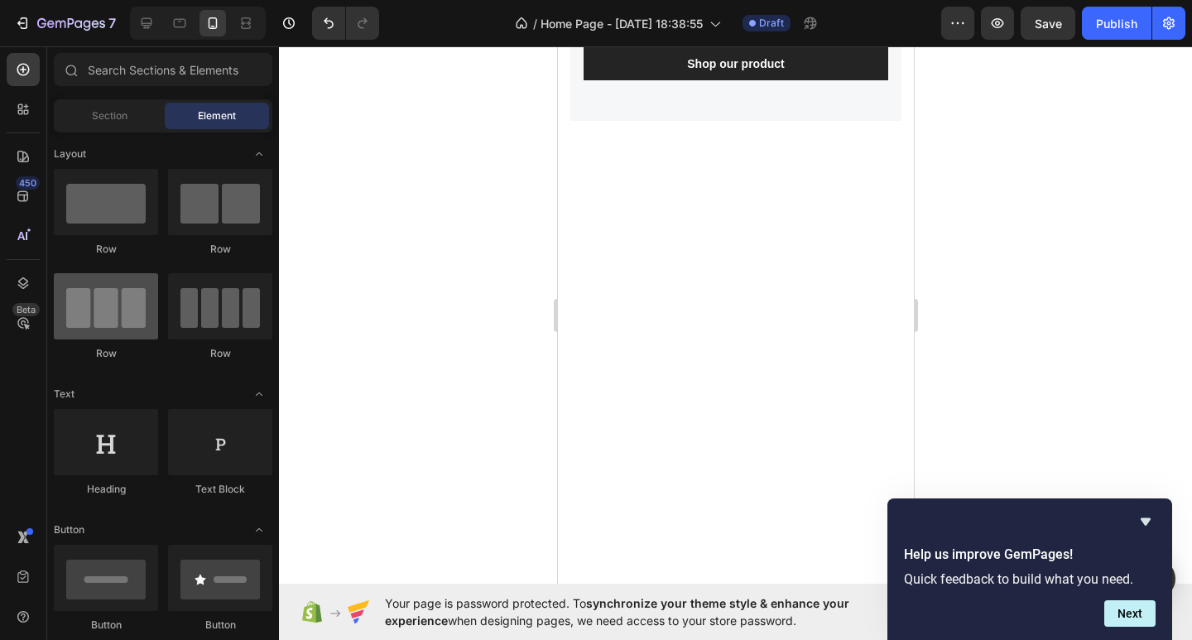
click at [127, 303] on div at bounding box center [106, 306] width 104 height 66
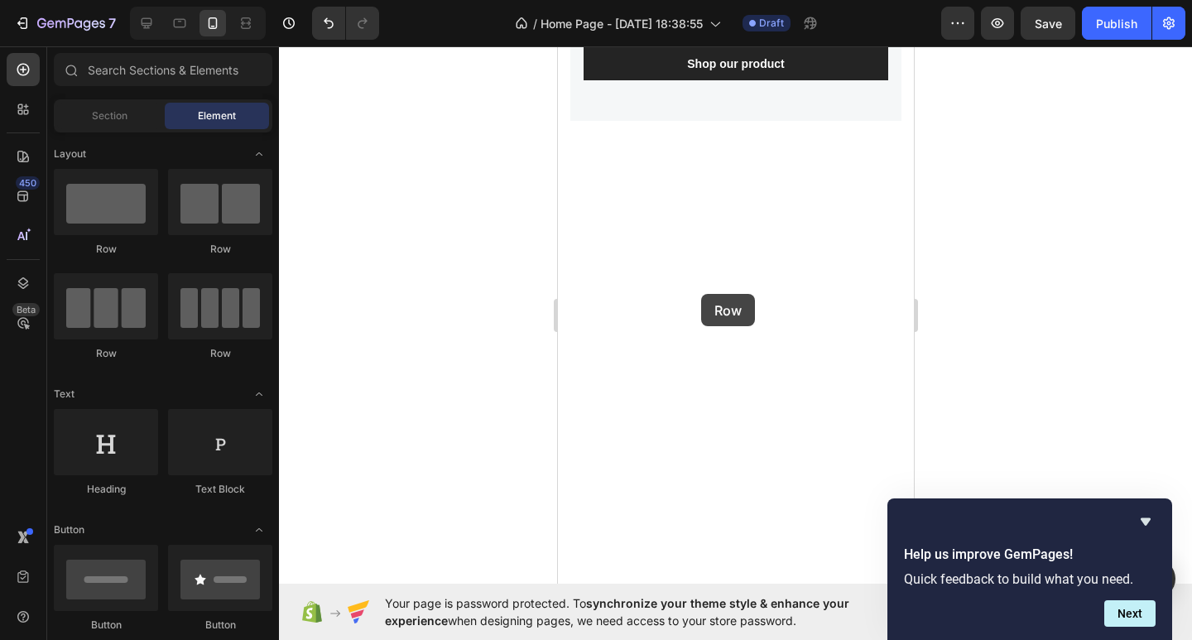
drag, startPoint x: 685, startPoint y: 349, endPoint x: 699, endPoint y: 296, distance: 55.6
drag, startPoint x: 641, startPoint y: 368, endPoint x: 789, endPoint y: 348, distance: 149.5
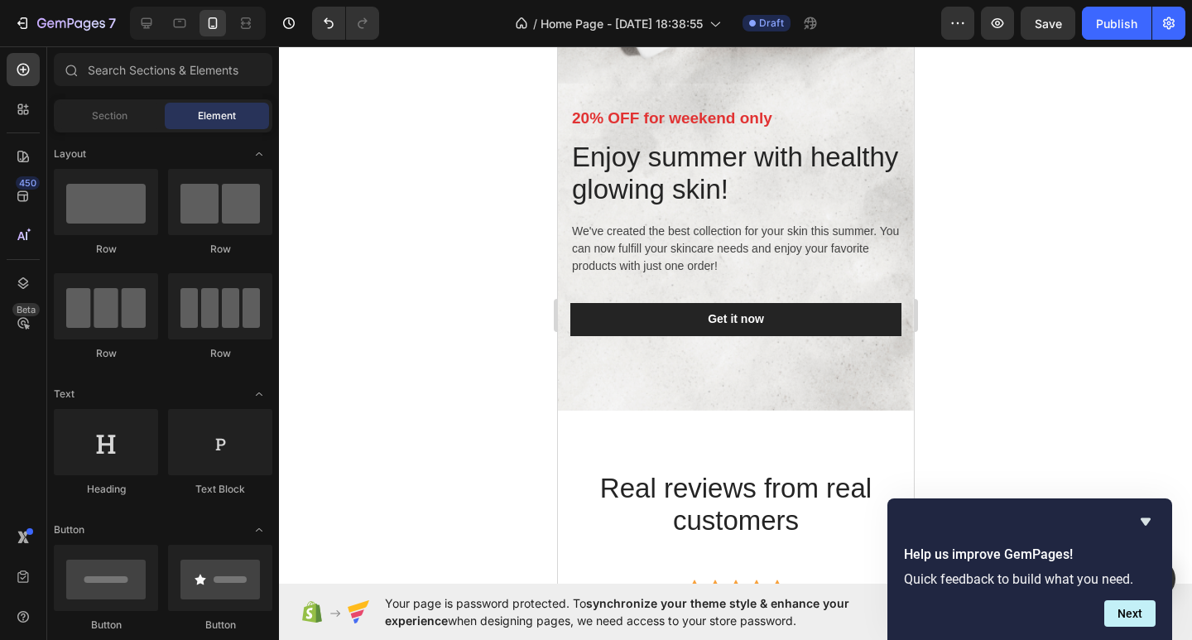
scroll to position [3561, 0]
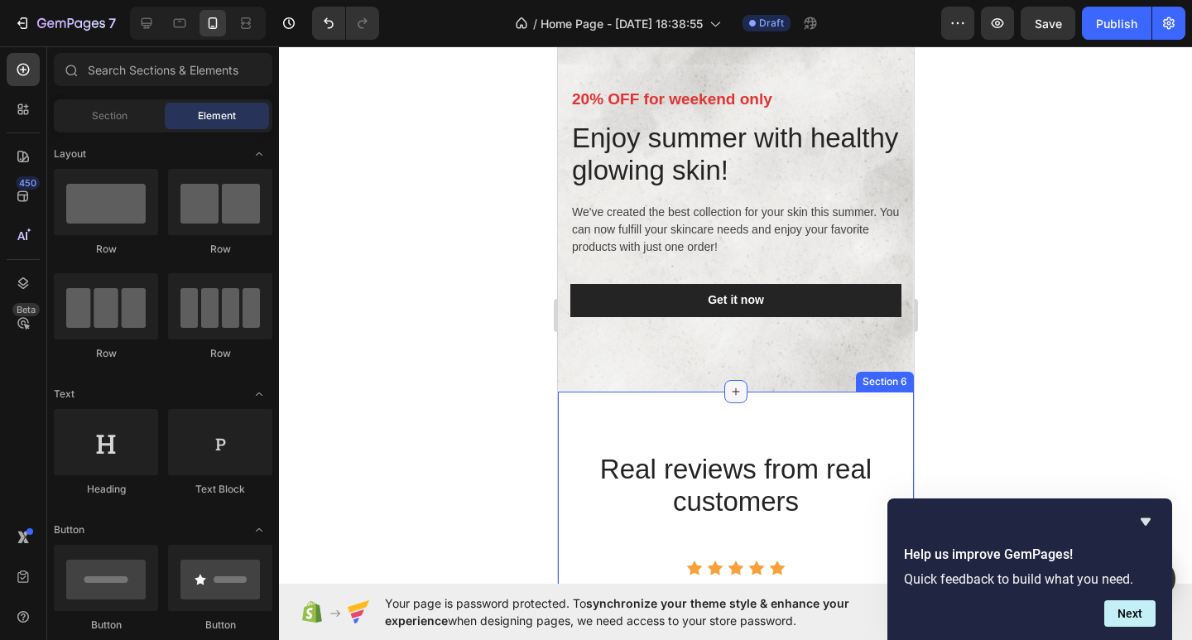
click at [728, 394] on icon at bounding box center [734, 391] width 13 height 13
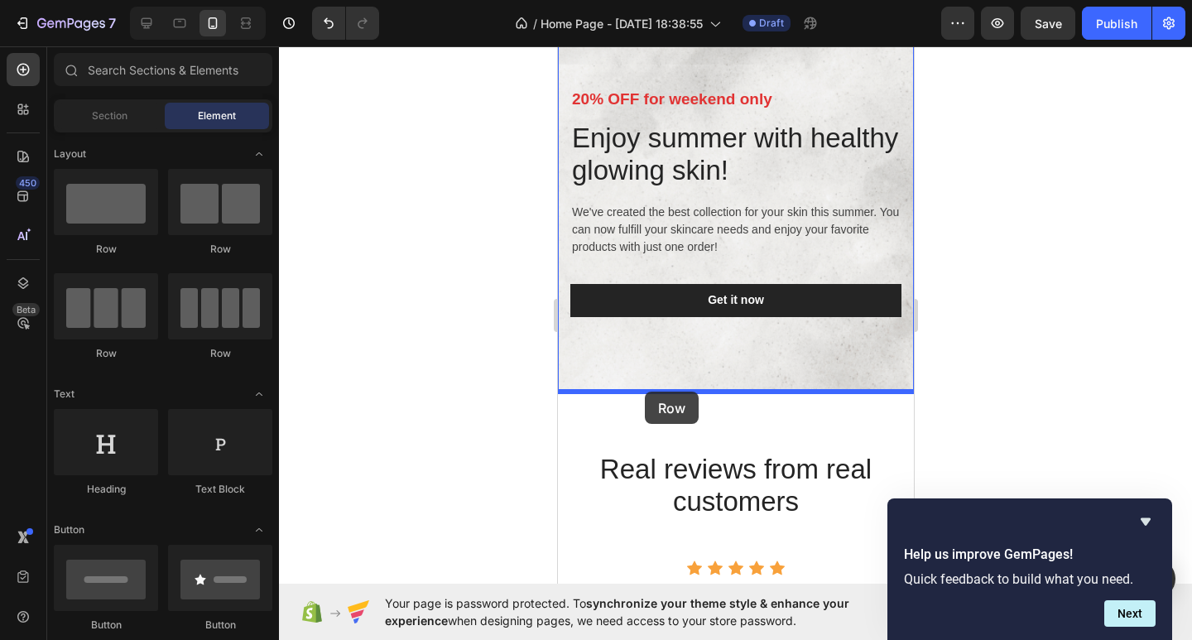
drag, startPoint x: 661, startPoint y: 360, endPoint x: 644, endPoint y: 392, distance: 35.5
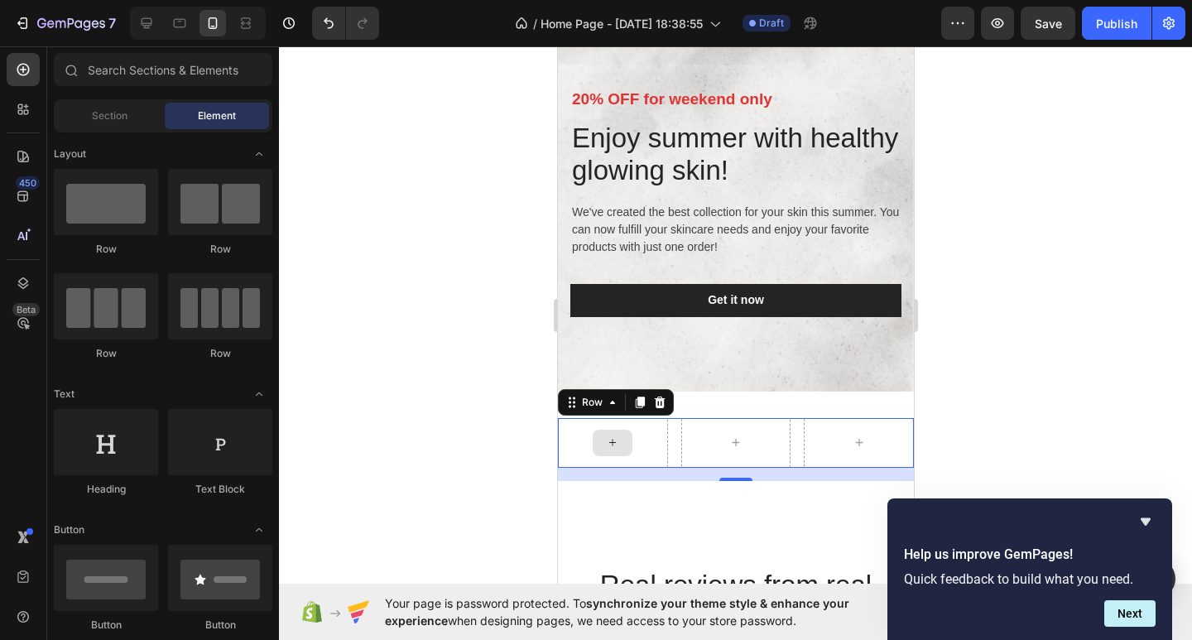
click at [623, 449] on div at bounding box center [612, 443] width 40 height 26
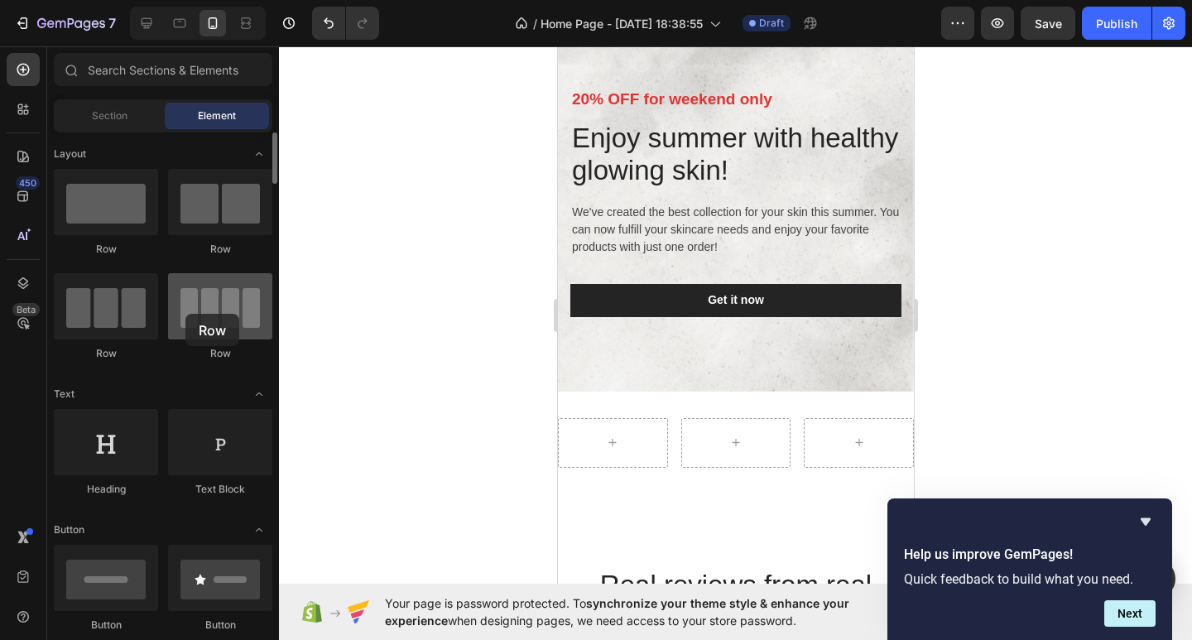
click at [185, 314] on div at bounding box center [220, 306] width 104 height 66
click at [230, 329] on div at bounding box center [220, 306] width 104 height 66
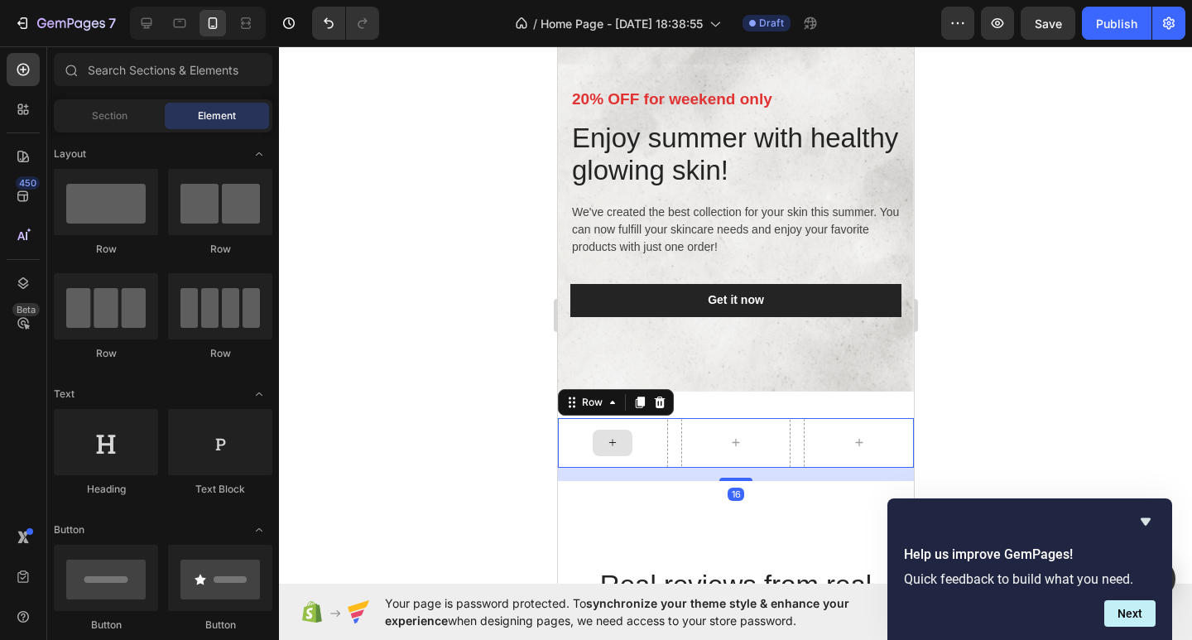
click at [630, 454] on div at bounding box center [612, 443] width 110 height 50
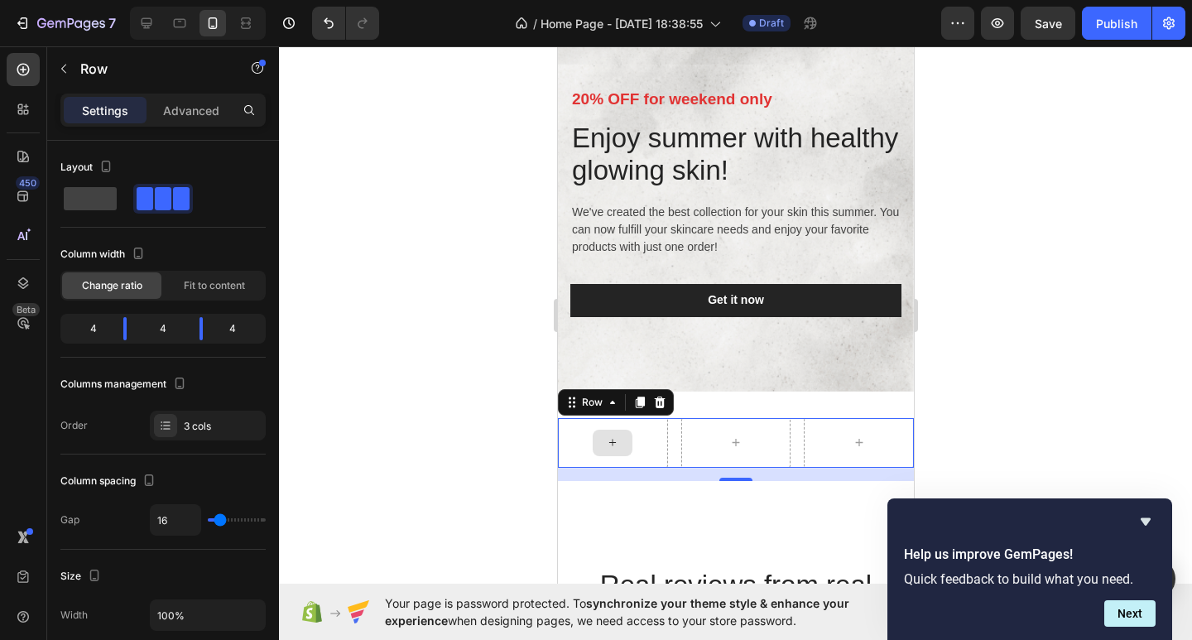
click at [618, 449] on div at bounding box center [612, 443] width 40 height 26
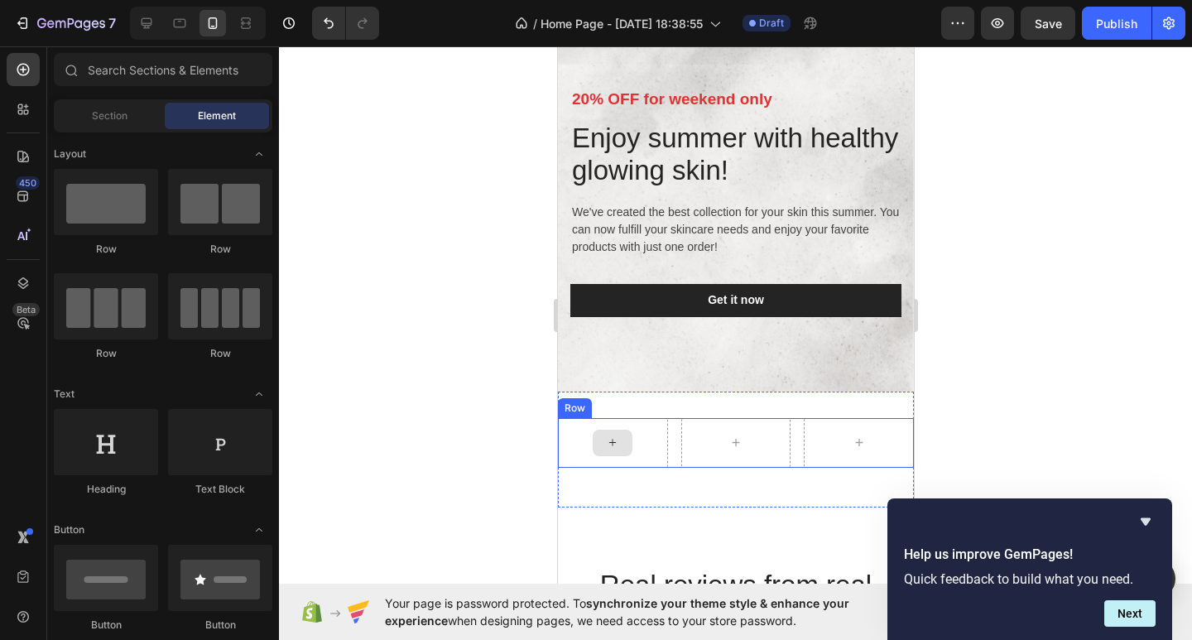
click at [616, 447] on icon at bounding box center [611, 442] width 13 height 14
click at [112, 112] on span "Section" at bounding box center [110, 115] width 36 height 15
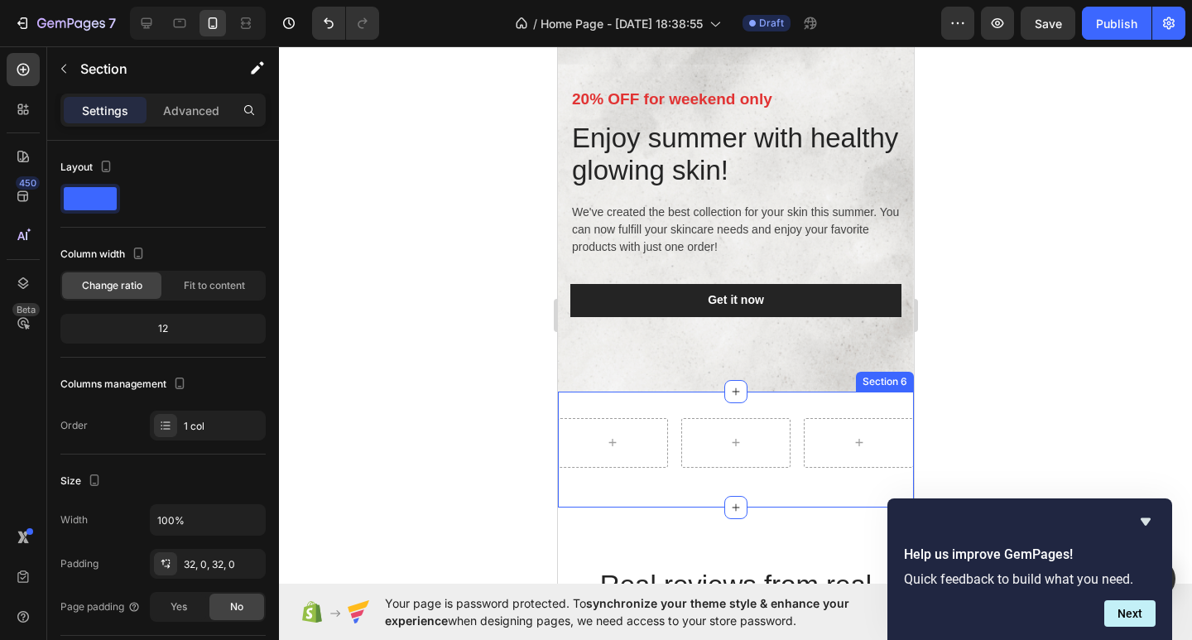
click at [758, 410] on div "Row Section 6" at bounding box center [735, 450] width 356 height 116
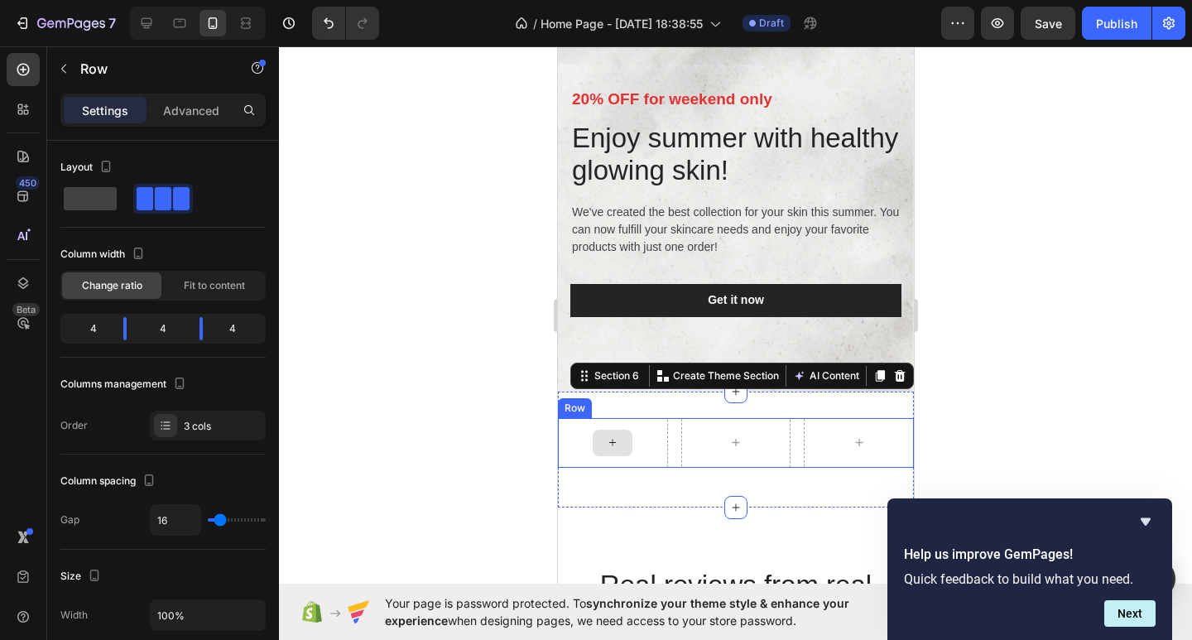
click at [573, 429] on div at bounding box center [612, 443] width 110 height 50
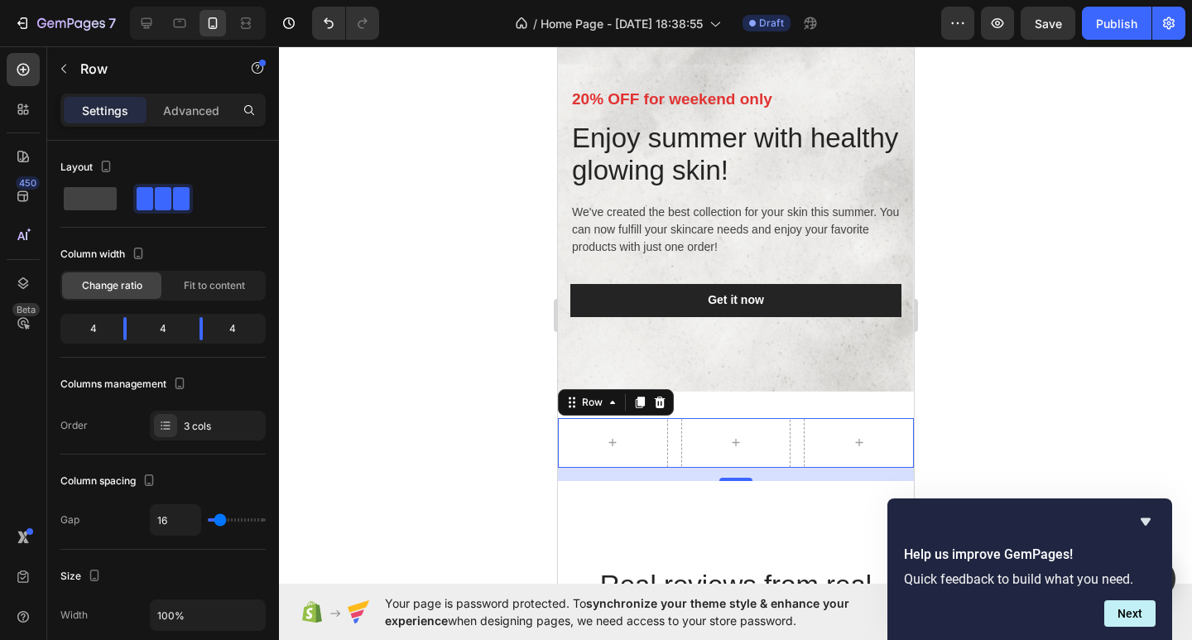
scroll to position [546, 0]
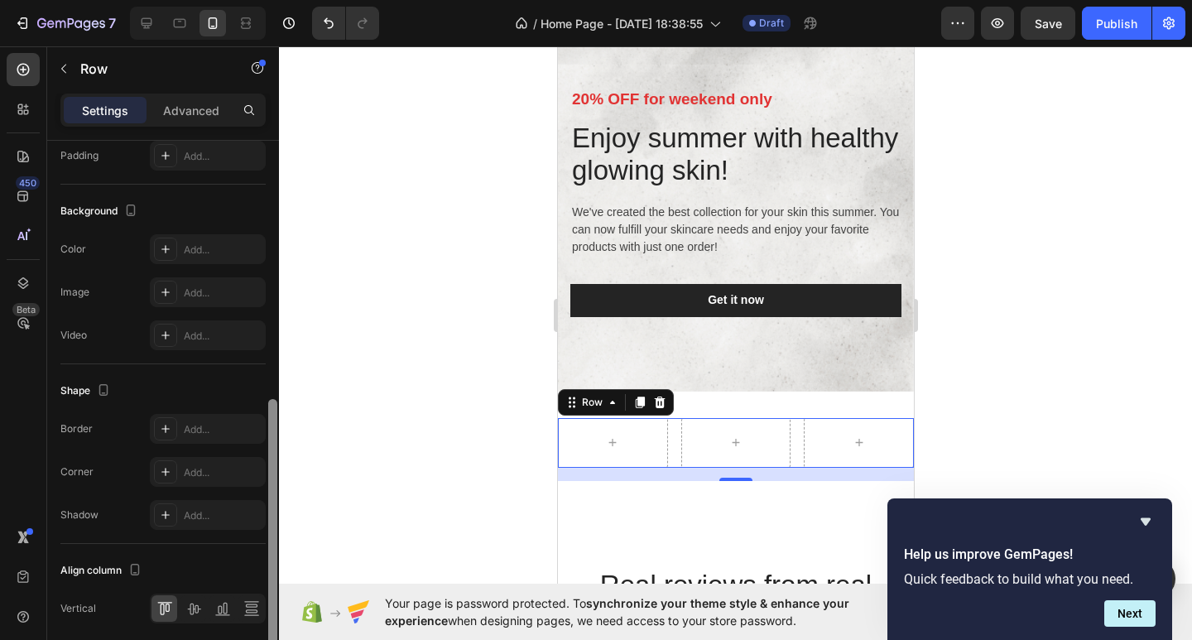
click at [273, 413] on div at bounding box center [273, 414] width 12 height 546
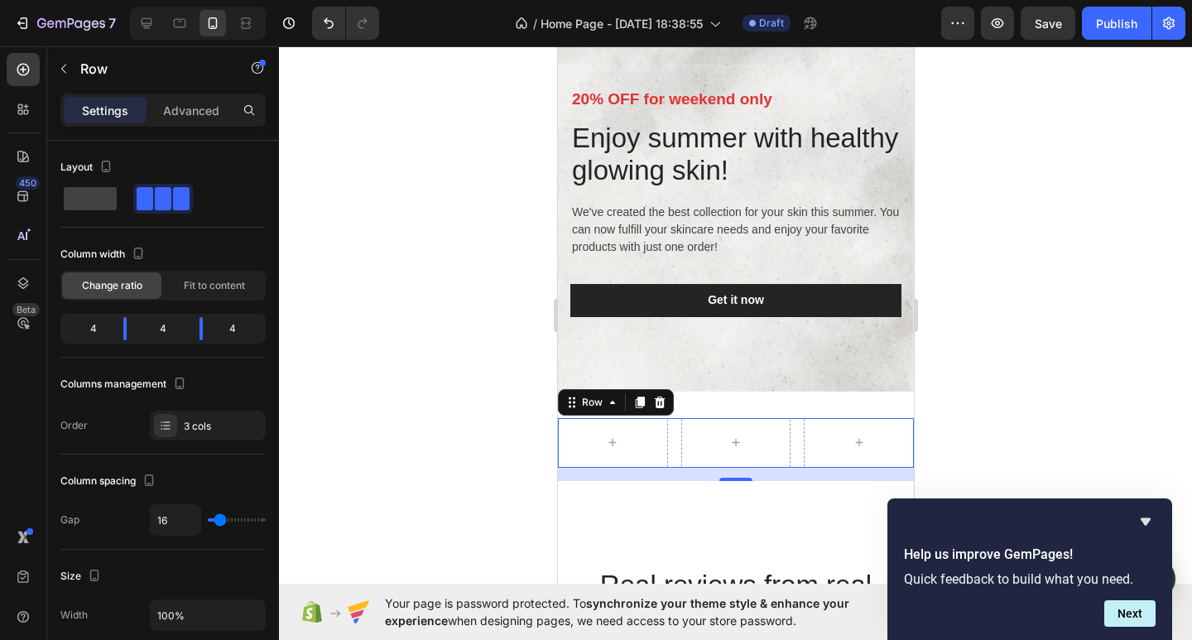
click at [185, 125] on div "Settings Advanced" at bounding box center [162, 110] width 205 height 33
click at [177, 99] on div "Advanced" at bounding box center [191, 110] width 83 height 26
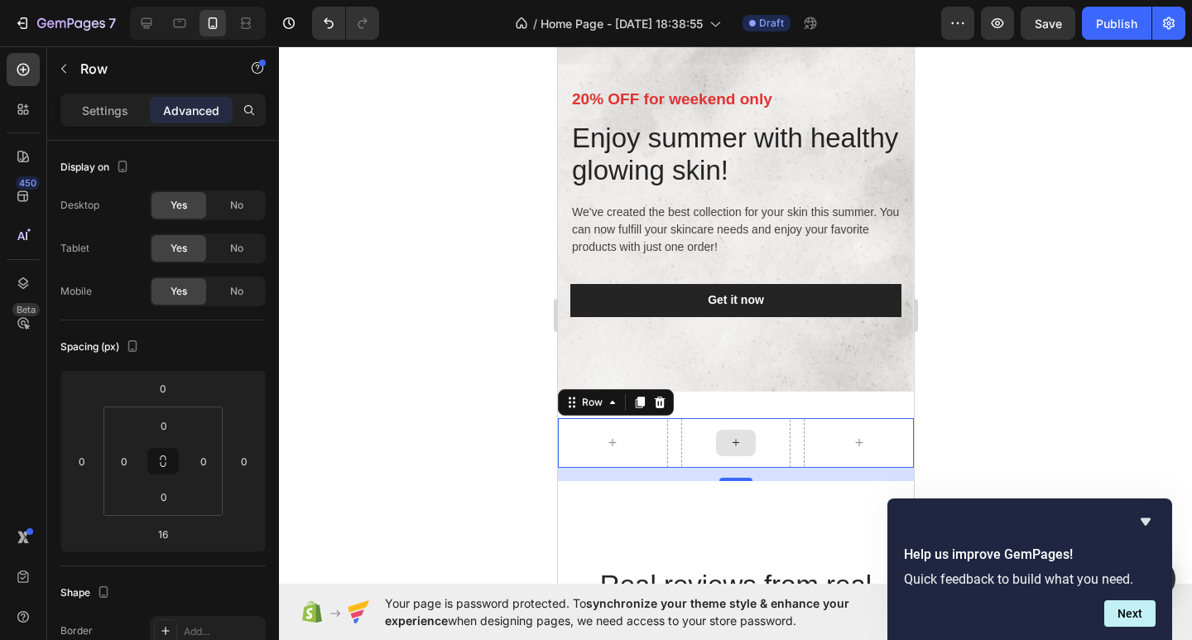
click at [700, 440] on div at bounding box center [735, 443] width 110 height 50
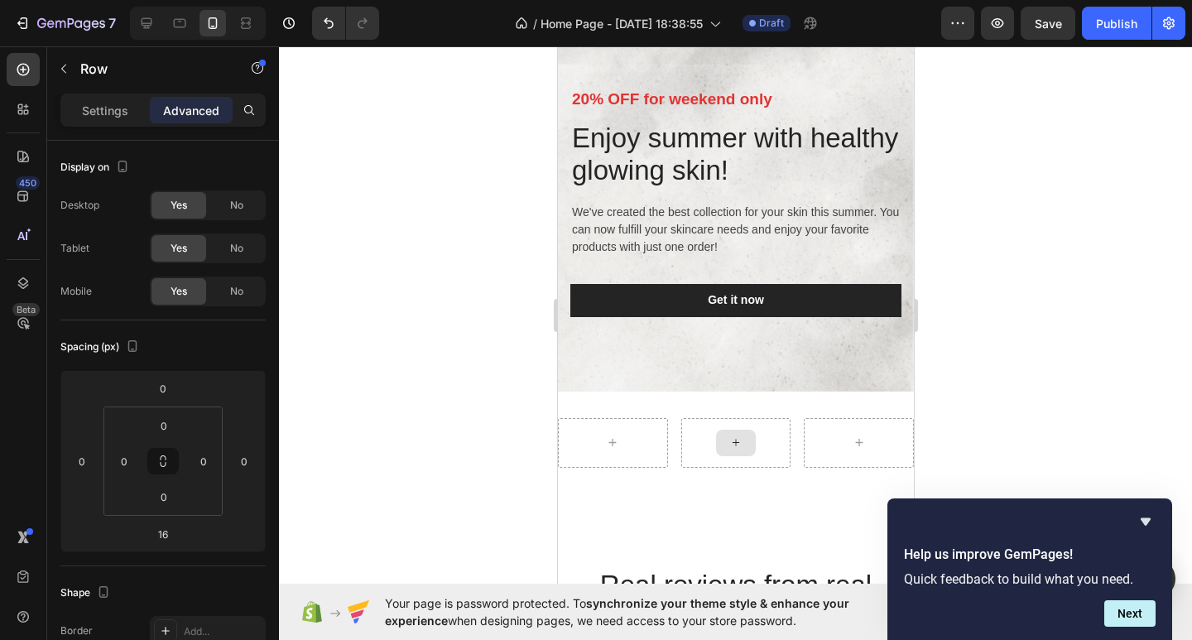
click at [716, 440] on div at bounding box center [735, 443] width 40 height 26
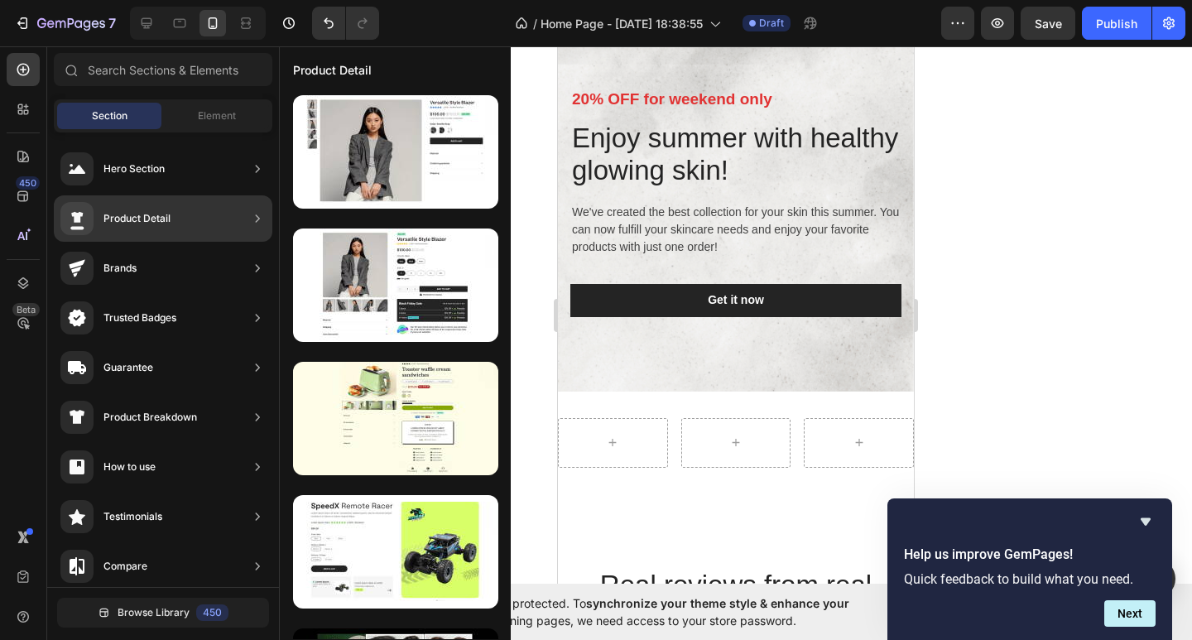
click at [181, 212] on div "Product Detail" at bounding box center [163, 218] width 219 height 46
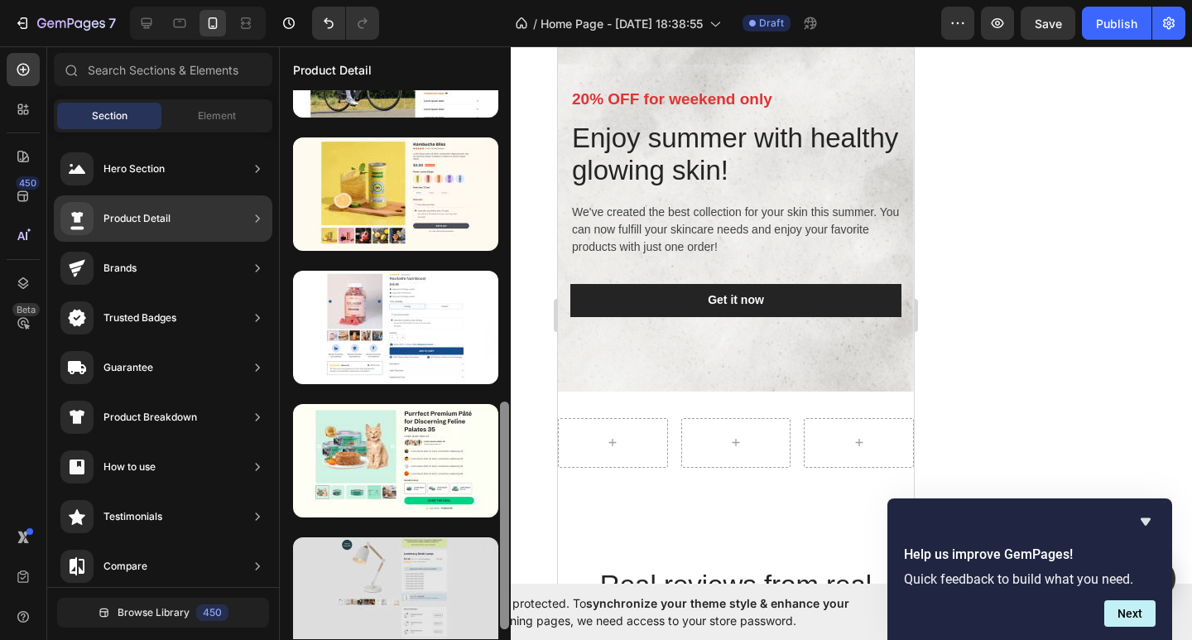
drag, startPoint x: 507, startPoint y: 304, endPoint x: 493, endPoint y: 625, distance: 321.5
click at [493, 625] on div at bounding box center [395, 364] width 231 height 549
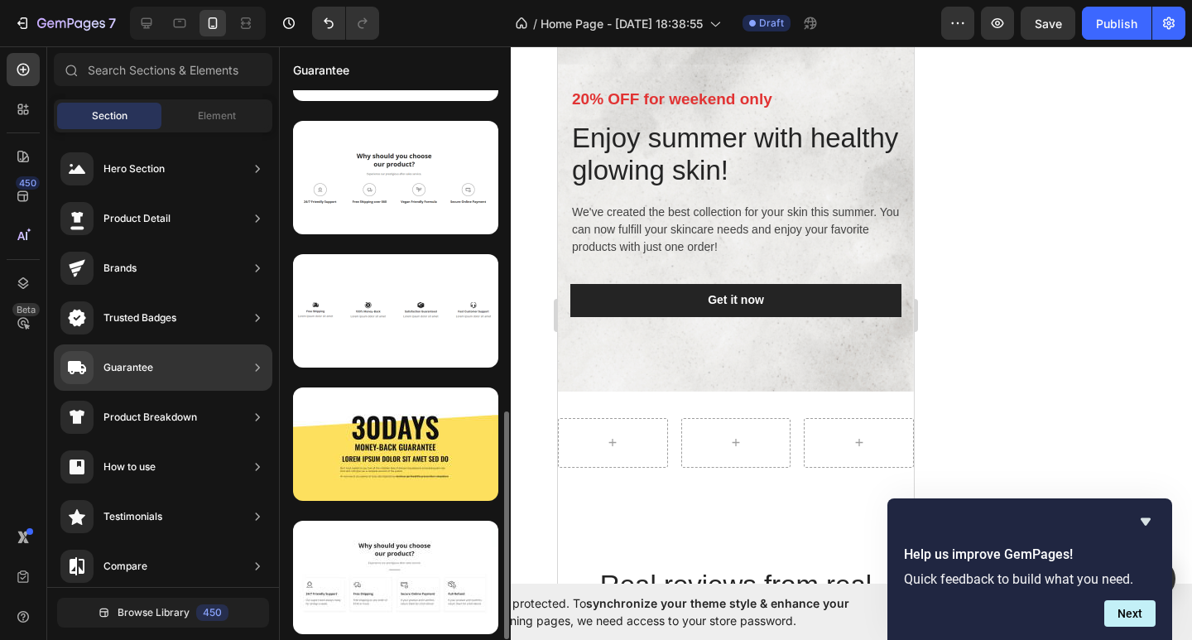
scroll to position [241, 0]
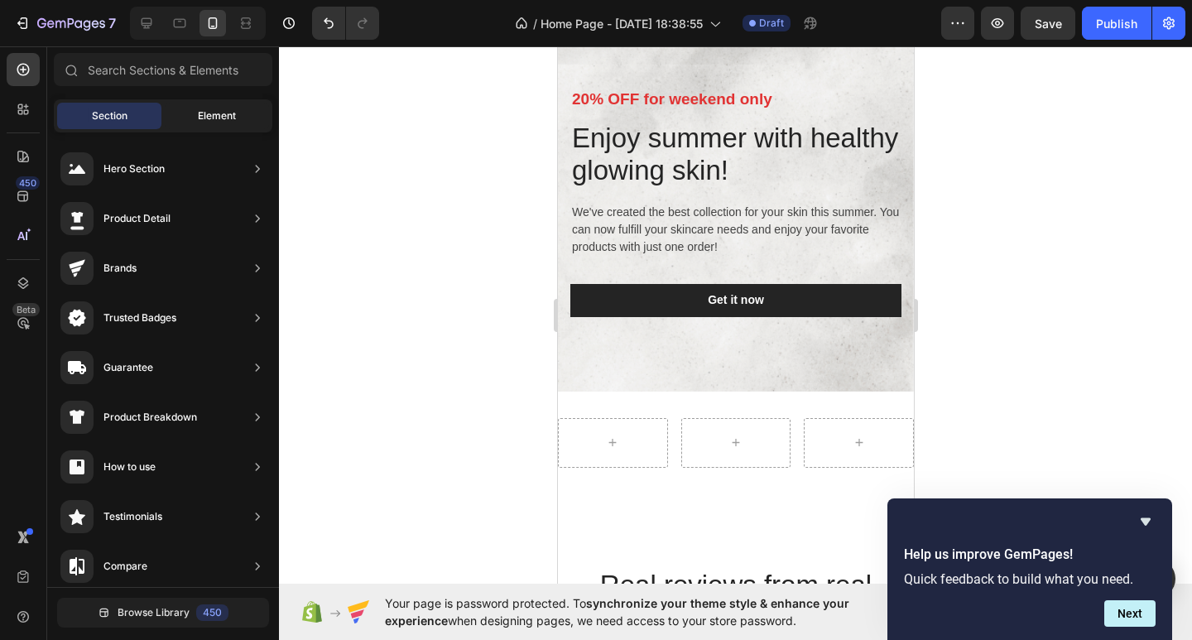
click at [213, 113] on span "Element" at bounding box center [217, 115] width 38 height 15
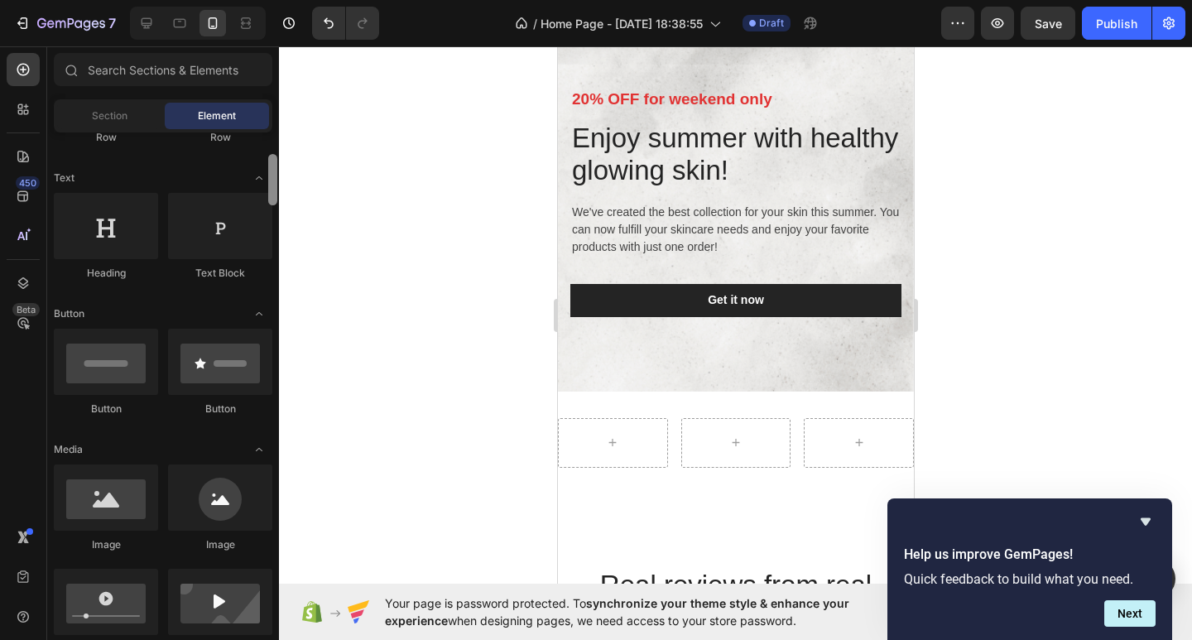
scroll to position [233, 0]
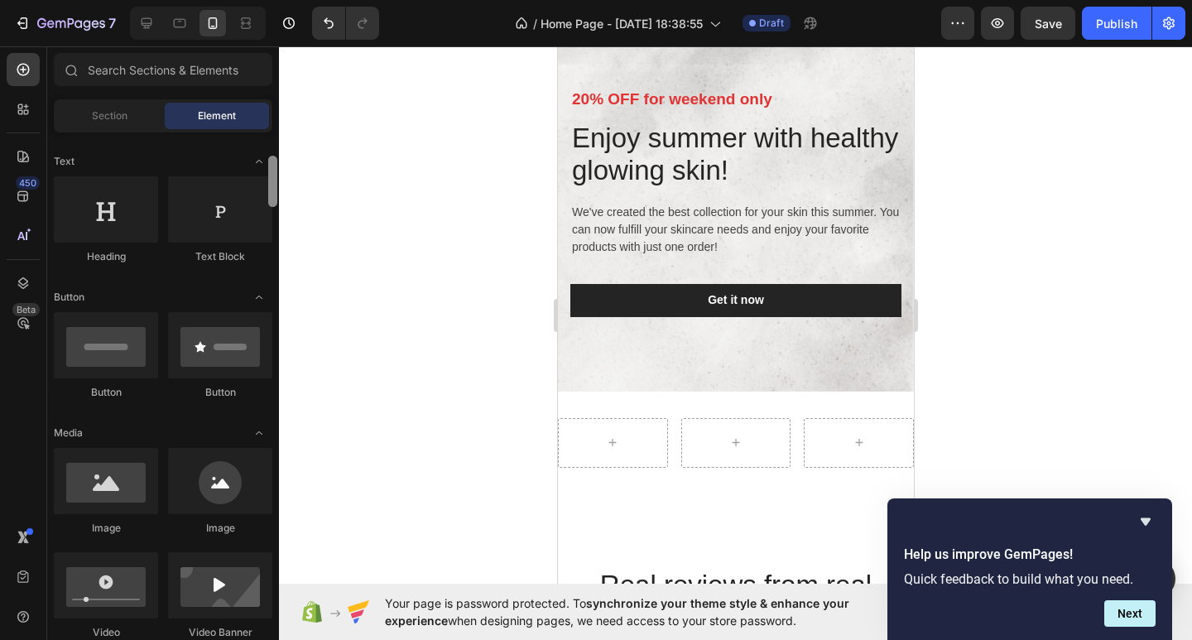
drag, startPoint x: 276, startPoint y: 274, endPoint x: 267, endPoint y: 195, distance: 80.1
click at [267, 195] on div at bounding box center [273, 383] width 12 height 503
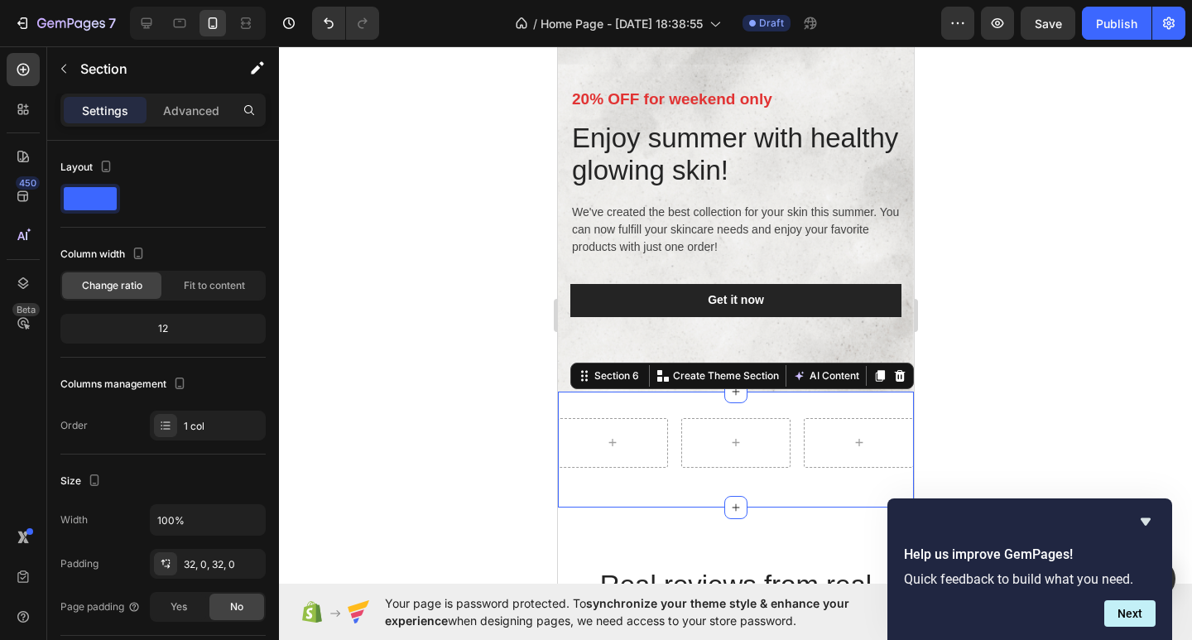
click at [872, 393] on div "Row Section 6 You can create reusable sections Create Theme Section AI Content …" at bounding box center [735, 450] width 356 height 116
click at [892, 381] on icon at bounding box center [898, 375] width 13 height 13
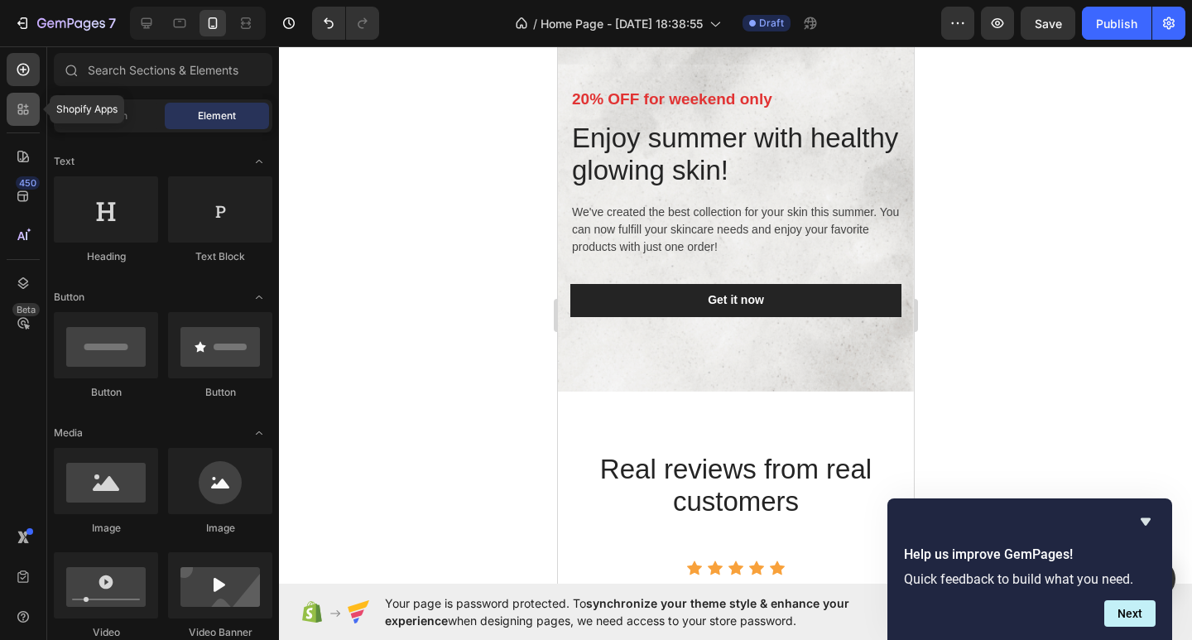
click at [27, 102] on icon at bounding box center [23, 109] width 17 height 17
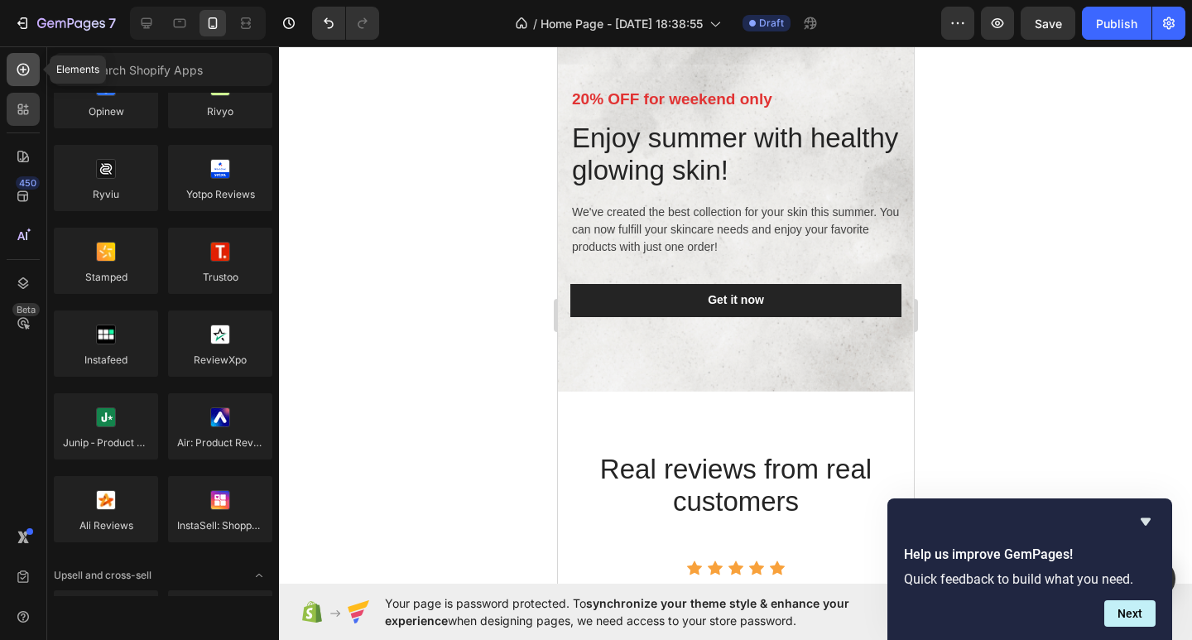
click at [30, 61] on icon at bounding box center [23, 69] width 17 height 17
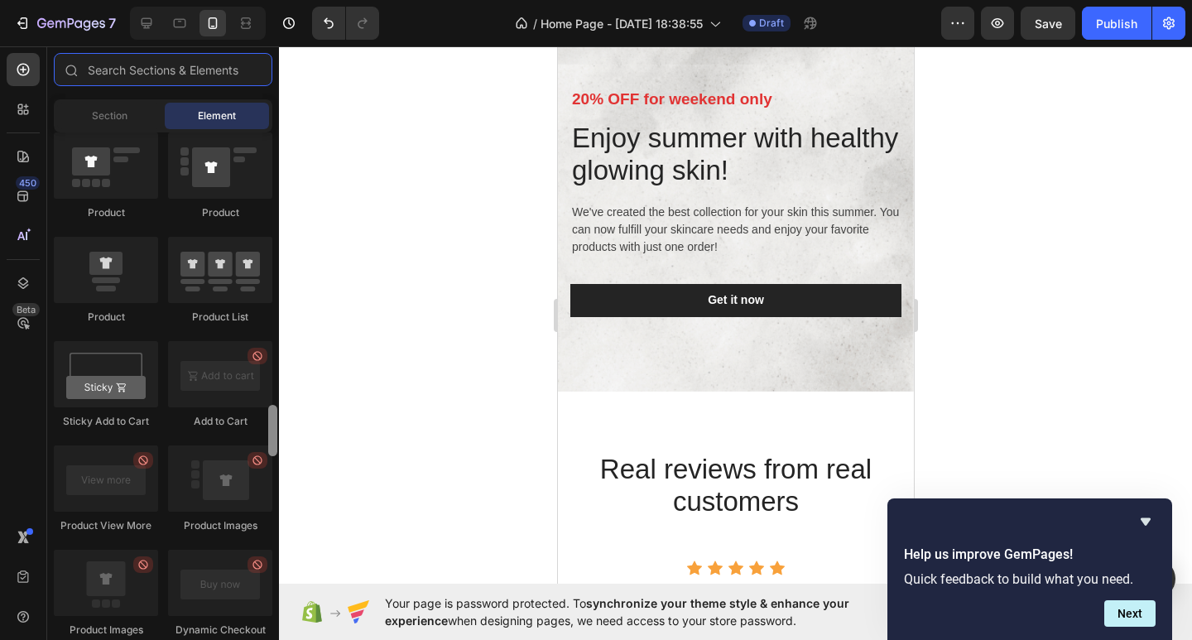
scroll to position [2127, 0]
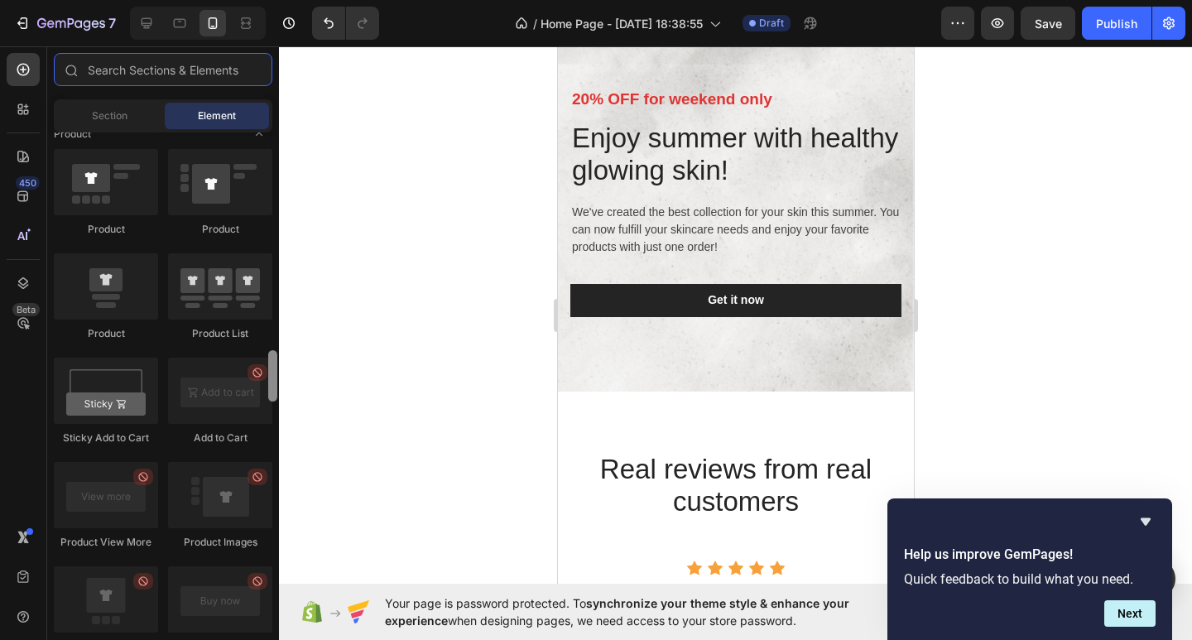
drag, startPoint x: 276, startPoint y: 196, endPoint x: 316, endPoint y: 391, distance: 198.5
click at [316, 0] on div "7 / Home Page - [DATE] 18:38:55 Draft Preview Save Publish 450 Beta Sections(18…" at bounding box center [596, 0] width 1192 height 0
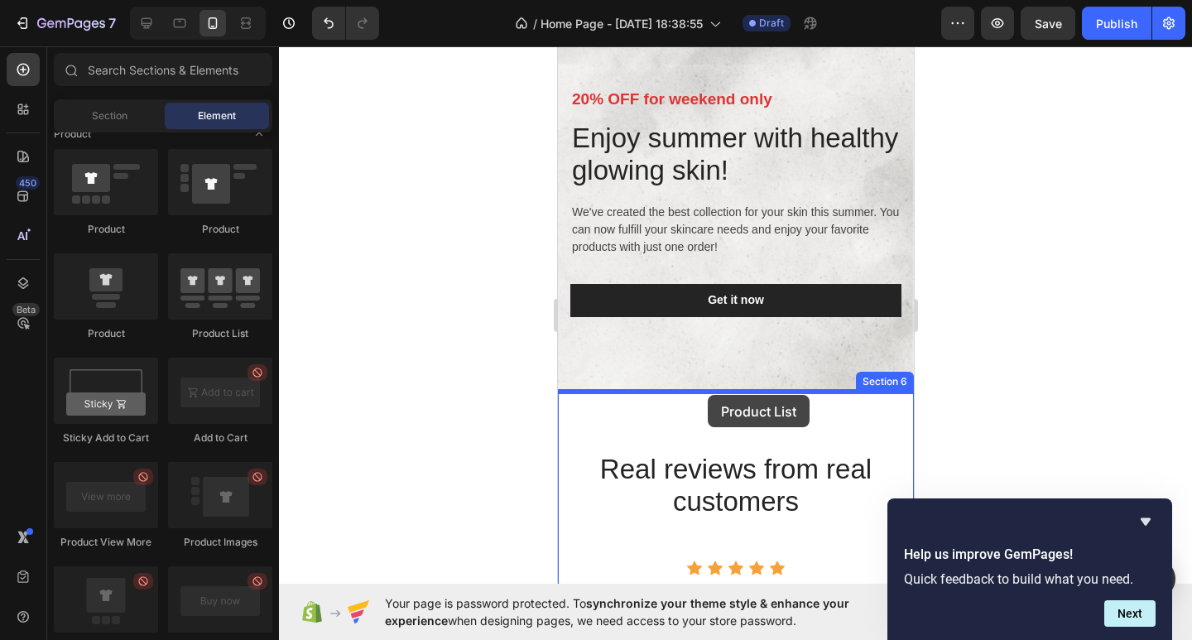
drag, startPoint x: 807, startPoint y: 360, endPoint x: 707, endPoint y: 395, distance: 106.0
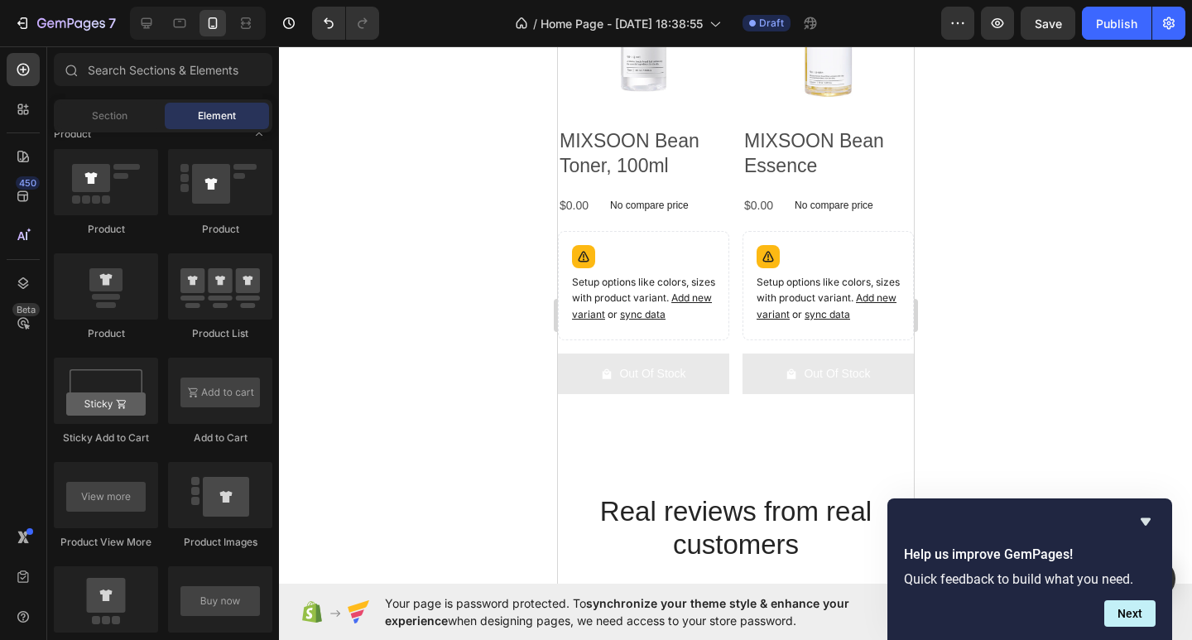
scroll to position [4500, 0]
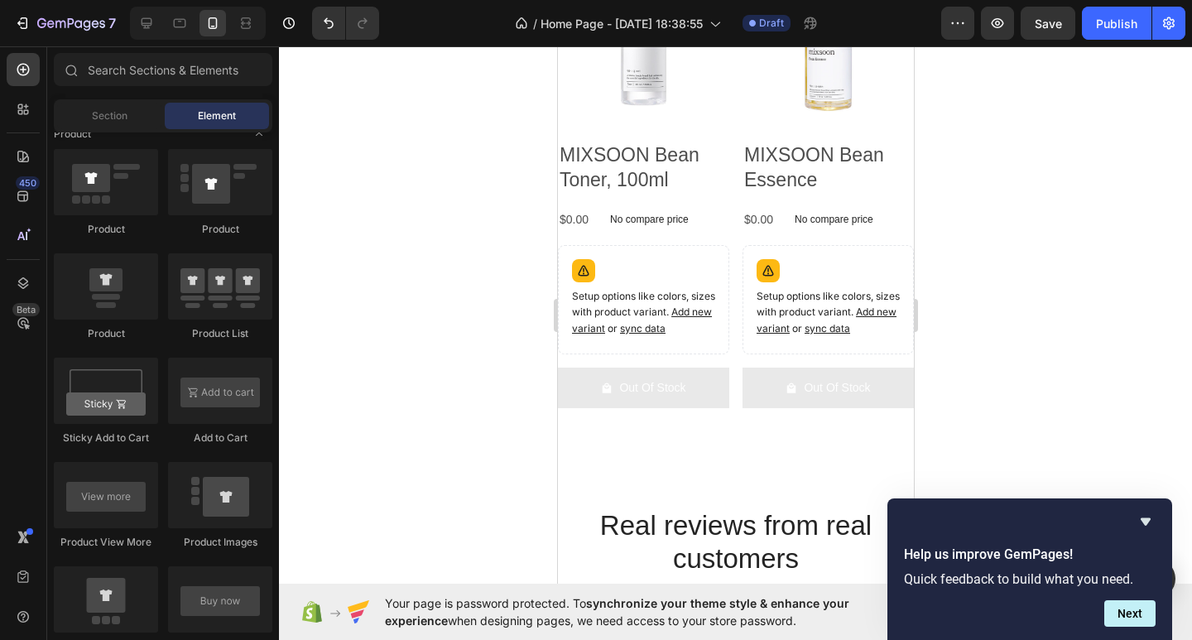
drag, startPoint x: 906, startPoint y: 283, endPoint x: 1482, endPoint y: 383, distance: 583.9
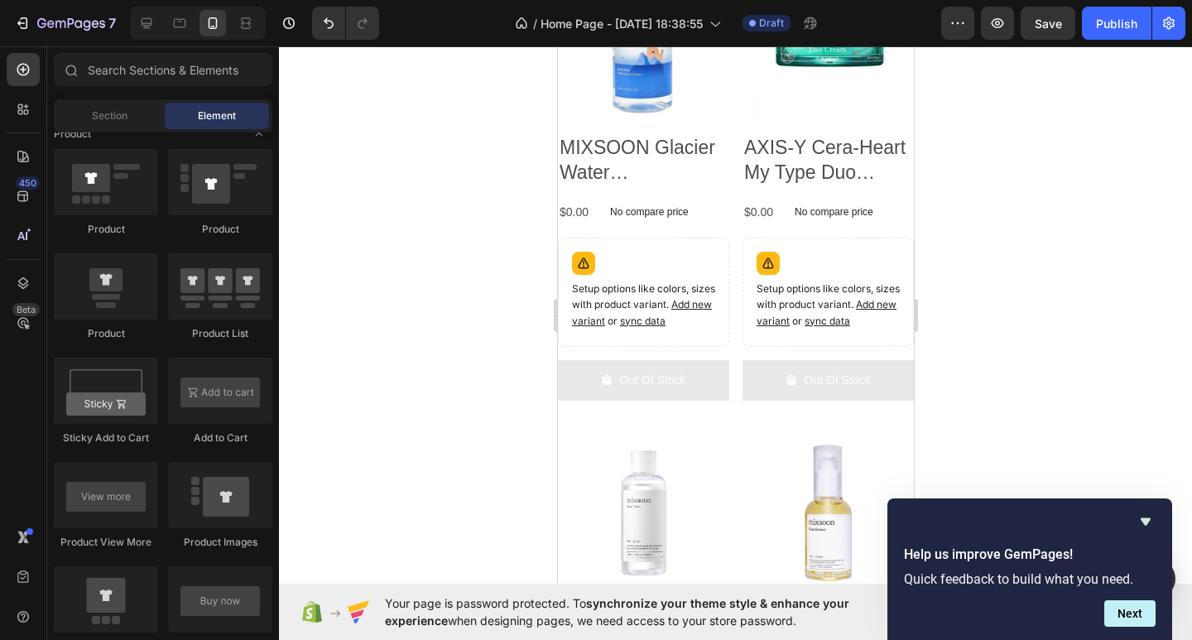
scroll to position [3559, 0]
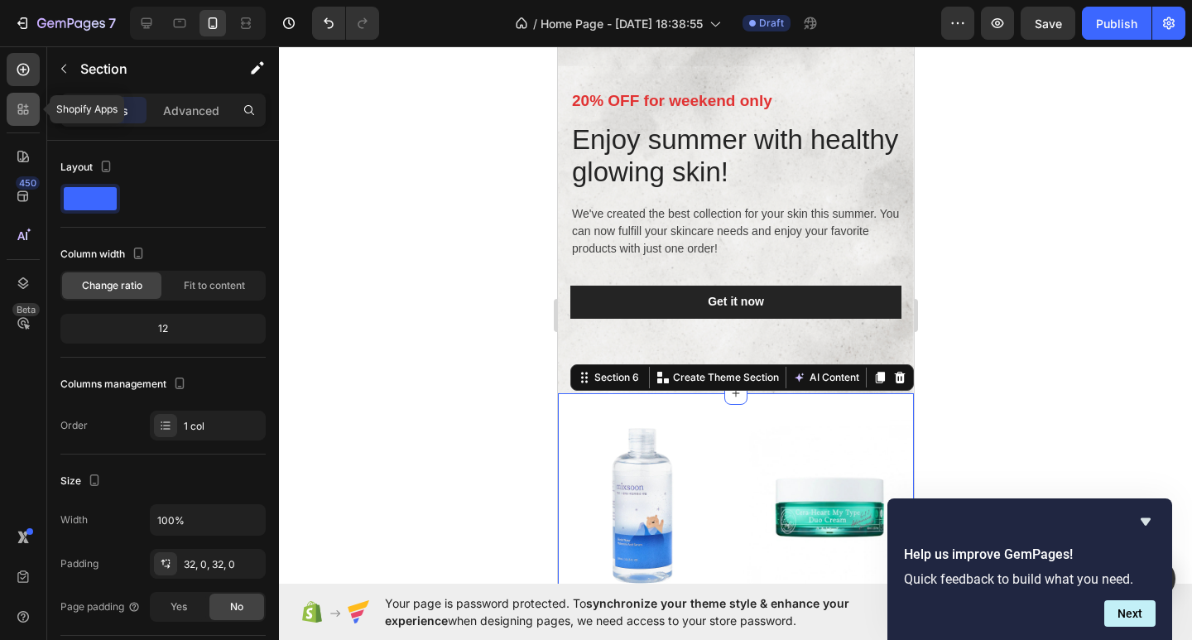
click at [26, 98] on div at bounding box center [23, 109] width 33 height 33
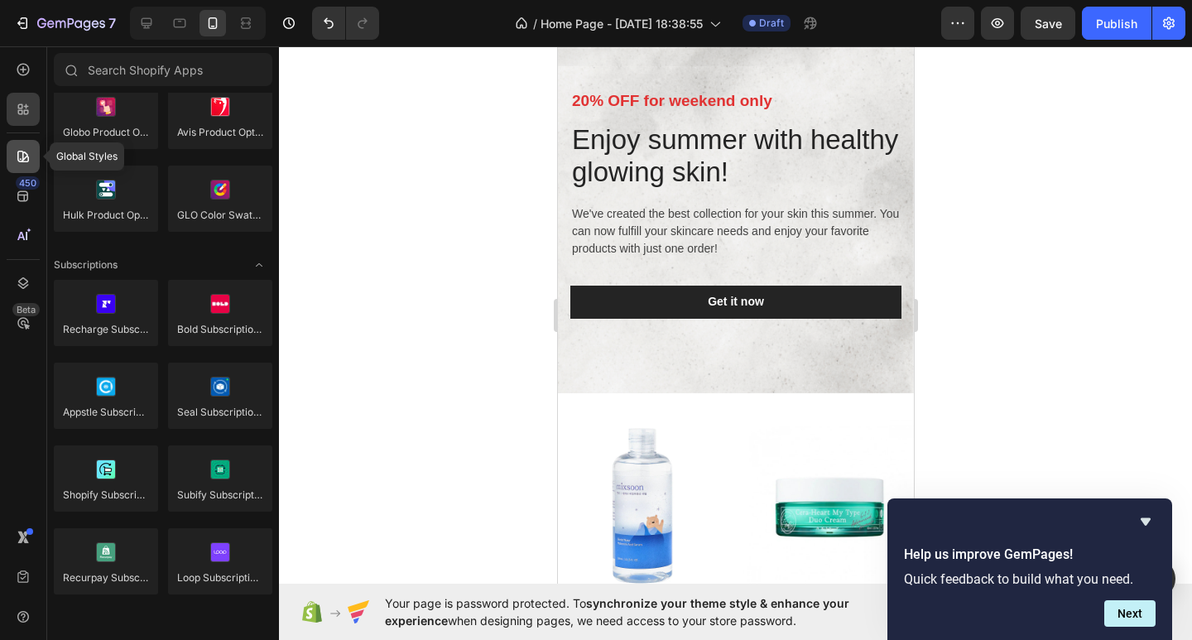
click at [29, 155] on icon at bounding box center [23, 156] width 17 height 17
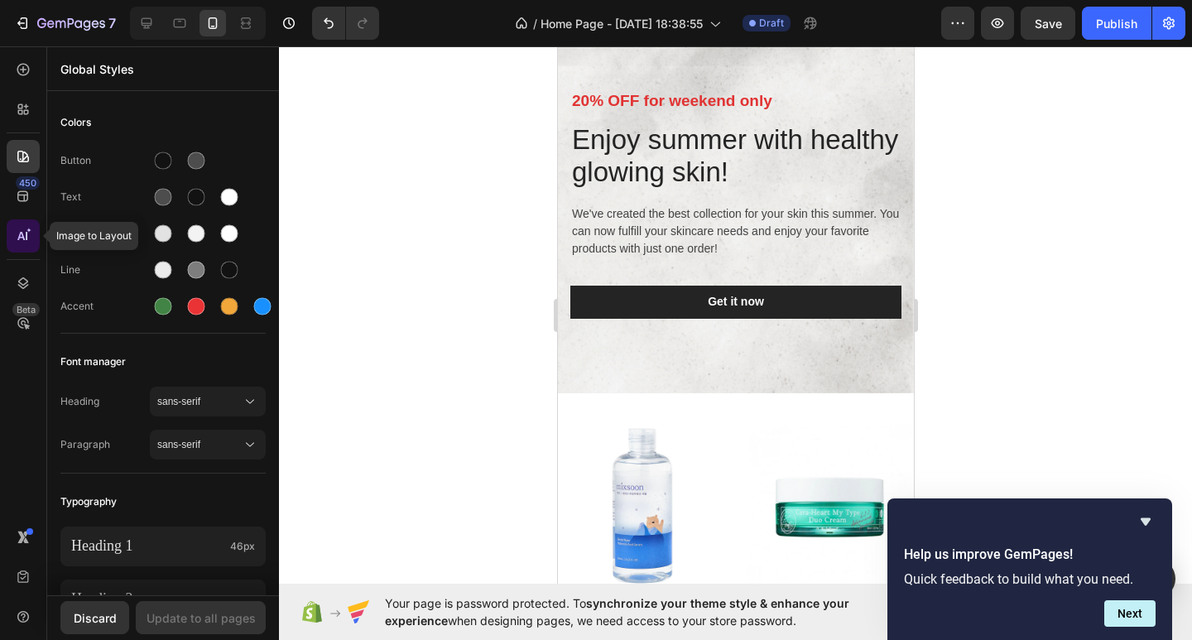
click at [31, 231] on div at bounding box center [23, 235] width 33 height 33
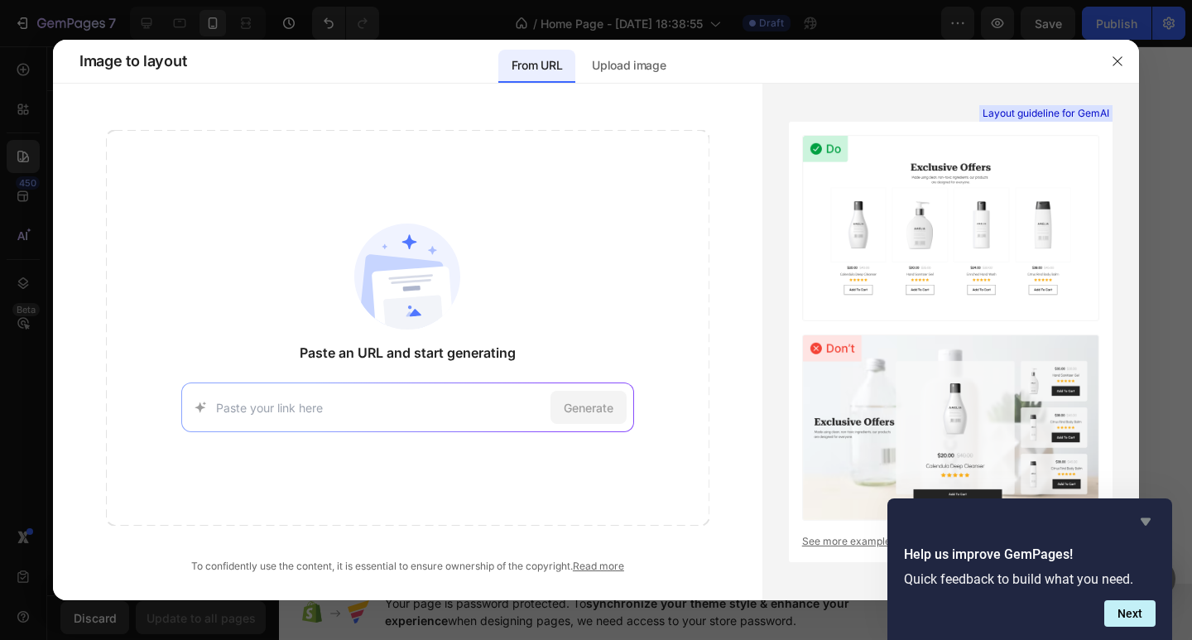
click at [1147, 523] on icon "Hide survey" at bounding box center [1146, 521] width 10 height 7
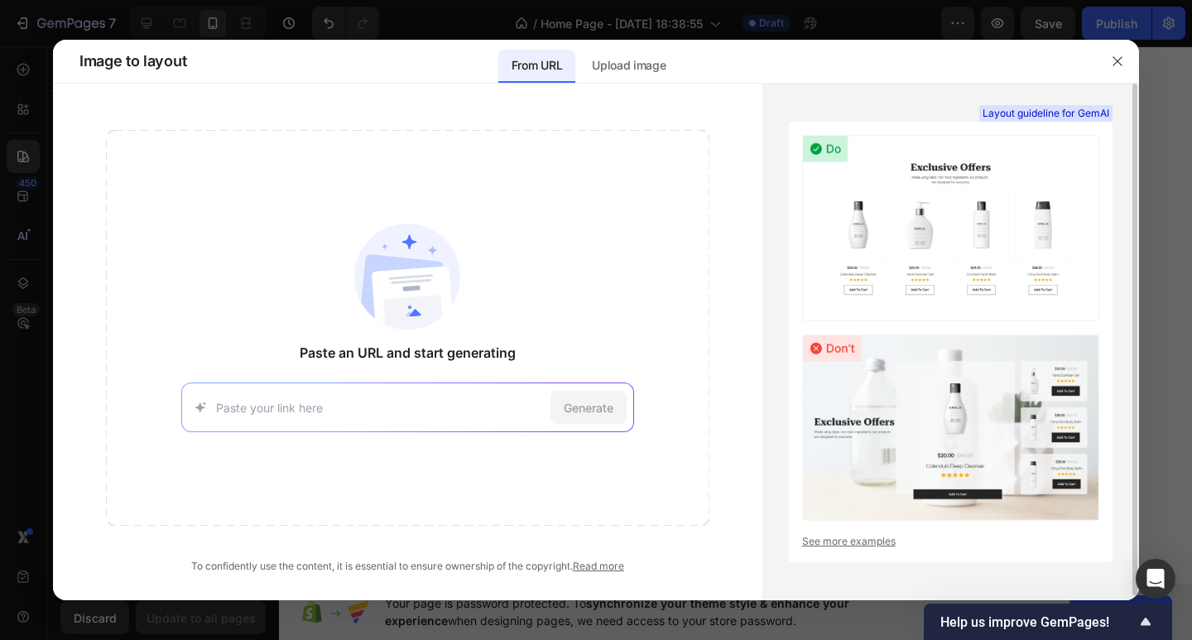
click at [915, 233] on img at bounding box center [950, 228] width 297 height 186
click at [643, 55] on p "Upload image" at bounding box center [629, 65] width 74 height 20
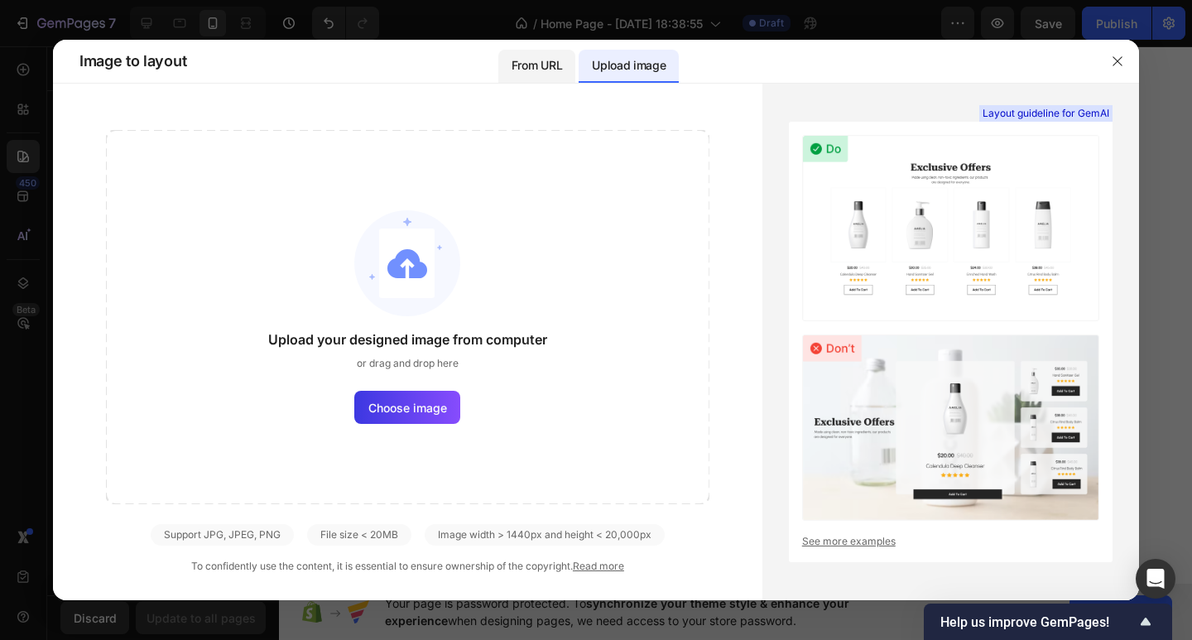
click at [532, 69] on p "From URL" at bounding box center [537, 65] width 50 height 20
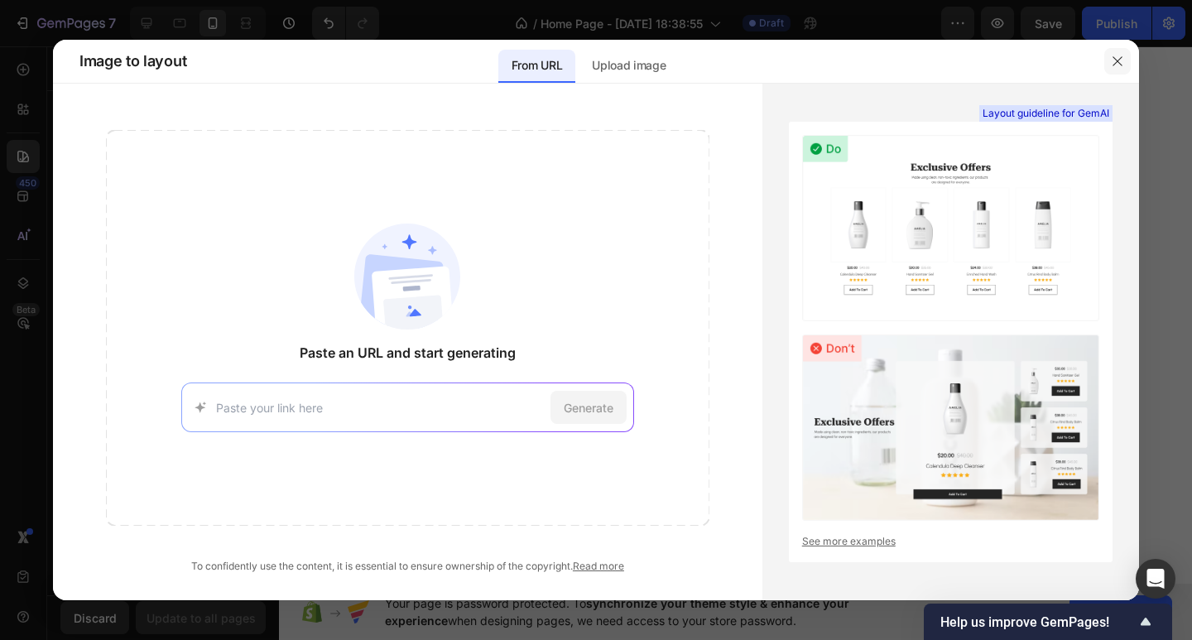
click at [1121, 62] on icon "button" at bounding box center [1117, 61] width 13 height 13
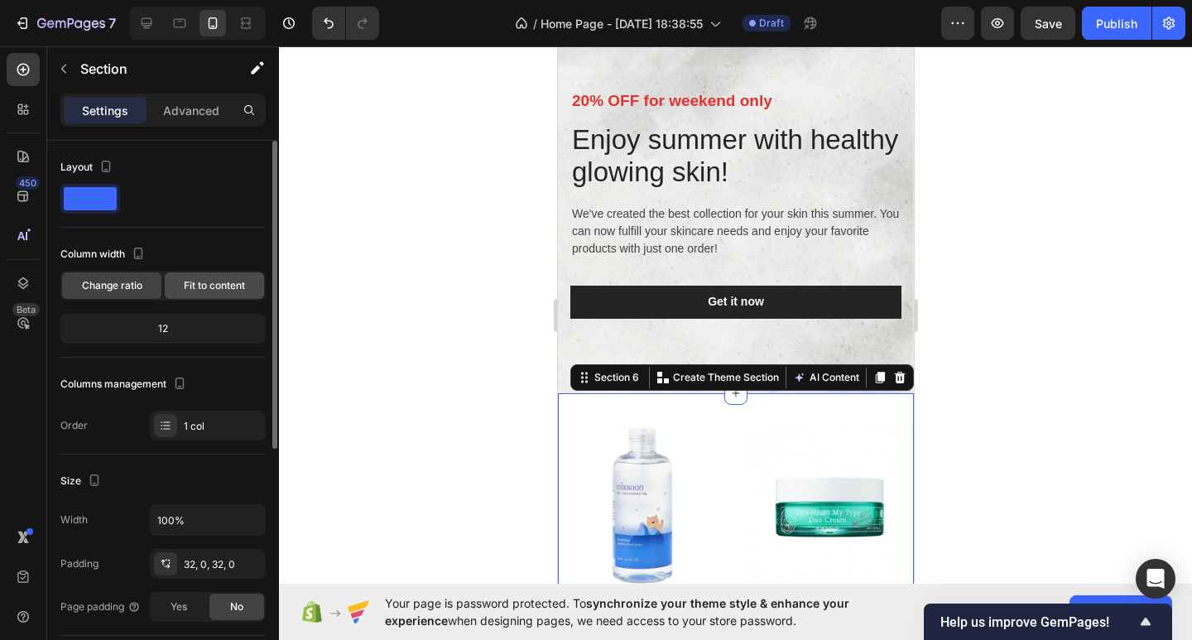
click at [191, 292] on span "Fit to content" at bounding box center [214, 285] width 61 height 15
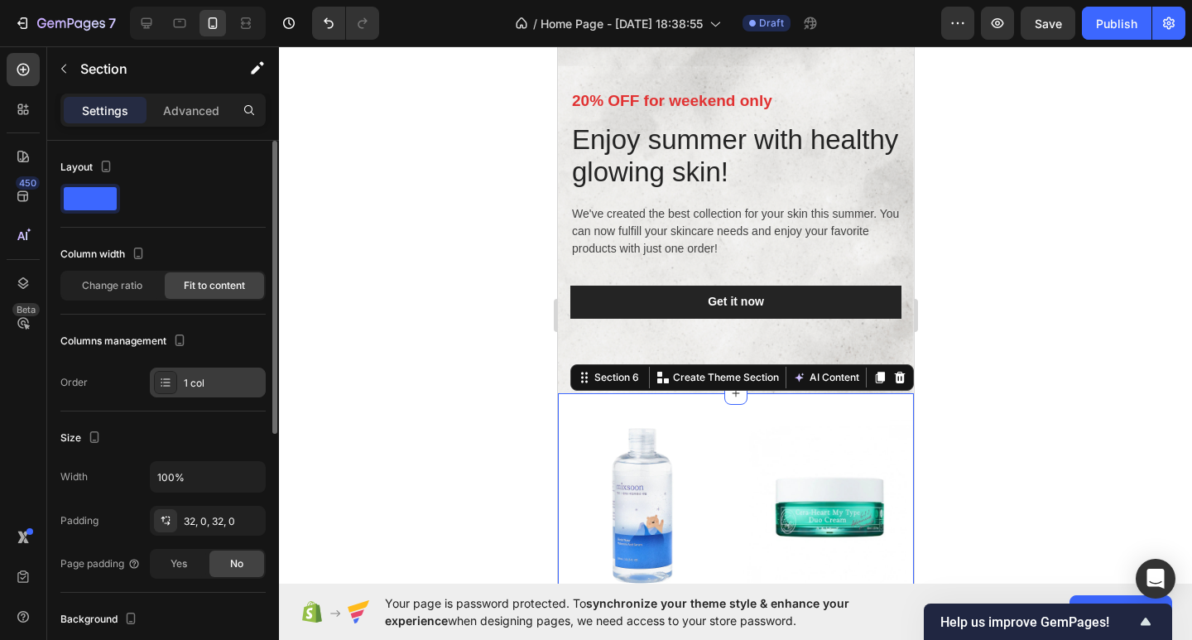
click at [171, 377] on icon at bounding box center [165, 382] width 13 height 13
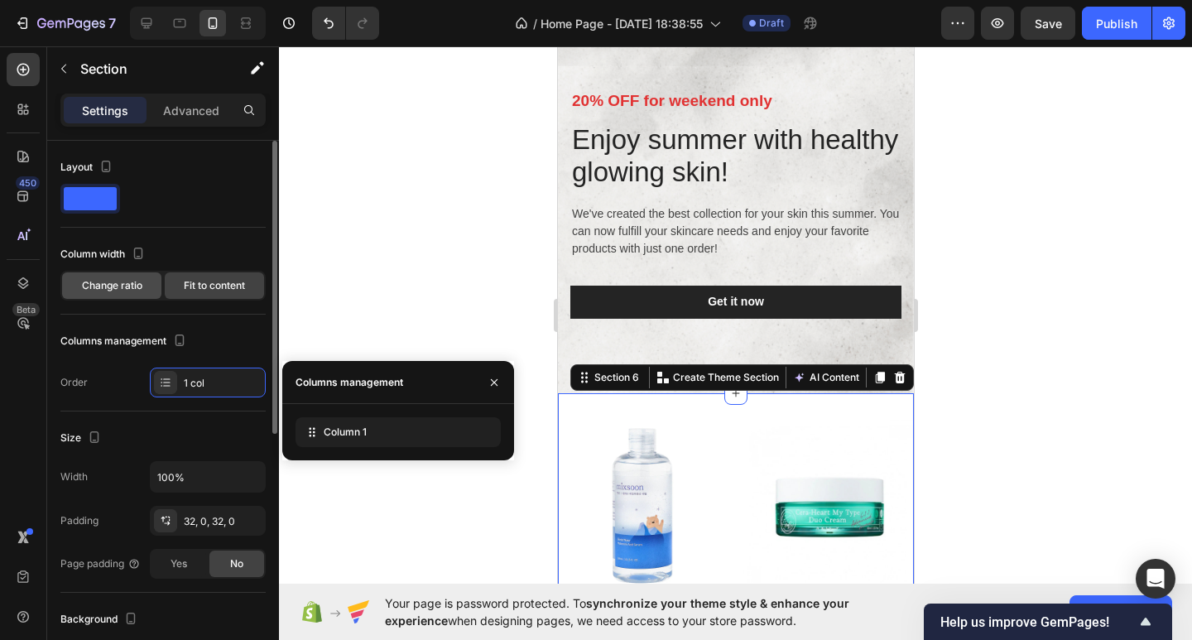
click at [114, 286] on span "Change ratio" at bounding box center [112, 285] width 60 height 15
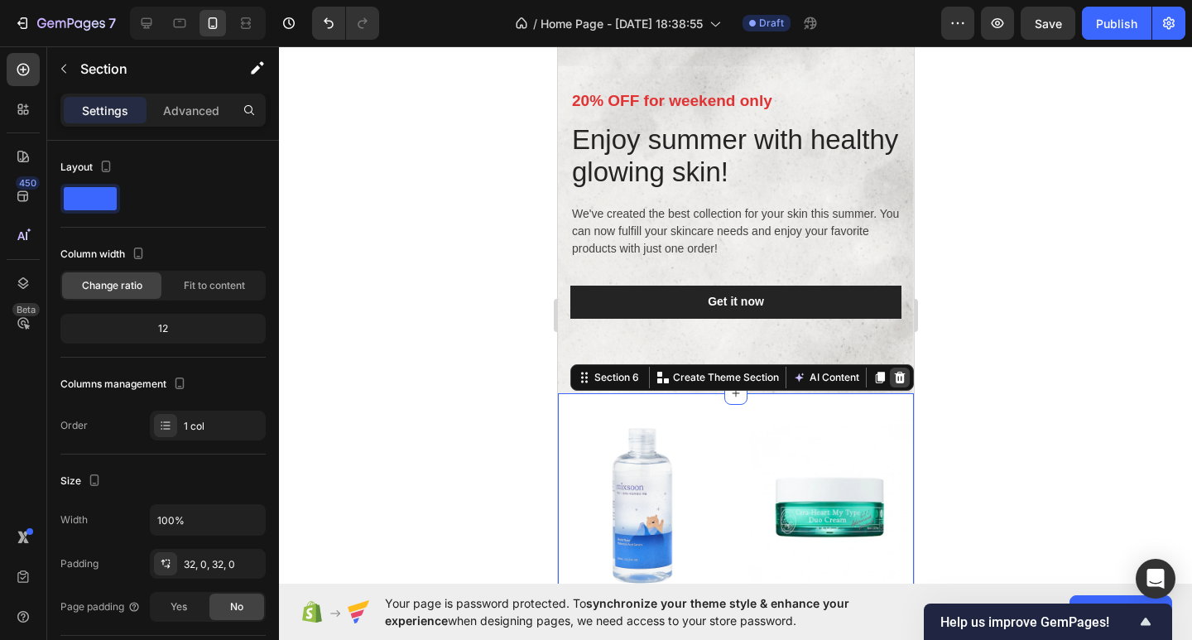
click at [894, 379] on div at bounding box center [899, 378] width 20 height 20
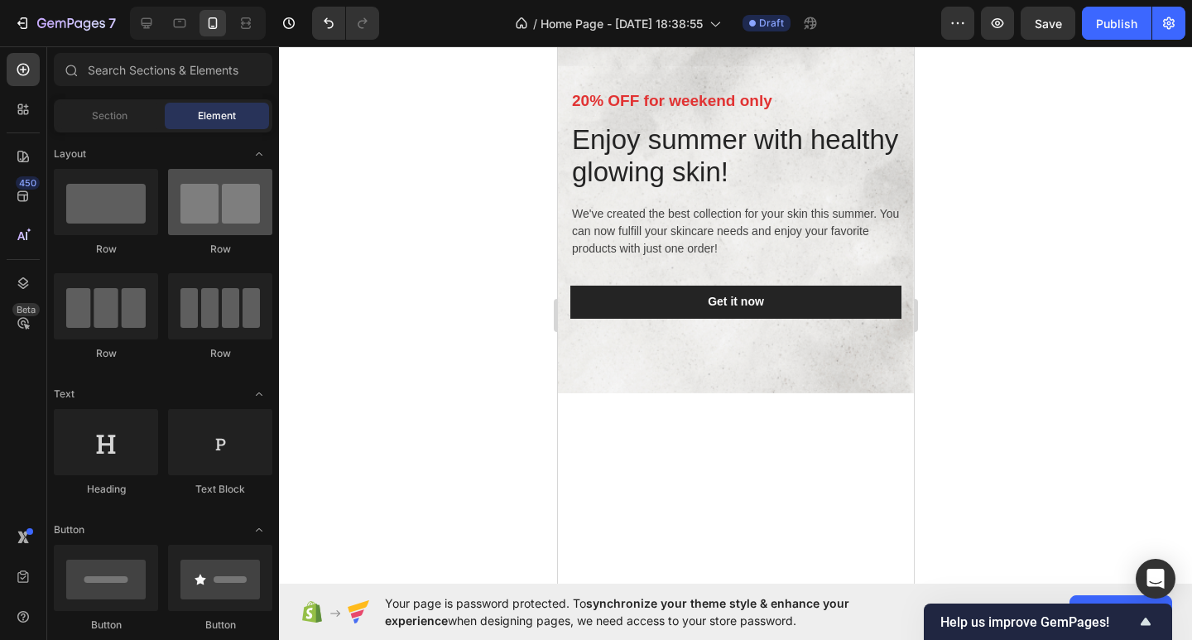
click at [198, 226] on div at bounding box center [220, 202] width 104 height 66
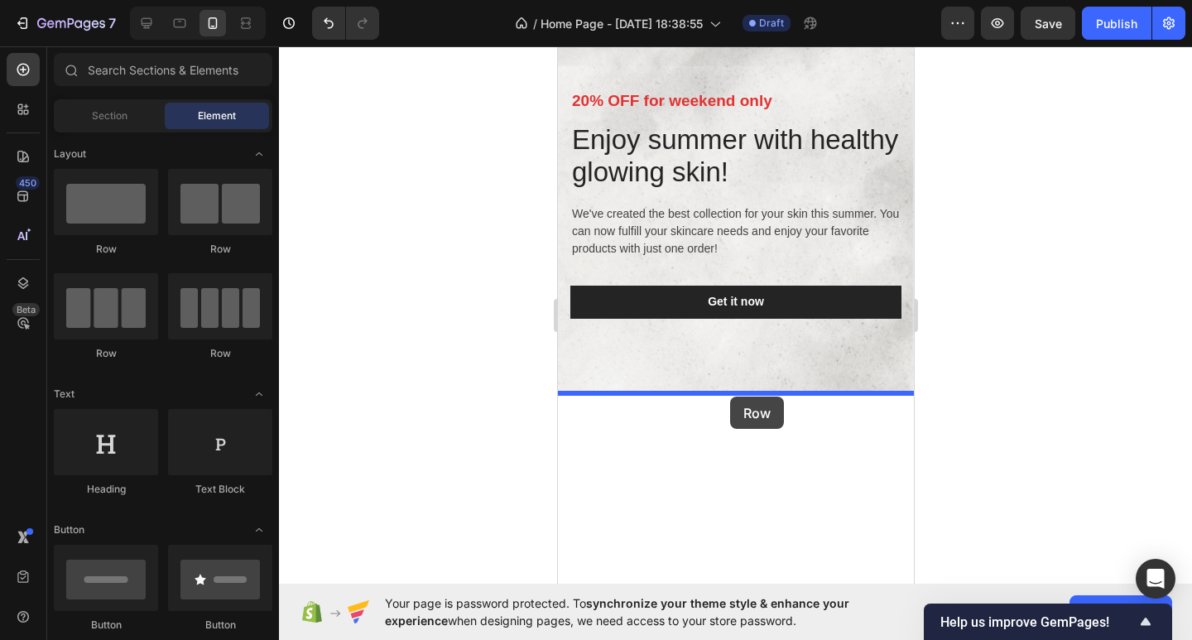
drag, startPoint x: 793, startPoint y: 270, endPoint x: 729, endPoint y: 396, distance: 141.8
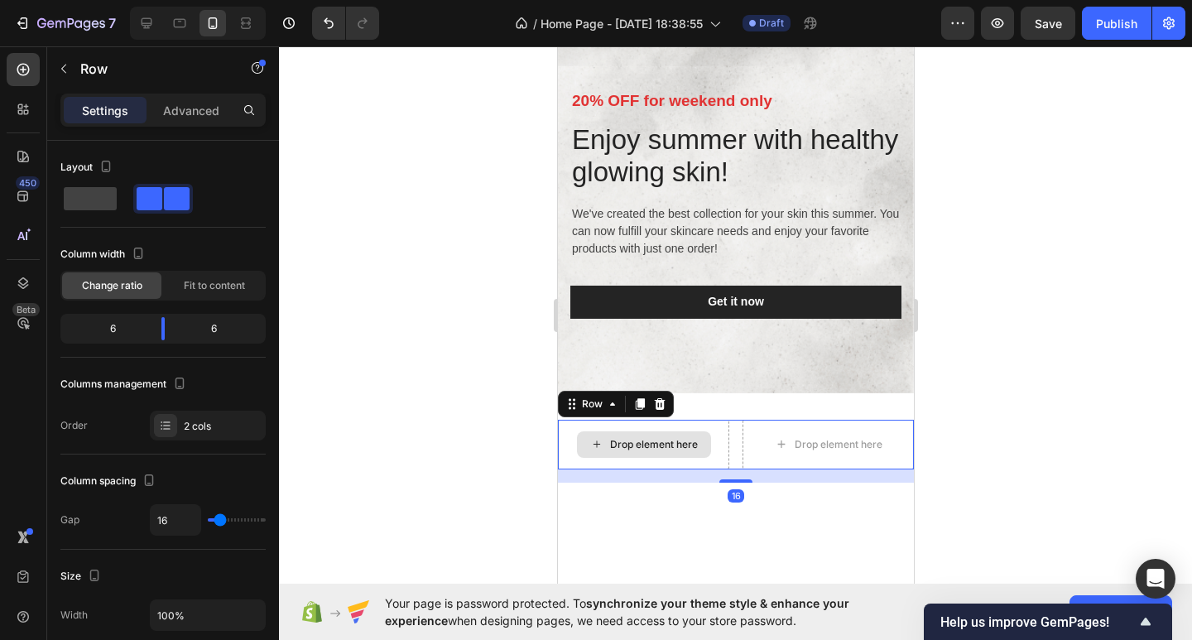
click at [656, 442] on div "Drop element here" at bounding box center [653, 444] width 88 height 13
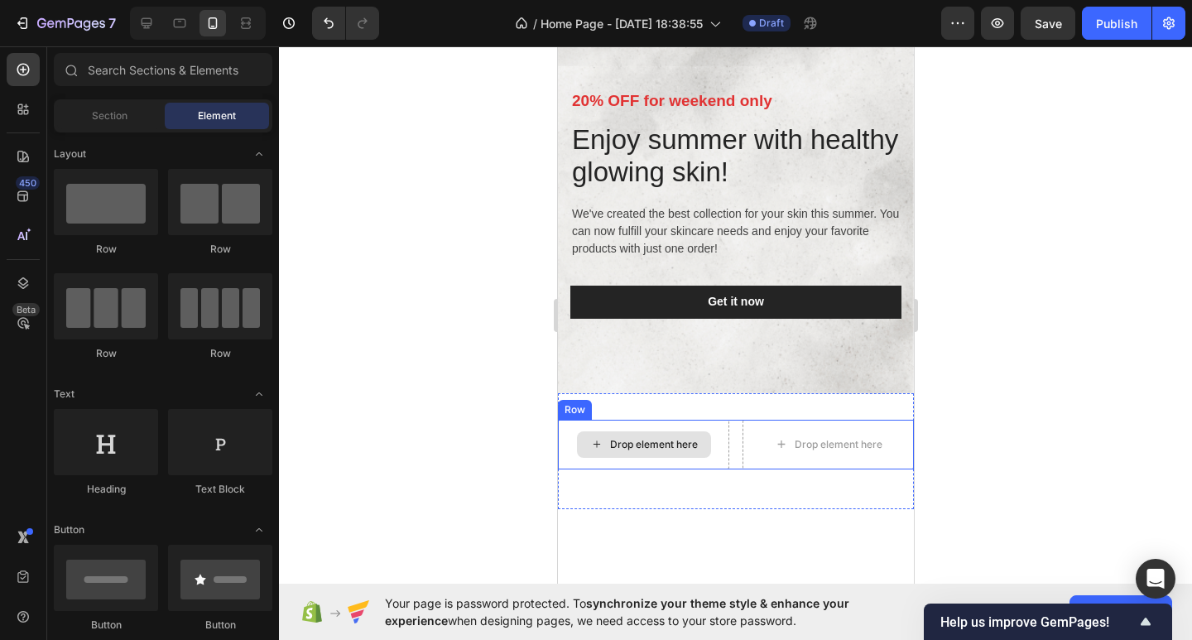
click at [656, 442] on div "Drop element here" at bounding box center [653, 444] width 88 height 13
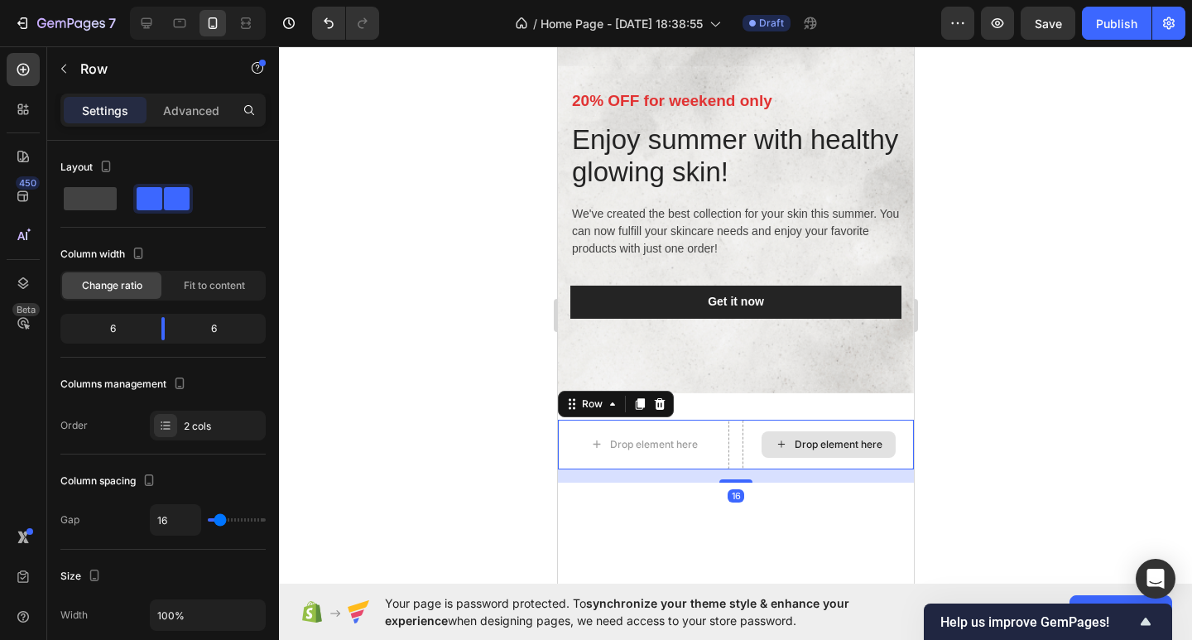
click at [780, 459] on div "Drop element here" at bounding box center [827, 445] width 171 height 50
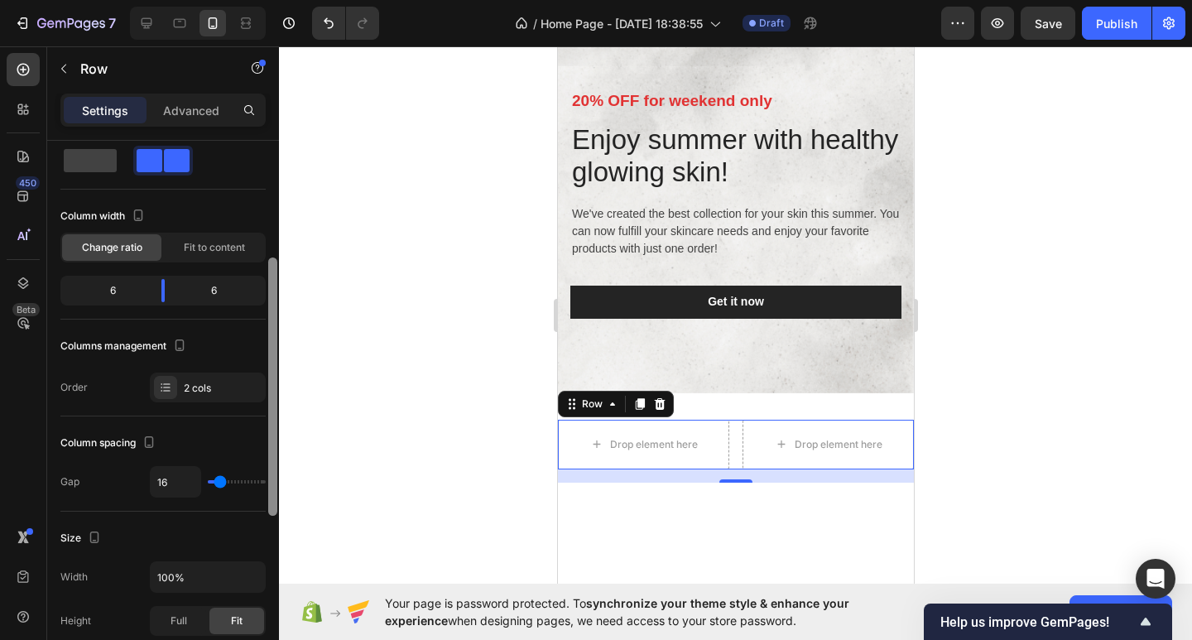
scroll to position [0, 0]
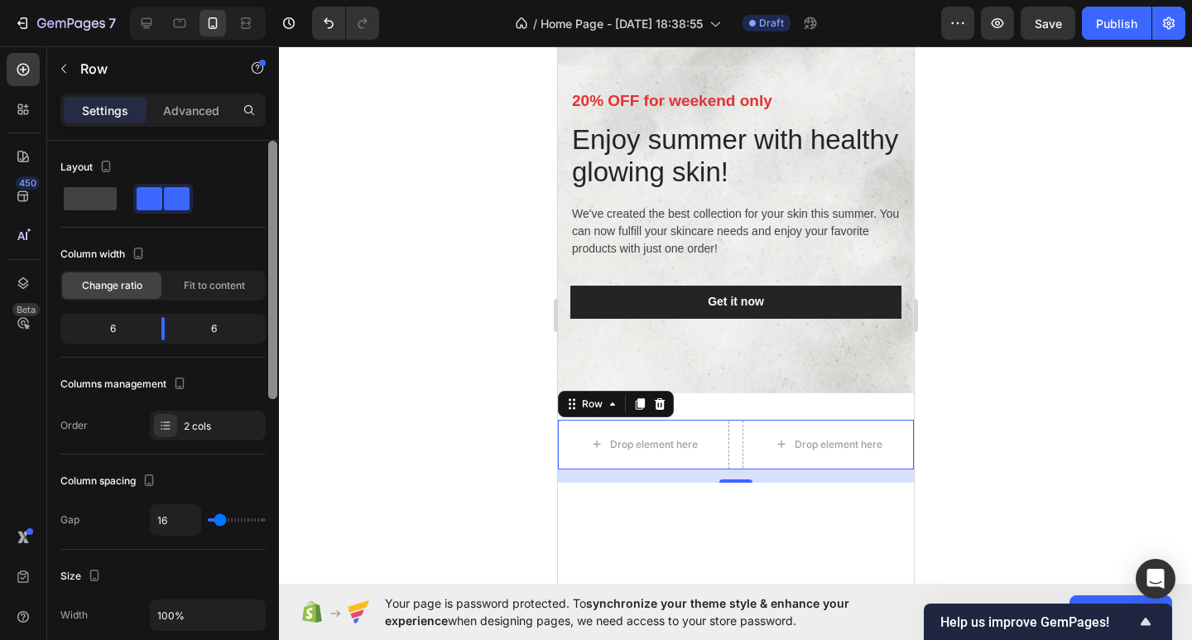
drag, startPoint x: 272, startPoint y: 329, endPoint x: 275, endPoint y: 297, distance: 32.4
click at [275, 297] on div at bounding box center [272, 270] width 9 height 258
click at [180, 108] on p "Advanced" at bounding box center [191, 110] width 56 height 17
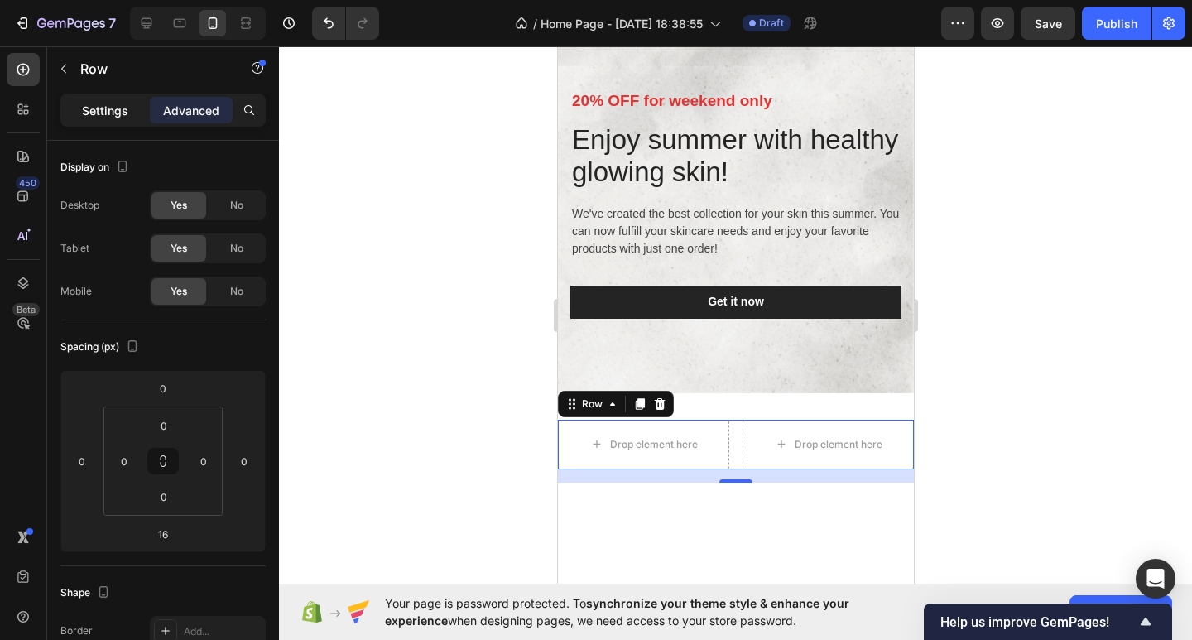
click at [109, 111] on p "Settings" at bounding box center [105, 110] width 46 height 17
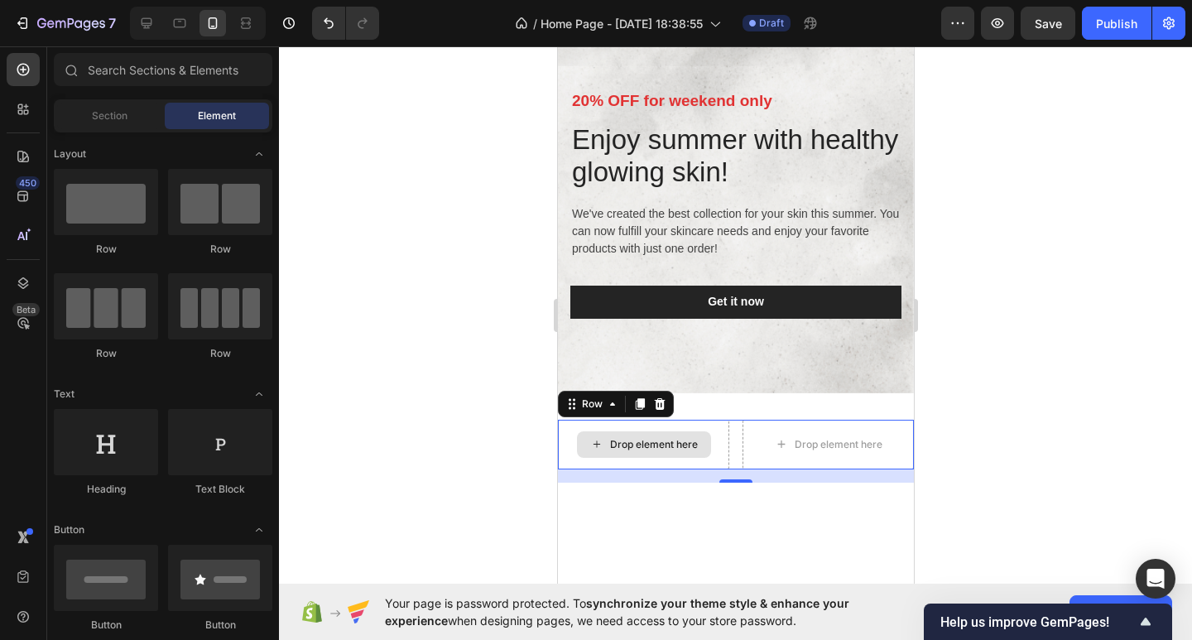
click at [667, 440] on div "Drop element here" at bounding box center [653, 444] width 88 height 13
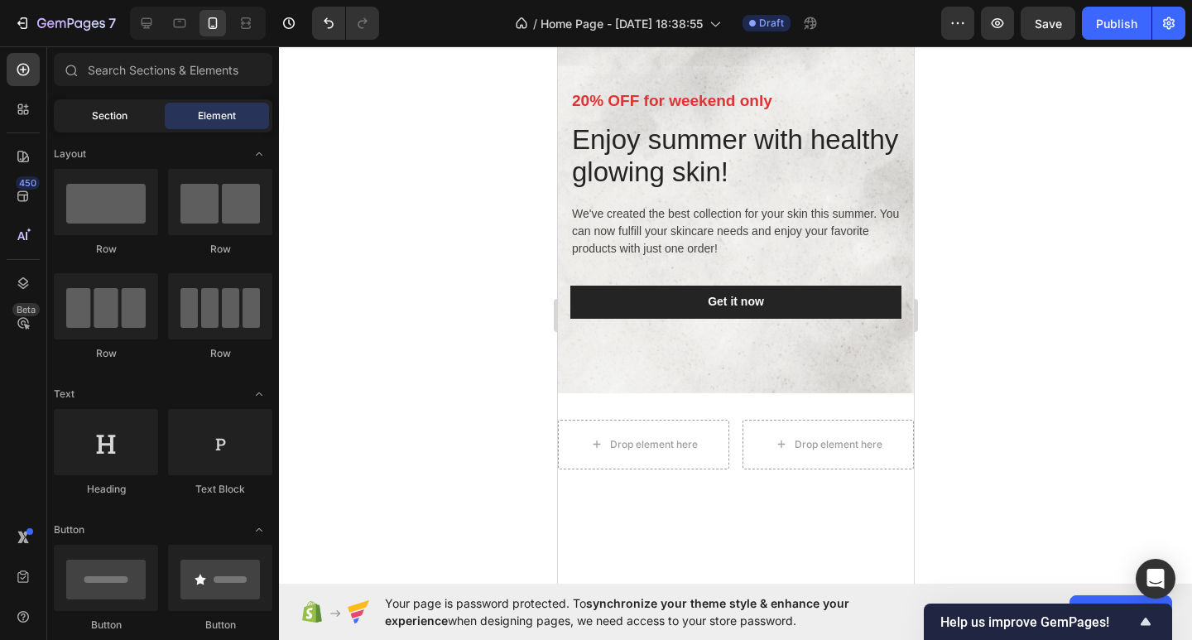
click at [144, 115] on div "Section" at bounding box center [109, 116] width 104 height 26
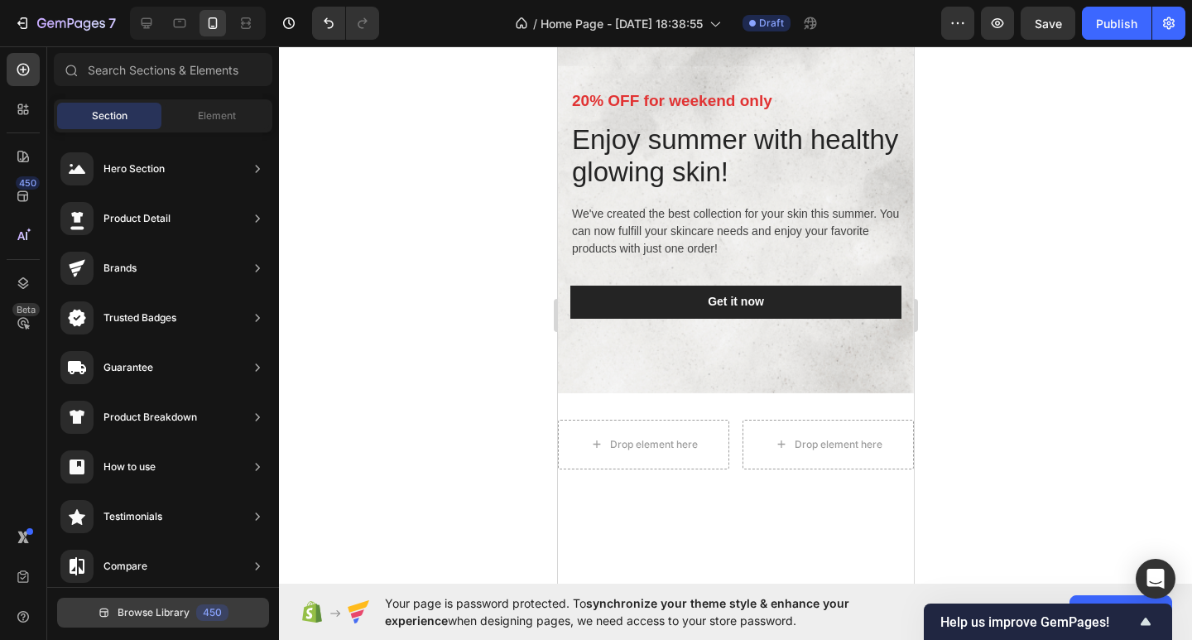
click at [125, 606] on span "Browse Library" at bounding box center [154, 612] width 72 height 15
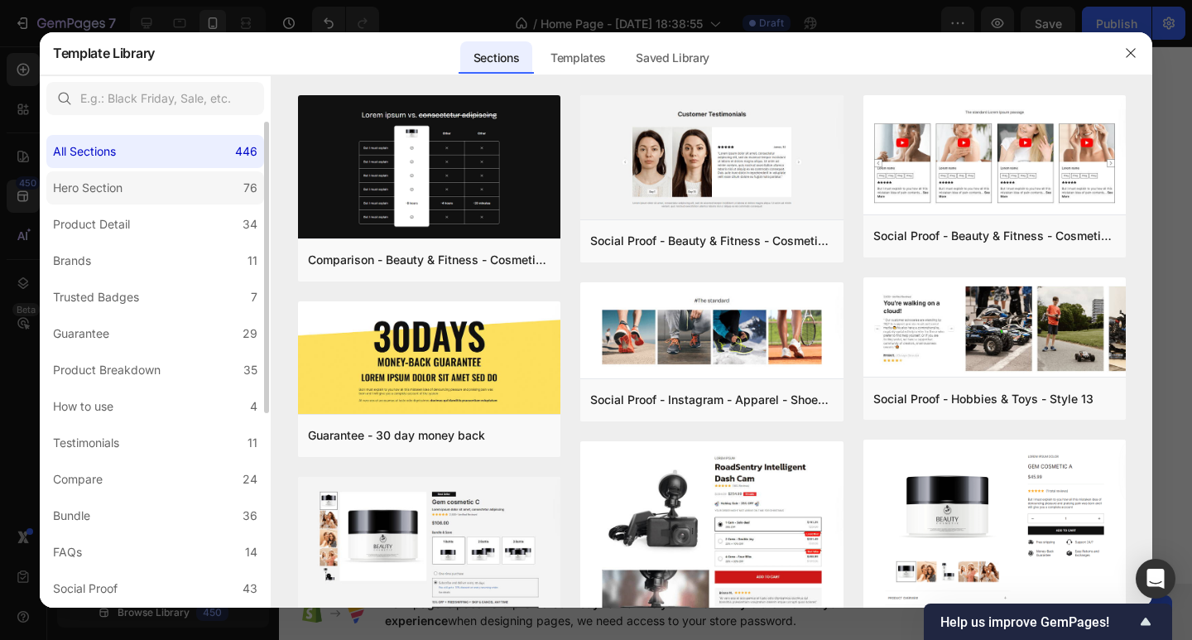
click at [177, 190] on label "Hero Section 76" at bounding box center [155, 187] width 218 height 33
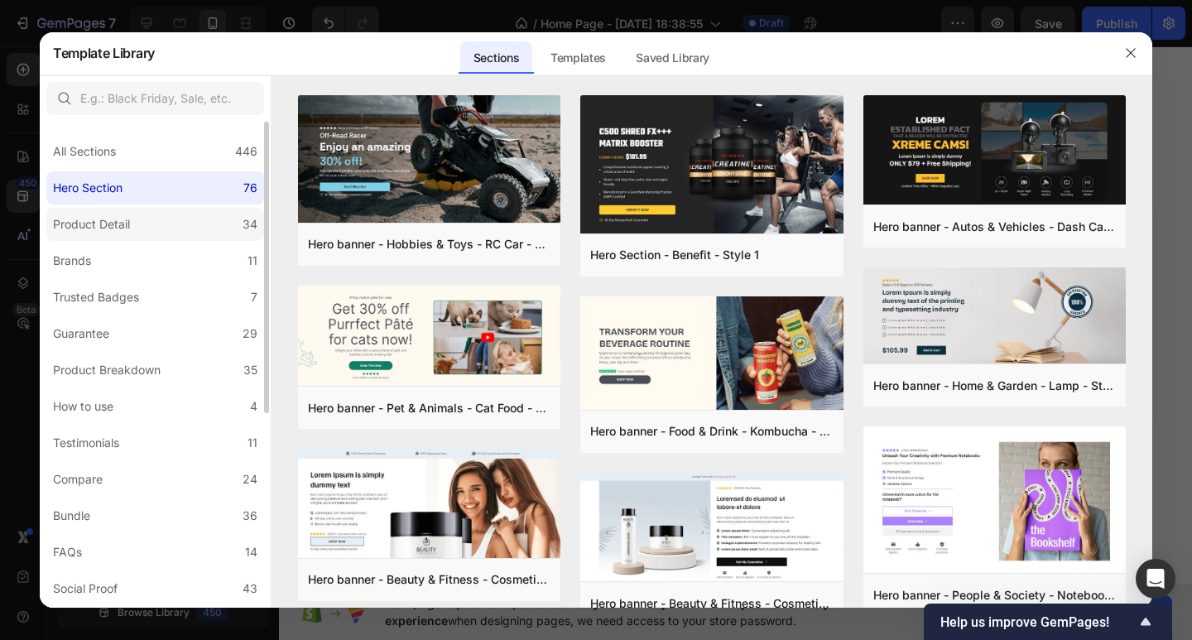
click at [180, 225] on label "Product Detail 34" at bounding box center [155, 224] width 218 height 33
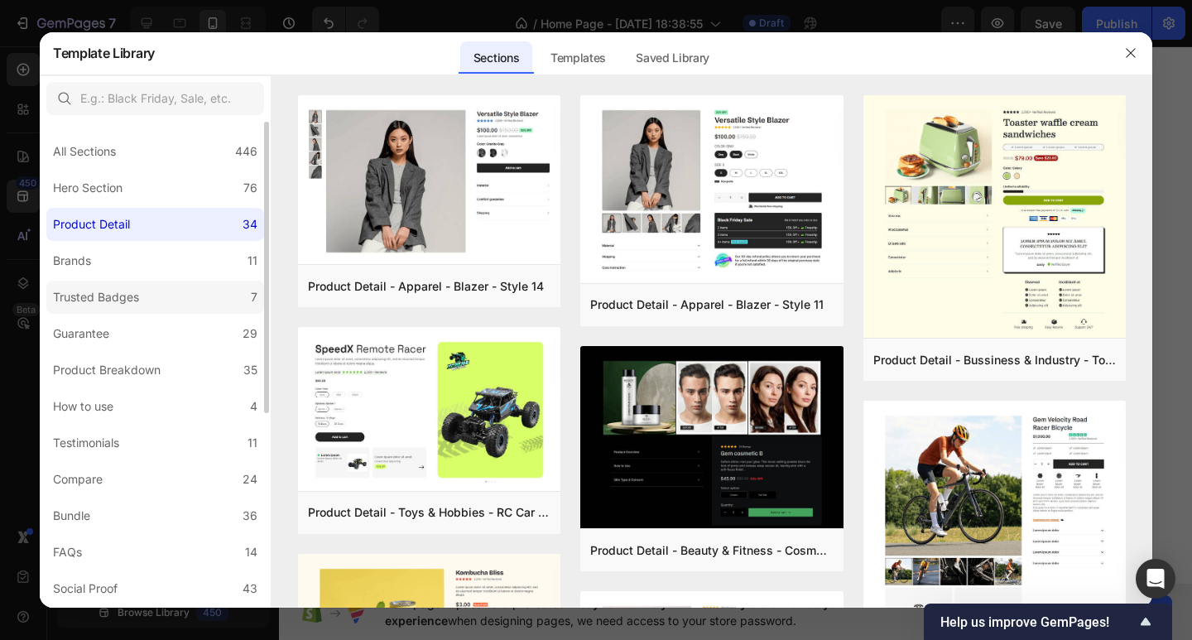
click at [228, 282] on label "Trusted Badges 7" at bounding box center [155, 297] width 218 height 33
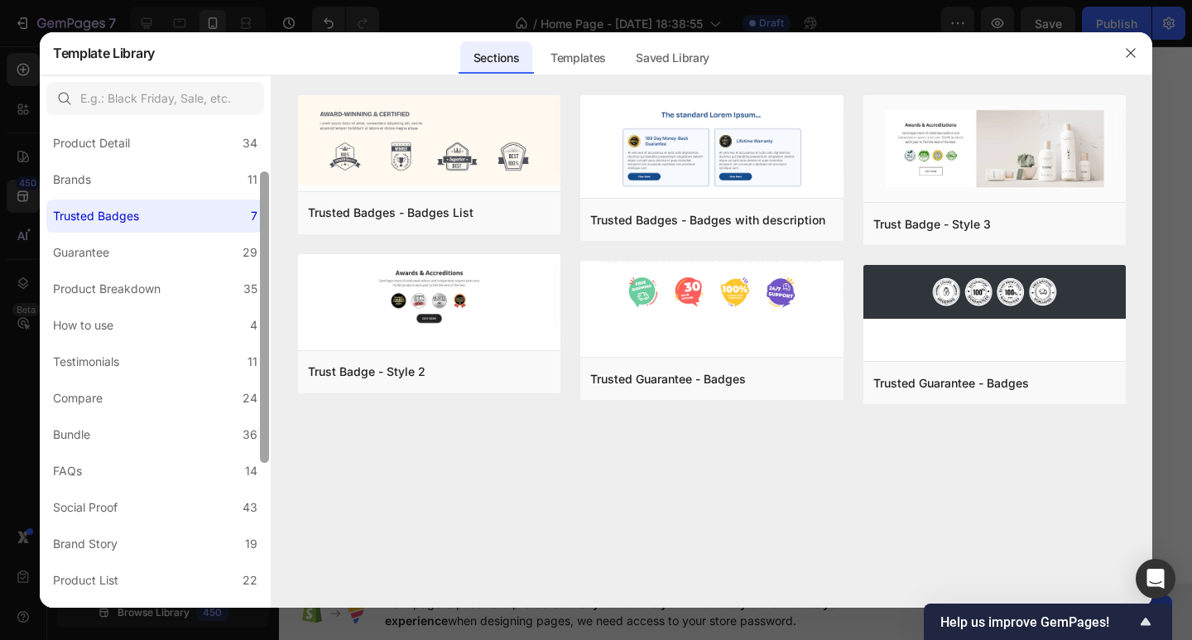
scroll to position [84, 0]
drag, startPoint x: 265, startPoint y: 257, endPoint x: 263, endPoint y: 308, distance: 50.5
click at [263, 308] on div at bounding box center [264, 314] width 9 height 291
click at [195, 286] on label "Product Breakdown 35" at bounding box center [155, 286] width 218 height 33
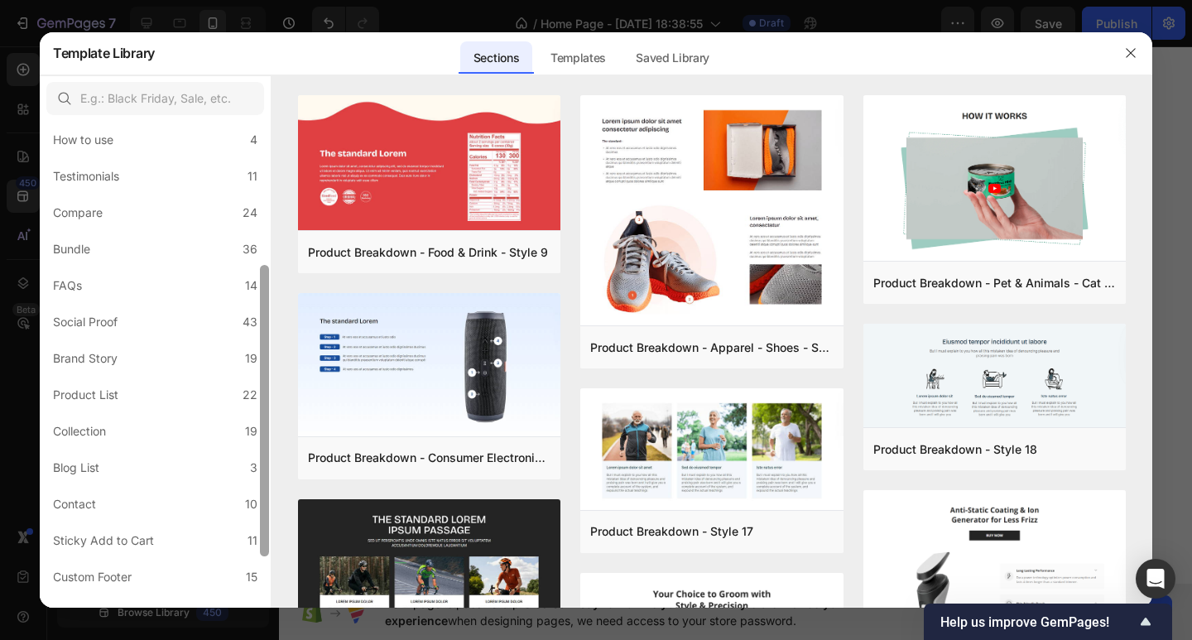
scroll to position [271, 0]
drag, startPoint x: 263, startPoint y: 289, endPoint x: 279, endPoint y: 401, distance: 113.7
click at [279, 401] on div "All Sections 446 Hero Section 76 Product Detail 34 Brands 11 Trusted Badges 7 G…" at bounding box center [596, 341] width 1113 height 533
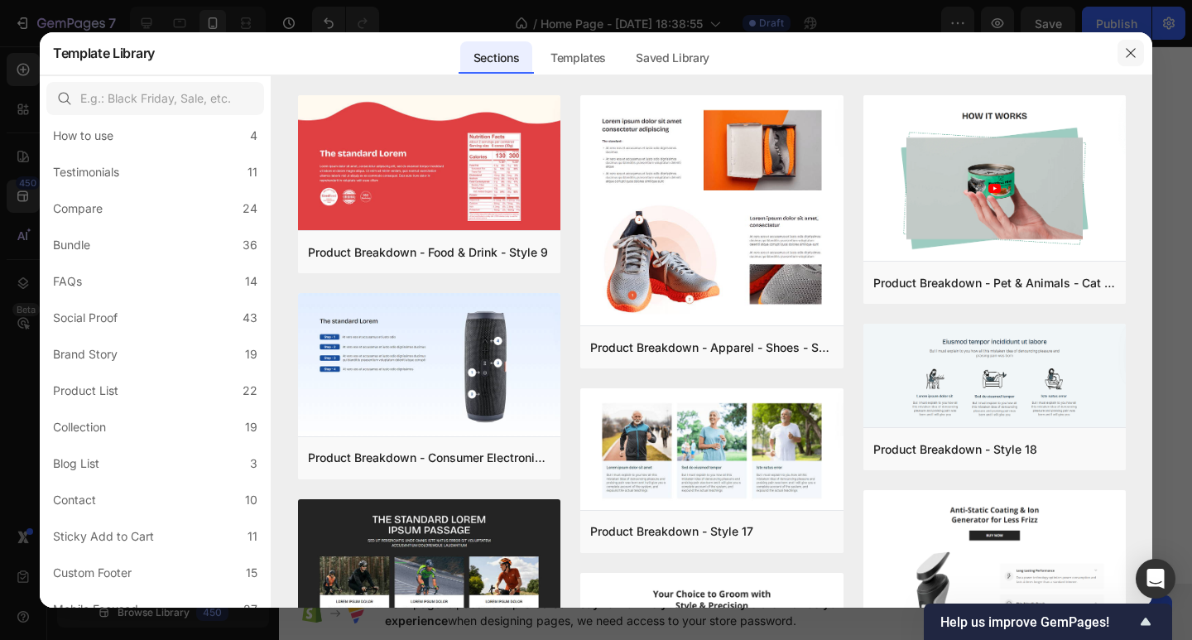
click at [1139, 49] on button "button" at bounding box center [1130, 53] width 26 height 26
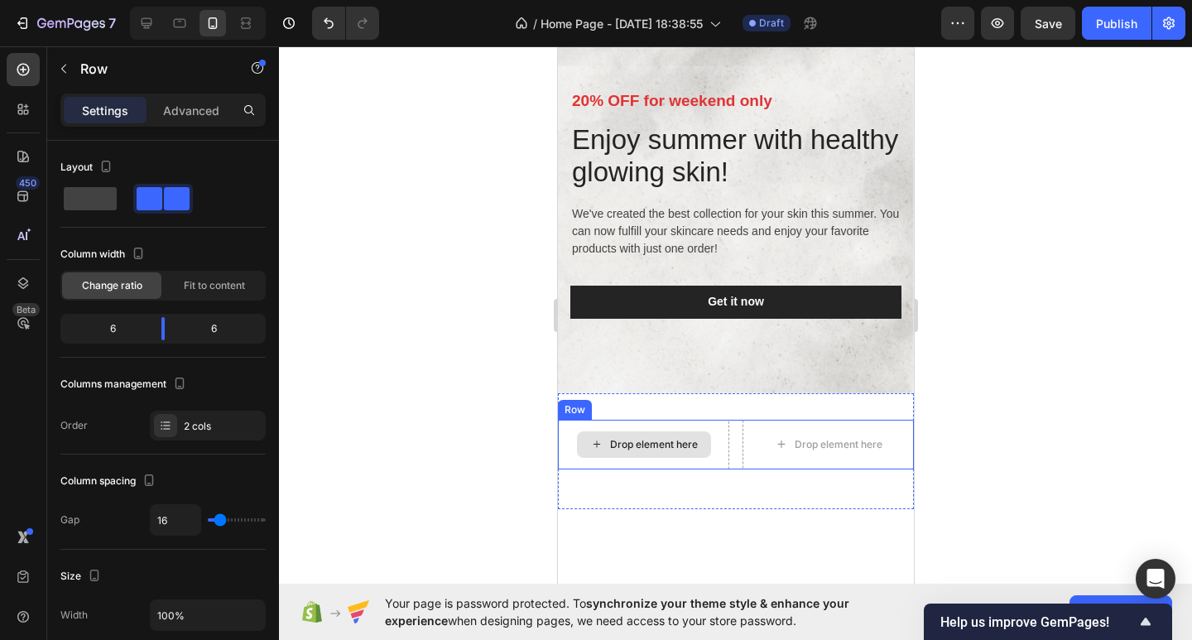
click at [590, 423] on div "Drop element here" at bounding box center [642, 445] width 171 height 50
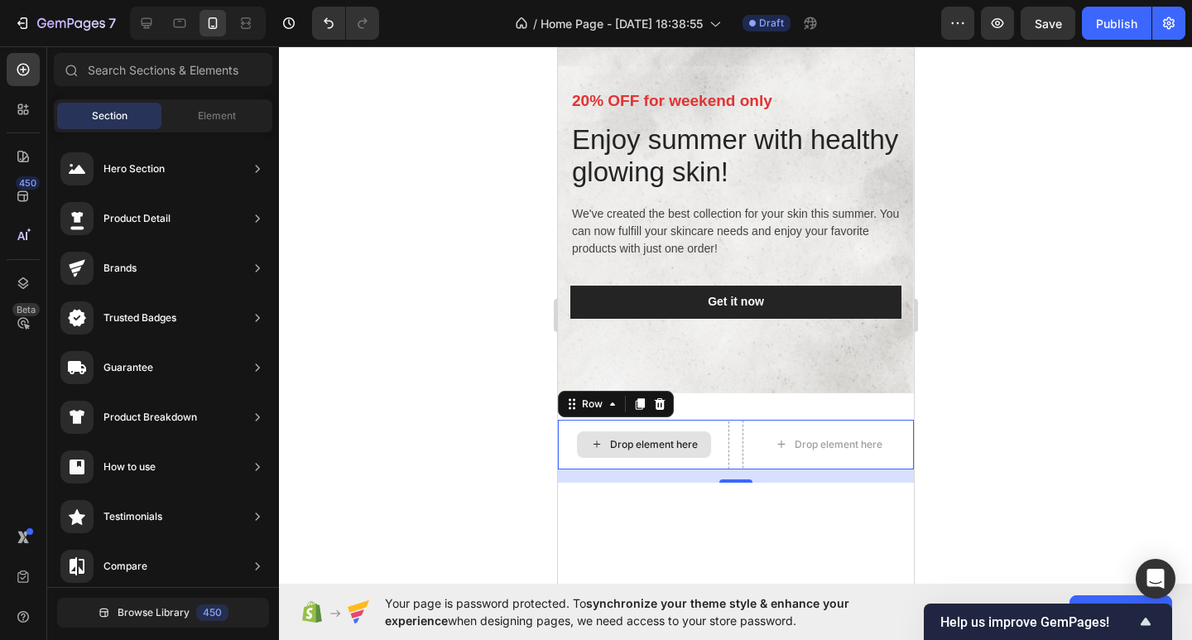
click at [666, 456] on div "Drop element here" at bounding box center [643, 444] width 134 height 26
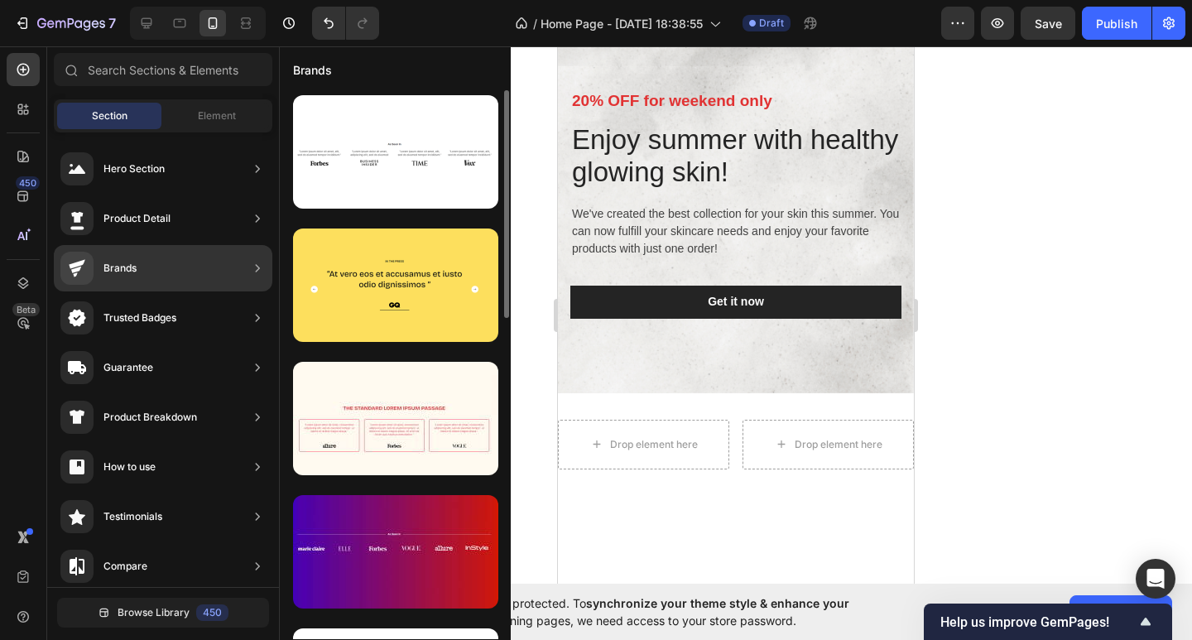
click at [202, 280] on div "Brands" at bounding box center [163, 268] width 219 height 46
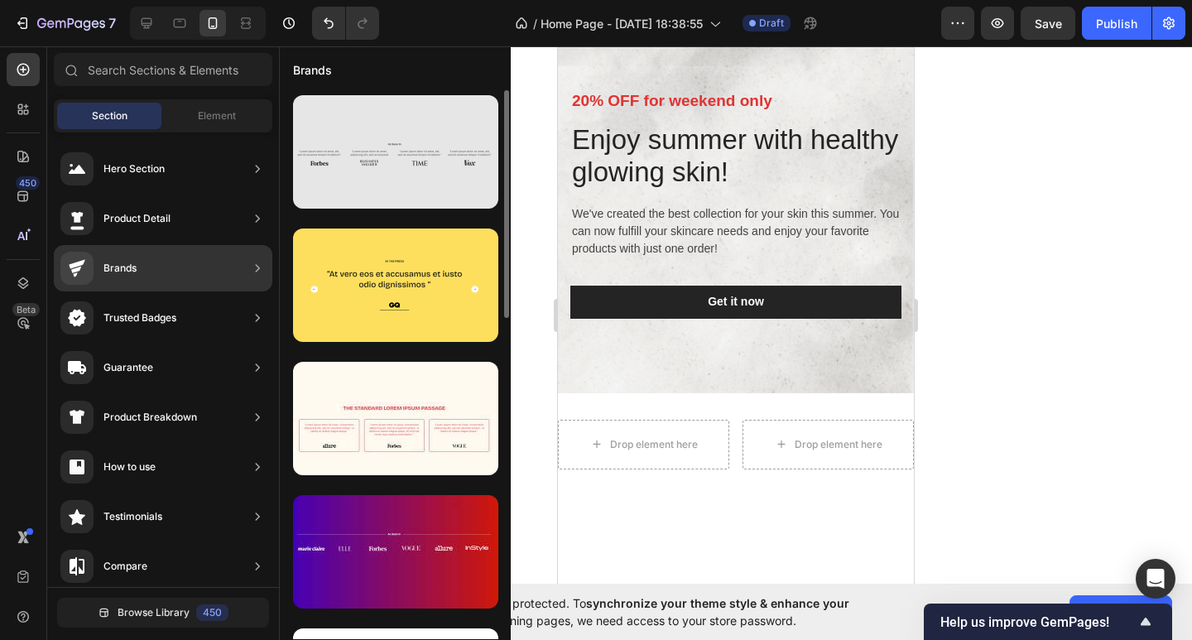
click at [354, 137] on div at bounding box center [395, 151] width 205 height 113
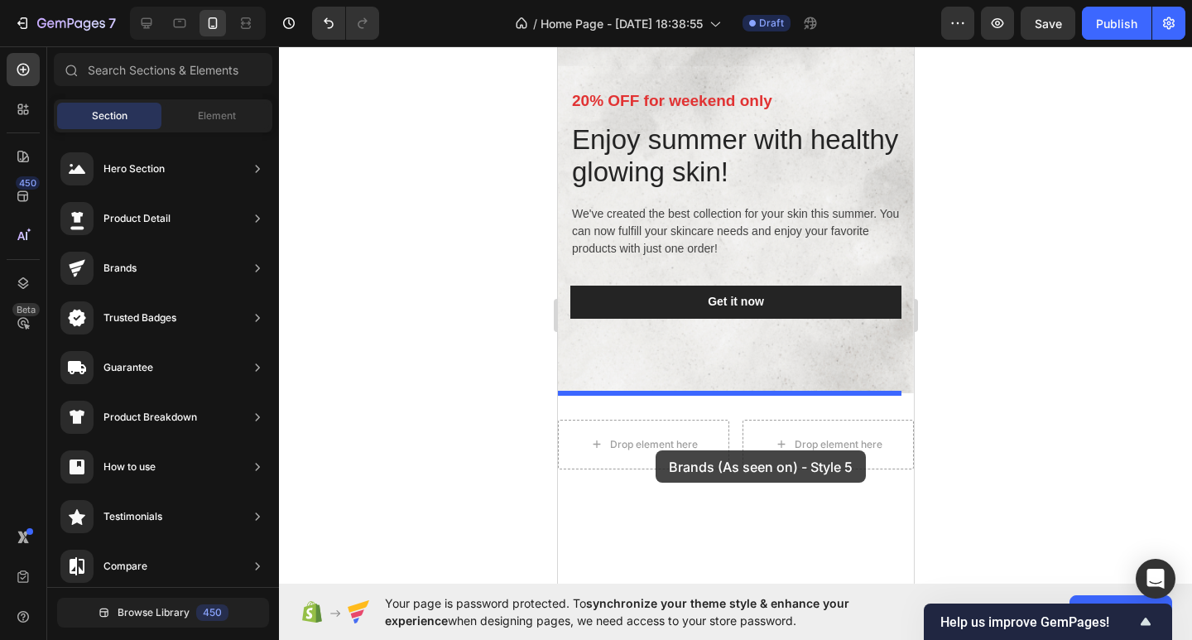
drag, startPoint x: 984, startPoint y: 229, endPoint x: 655, endPoint y: 449, distance: 396.3
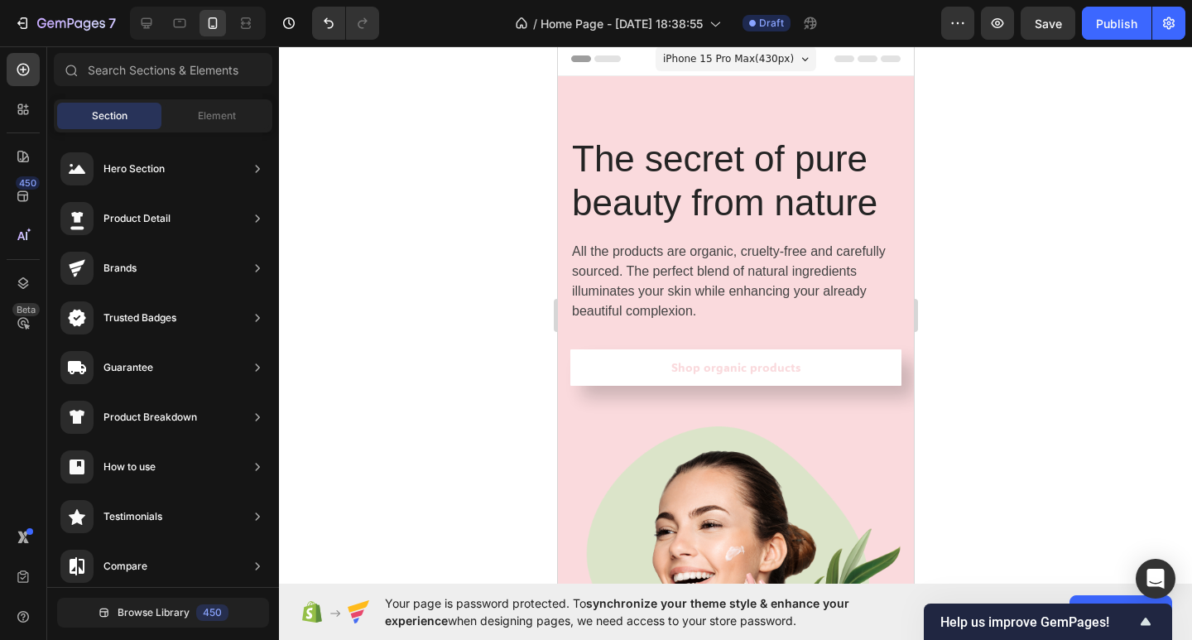
scroll to position [0, 0]
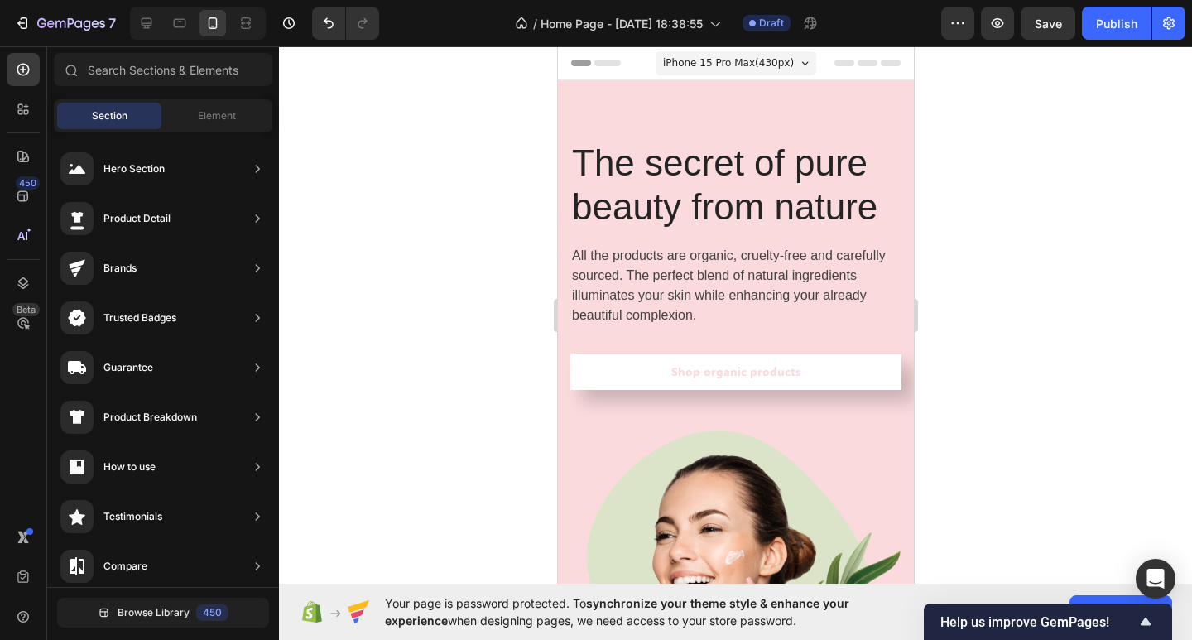
click at [743, 55] on span "iPhone 15 Pro Max ( 430 px)" at bounding box center [727, 63] width 131 height 17
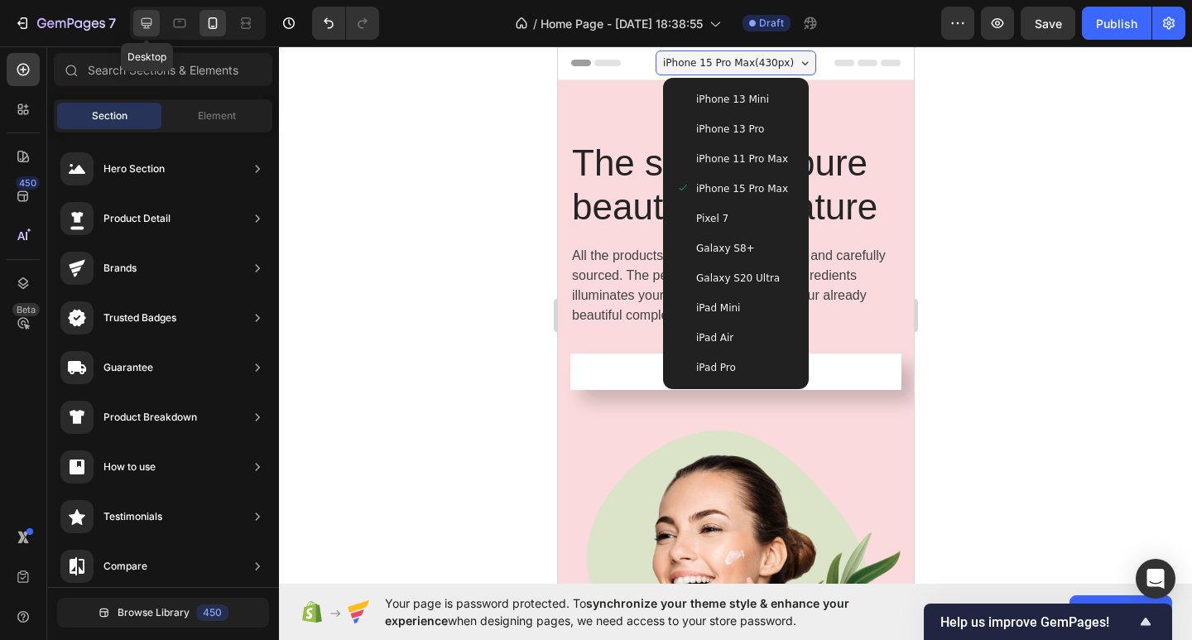
click at [151, 25] on icon at bounding box center [147, 23] width 11 height 11
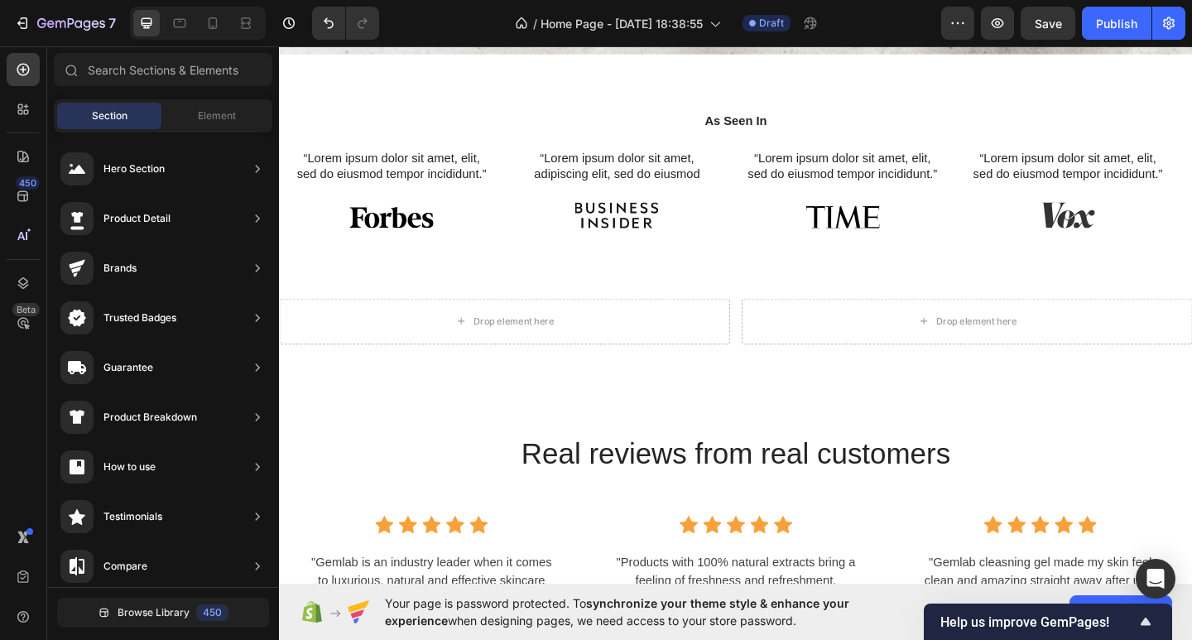
scroll to position [3611, 0]
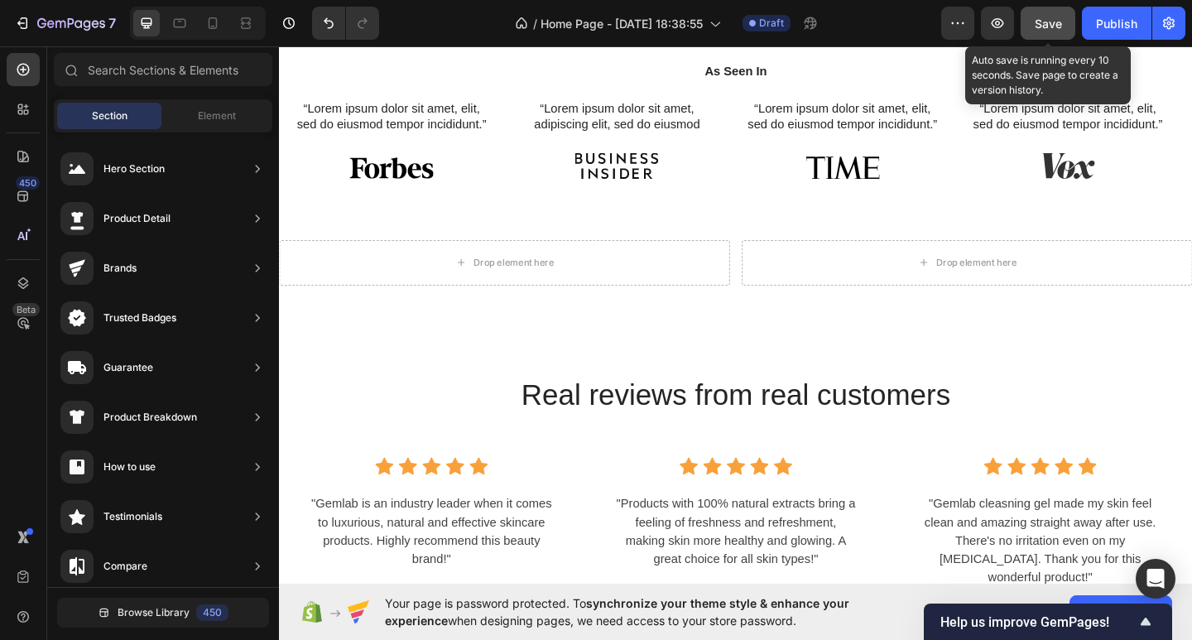
click at [1050, 19] on span "Save" at bounding box center [1048, 24] width 27 height 14
